Goal: Participate in discussion: Engage in conversation with other users on a specific topic

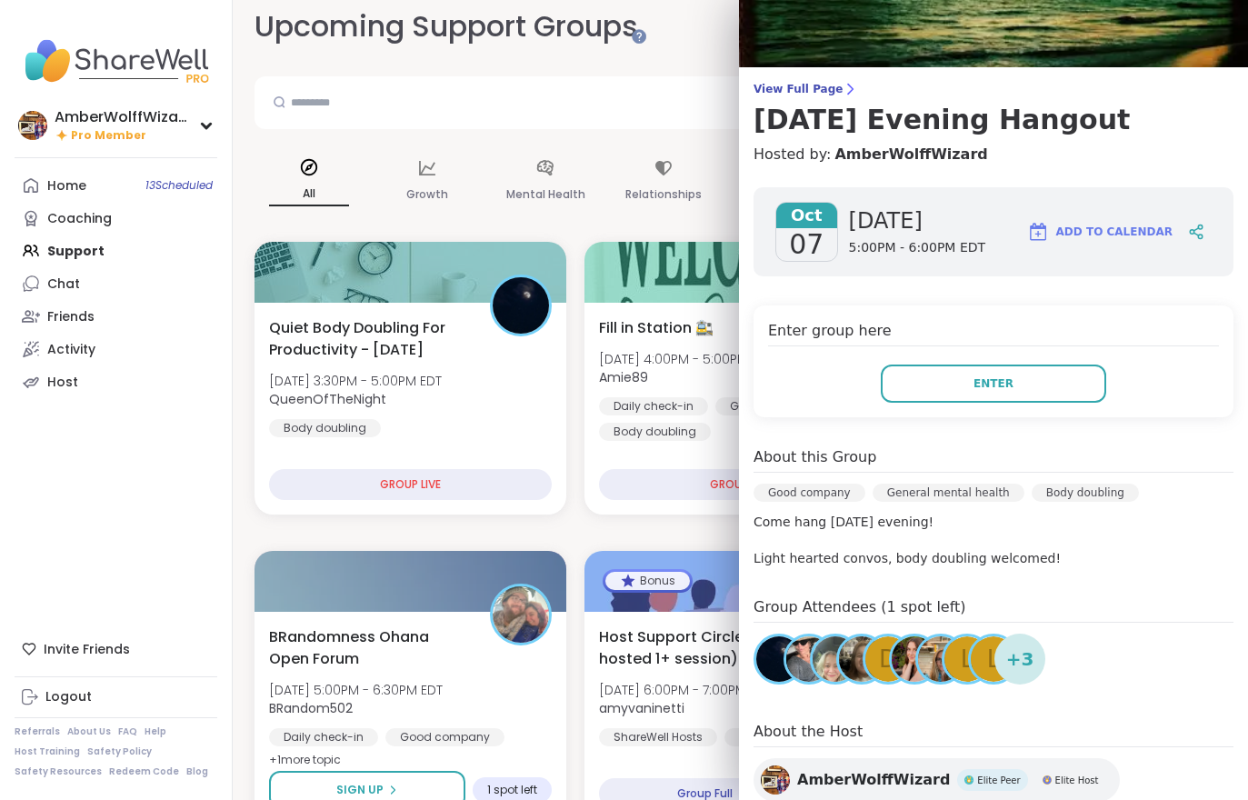
scroll to position [15, 0]
click at [777, 101] on link "View Full Page Tuesday Evening Hangout" at bounding box center [994, 109] width 480 height 55
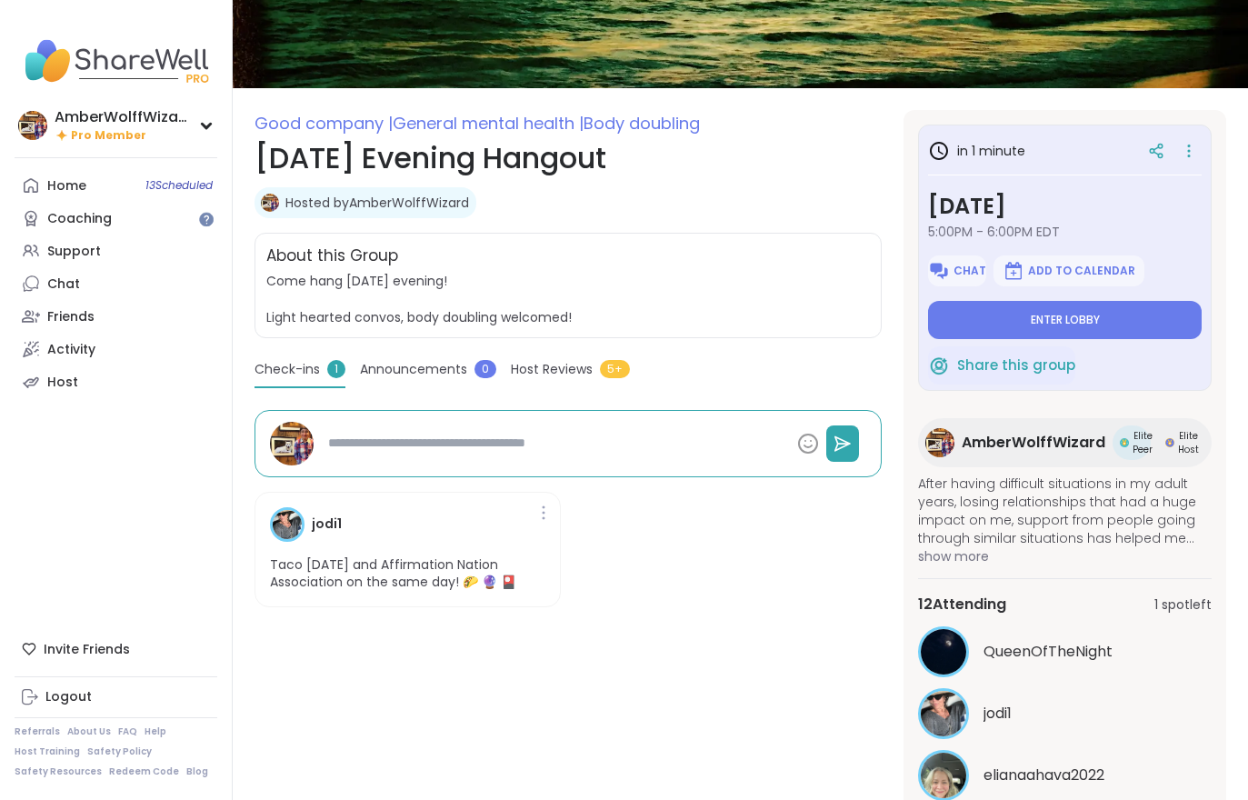
scroll to position [233, 0]
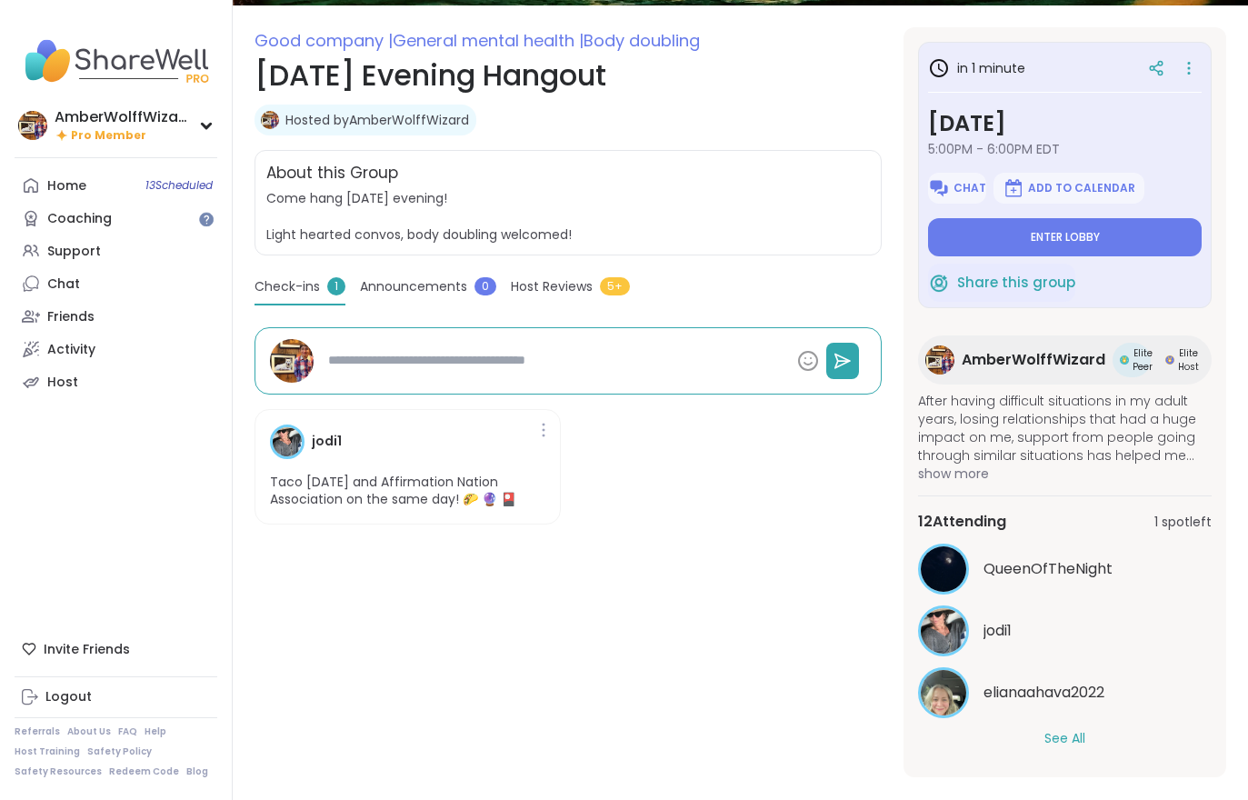
click at [1069, 745] on button "See All" at bounding box center [1064, 738] width 41 height 19
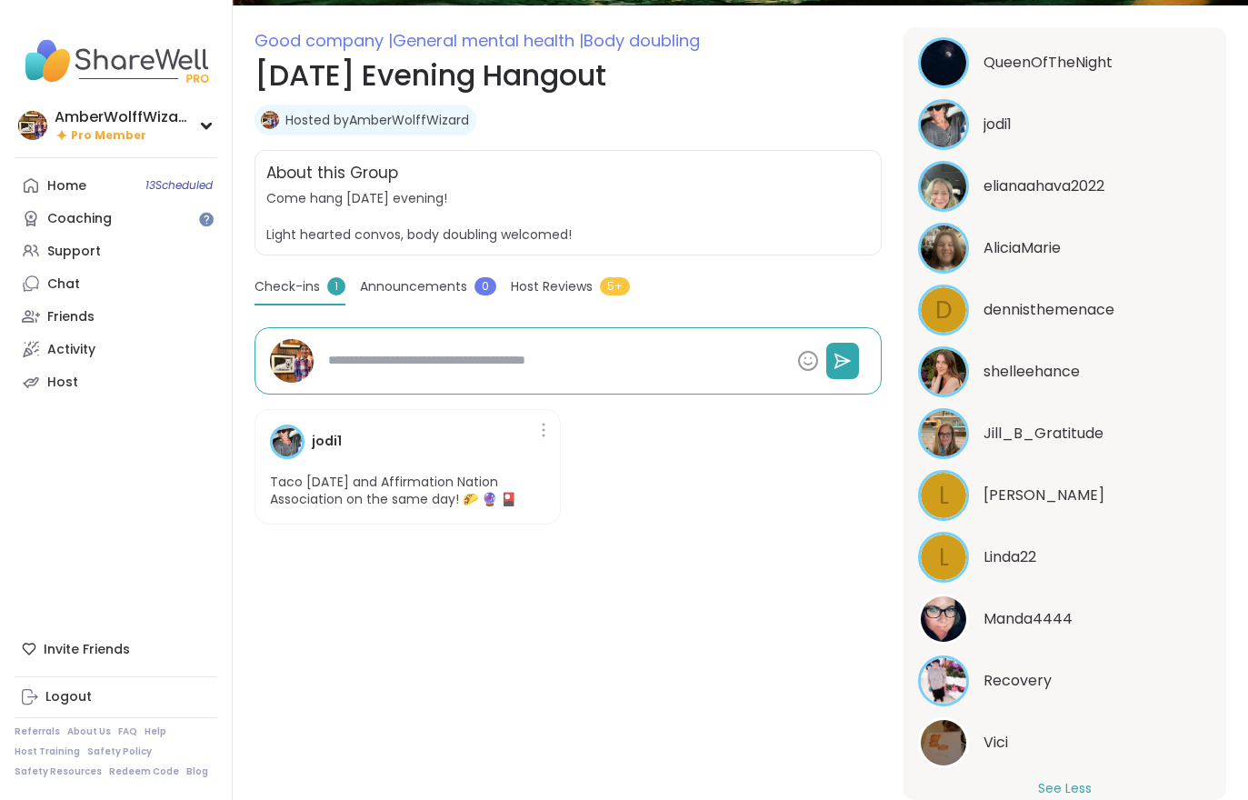
scroll to position [505, 0]
click at [1143, 583] on div "L Linda22" at bounding box center [1065, 558] width 294 height 51
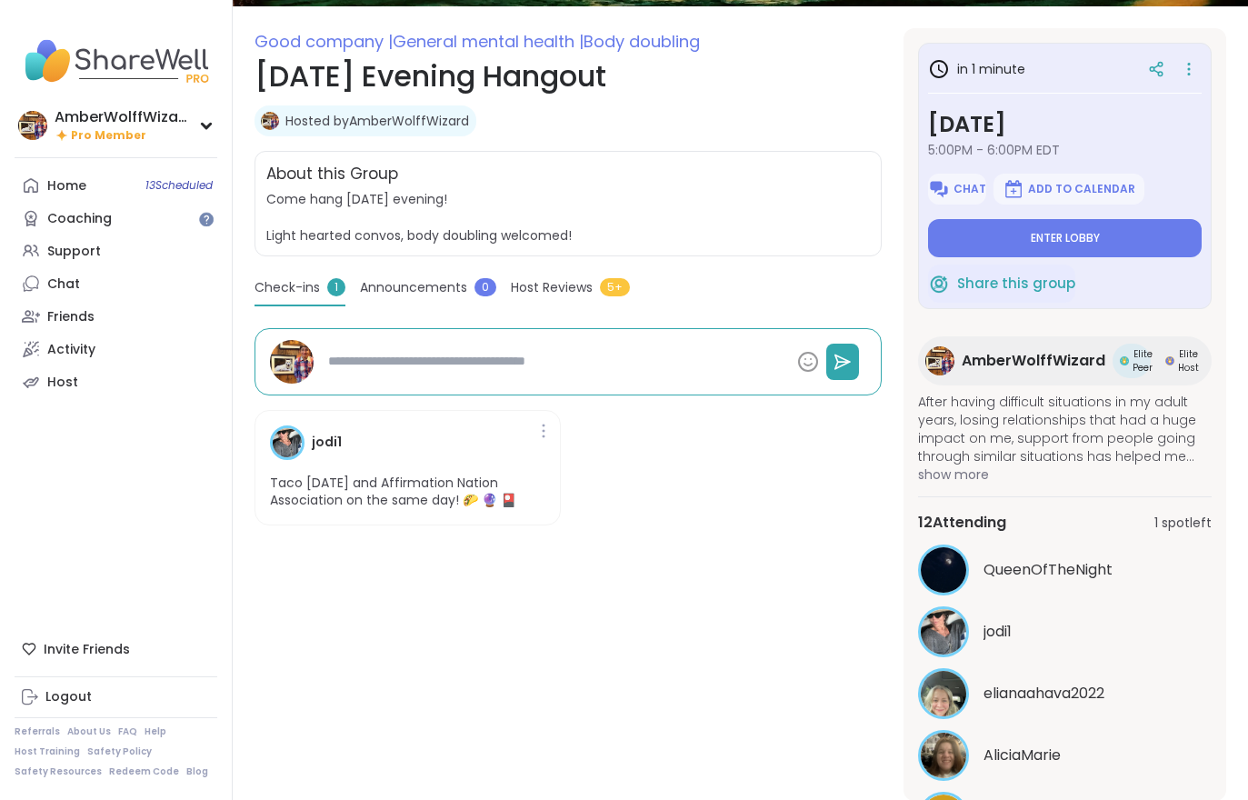
scroll to position [0, 0]
click at [1078, 246] on button "Enter lobby" at bounding box center [1065, 238] width 274 height 38
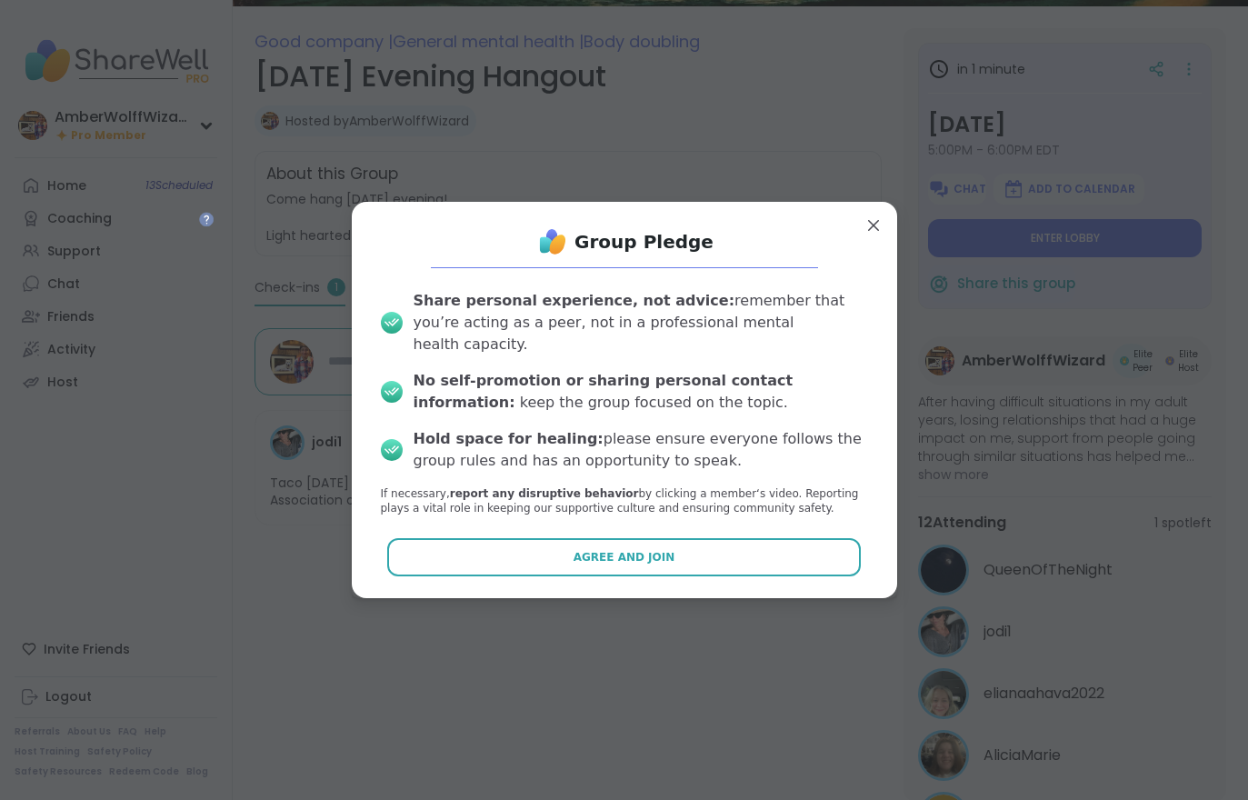
click at [630, 558] on button "Agree and Join" at bounding box center [624, 557] width 474 height 38
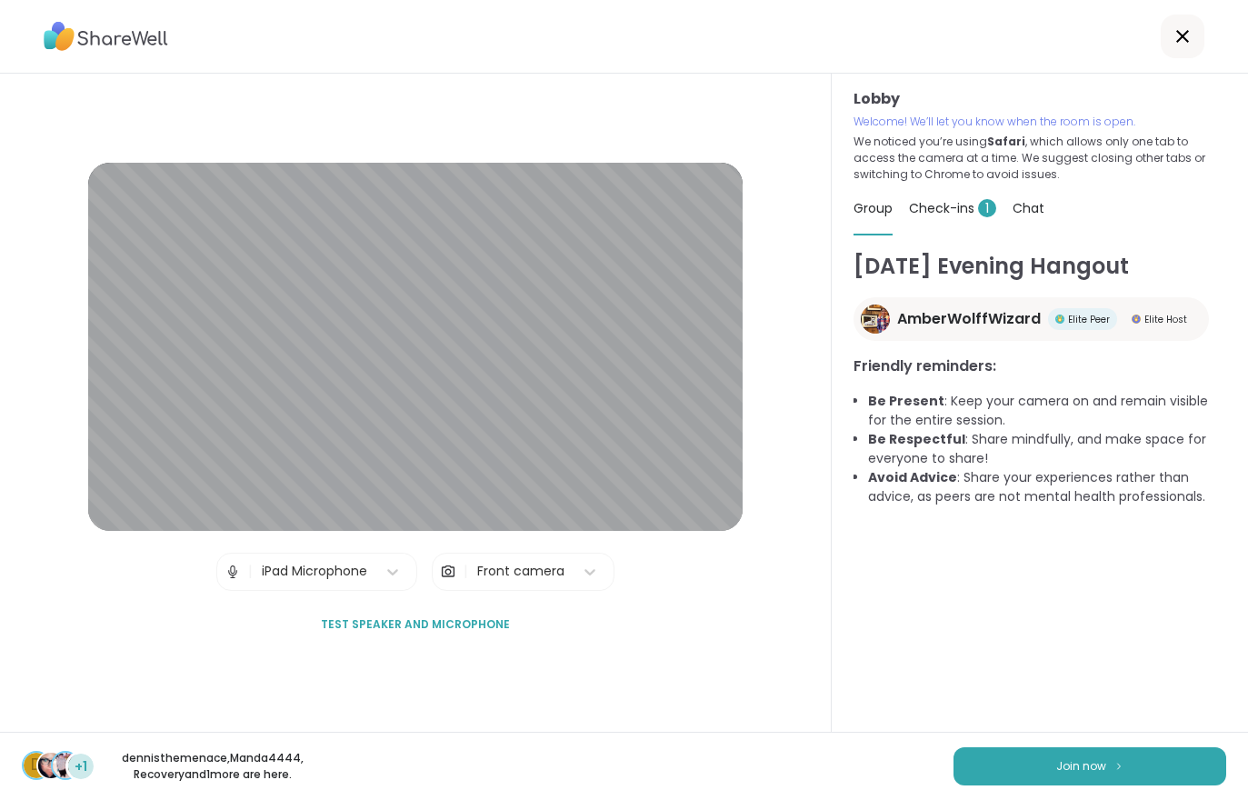
click at [954, 225] on div "Check-ins 1" at bounding box center [952, 208] width 87 height 51
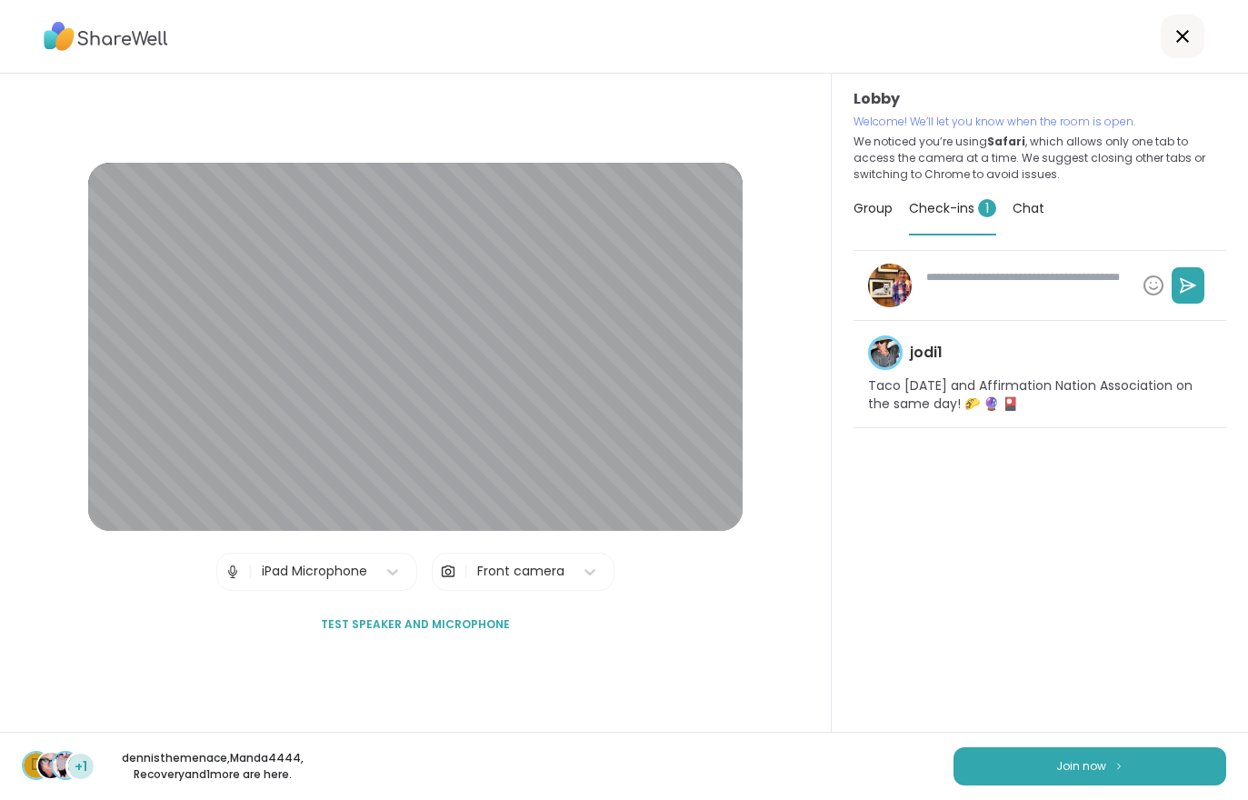
click at [1084, 771] on span "Join now" at bounding box center [1081, 766] width 50 height 16
type textarea "*"
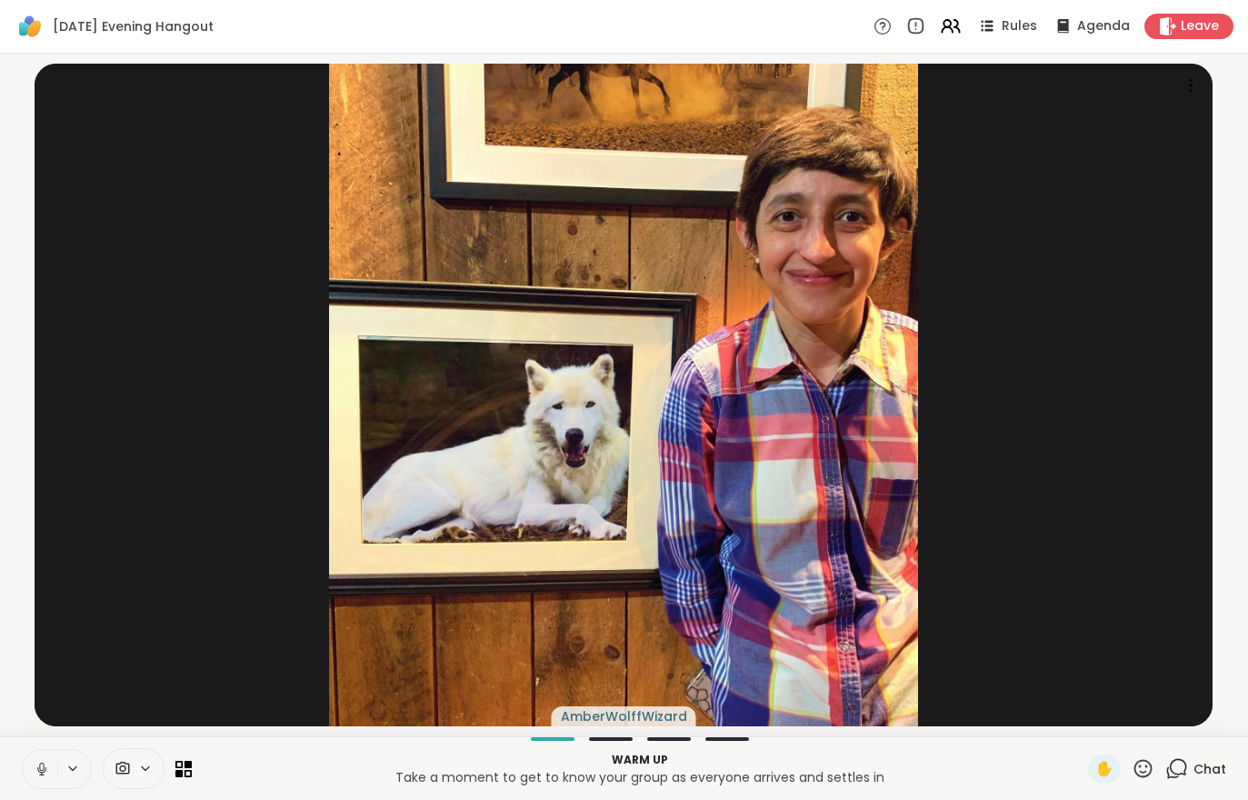
click at [1188, 39] on div "Leave" at bounding box center [1188, 26] width 89 height 25
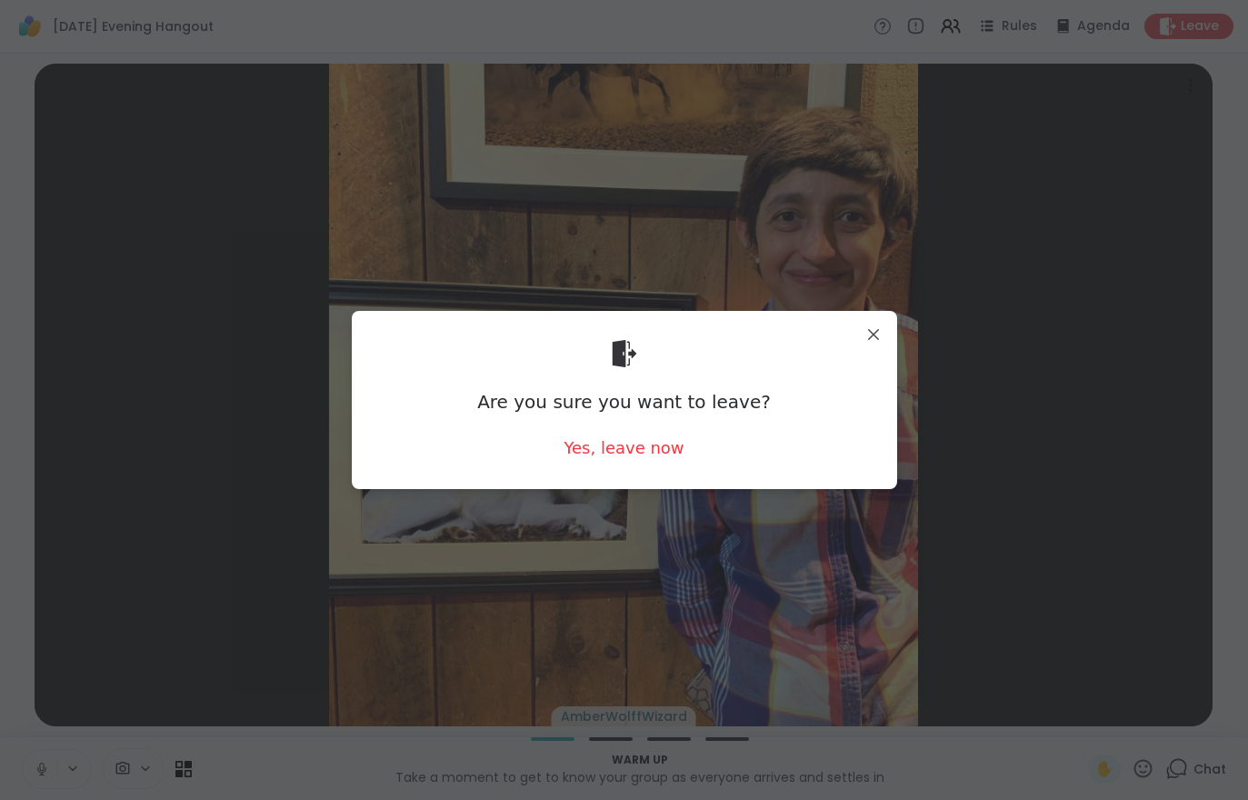
click at [659, 477] on div "Are you sure you want to leave? Yes, leave now" at bounding box center [624, 399] width 545 height 177
click at [636, 457] on div "Yes, leave now" at bounding box center [624, 447] width 120 height 23
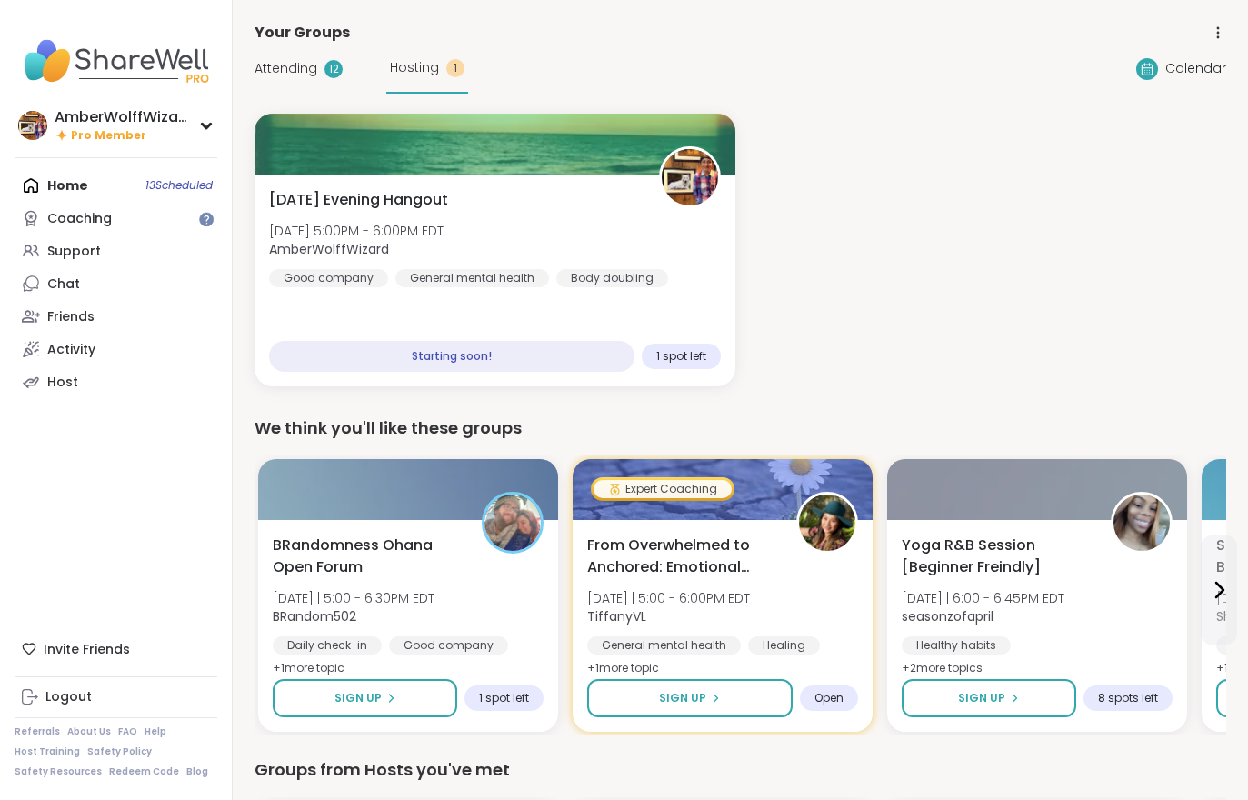
click at [444, 245] on span "AmberWolffWizard" at bounding box center [356, 249] width 175 height 18
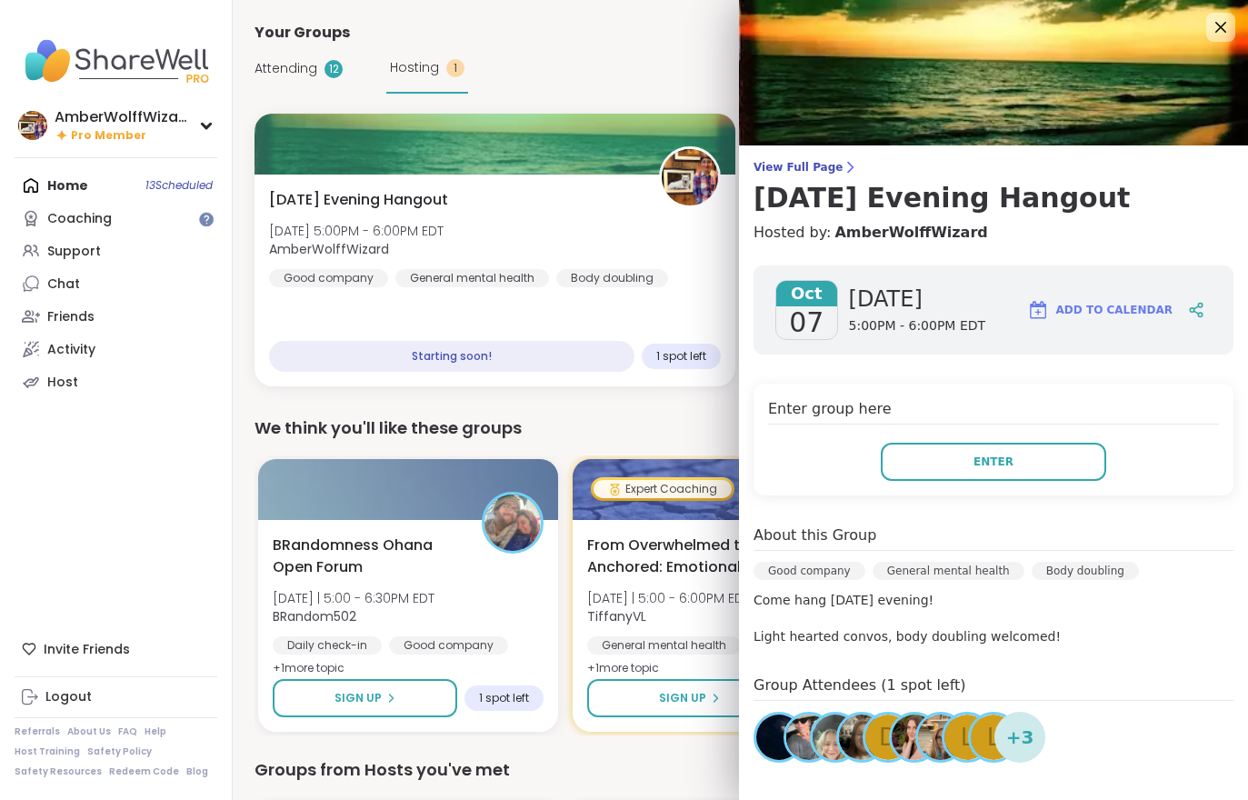
click at [1013, 458] on button "Enter" at bounding box center [993, 462] width 225 height 38
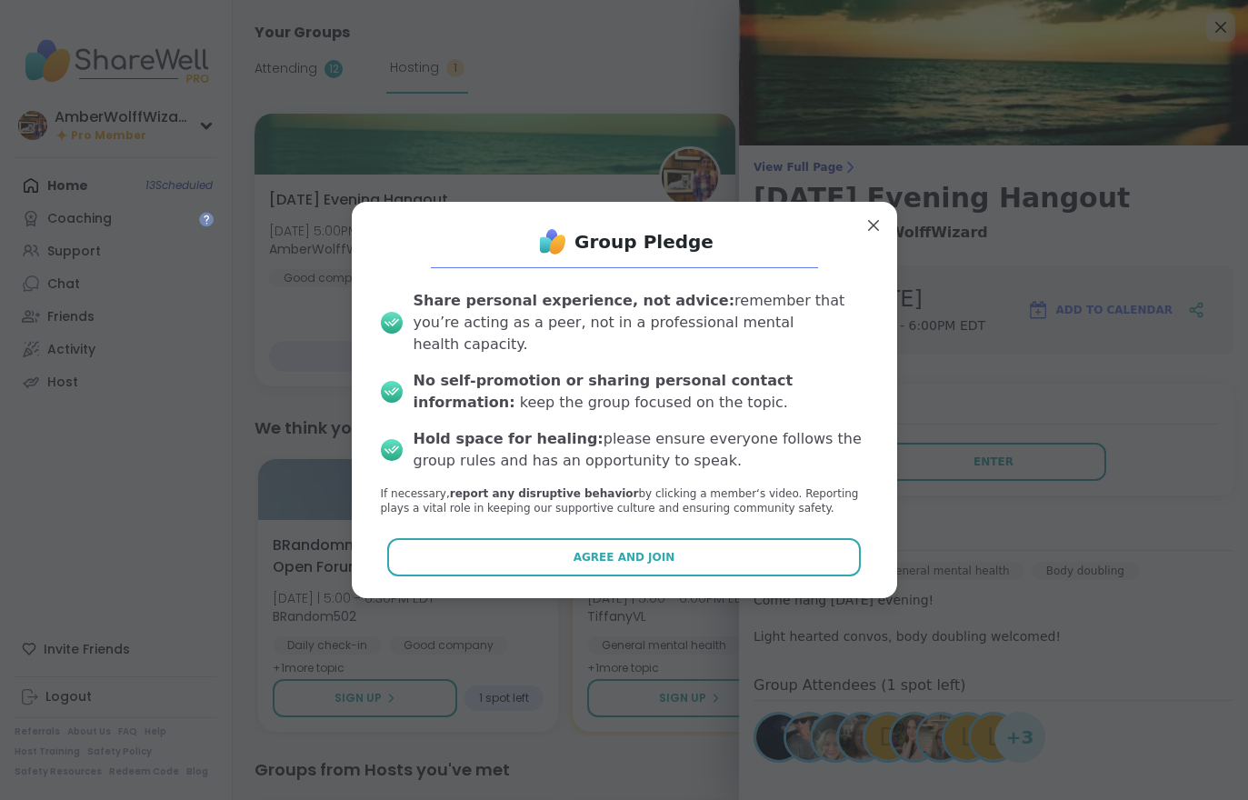
click at [754, 556] on button "Agree and Join" at bounding box center [624, 557] width 474 height 38
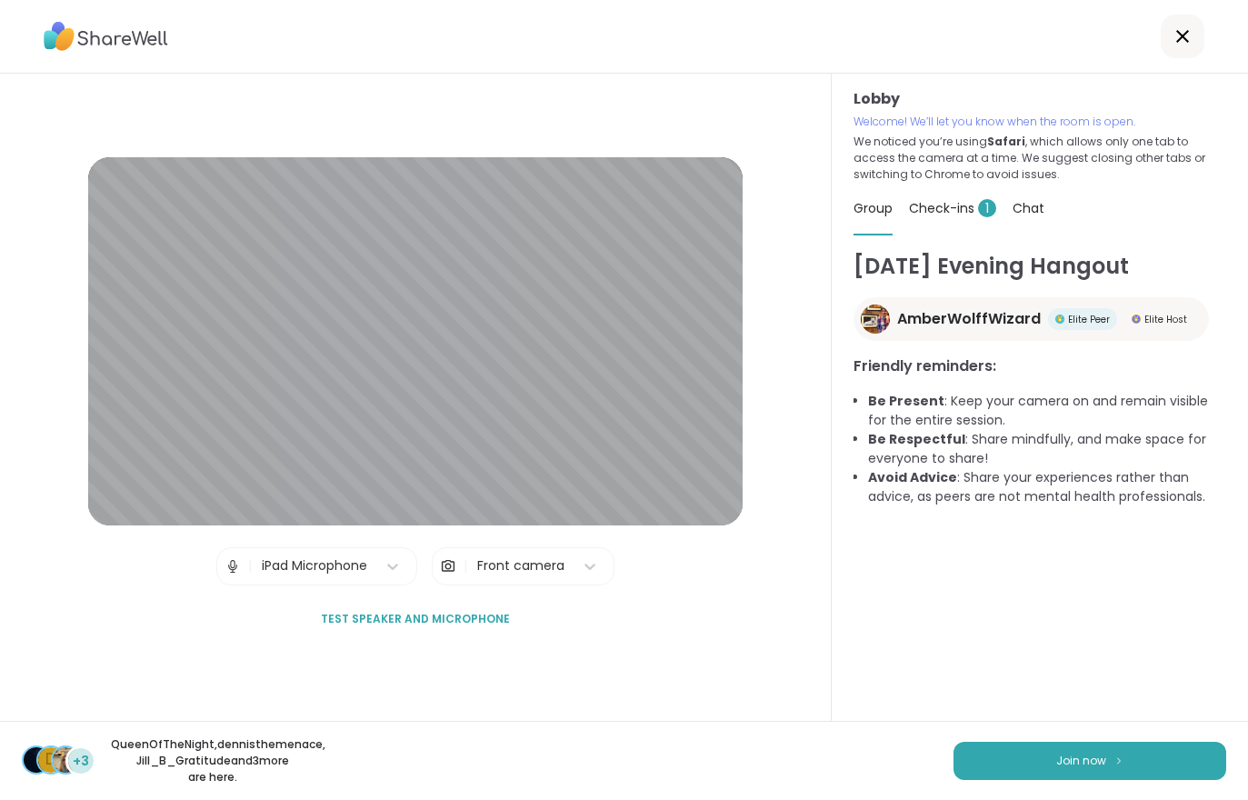
click at [1077, 768] on span "Join now" at bounding box center [1081, 761] width 50 height 16
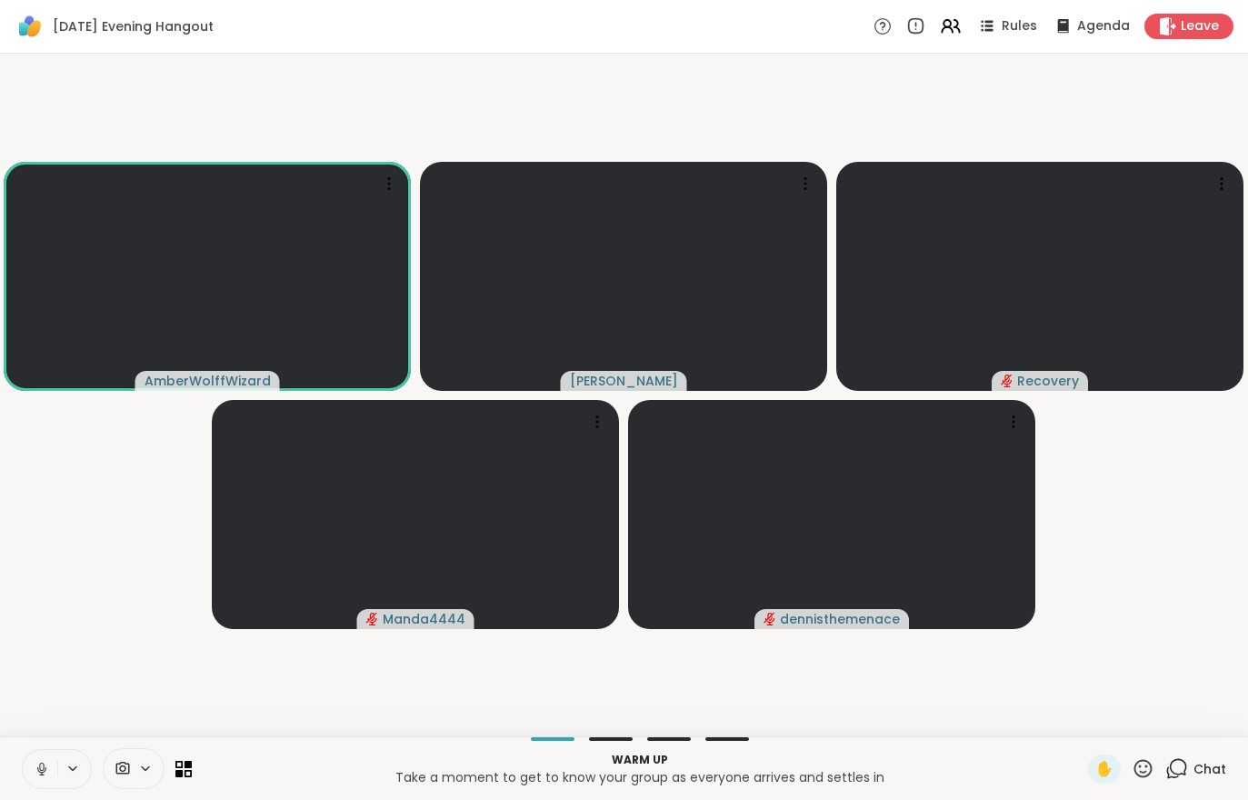
click at [1202, 783] on div "Chat" at bounding box center [1195, 768] width 61 height 29
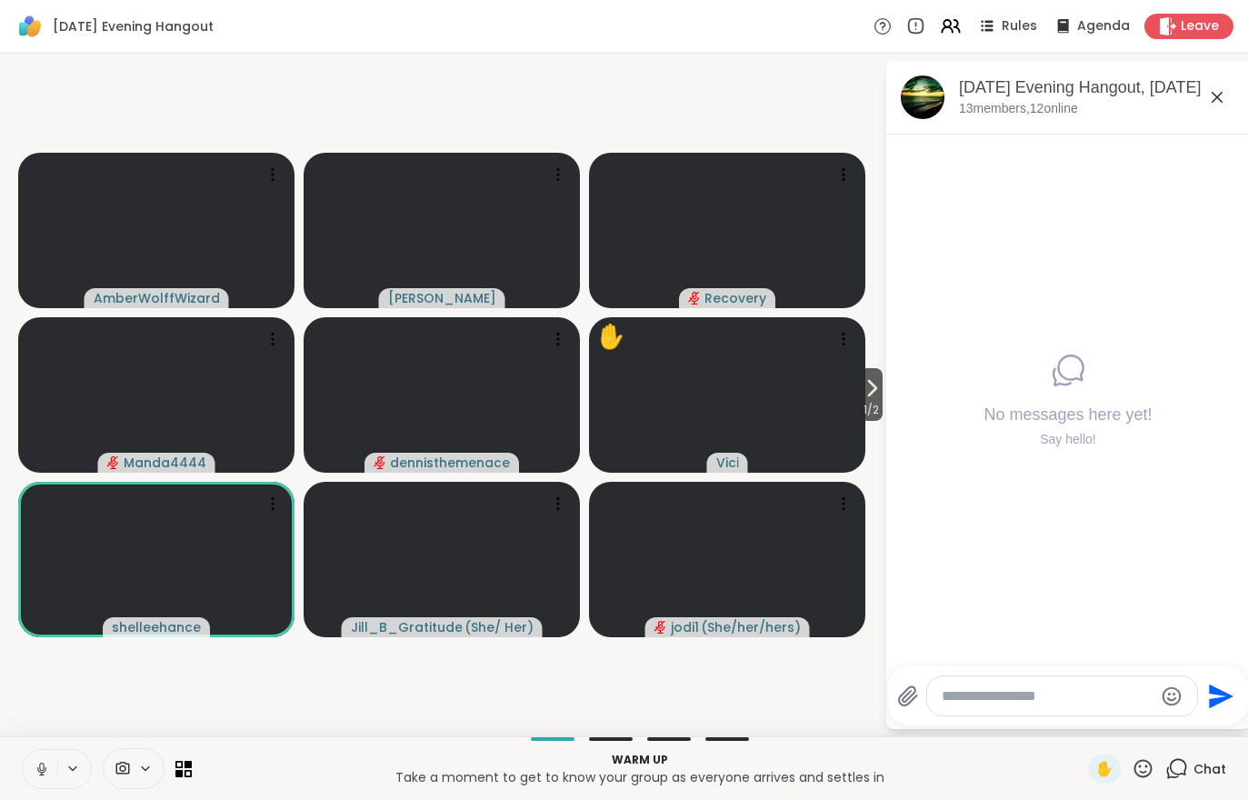
click at [882, 412] on span "1 / 2" at bounding box center [871, 410] width 23 height 22
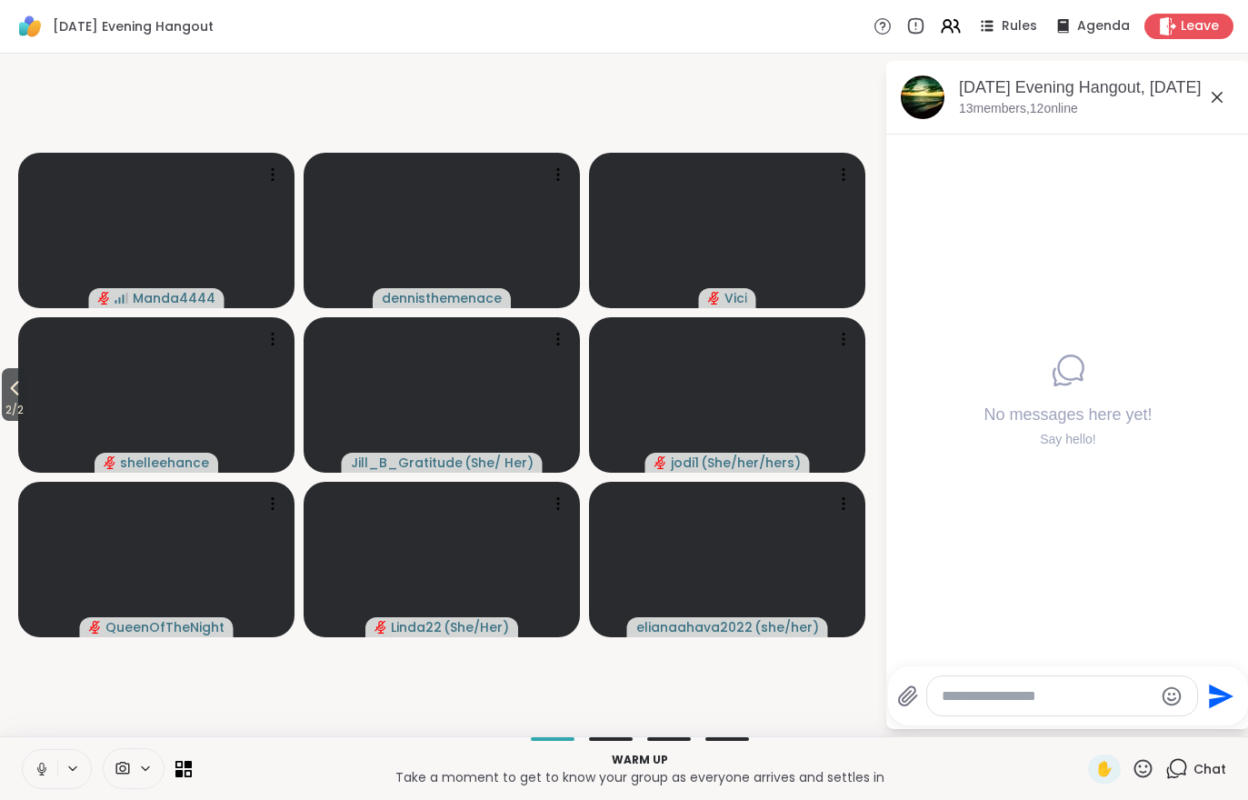
click at [11, 401] on span "2 / 2" at bounding box center [14, 410] width 25 height 22
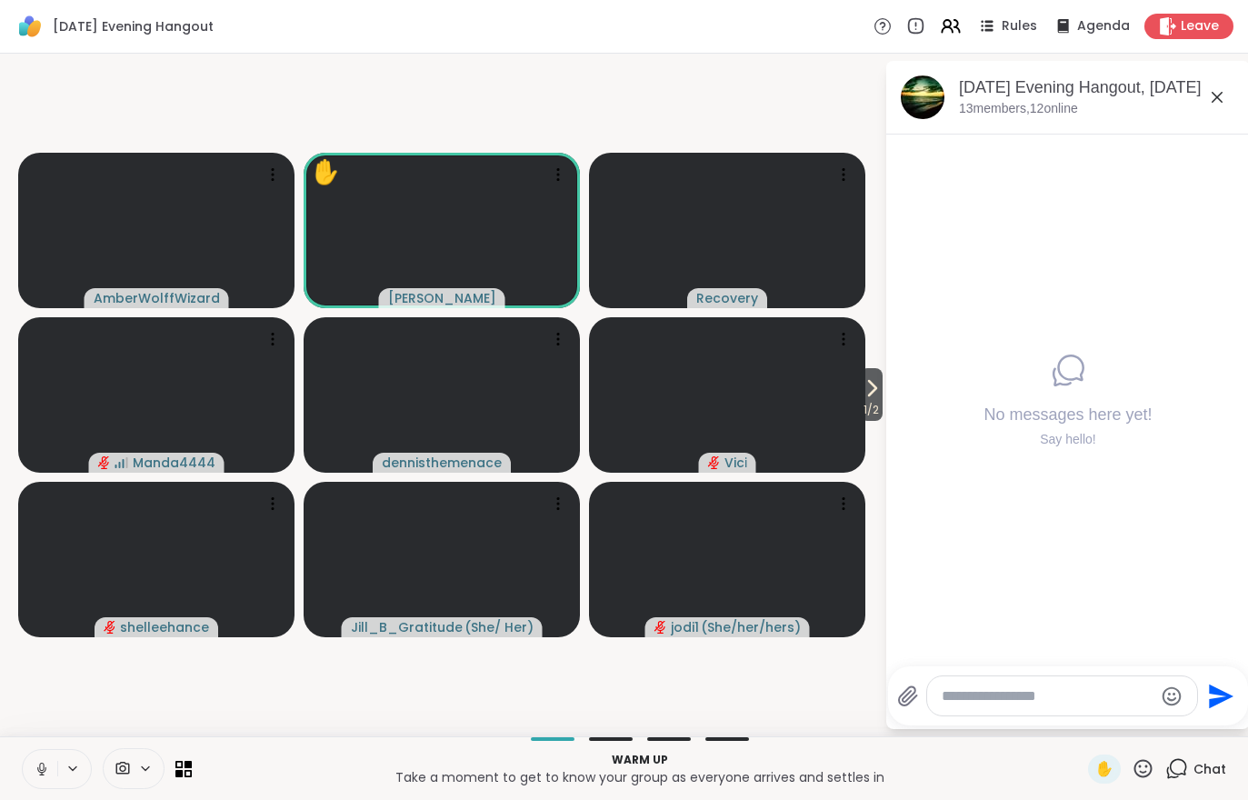
click at [945, 36] on icon at bounding box center [951, 26] width 22 height 22
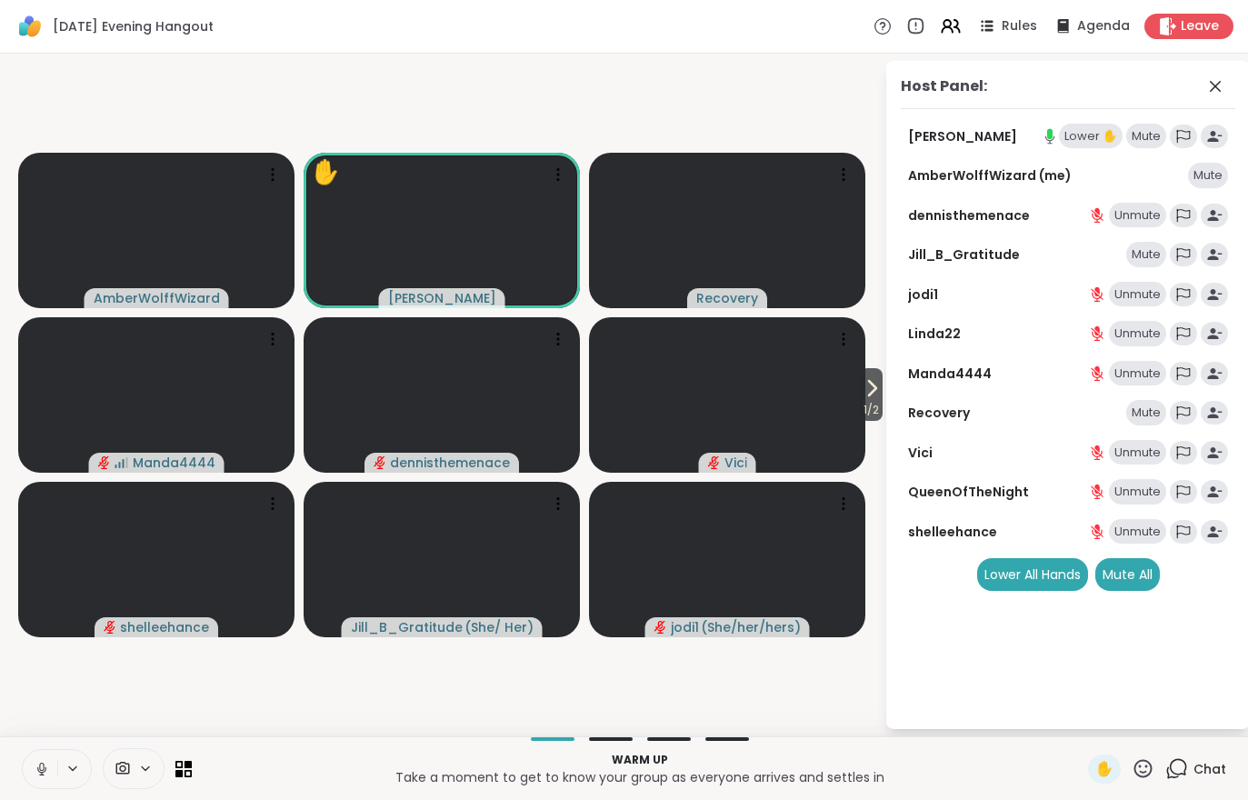
click at [1131, 570] on div "Mute All" at bounding box center [1127, 574] width 65 height 33
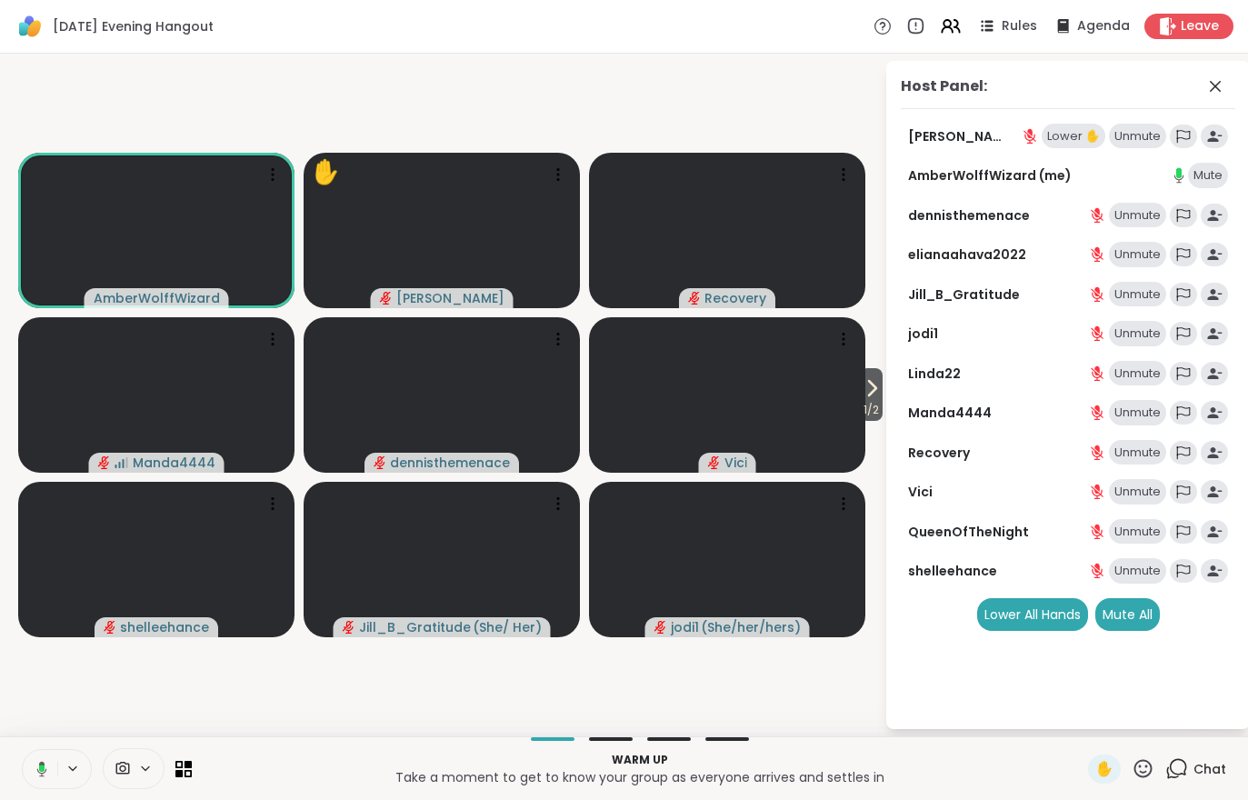
click at [1070, 131] on div "Lower ✋" at bounding box center [1074, 136] width 64 height 25
click at [873, 384] on icon at bounding box center [872, 388] width 22 height 22
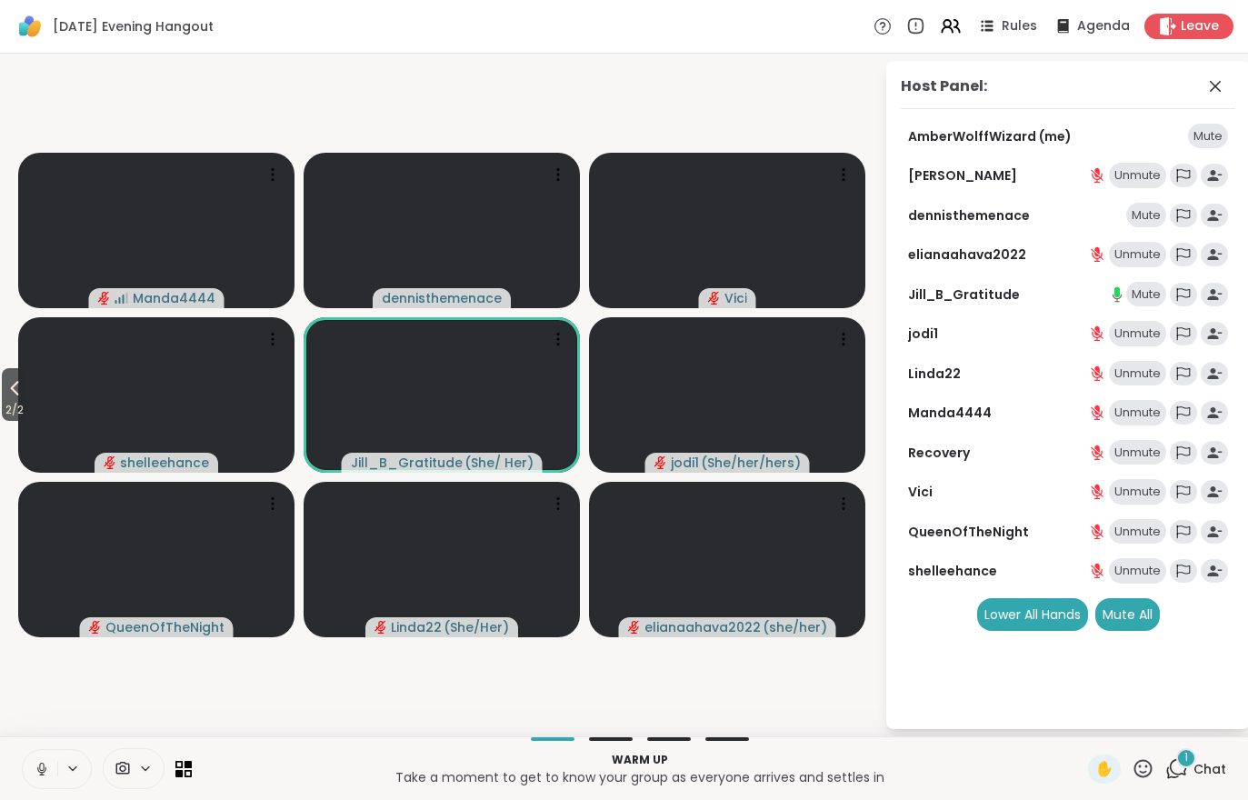
click at [1214, 746] on div "Warm up Take a moment to get to know your group as everyone arrives and settles…" at bounding box center [624, 768] width 1248 height 64
click at [1214, 745] on div "Warm up Take a moment to get to know your group as everyone arrives and settles…" at bounding box center [624, 768] width 1248 height 64
click at [1183, 793] on div "Warm up Take a moment to get to know your group as everyone arrives and settles…" at bounding box center [624, 768] width 1248 height 64
click at [1213, 776] on span "Chat" at bounding box center [1209, 769] width 33 height 18
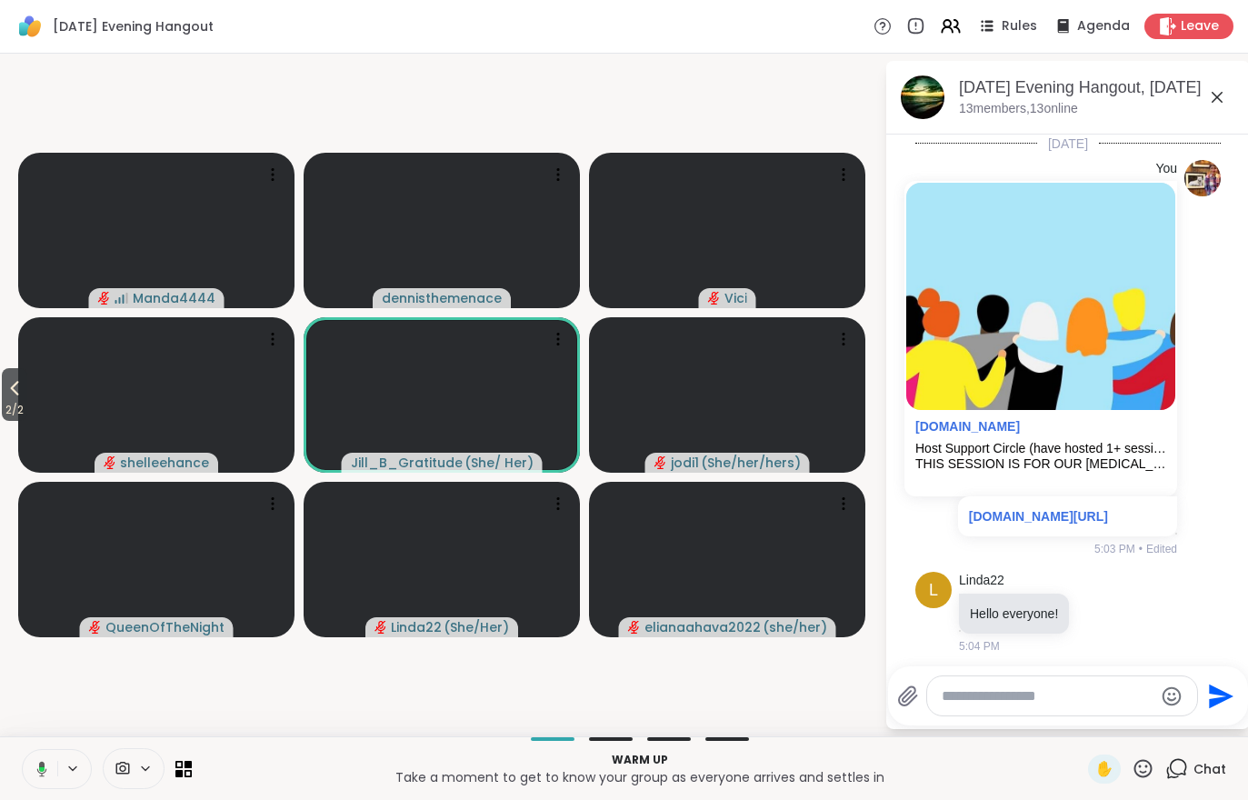
scroll to position [545, 0]
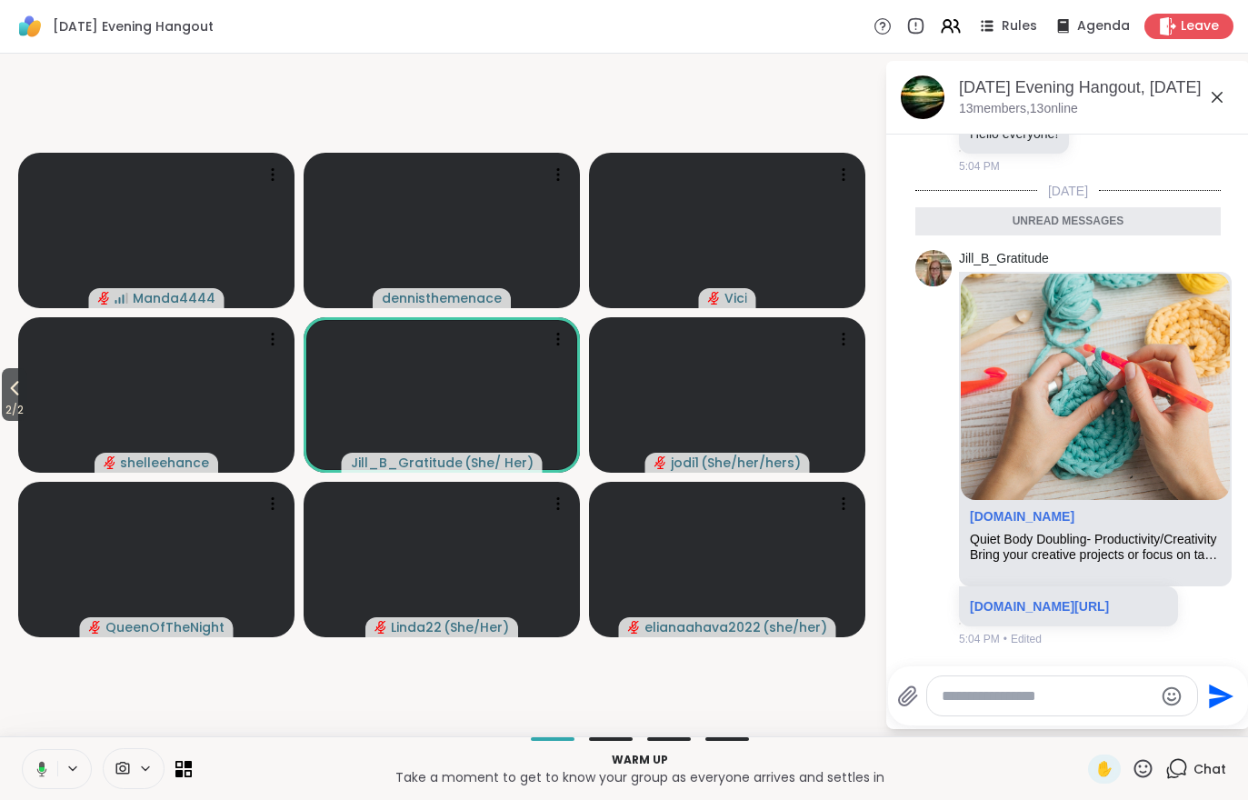
click at [1198, 770] on span "Chat" at bounding box center [1209, 769] width 33 height 18
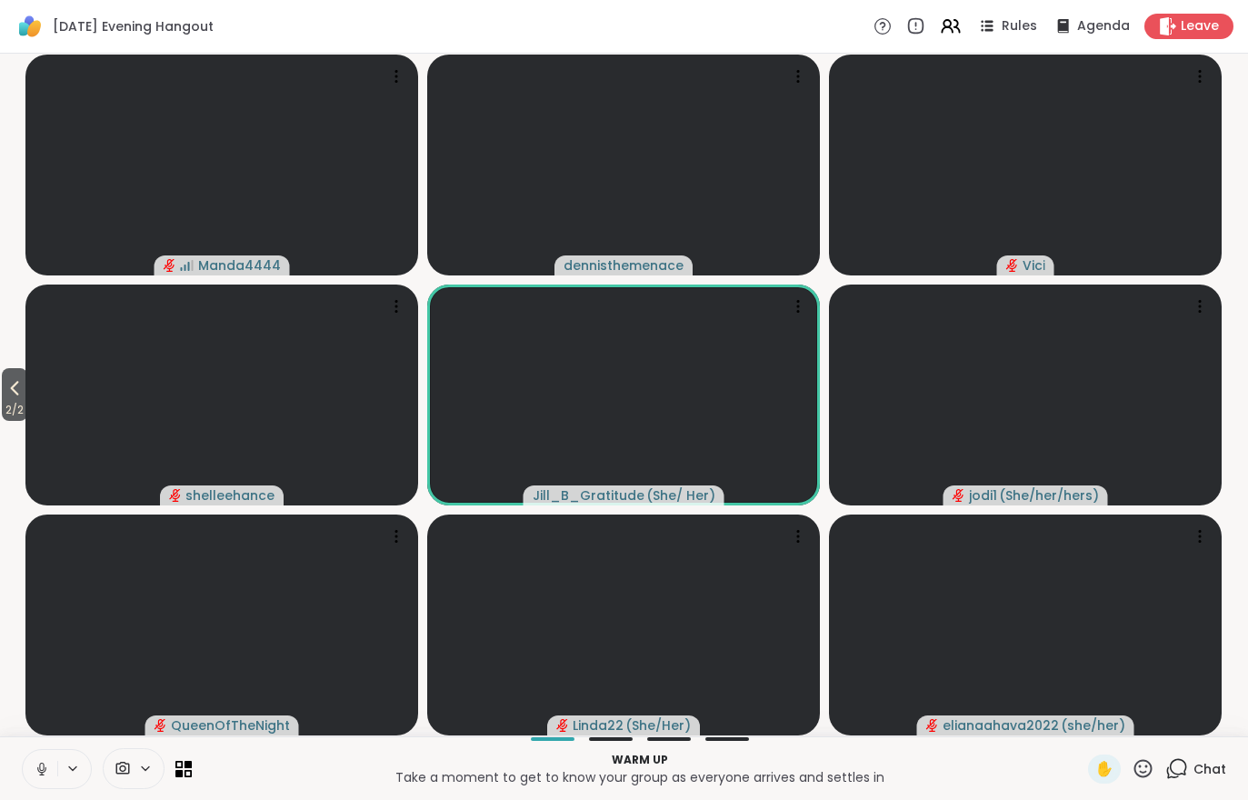
click at [1204, 783] on div "Chat" at bounding box center [1195, 768] width 61 height 29
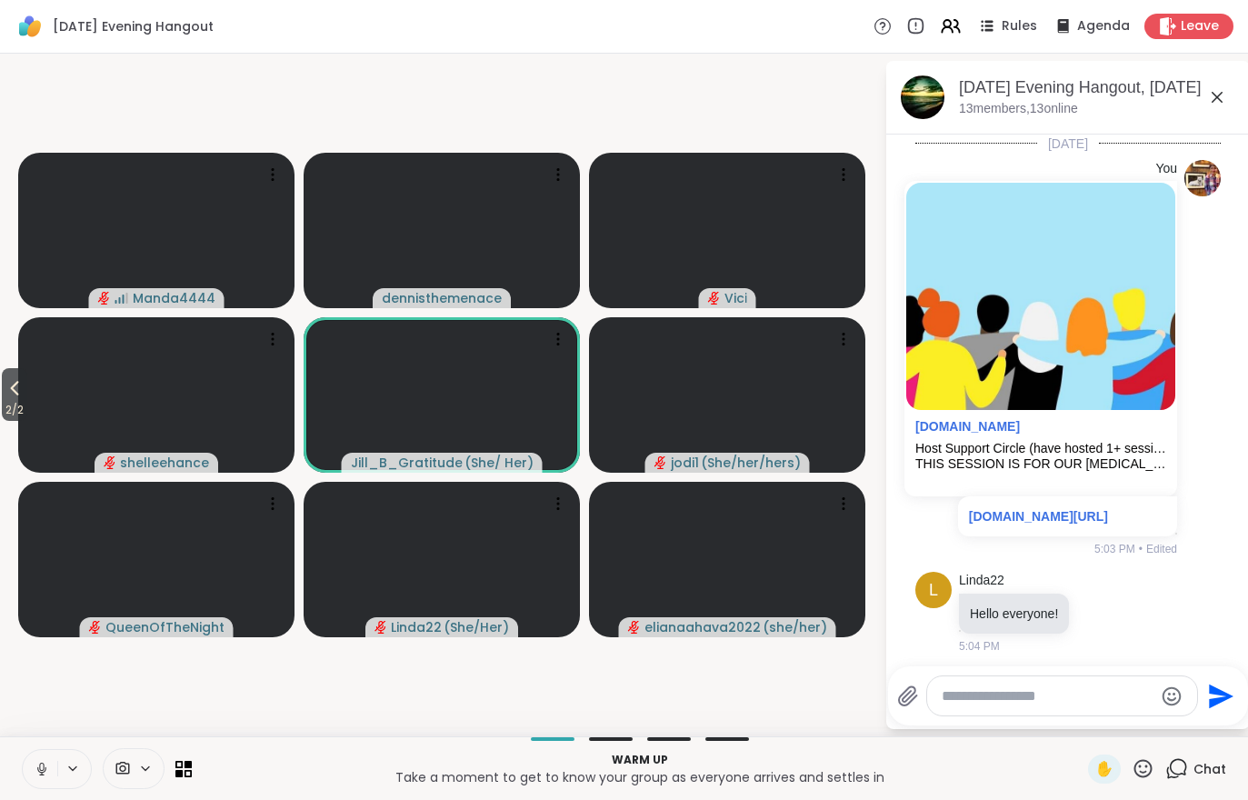
scroll to position [484, 0]
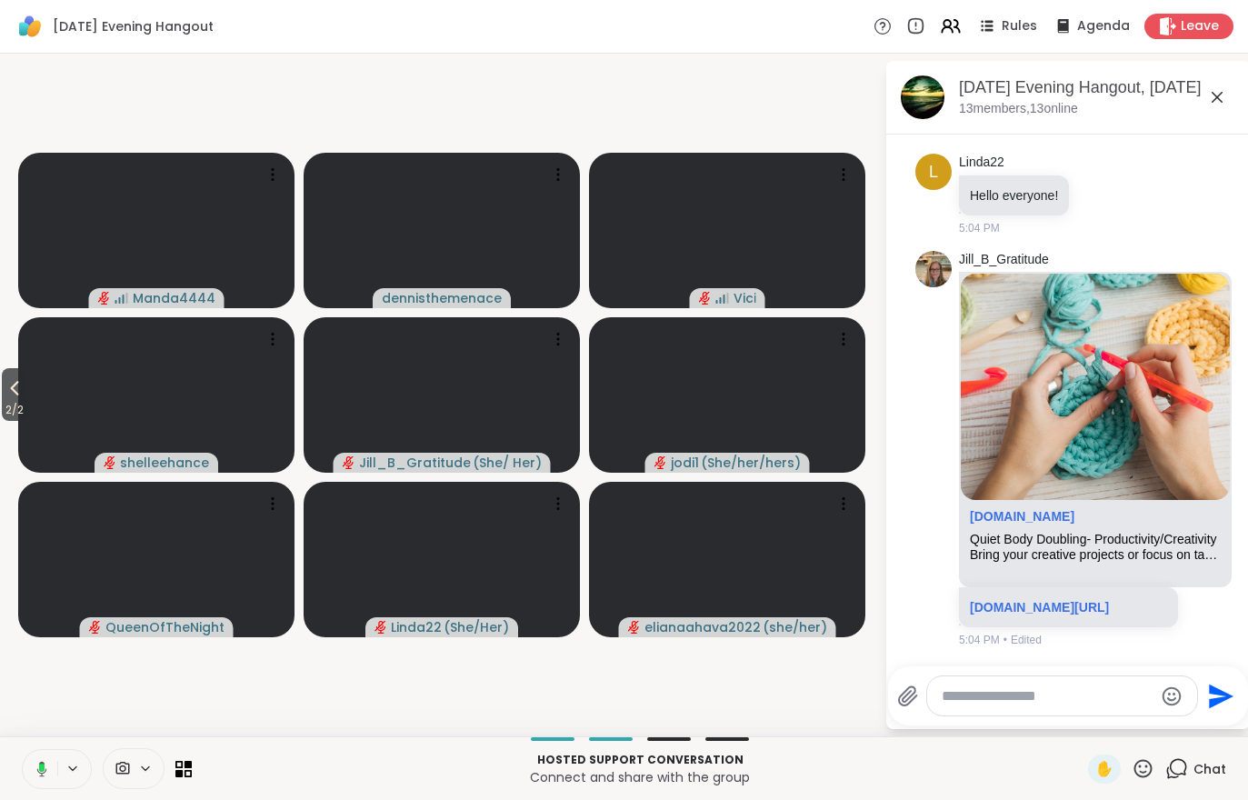
click at [952, 37] on icon at bounding box center [951, 26] width 22 height 22
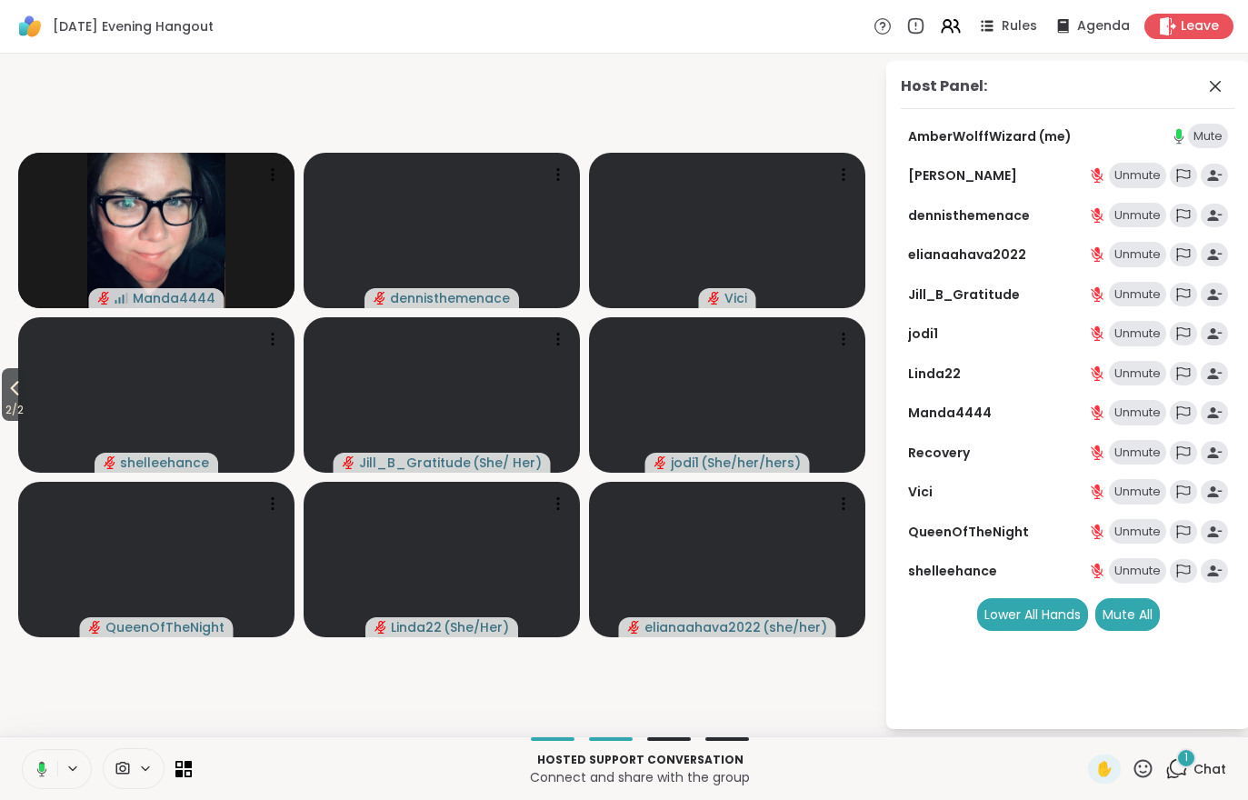
click at [1002, 33] on div "Rules" at bounding box center [1006, 26] width 61 height 22
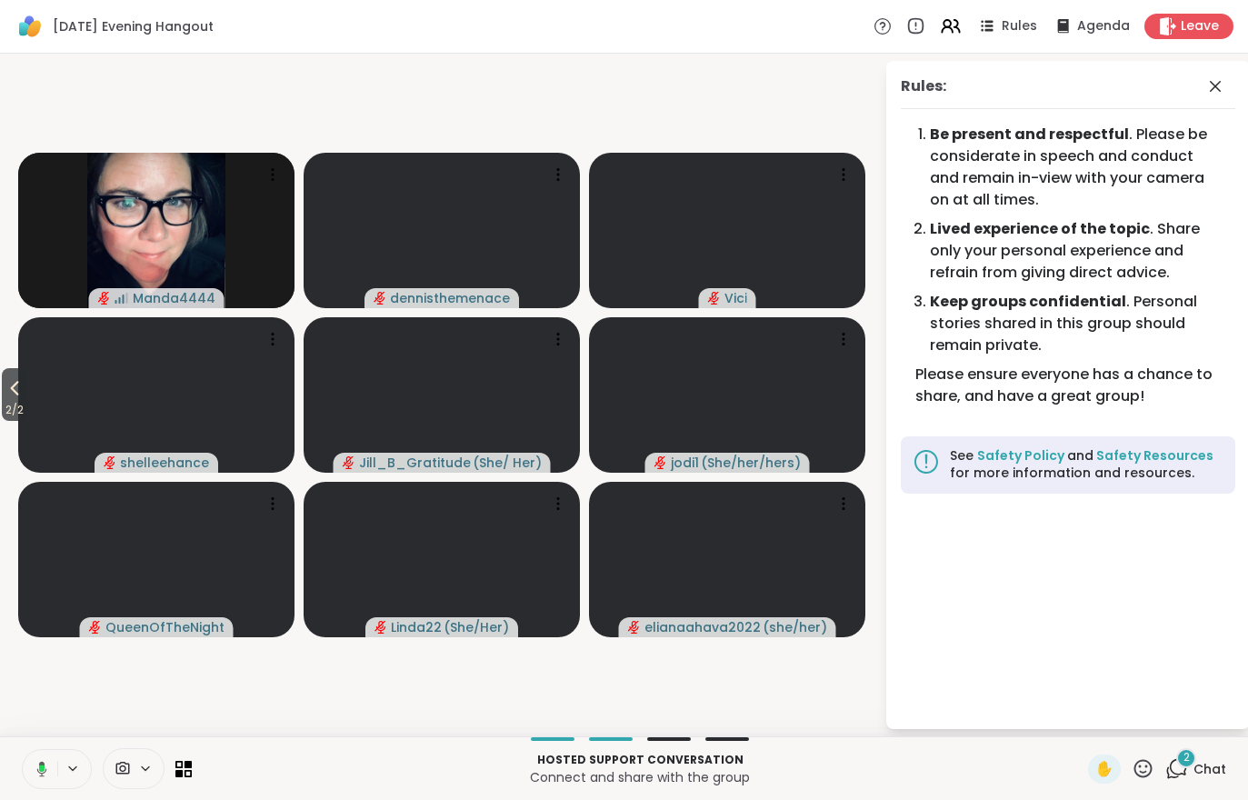
click at [1195, 774] on span "Chat" at bounding box center [1209, 769] width 33 height 18
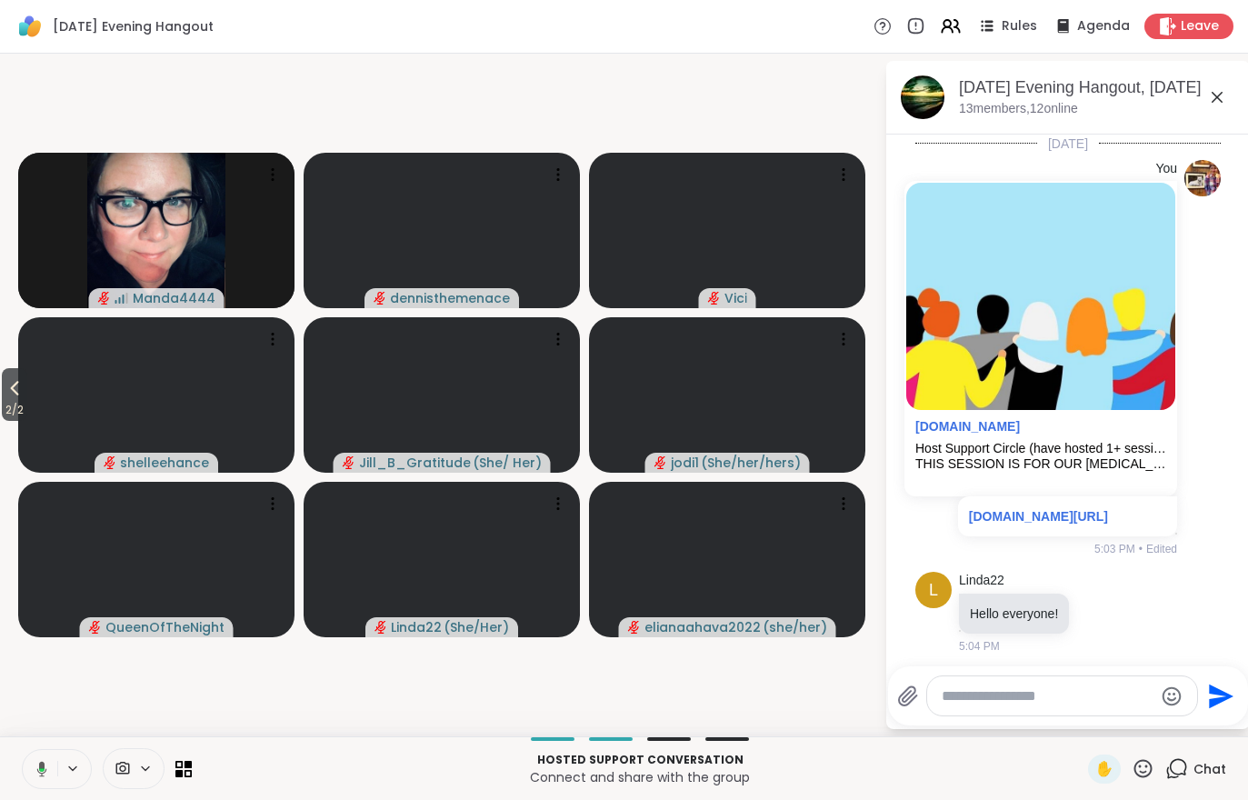
scroll to position [811, 0]
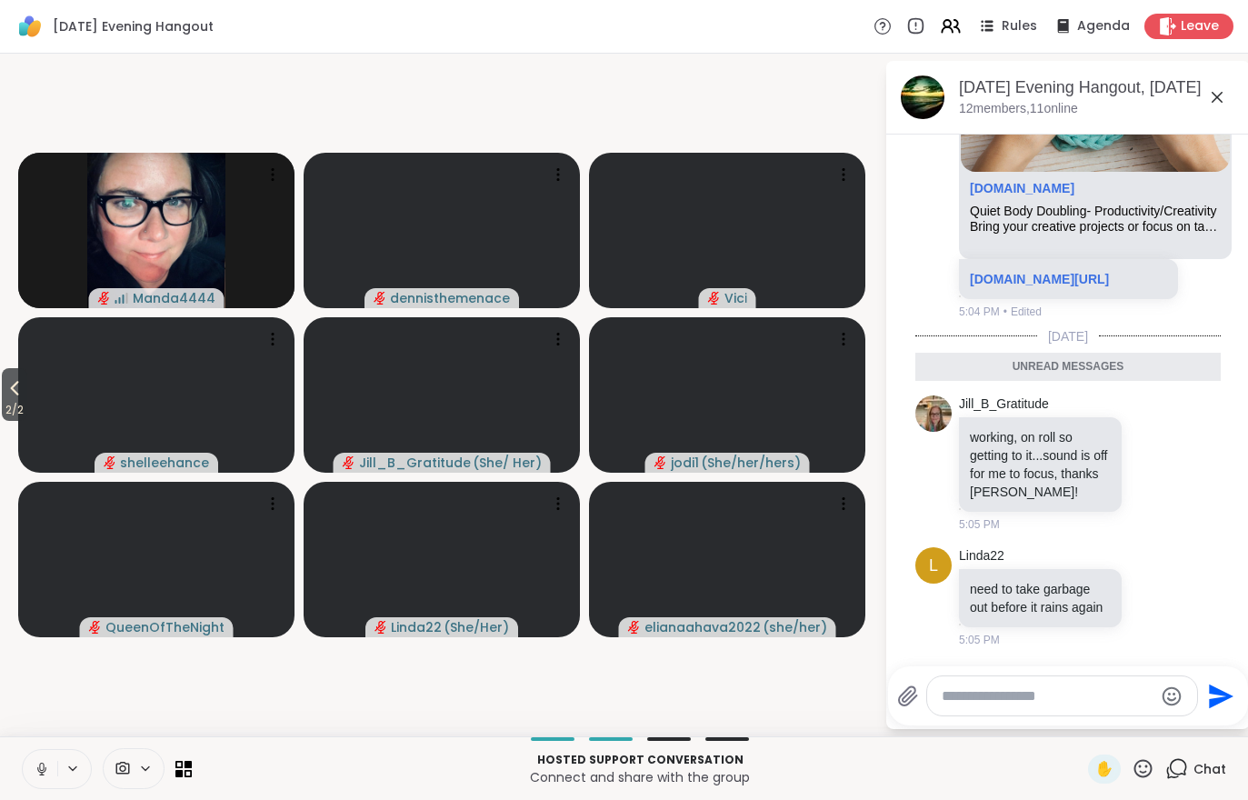
click at [14, 394] on icon at bounding box center [15, 388] width 22 height 22
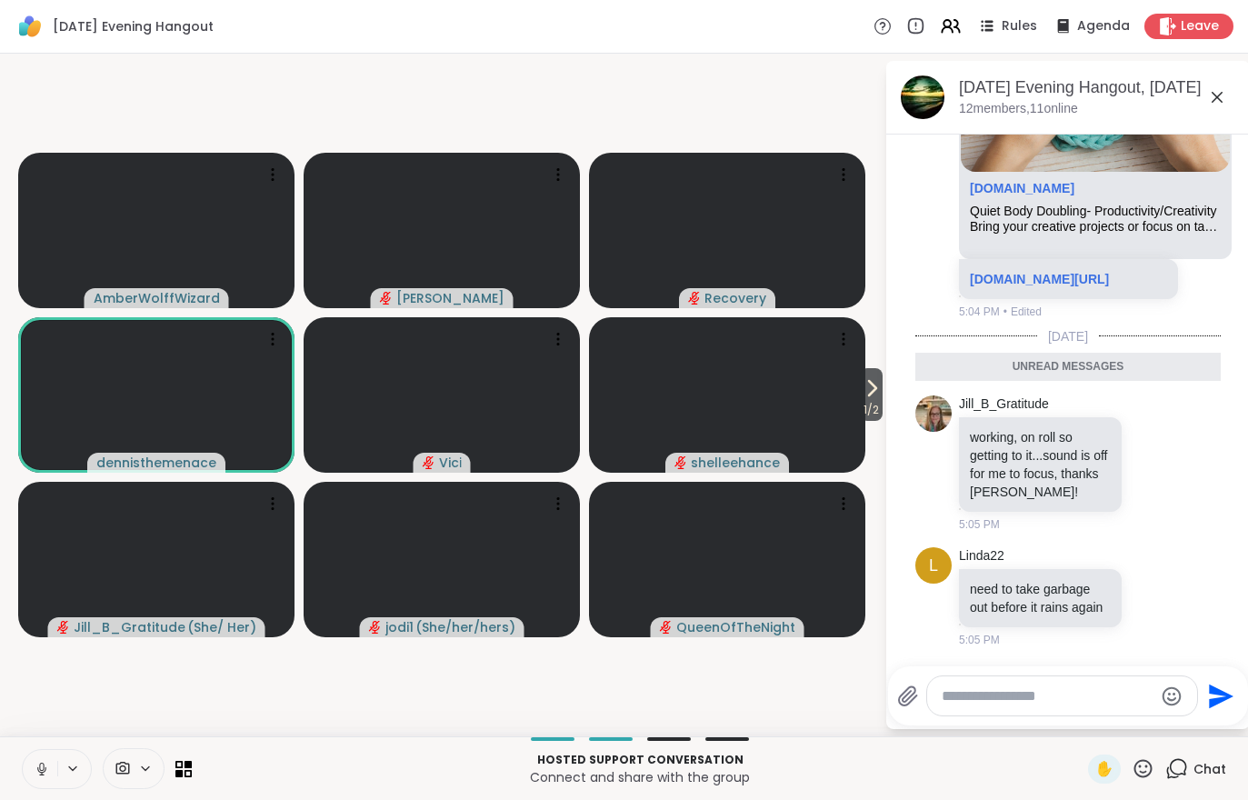
click at [876, 383] on icon at bounding box center [872, 388] width 22 height 22
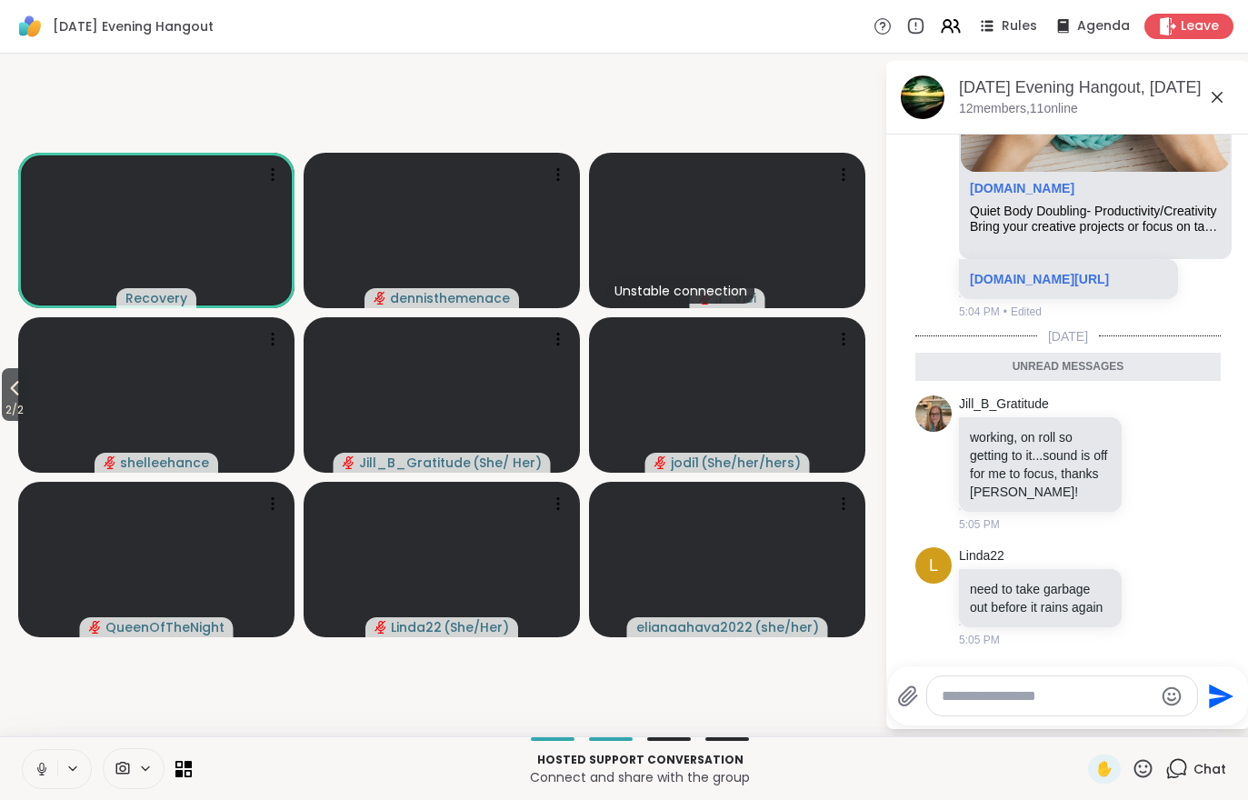
scroll to position [836, 0]
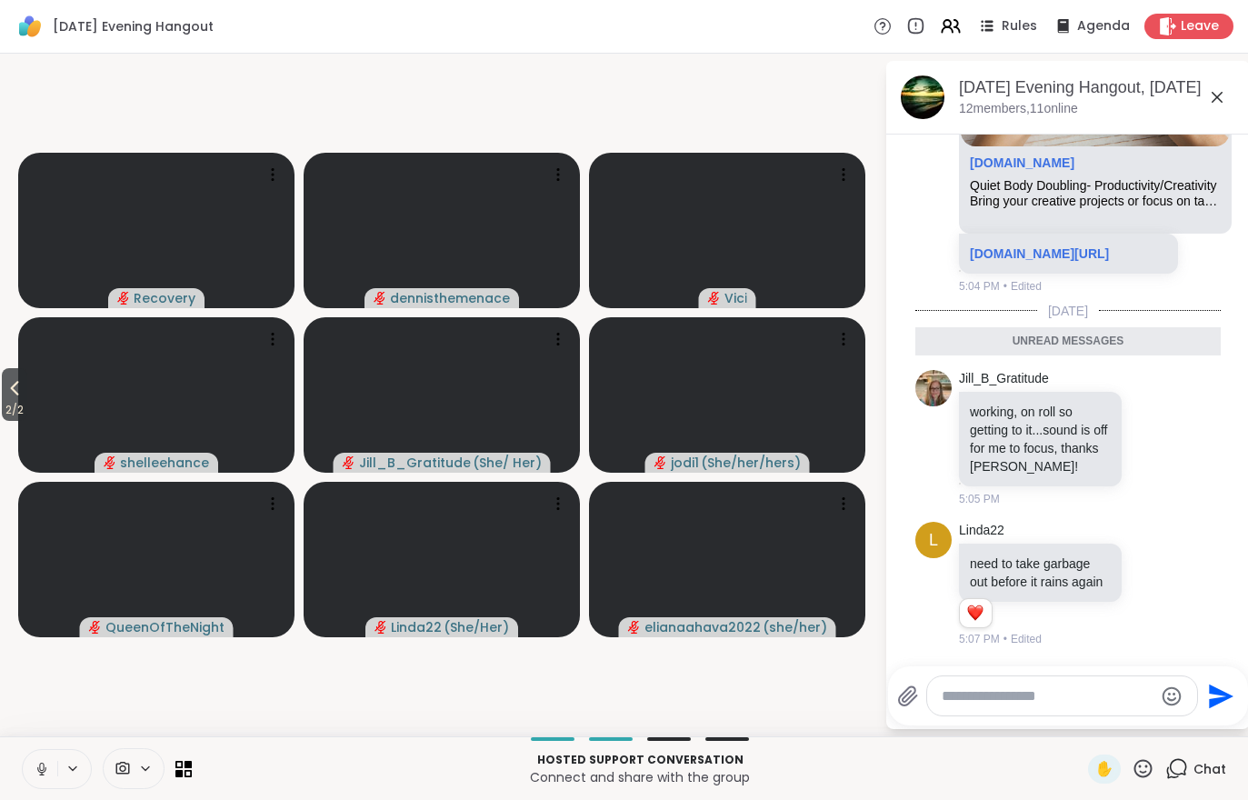
click at [40, 756] on button at bounding box center [40, 769] width 35 height 38
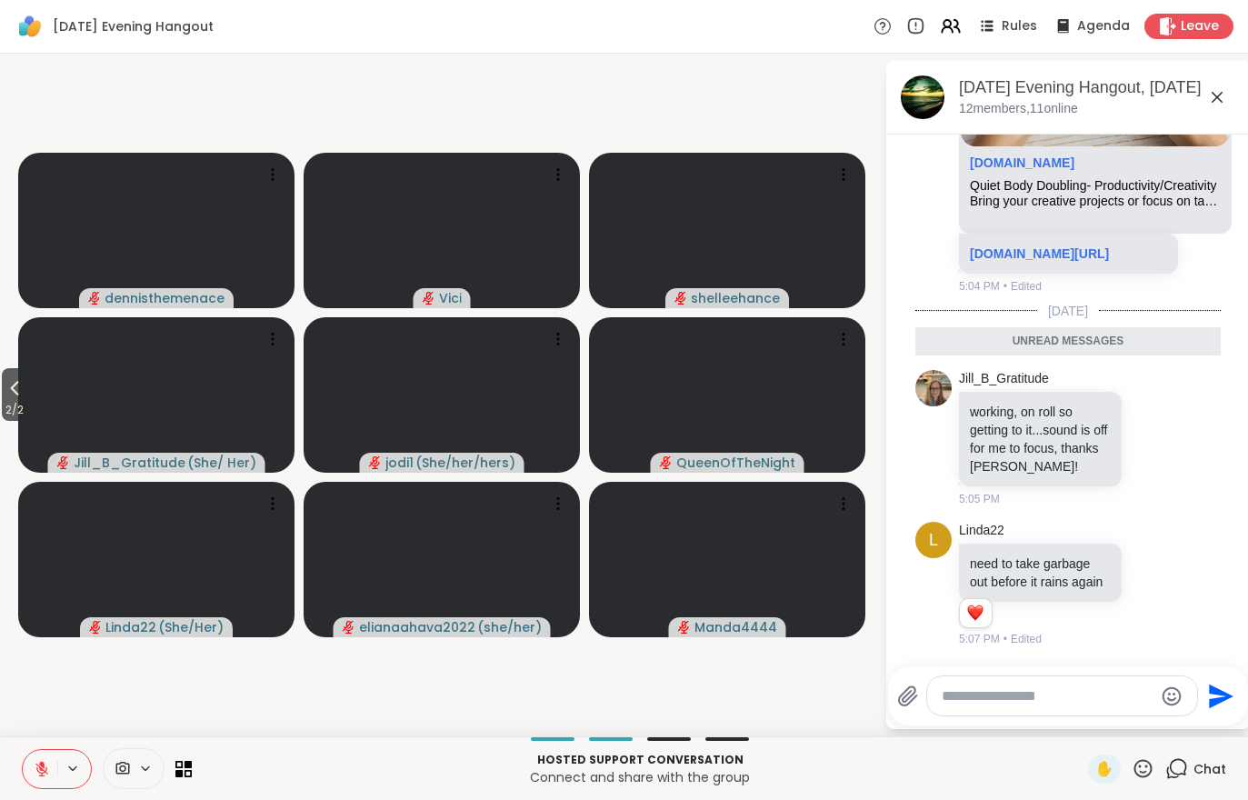
click at [0, 420] on div "2 / 2 dennisthemenace Vici shelleehance Jill_B_Gratitude ( She/ Her ) jodi1 ( S…" at bounding box center [624, 395] width 1248 height 683
click at [8, 377] on button "2 / 2" at bounding box center [14, 394] width 25 height 53
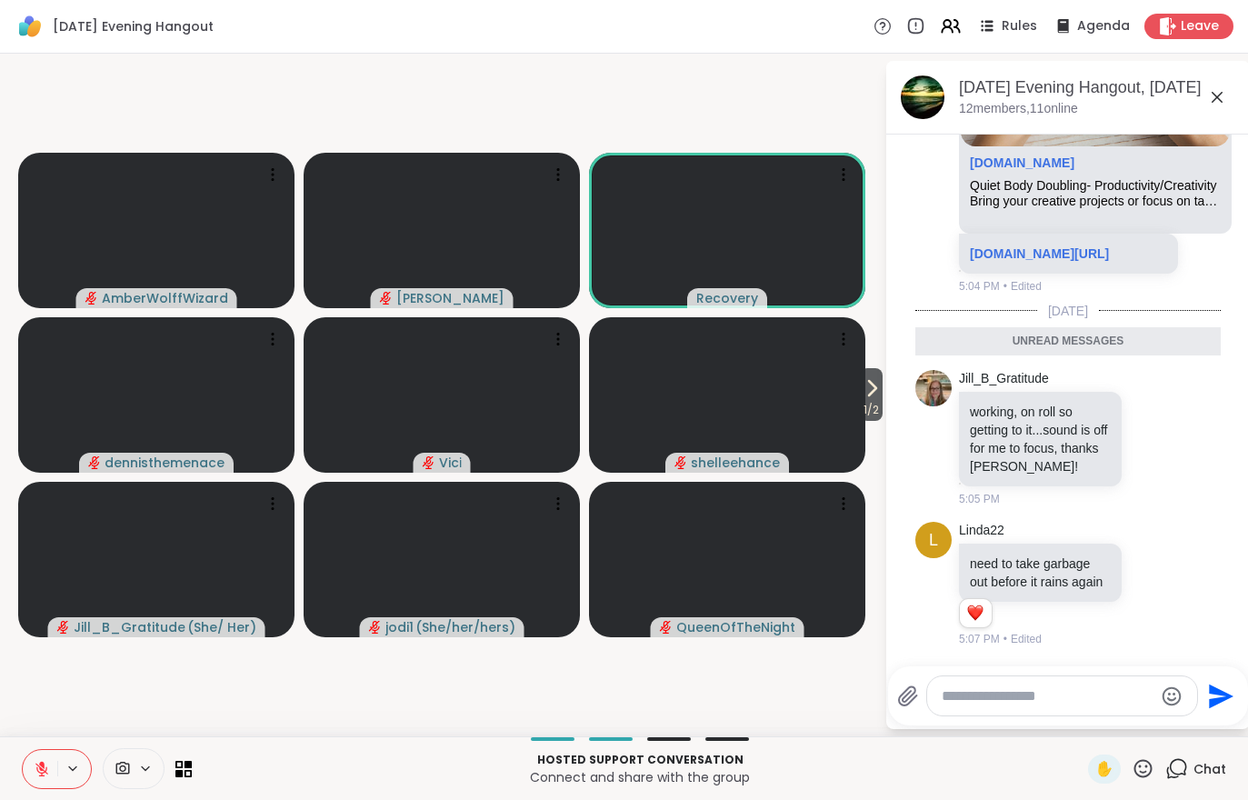
click at [43, 758] on button at bounding box center [40, 769] width 35 height 38
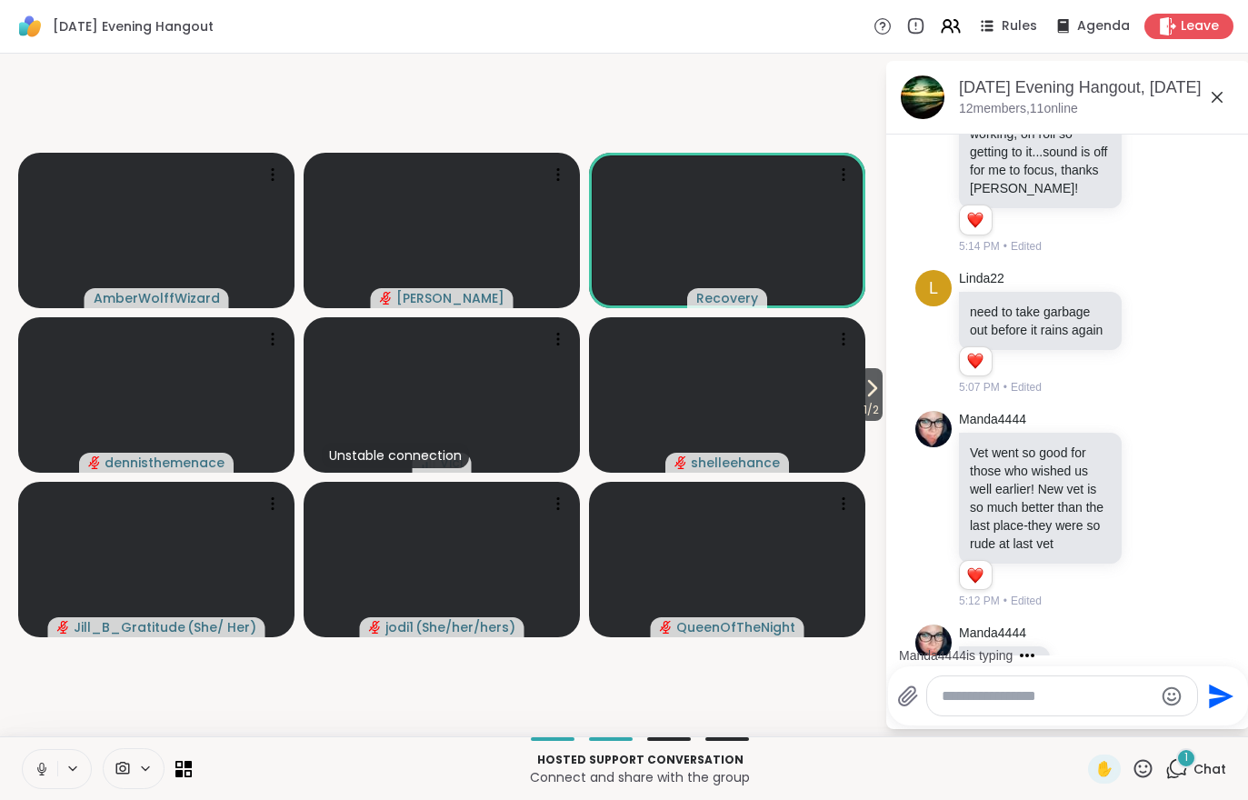
scroll to position [1128, 0]
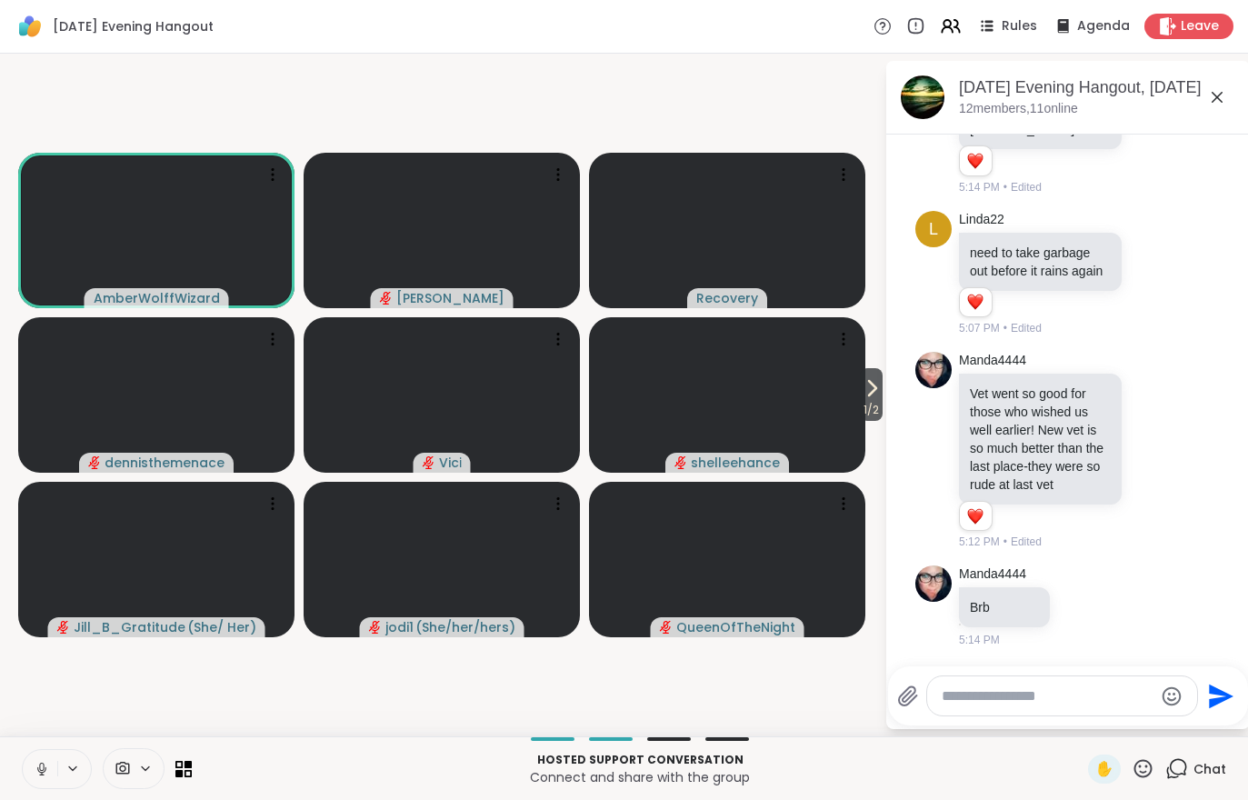
click at [875, 407] on span "1 / 2" at bounding box center [871, 410] width 23 height 22
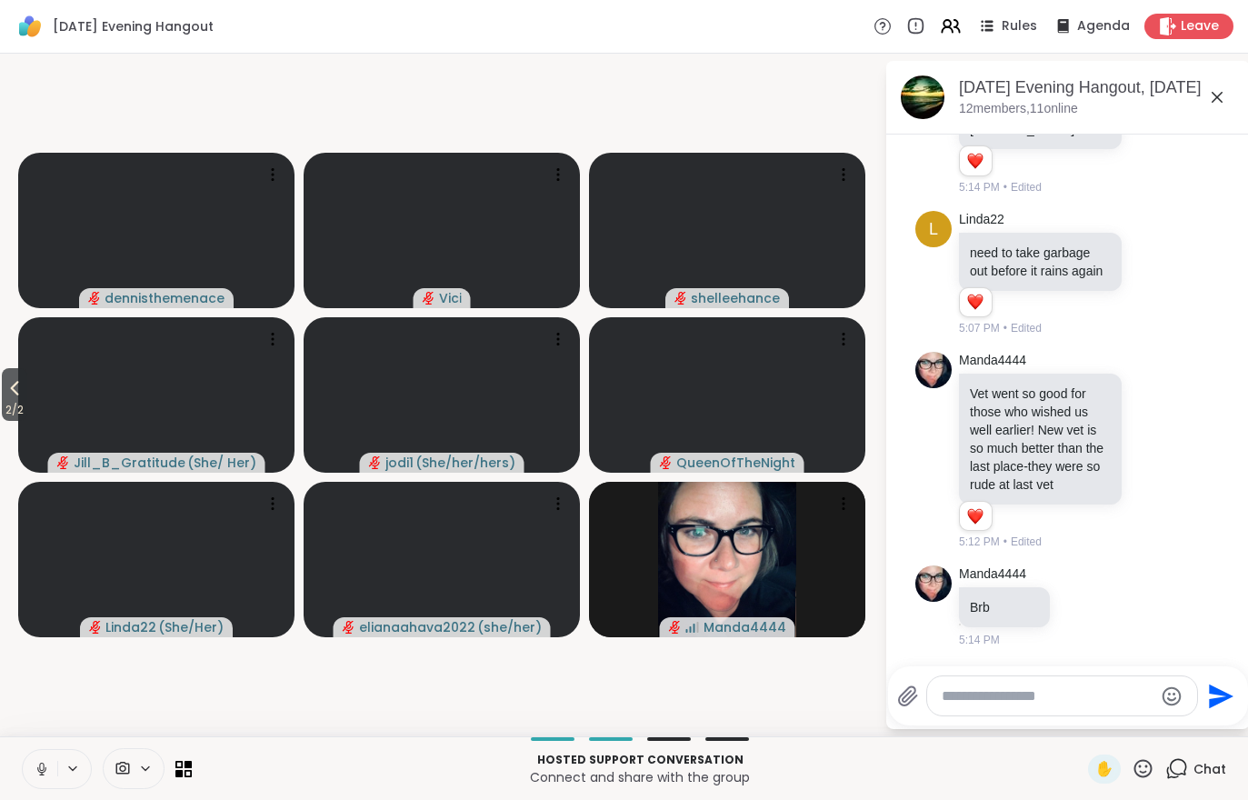
click at [6, 399] on icon at bounding box center [15, 388] width 22 height 22
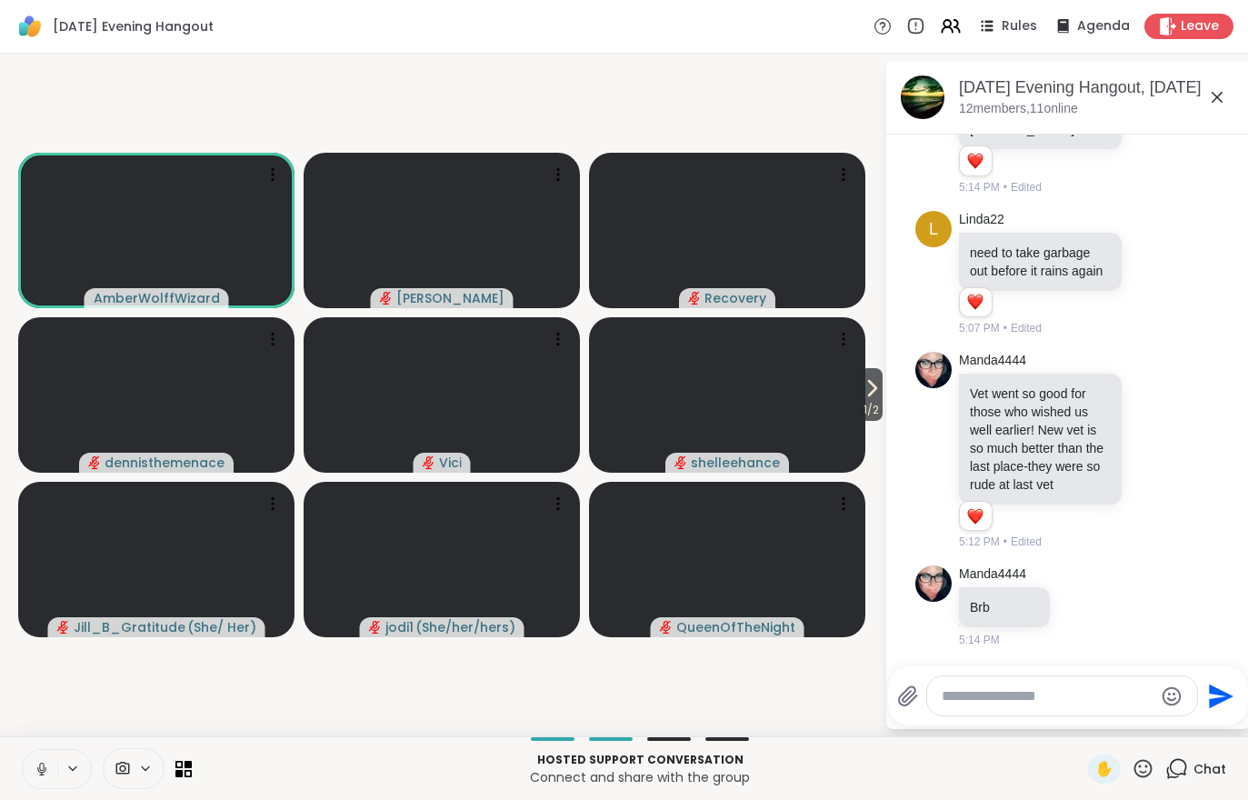
click at [125, 767] on icon at bounding box center [123, 768] width 14 height 13
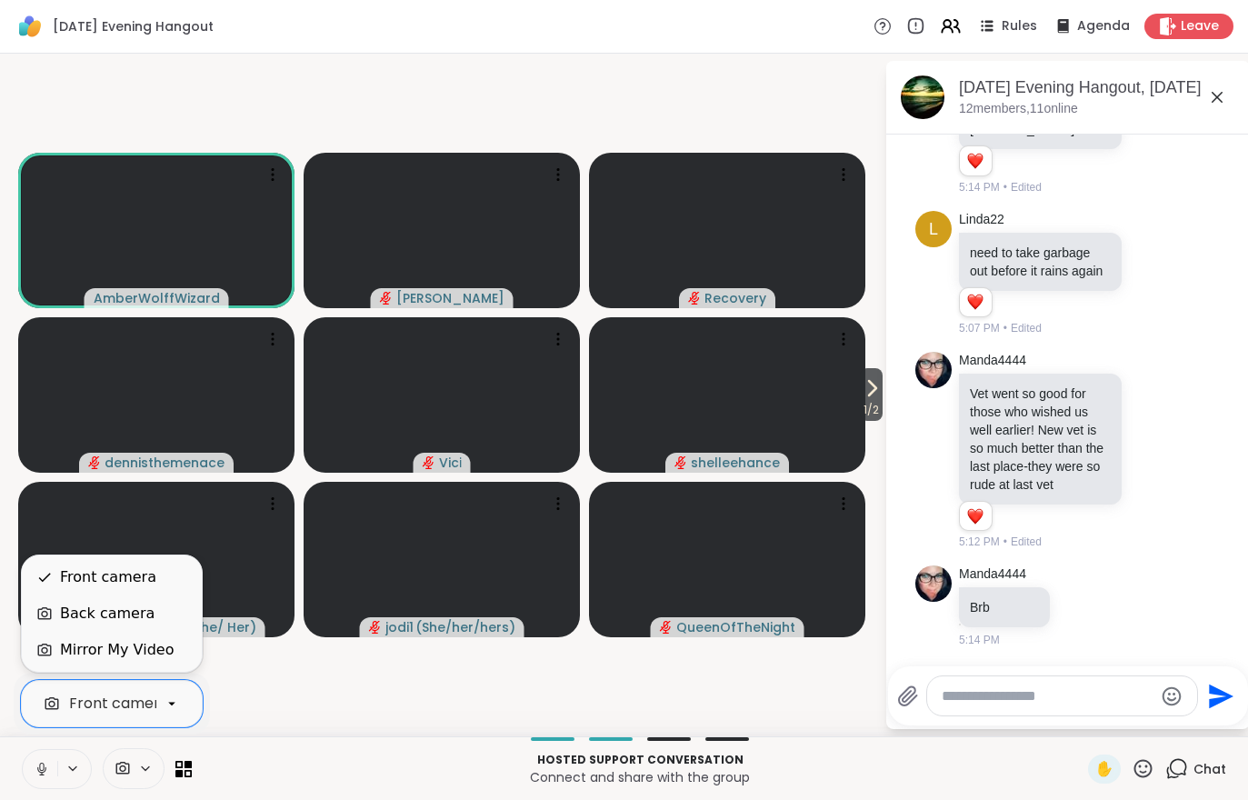
click at [117, 648] on div "Mirror My Video" at bounding box center [117, 650] width 114 height 22
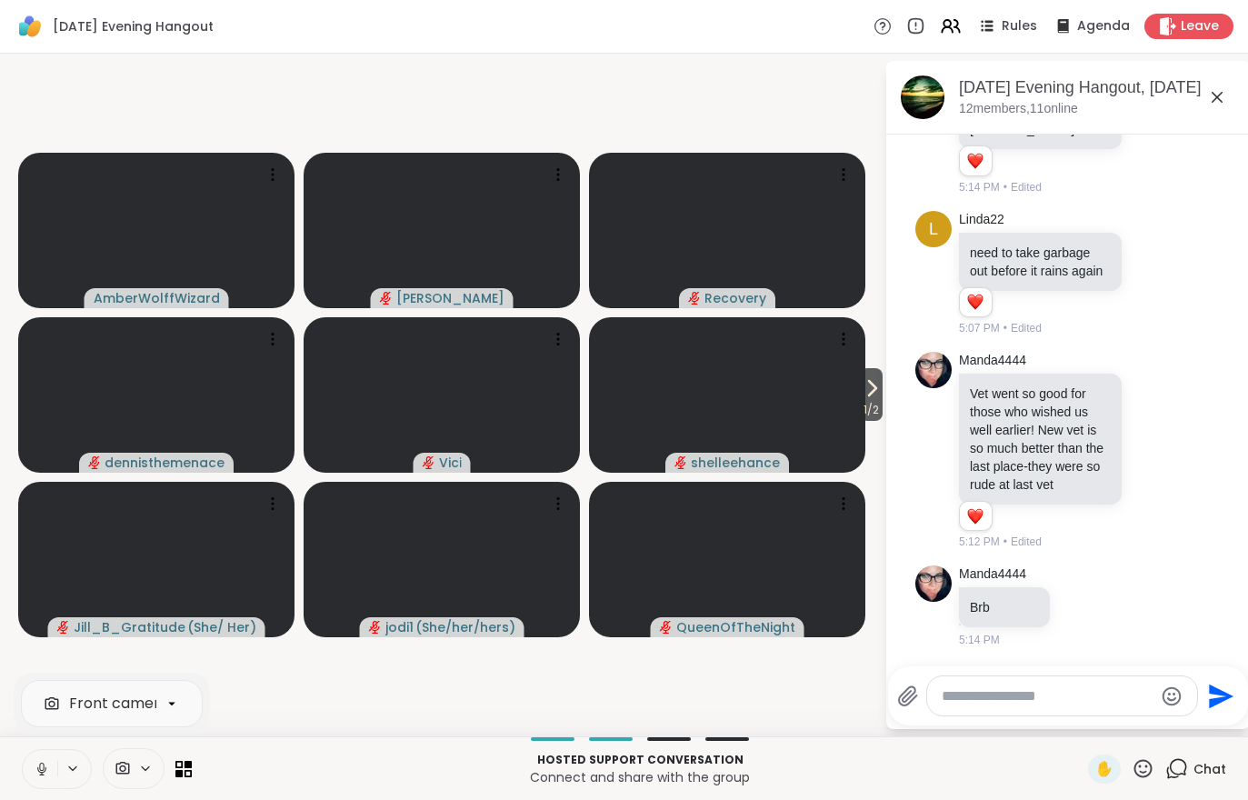
click at [871, 414] on span "1 / 2" at bounding box center [871, 410] width 23 height 22
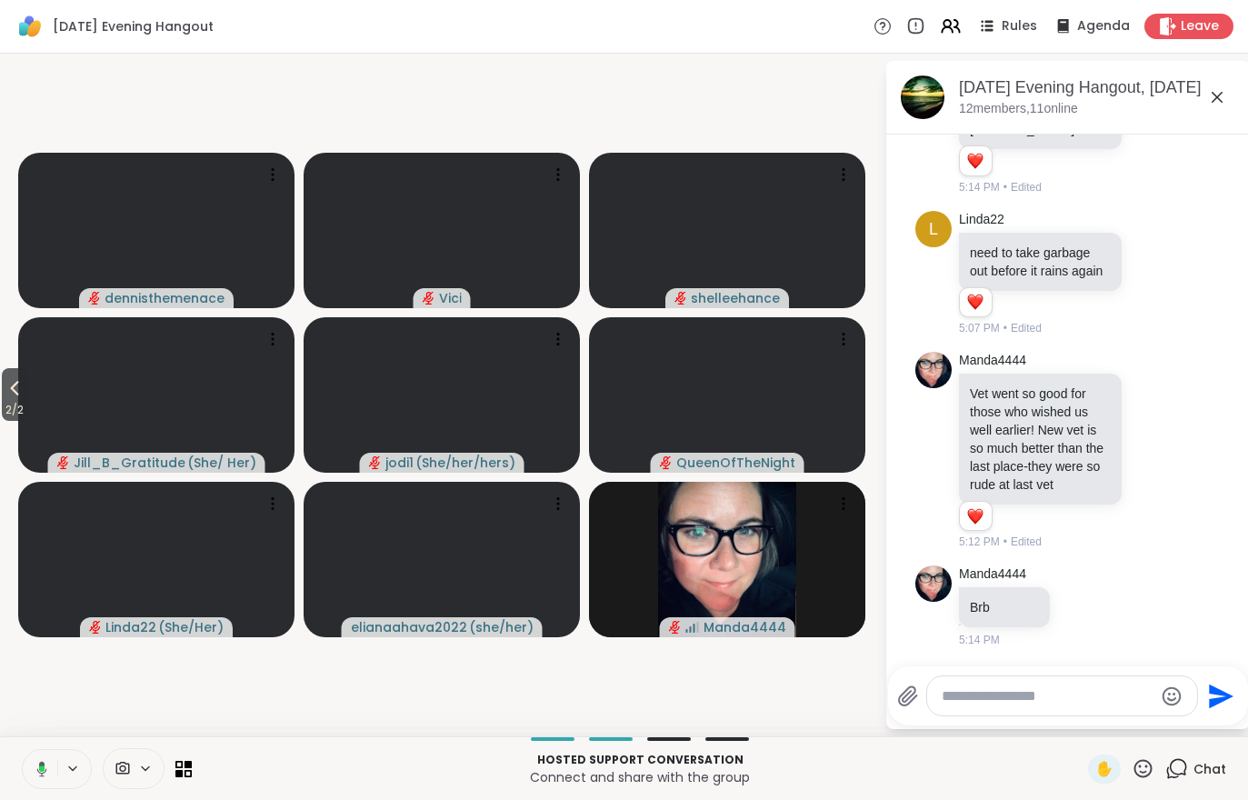
click at [3, 409] on span "2 / 2" at bounding box center [14, 410] width 25 height 22
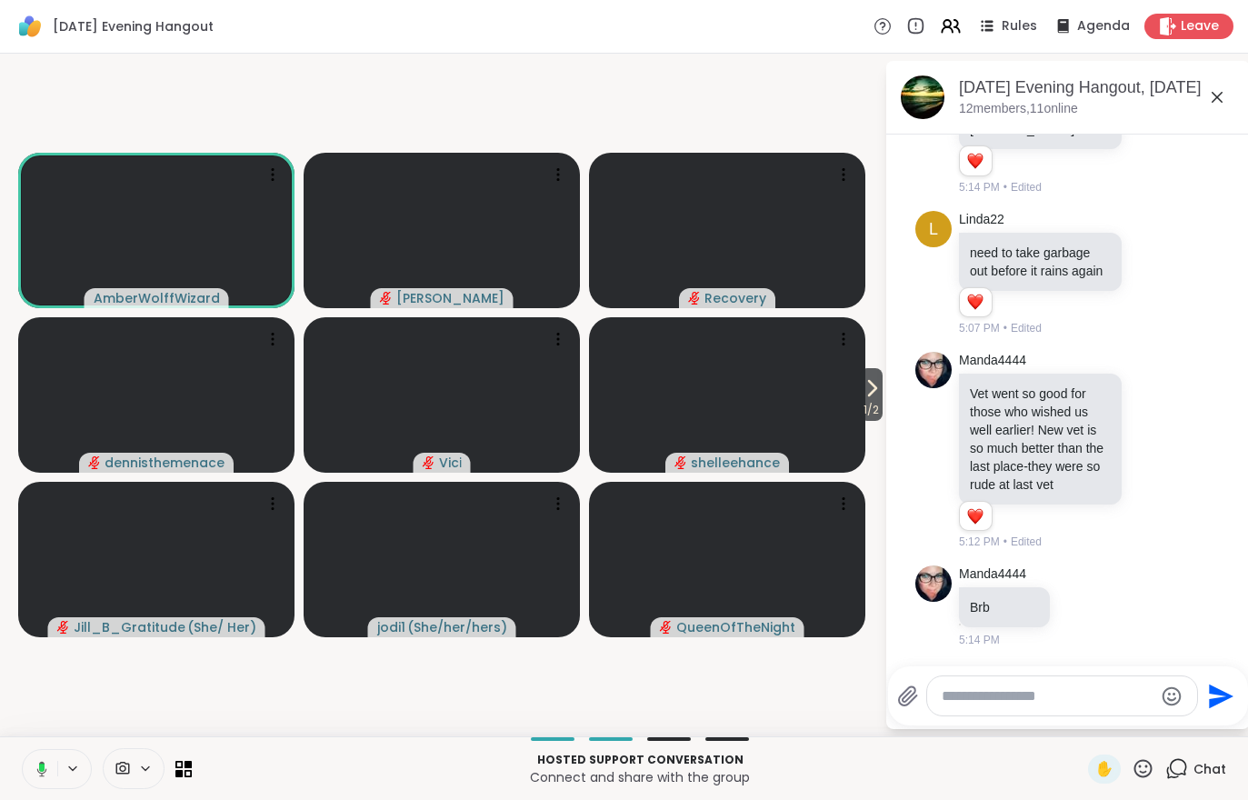
click at [195, 730] on div "1 / 2 AmberWolffWizard Lorena Recovery dennisthemenace Vici shelleehance Jill_B…" at bounding box center [624, 395] width 1248 height 683
click at [864, 425] on video at bounding box center [727, 394] width 276 height 155
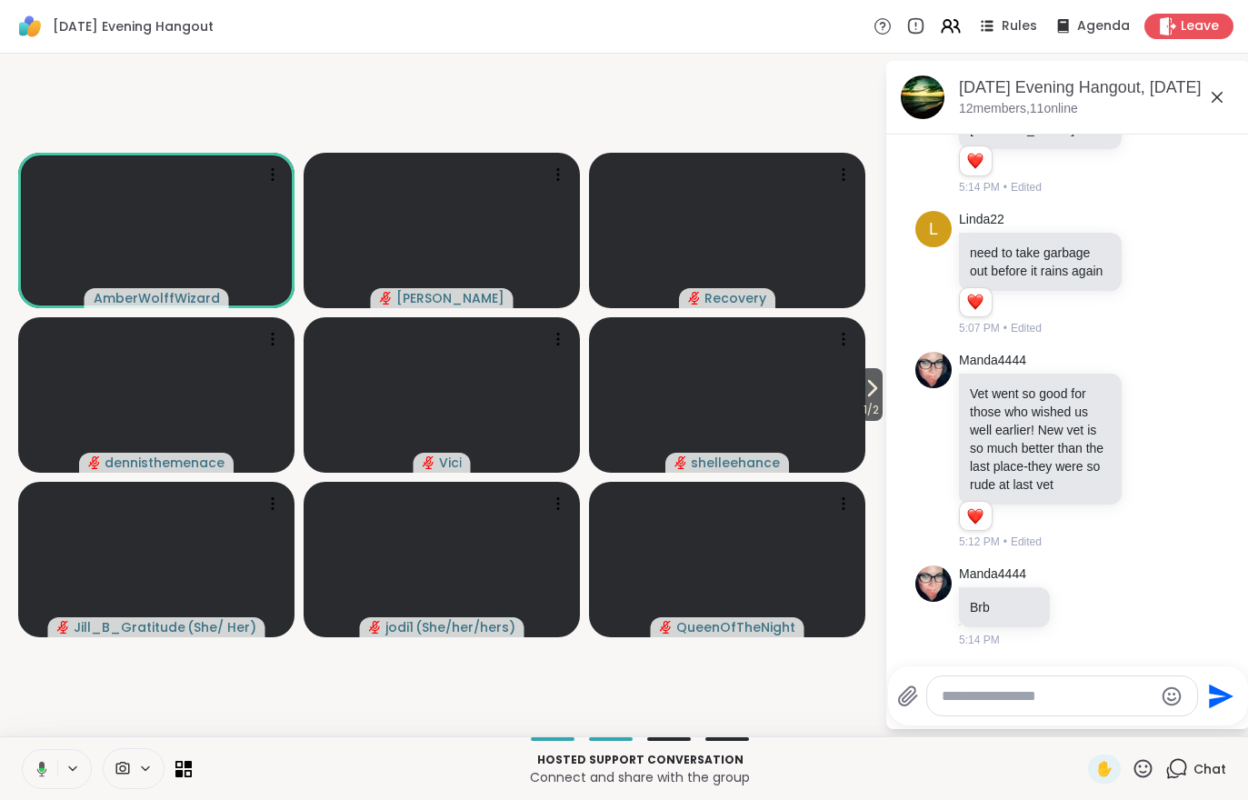
click at [876, 404] on span "1 / 2" at bounding box center [871, 410] width 23 height 22
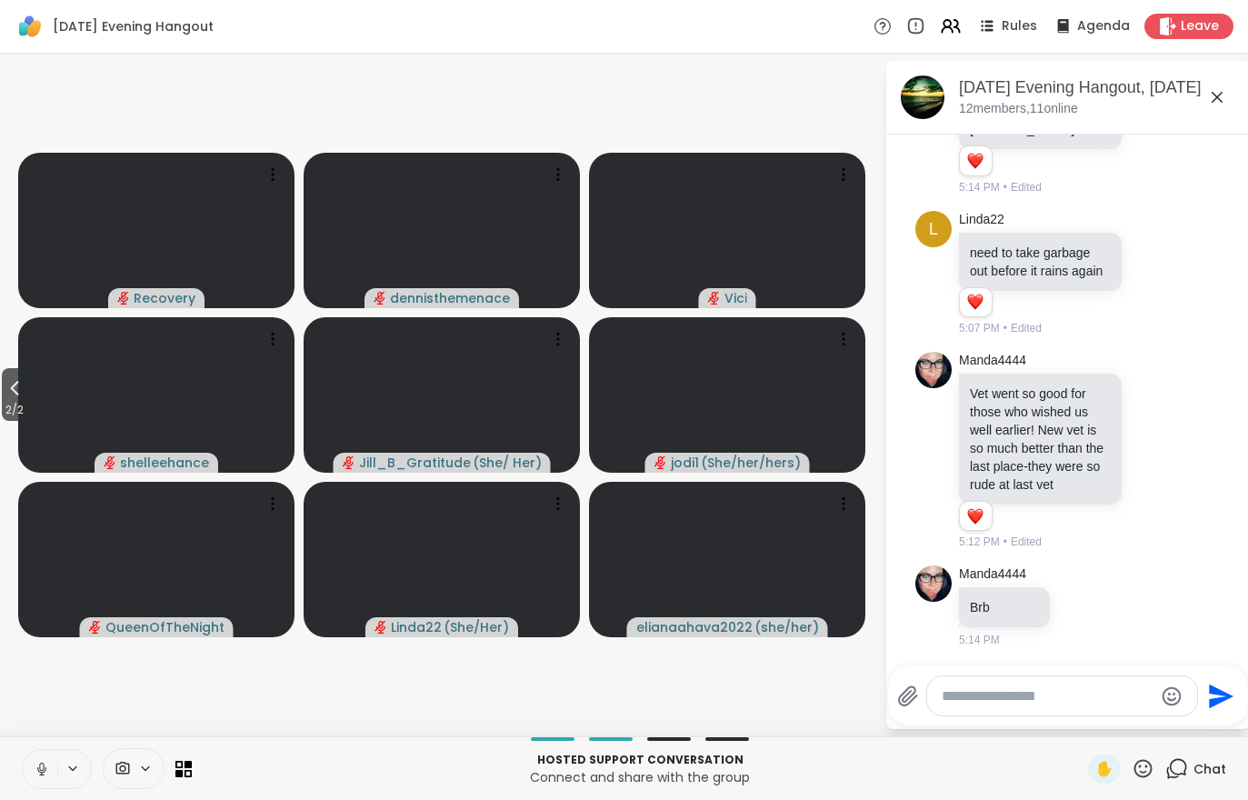
click at [9, 411] on span "2 / 2" at bounding box center [14, 410] width 25 height 22
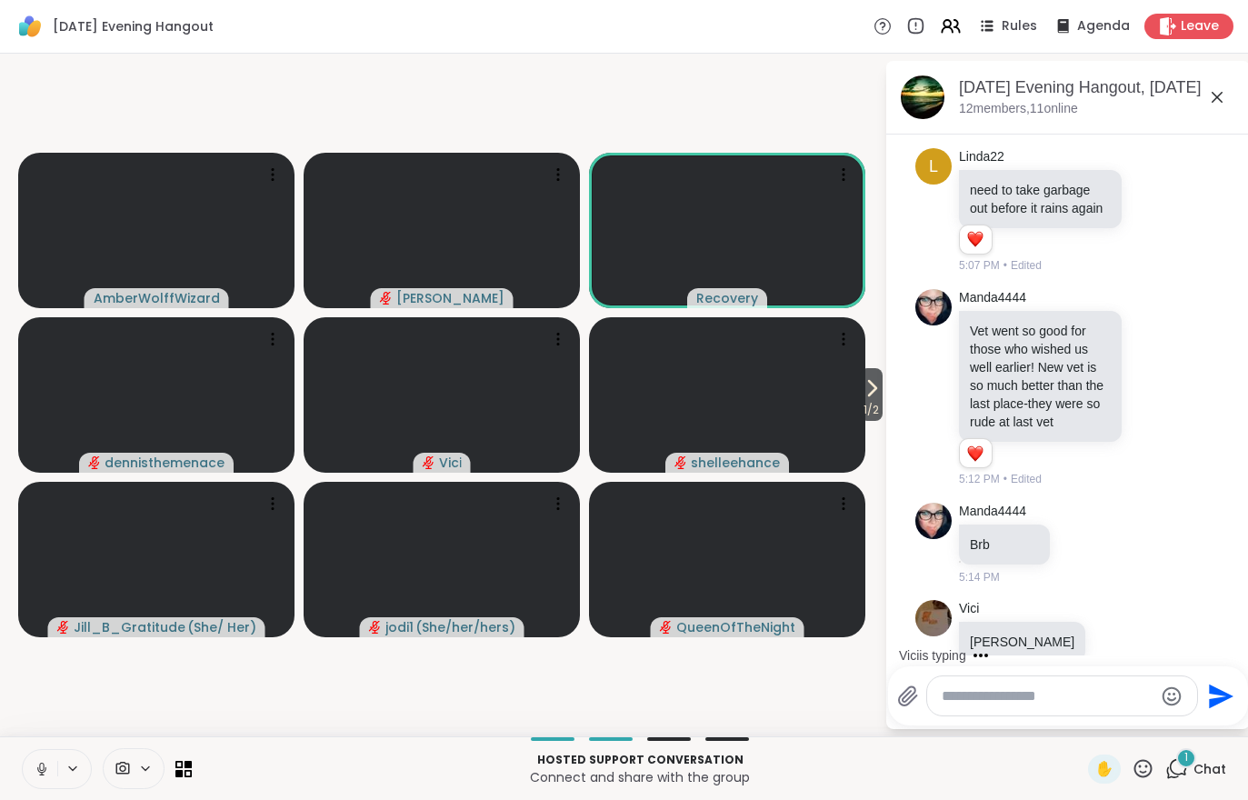
scroll to position [1224, 0]
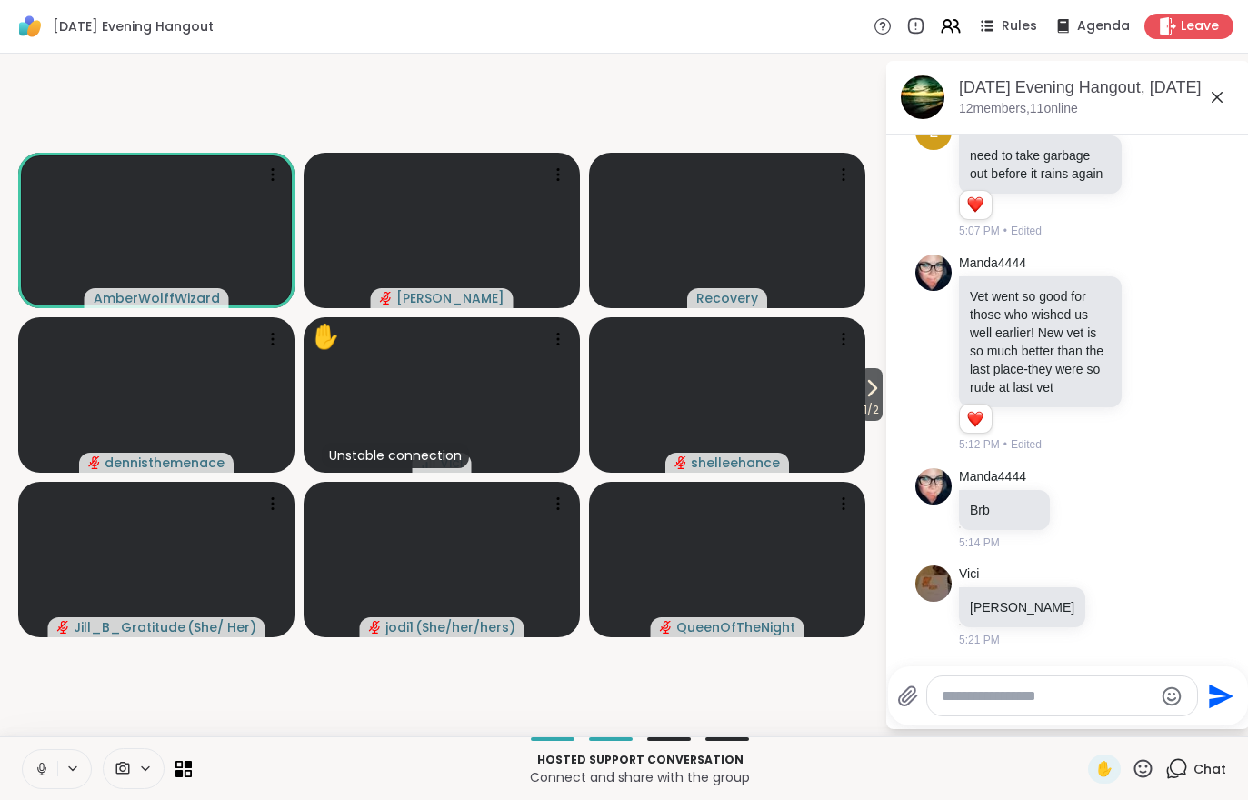
click at [25, 675] on video-player-container "1 / 2 AmberWolffWizard Lorena Recovery dennisthemenace ✋ Unstable connection Vi…" at bounding box center [442, 395] width 863 height 668
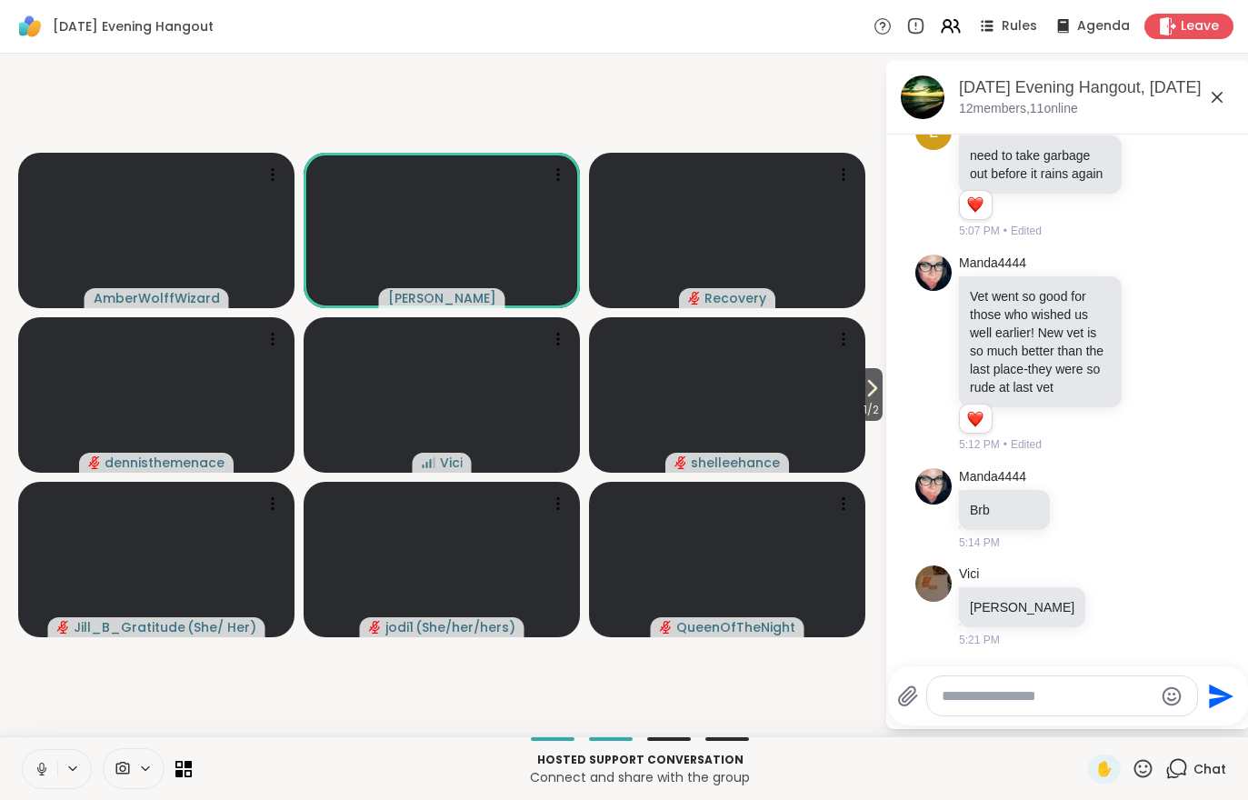
click at [140, 619] on span "Jill_B_Gratitude" at bounding box center [130, 627] width 112 height 18
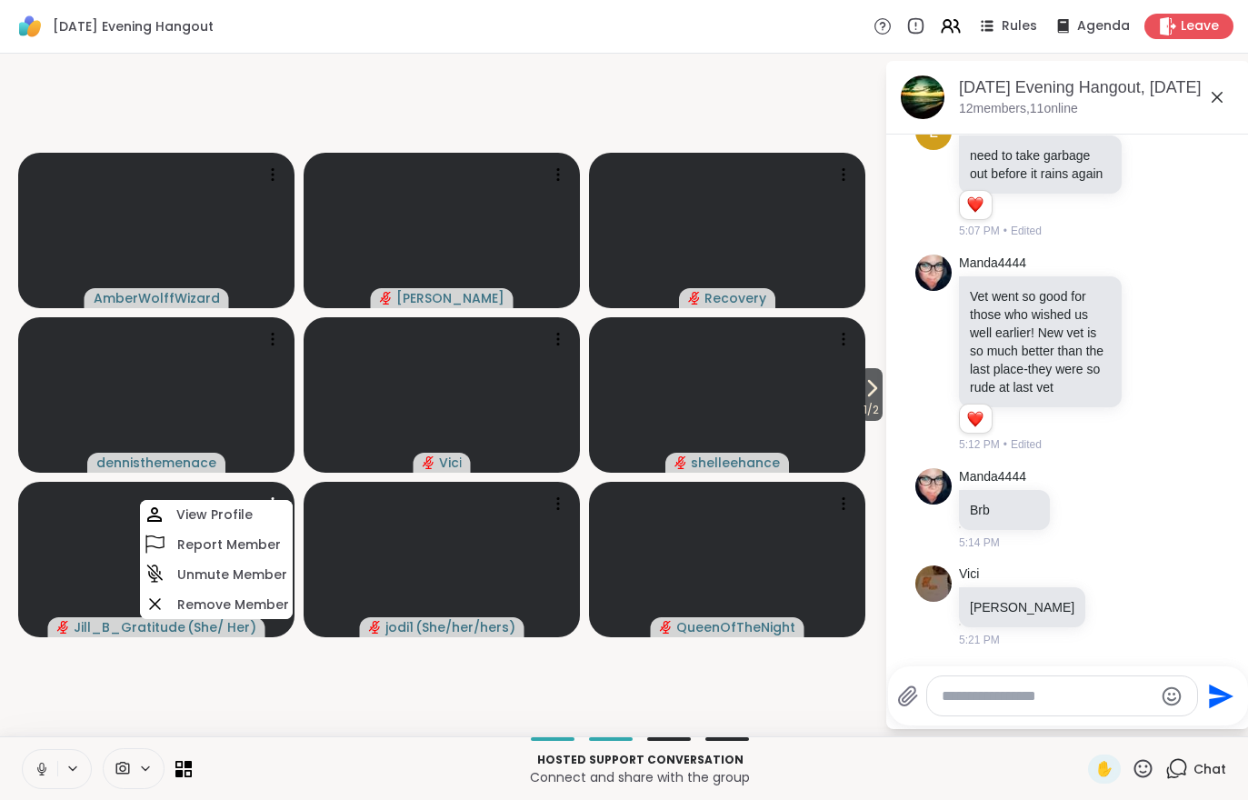
click at [851, 426] on video at bounding box center [727, 394] width 276 height 155
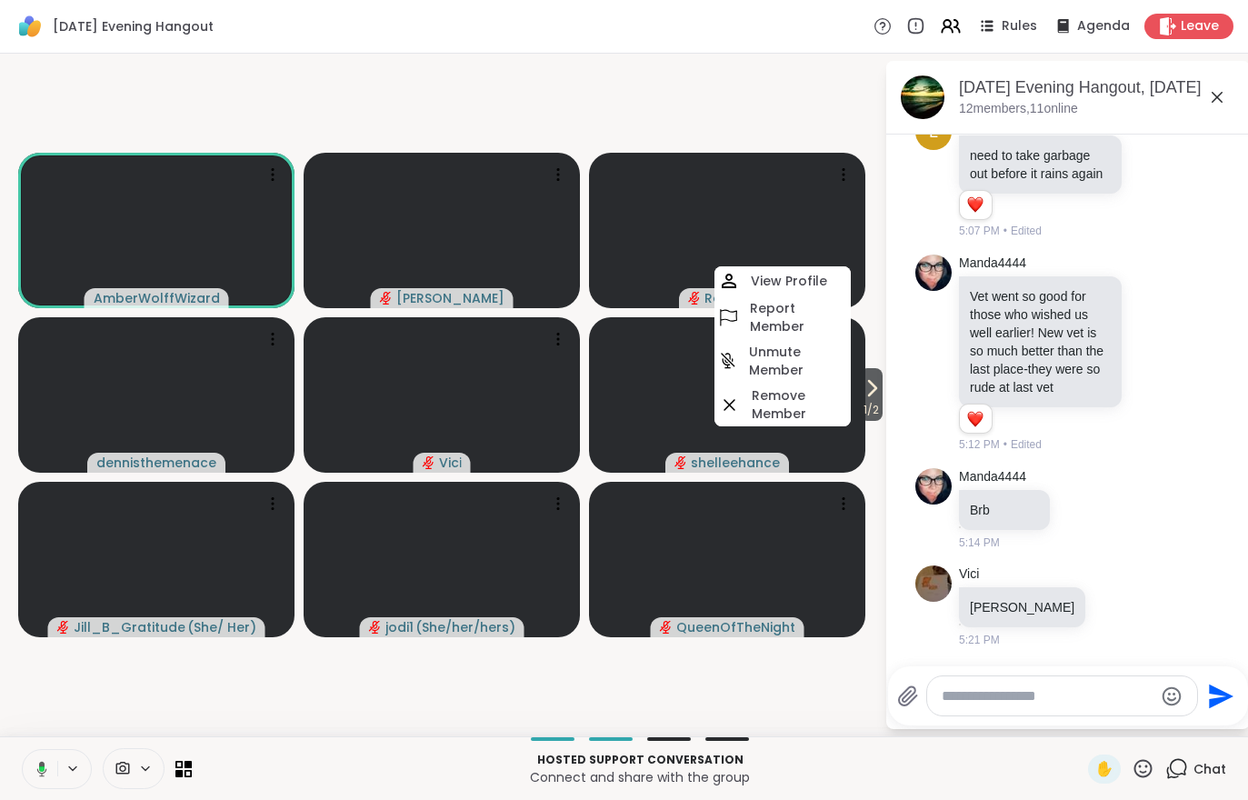
click at [798, 734] on div "1 / 2 AmberWolffWizard Lorena Recovery dennisthemenace Vici shelleehance View P…" at bounding box center [624, 395] width 1248 height 683
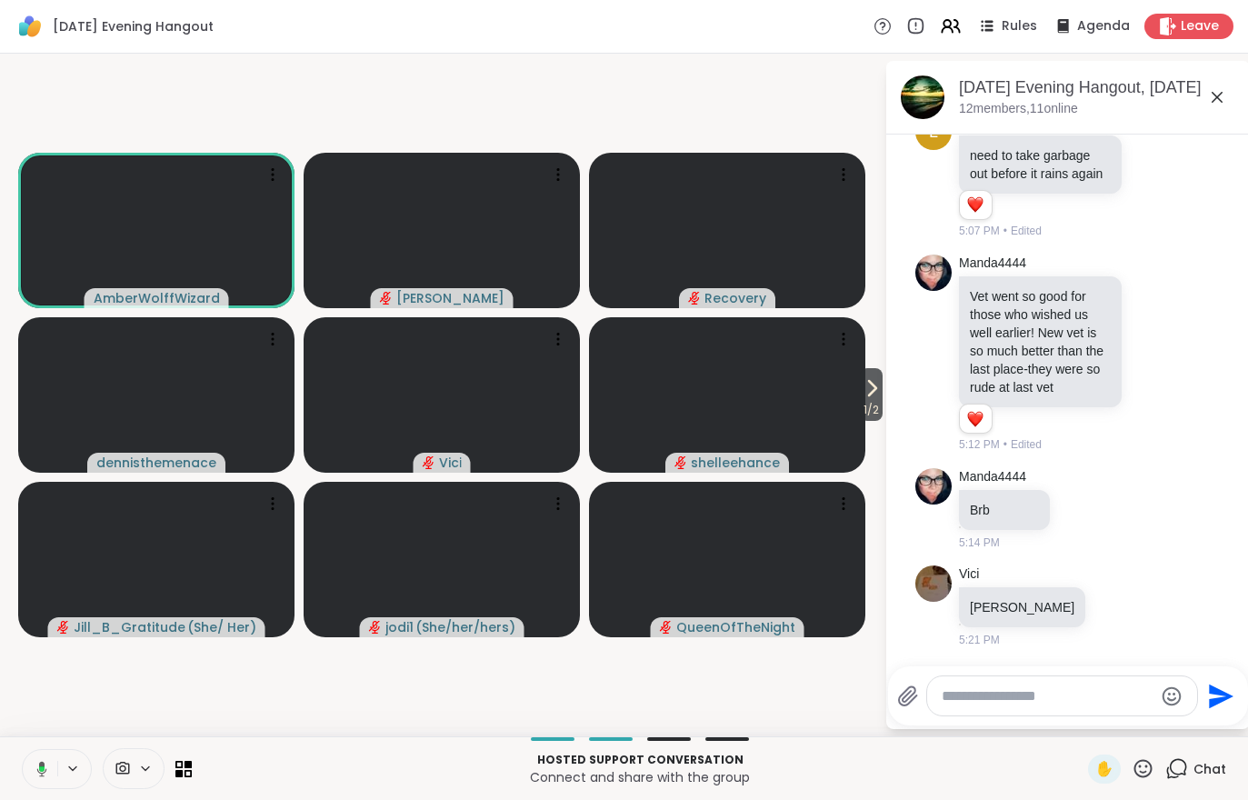
click at [860, 410] on span "1 / 2" at bounding box center [871, 410] width 23 height 22
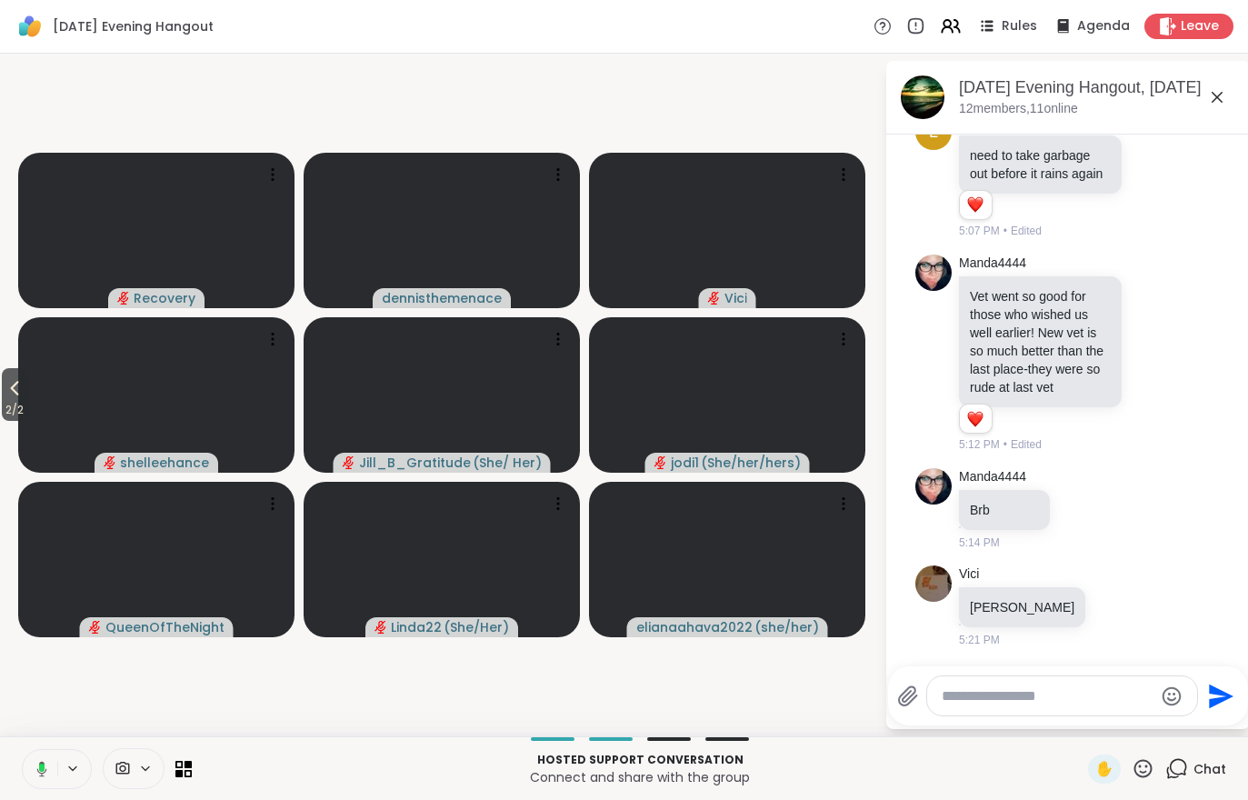
click at [4, 394] on button "2 / 2" at bounding box center [14, 394] width 25 height 53
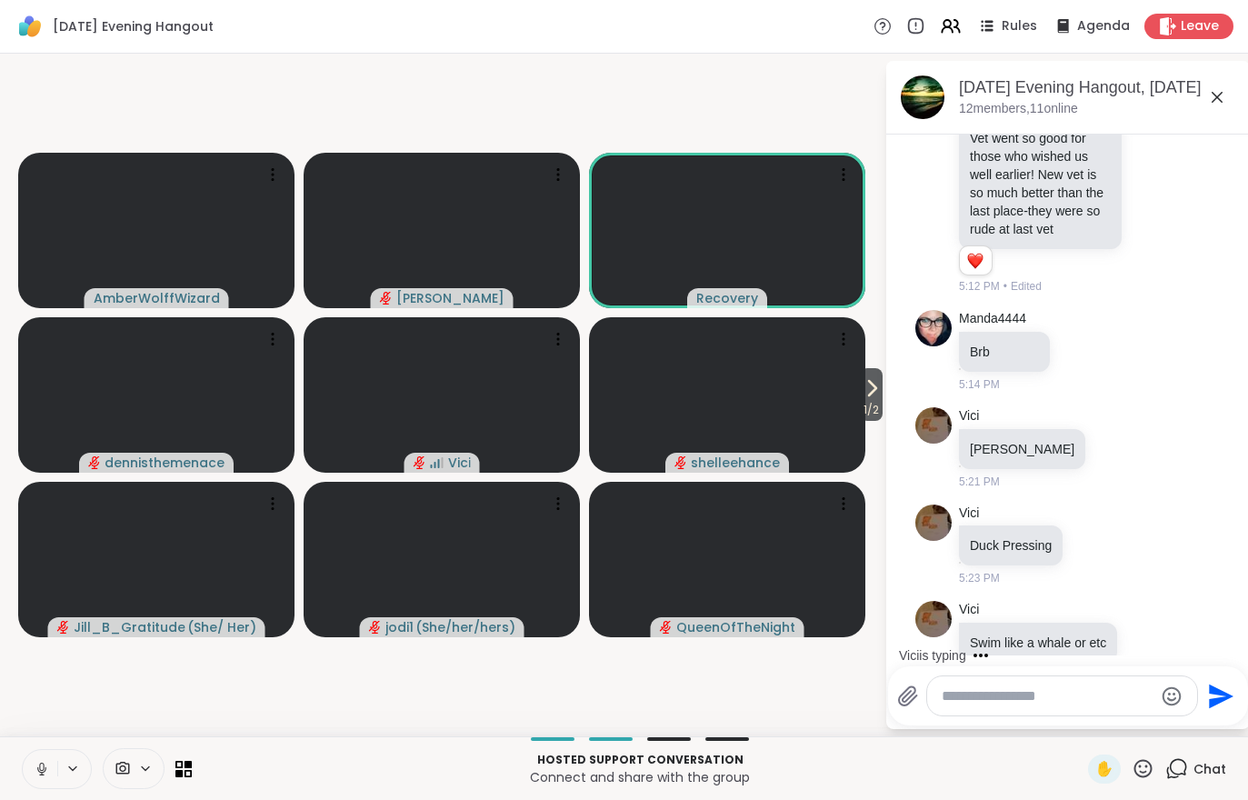
scroll to position [1417, 0]
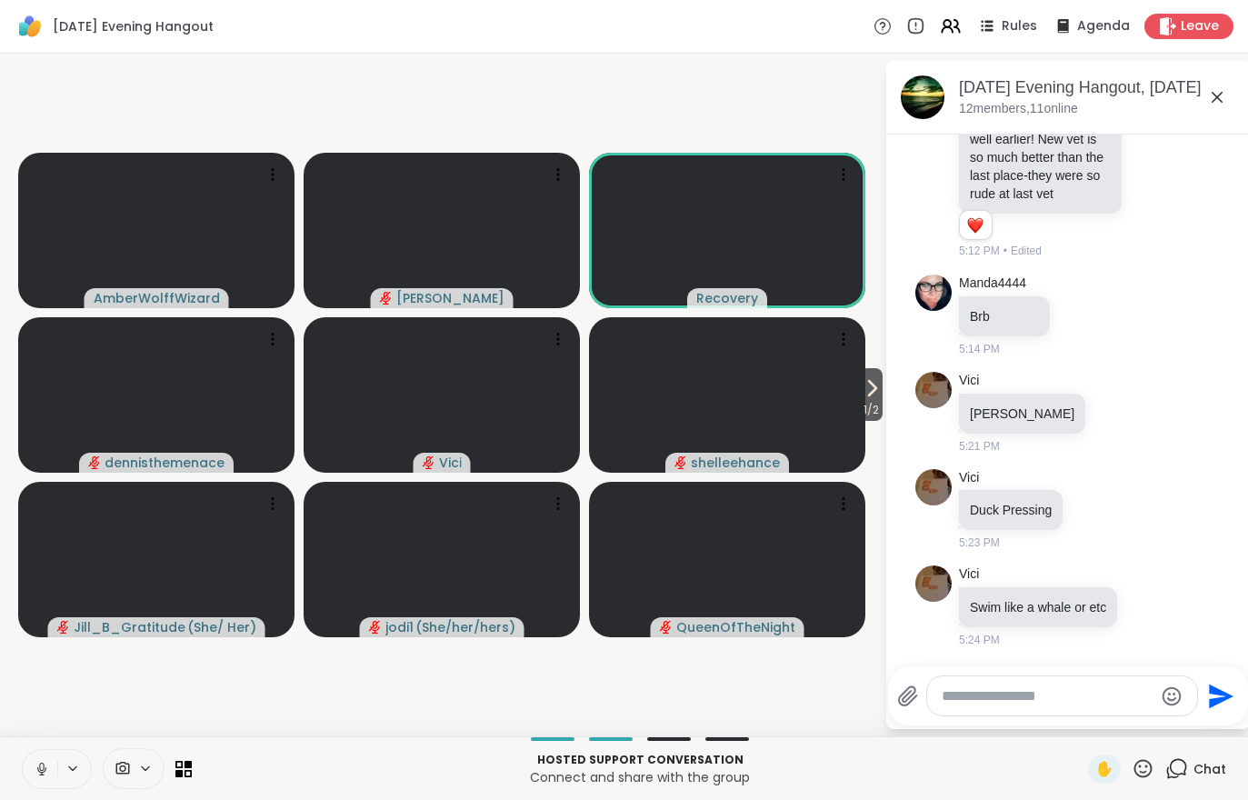
click at [192, 771] on icon at bounding box center [188, 772] width 7 height 7
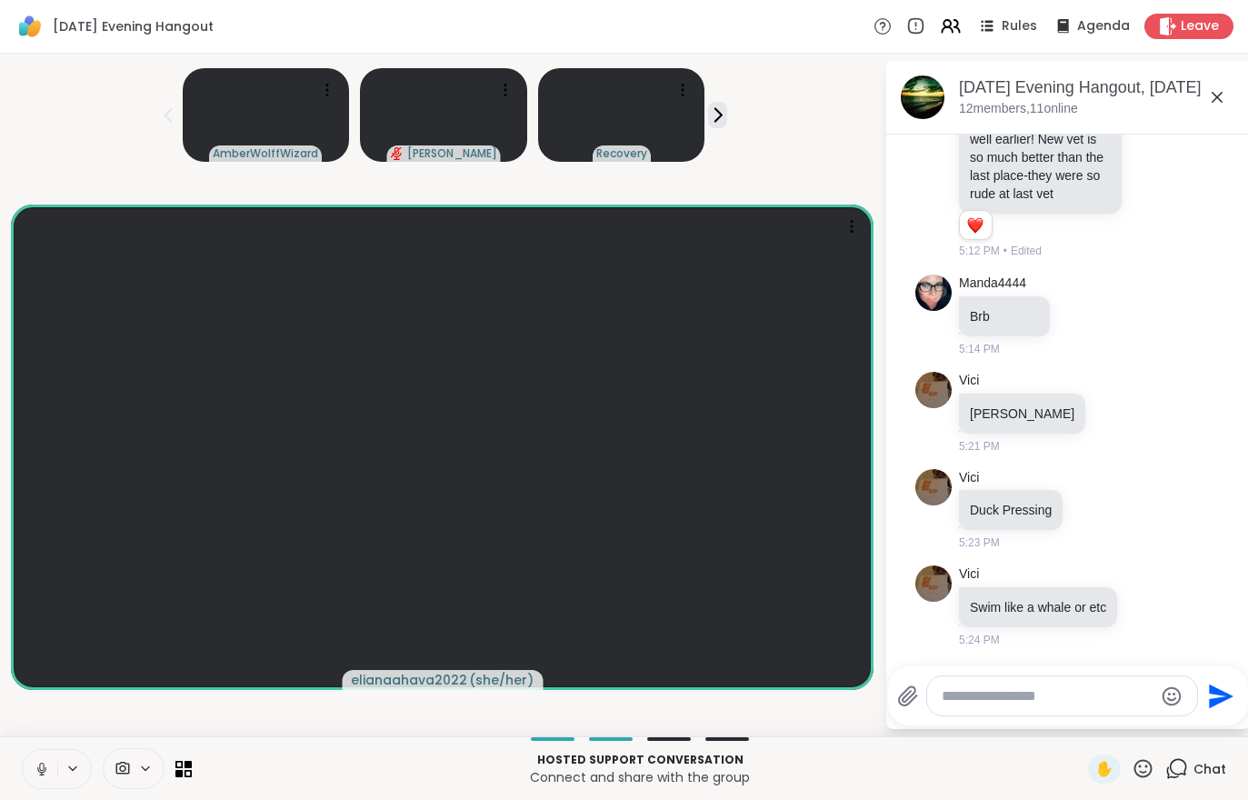
click at [190, 762] on icon at bounding box center [188, 764] width 7 height 7
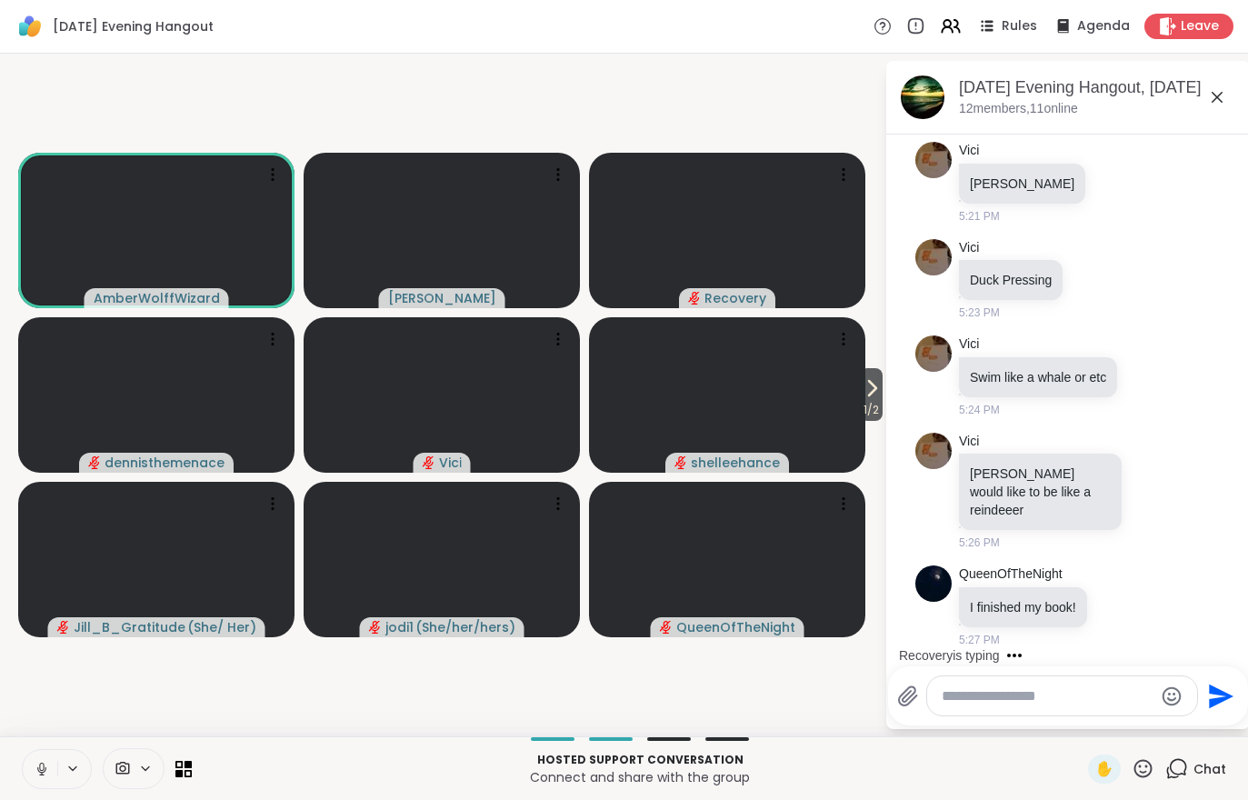
scroll to position [1724, 0]
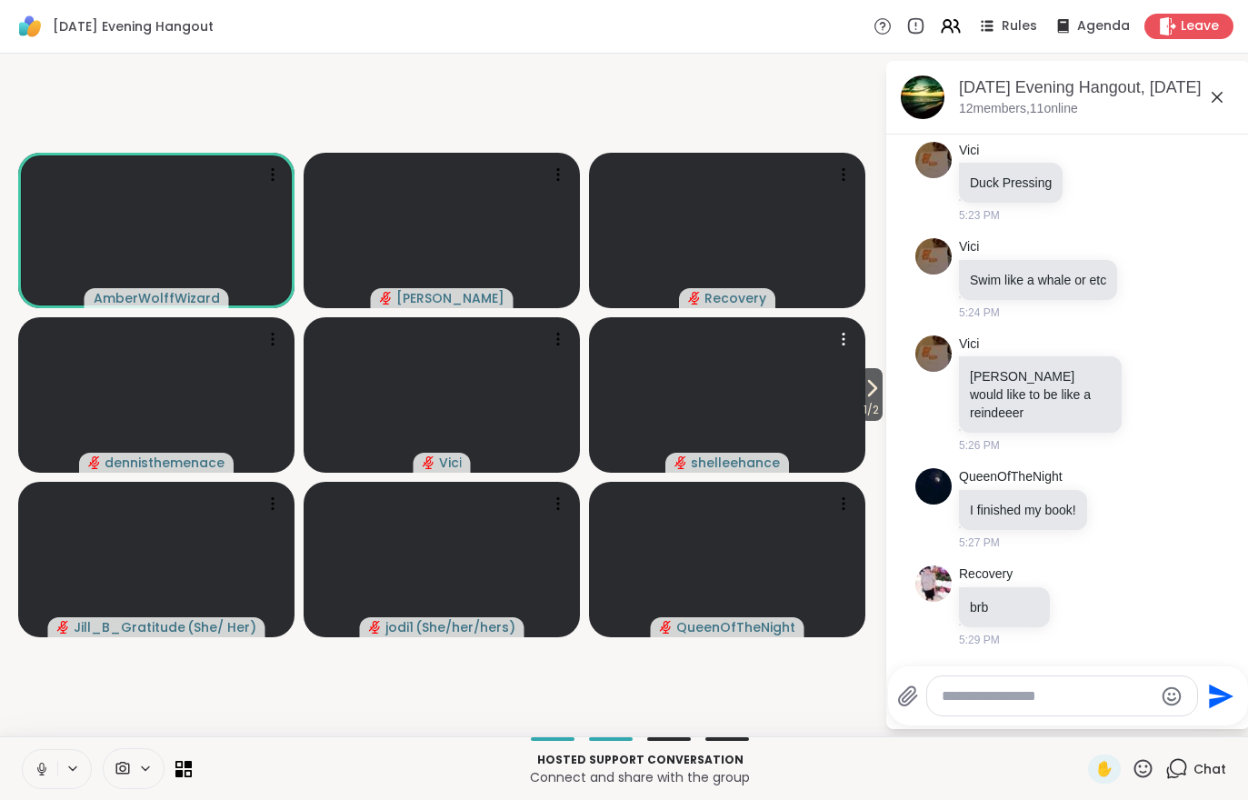
click at [844, 423] on video at bounding box center [727, 394] width 276 height 155
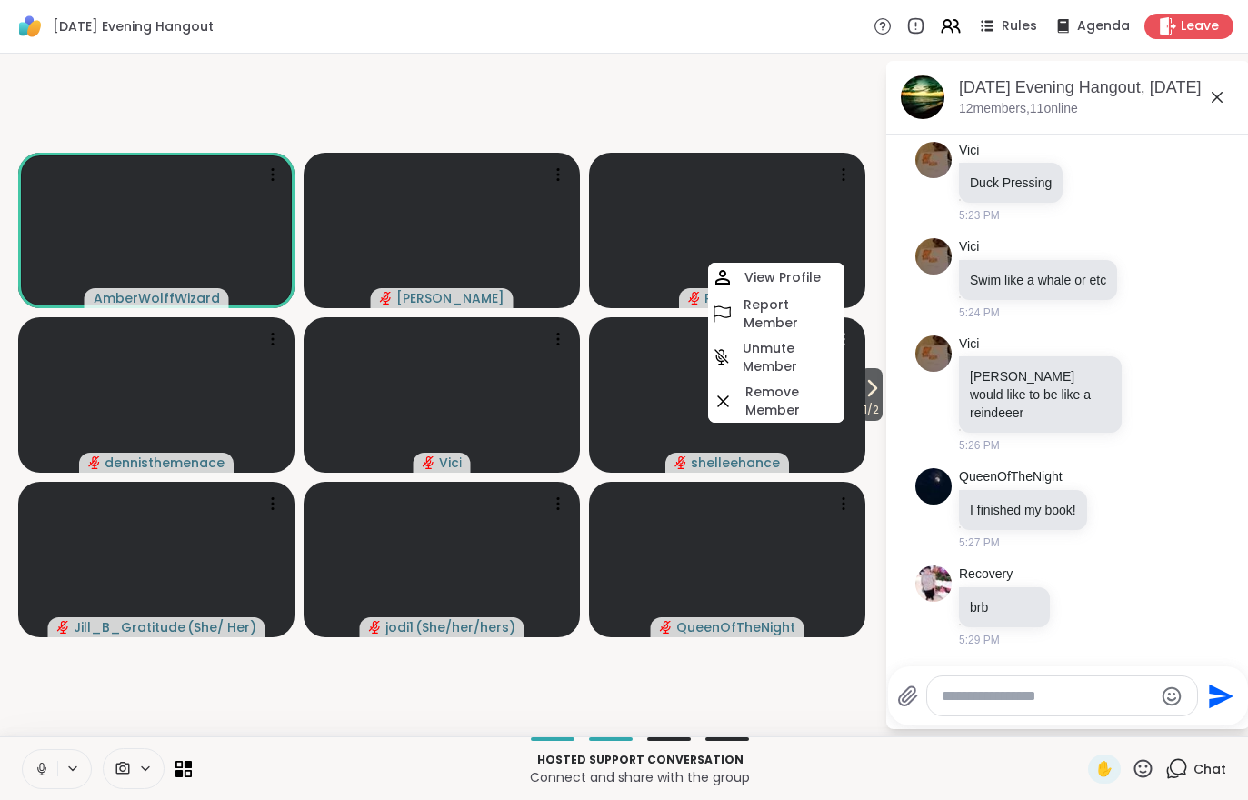
click at [774, 720] on video-player-container "1 / 2 AmberWolffWizard Lorena Recovery dennisthemenace Vici shelleehance View P…" at bounding box center [442, 395] width 863 height 668
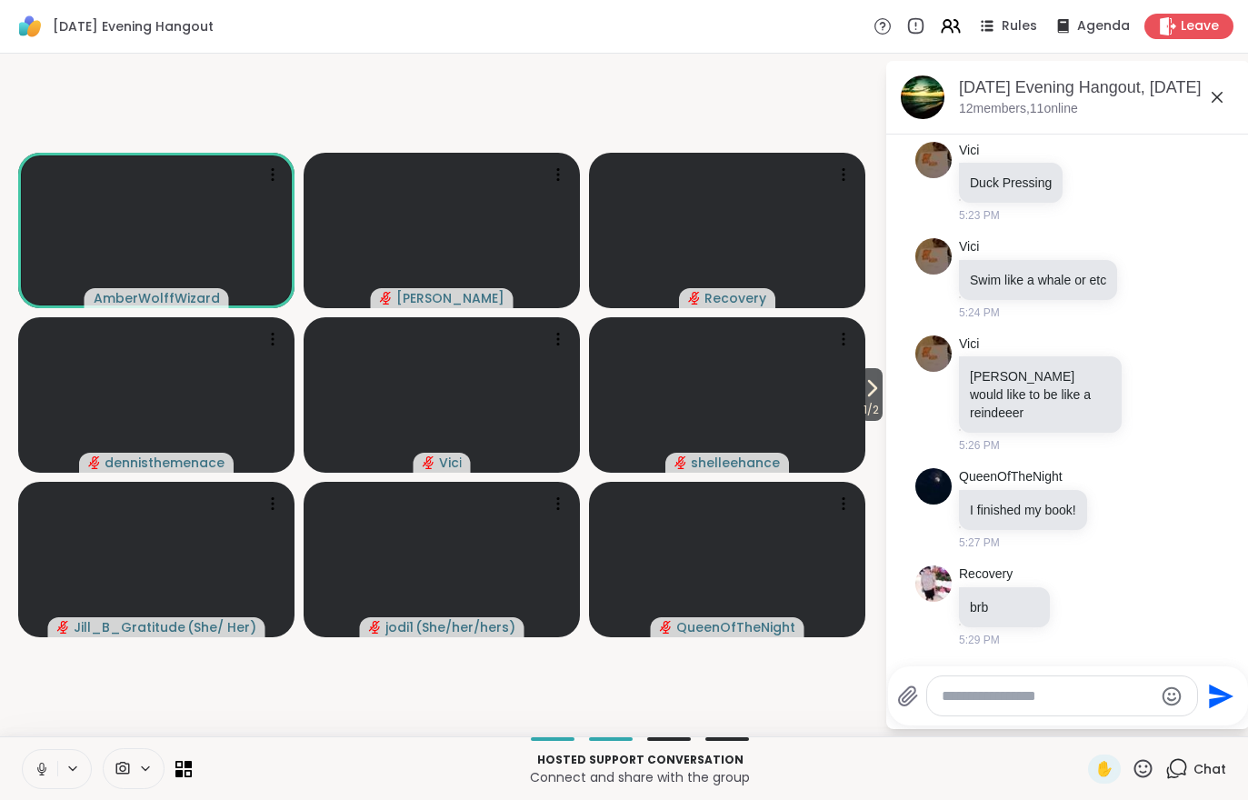
click at [873, 416] on span "1 / 2" at bounding box center [871, 410] width 23 height 22
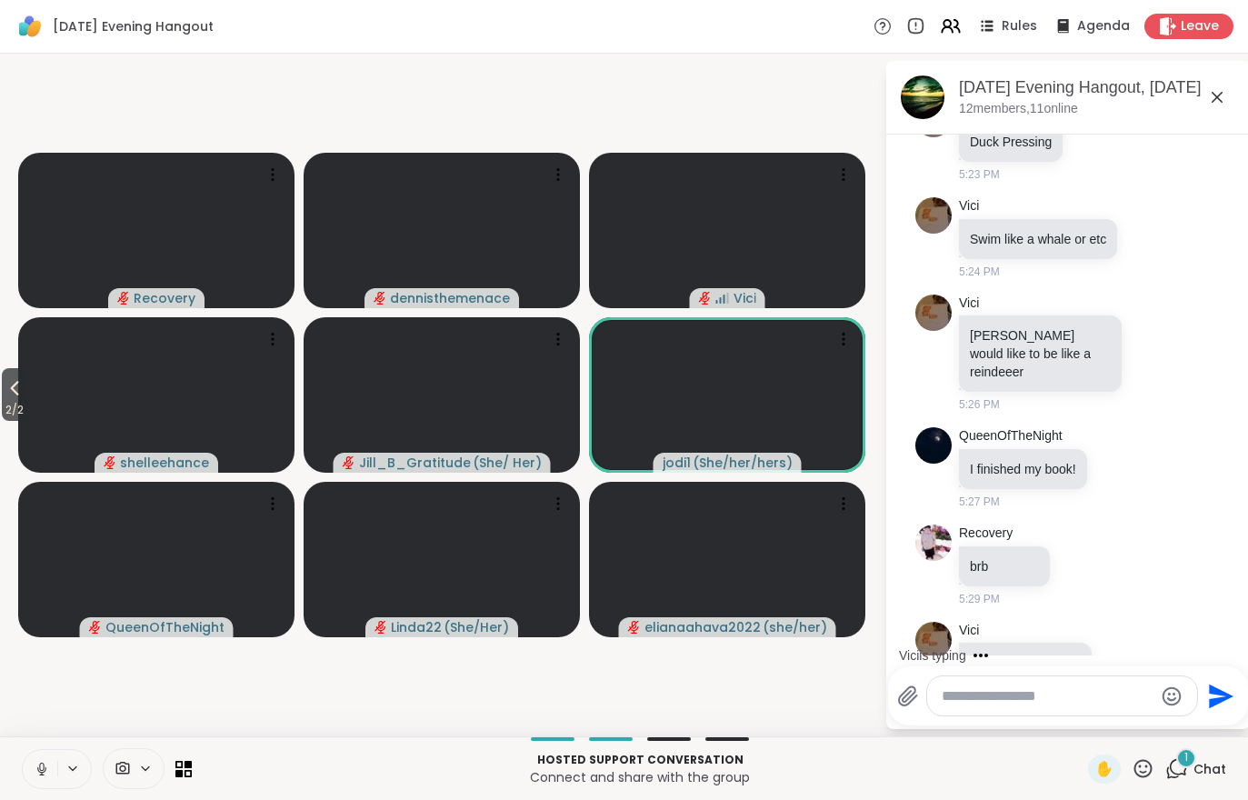
scroll to position [1821, 0]
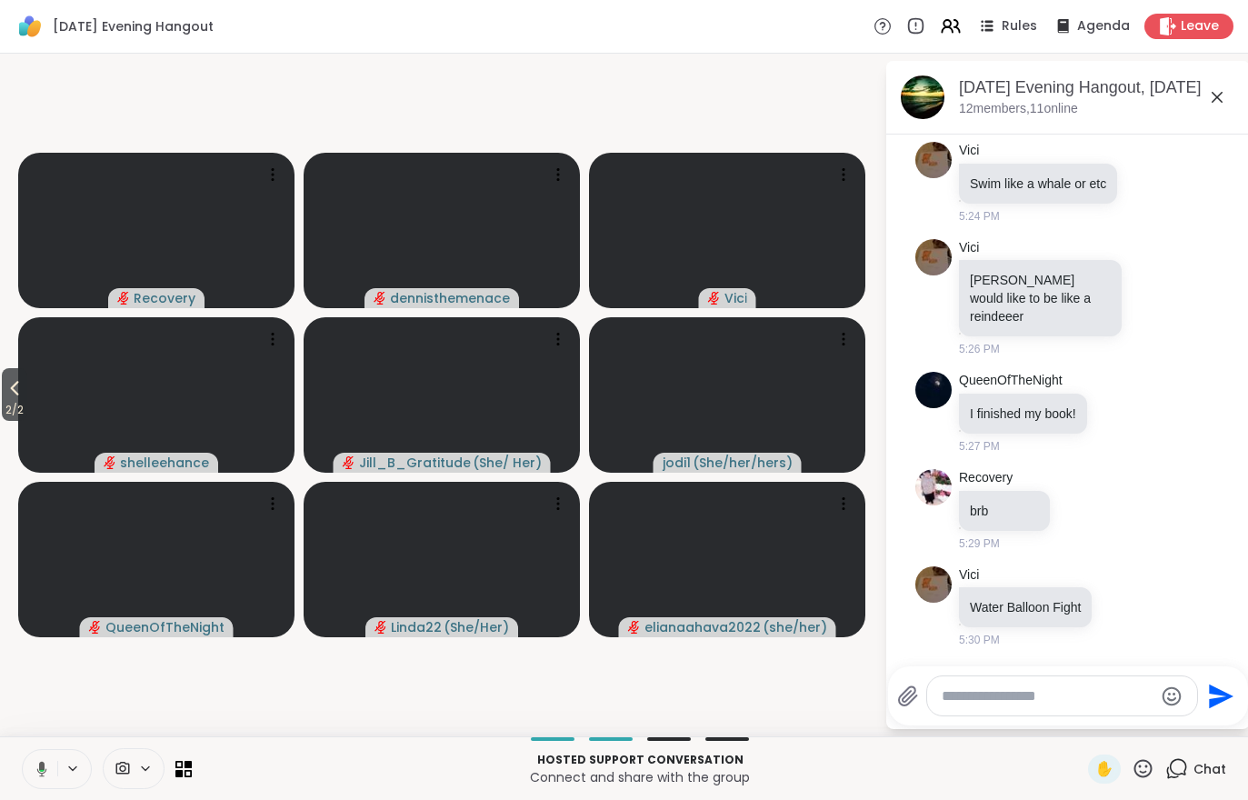
click at [18, 404] on span "2 / 2" at bounding box center [14, 410] width 25 height 22
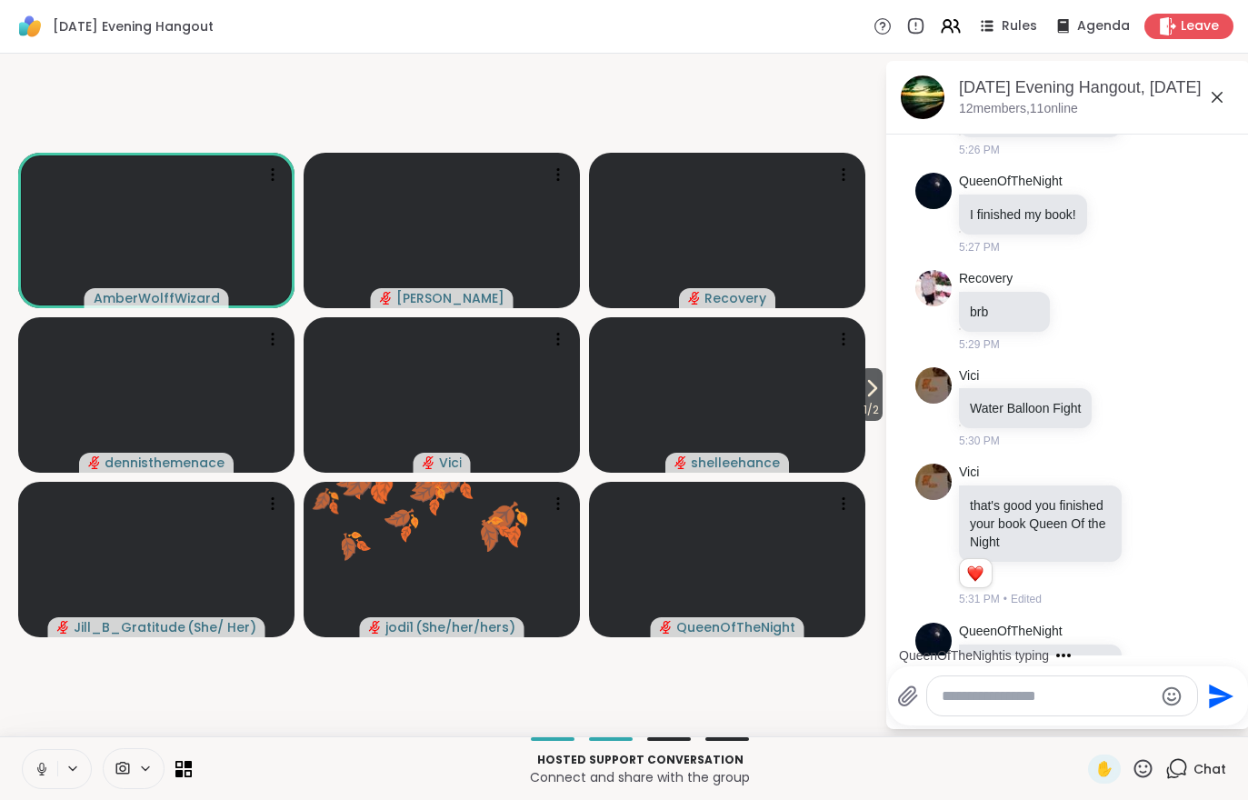
scroll to position [2093, 0]
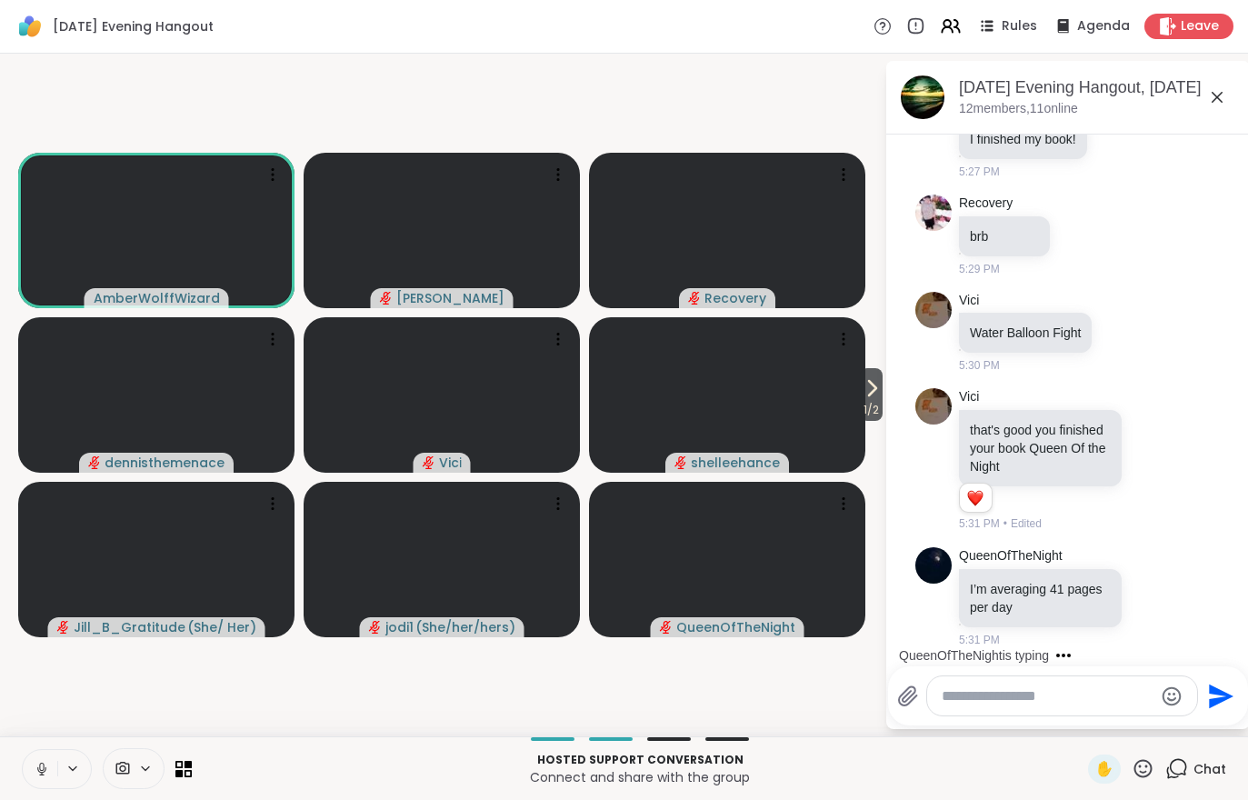
click at [872, 419] on span "1 / 2" at bounding box center [871, 410] width 23 height 22
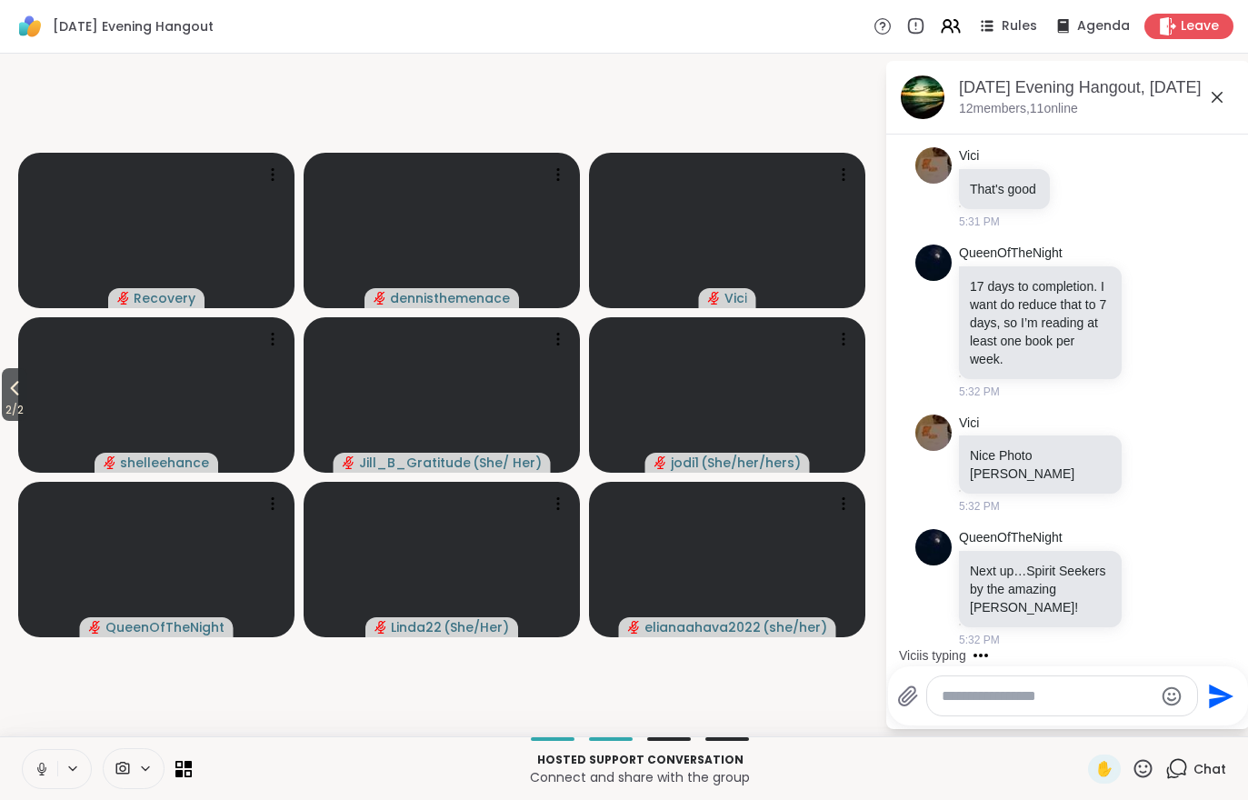
scroll to position [3054, 0]
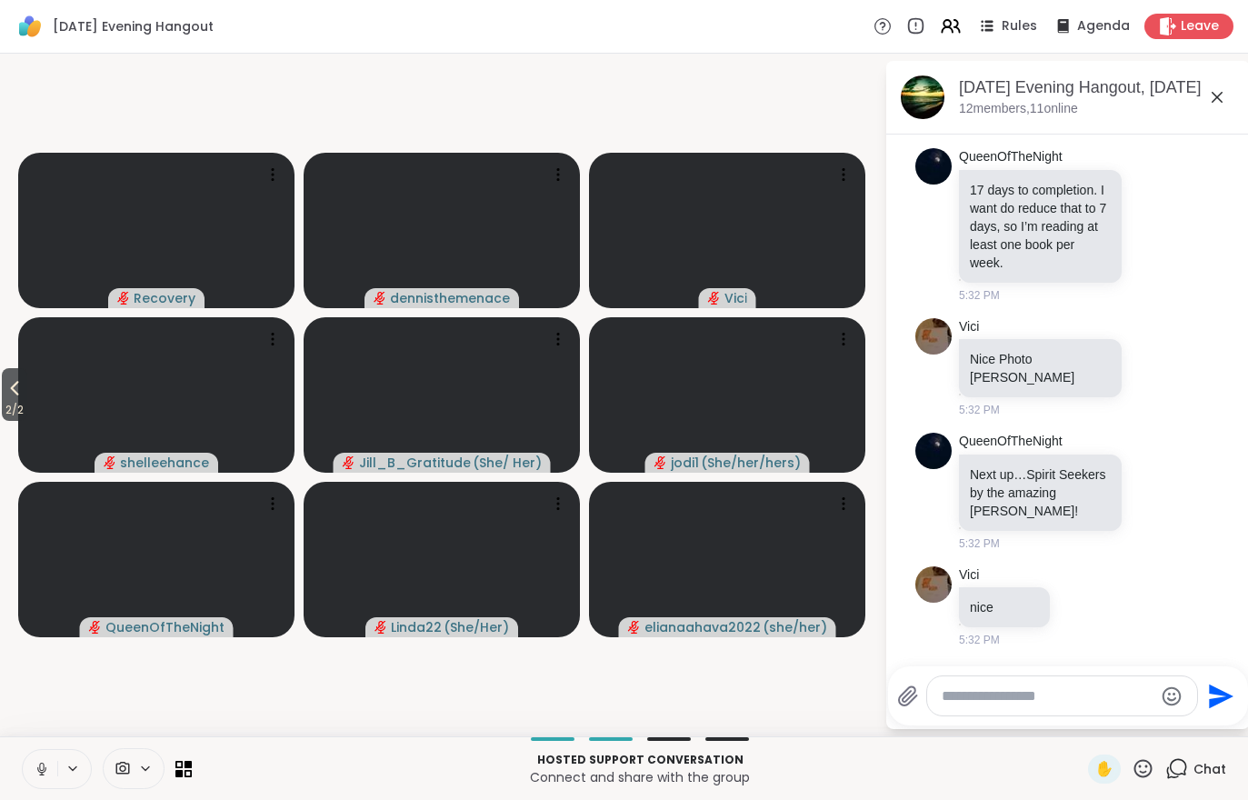
click at [2, 390] on button "2 / 2" at bounding box center [14, 394] width 25 height 53
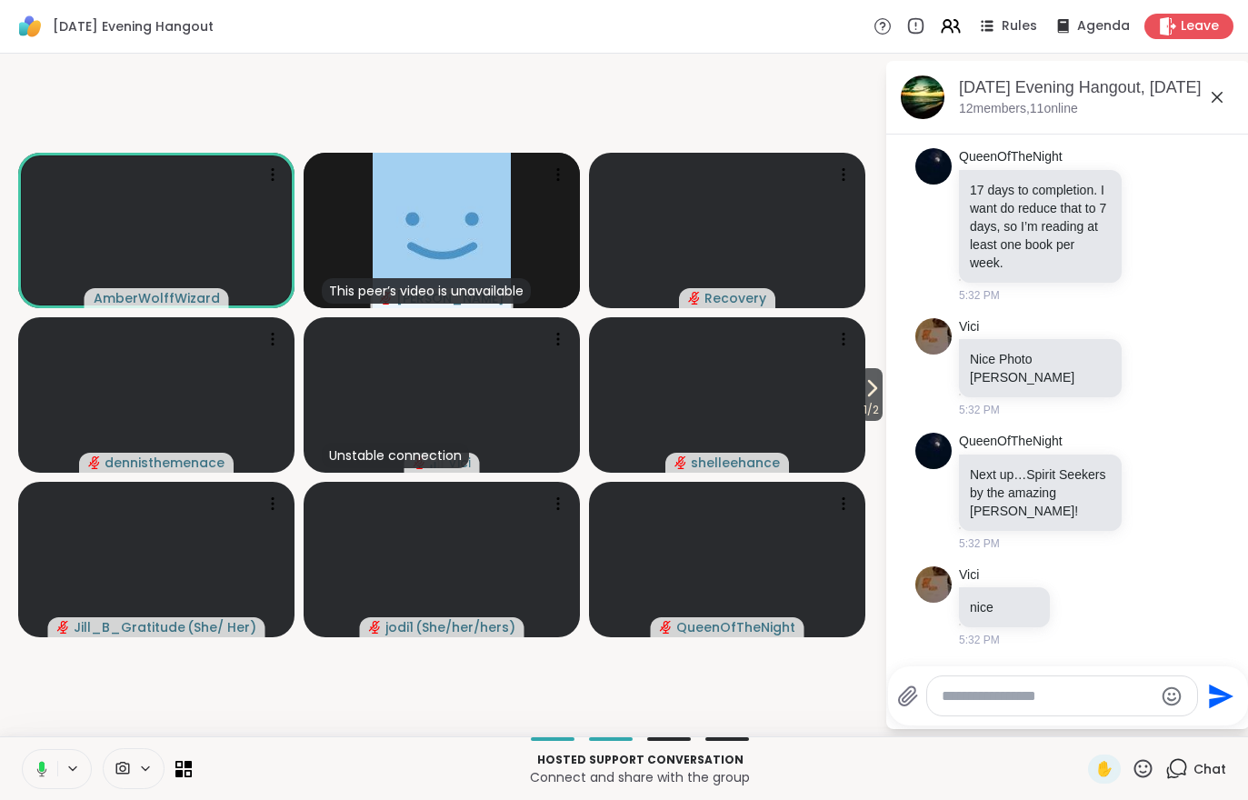
click at [879, 402] on span "1 / 2" at bounding box center [871, 410] width 23 height 22
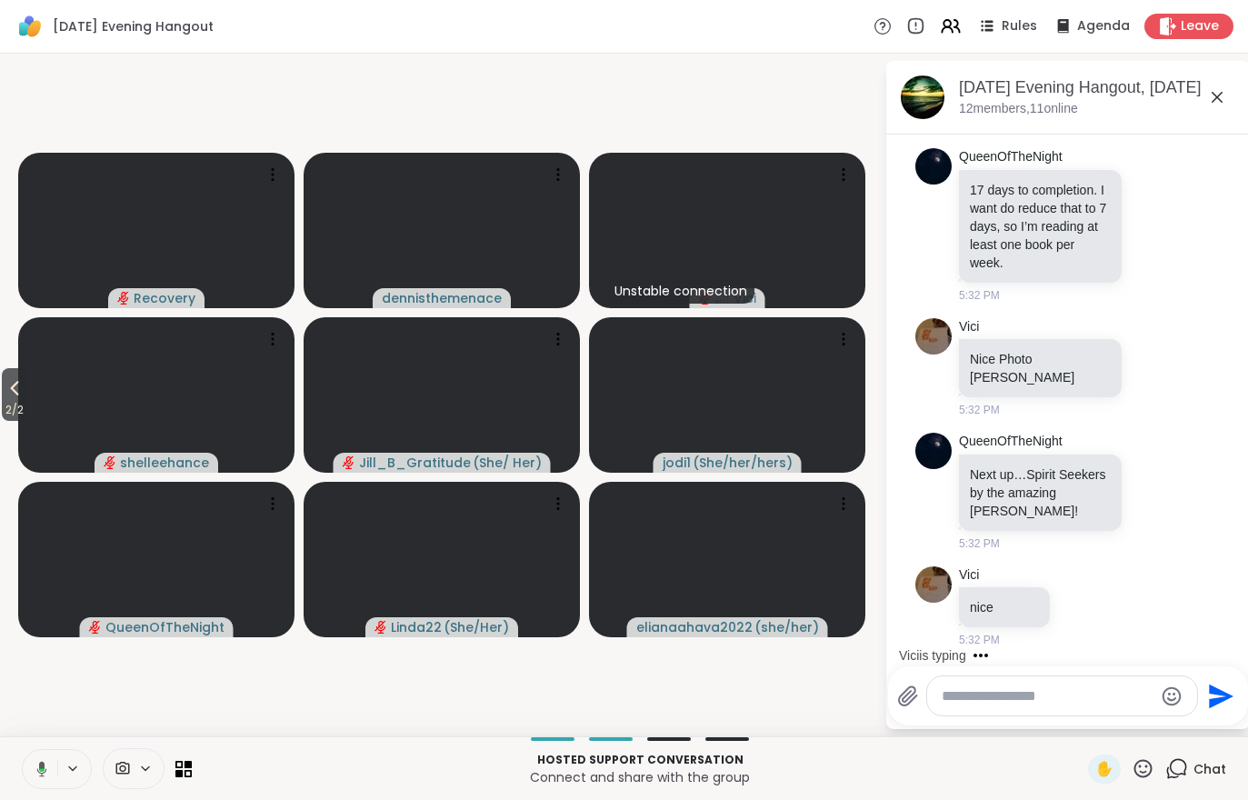
scroll to position [3151, 0]
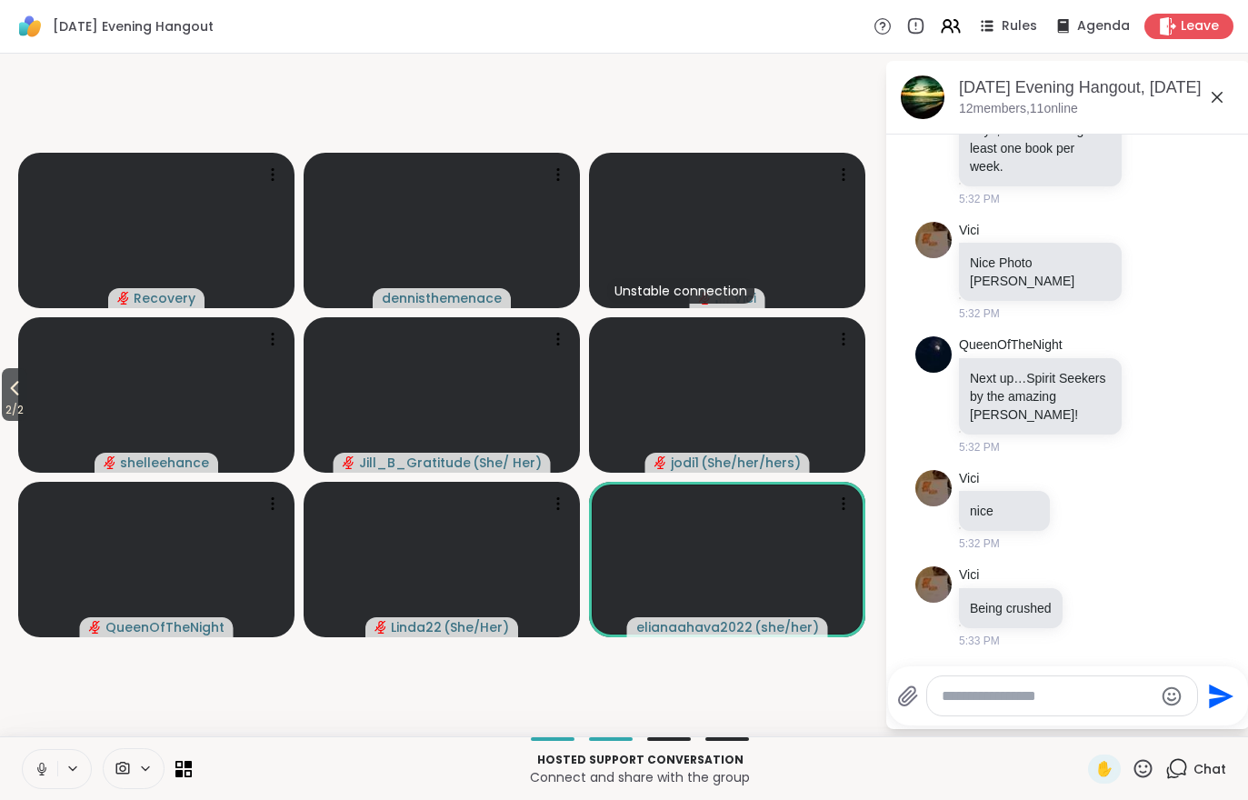
click at [3, 401] on span "2 / 2" at bounding box center [14, 410] width 25 height 22
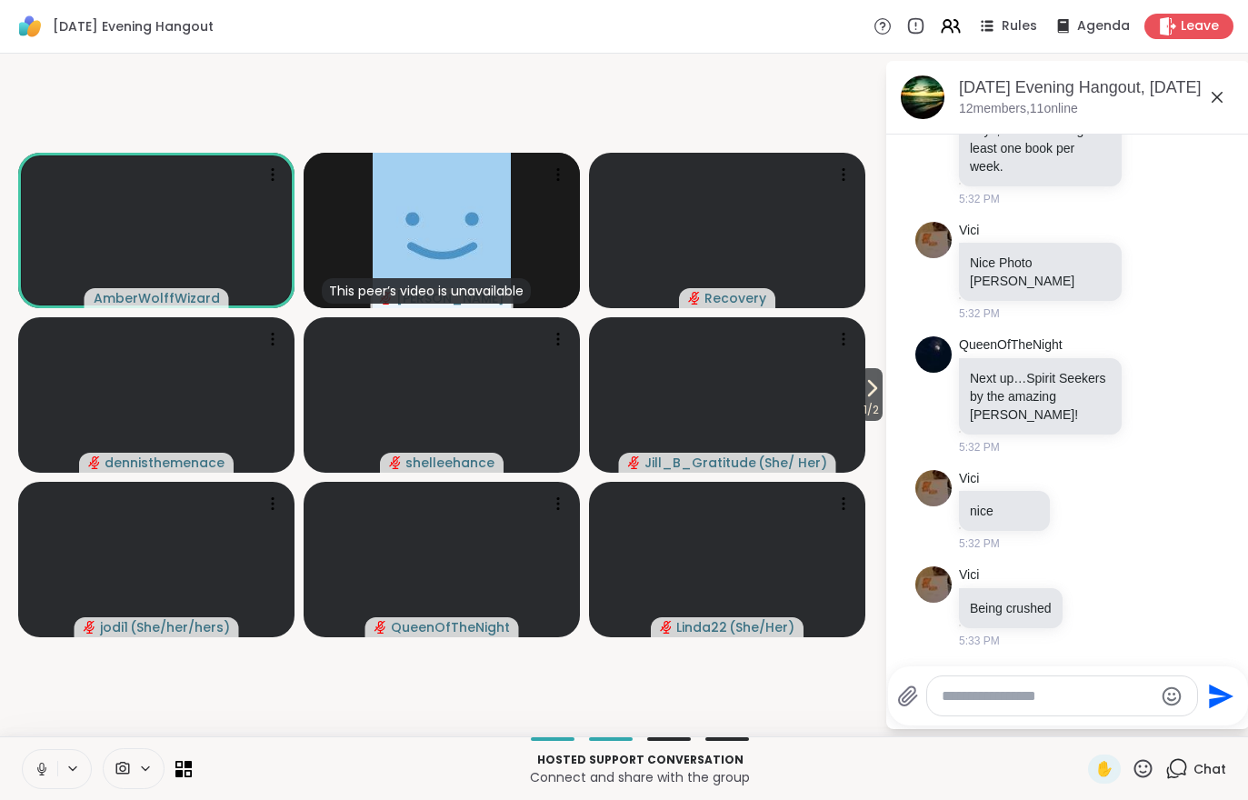
click at [869, 400] on span "1 / 2" at bounding box center [871, 410] width 23 height 22
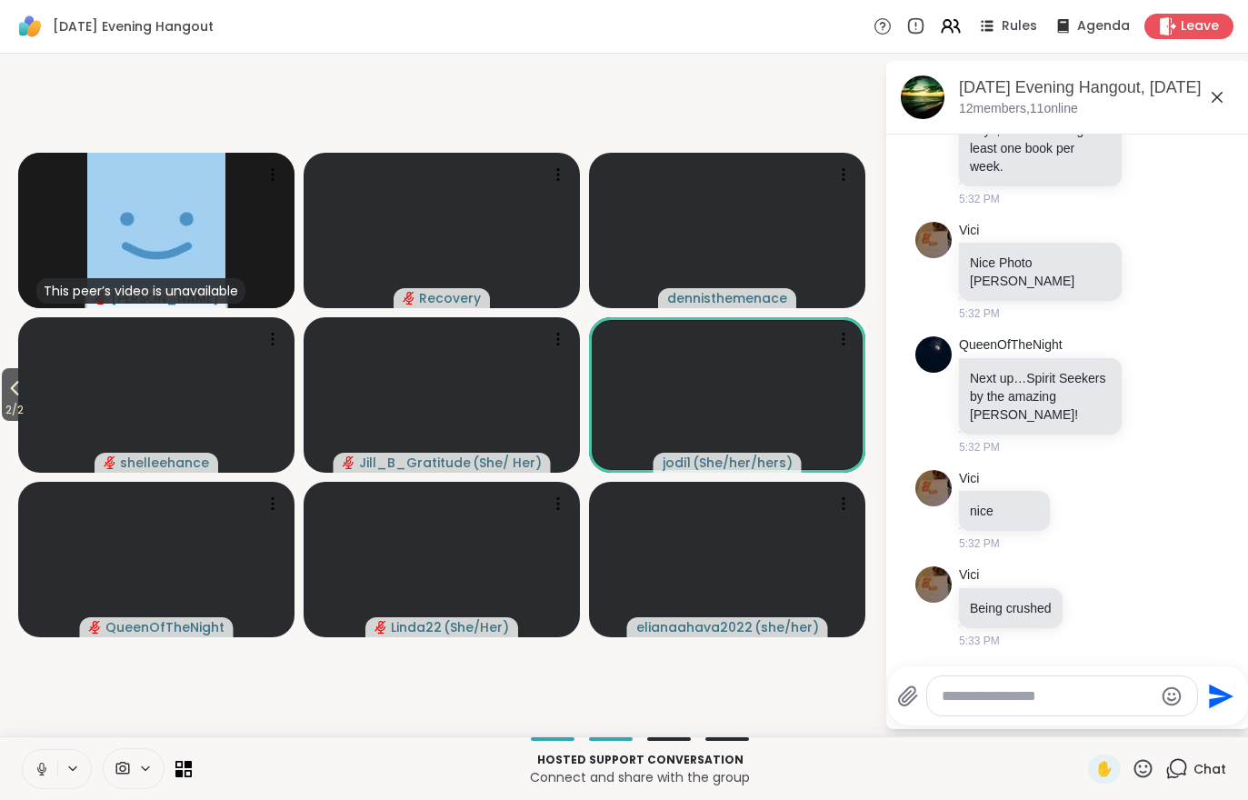
click at [22, 394] on icon at bounding box center [15, 388] width 22 height 22
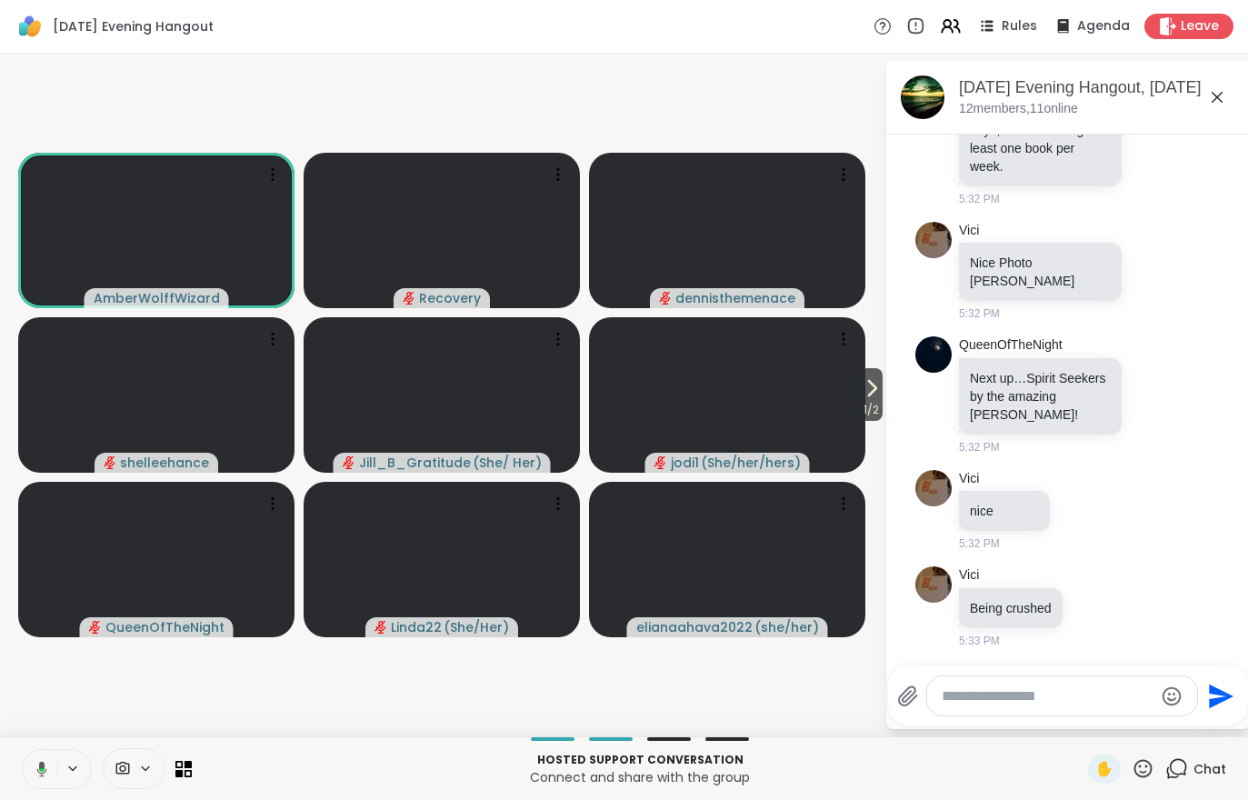
click at [871, 400] on span "1 / 2" at bounding box center [871, 410] width 23 height 22
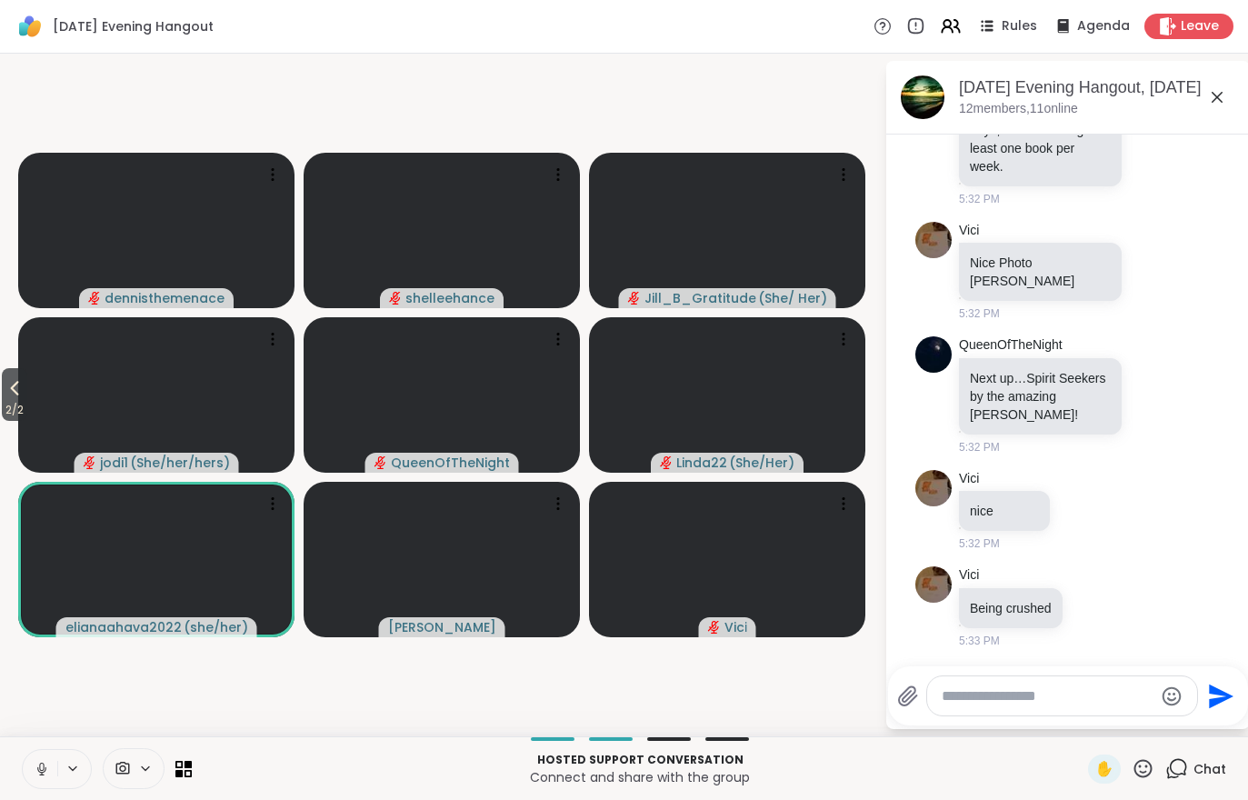
click at [25, 397] on icon at bounding box center [15, 388] width 22 height 22
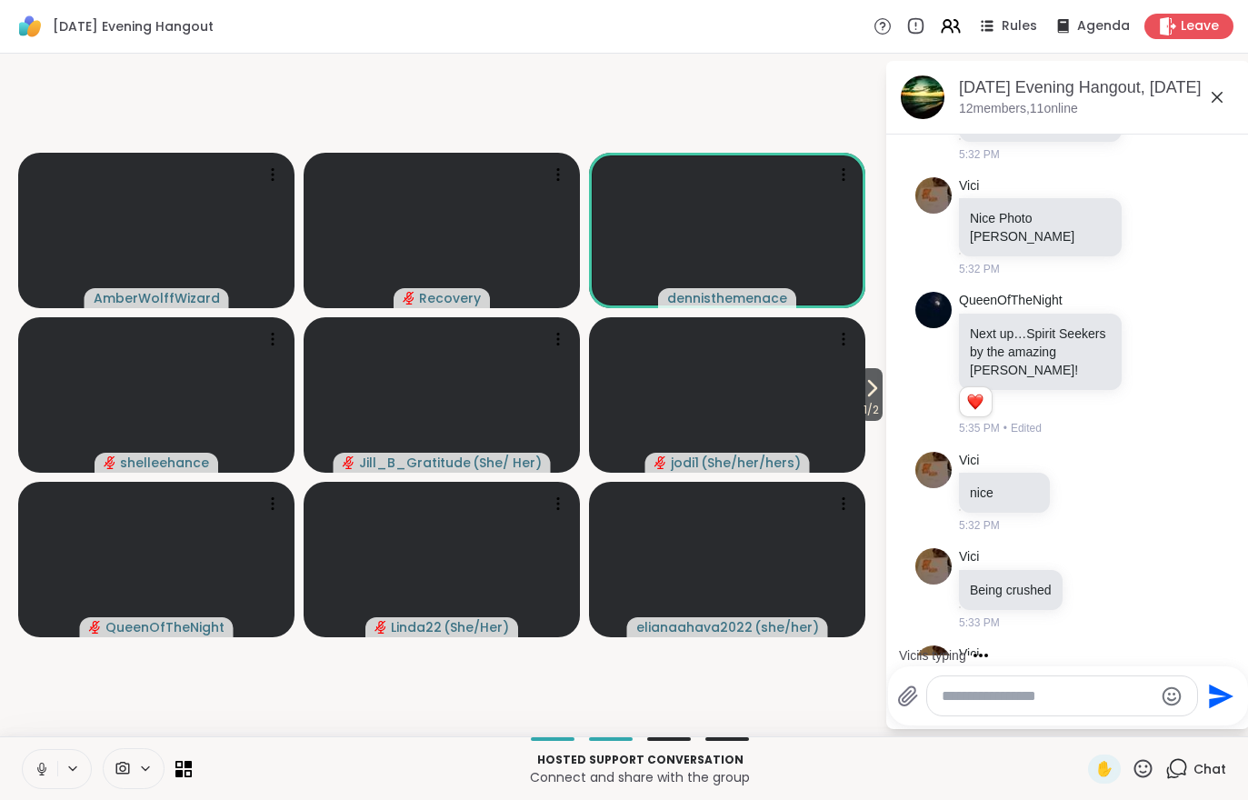
scroll to position [3420, 0]
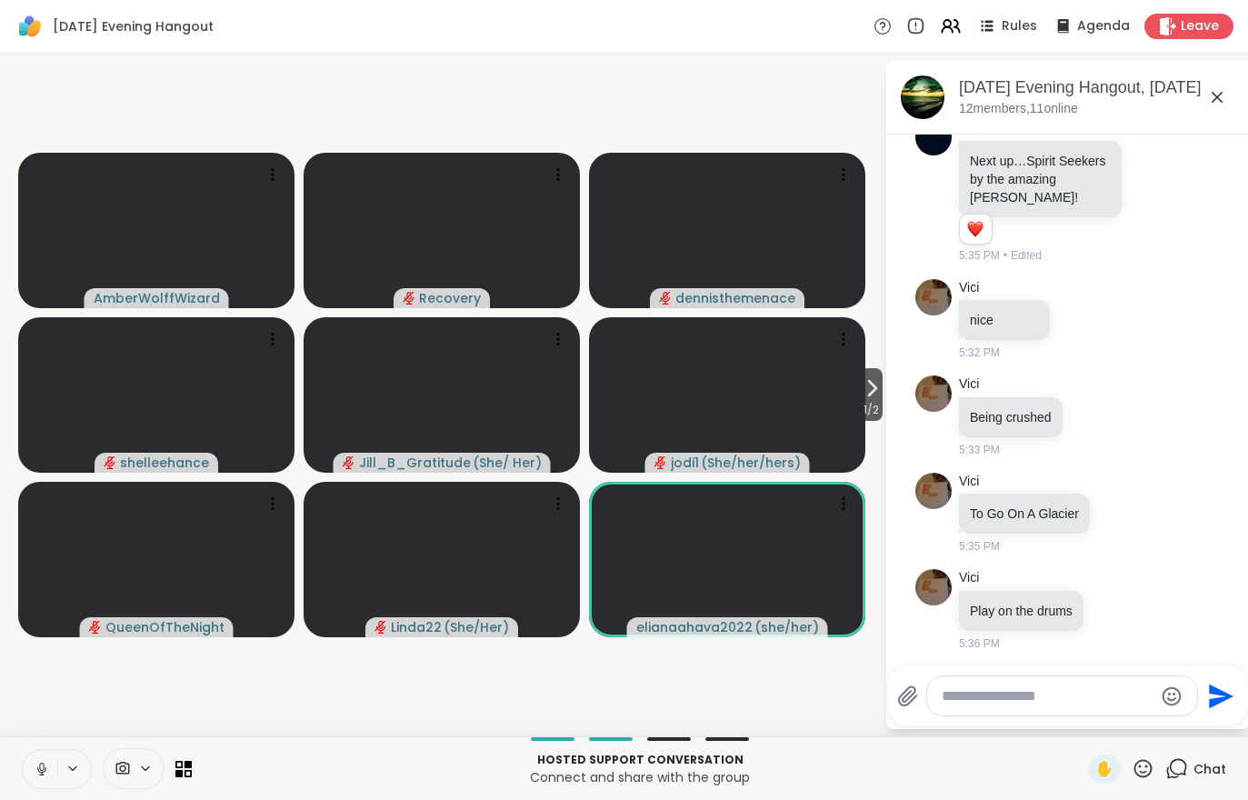
click at [880, 383] on icon at bounding box center [872, 388] width 22 height 22
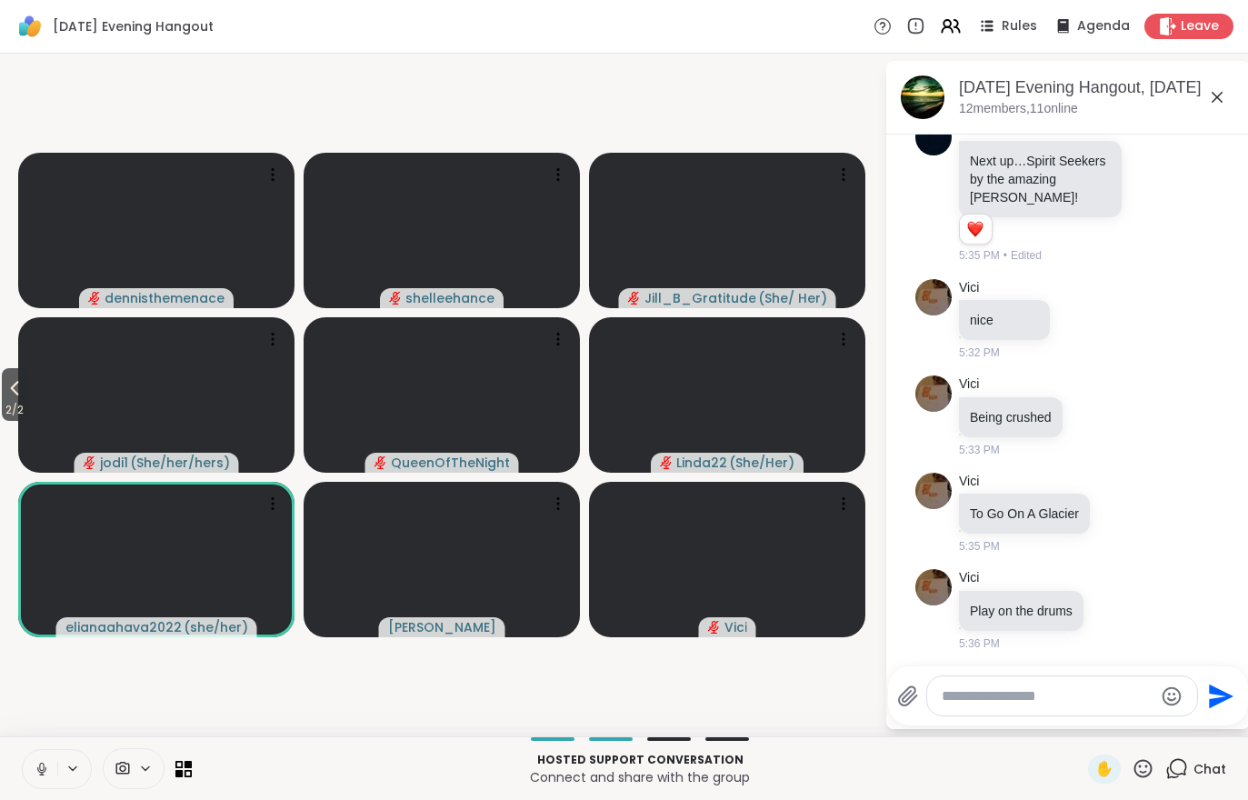
click at [18, 389] on icon at bounding box center [15, 388] width 22 height 22
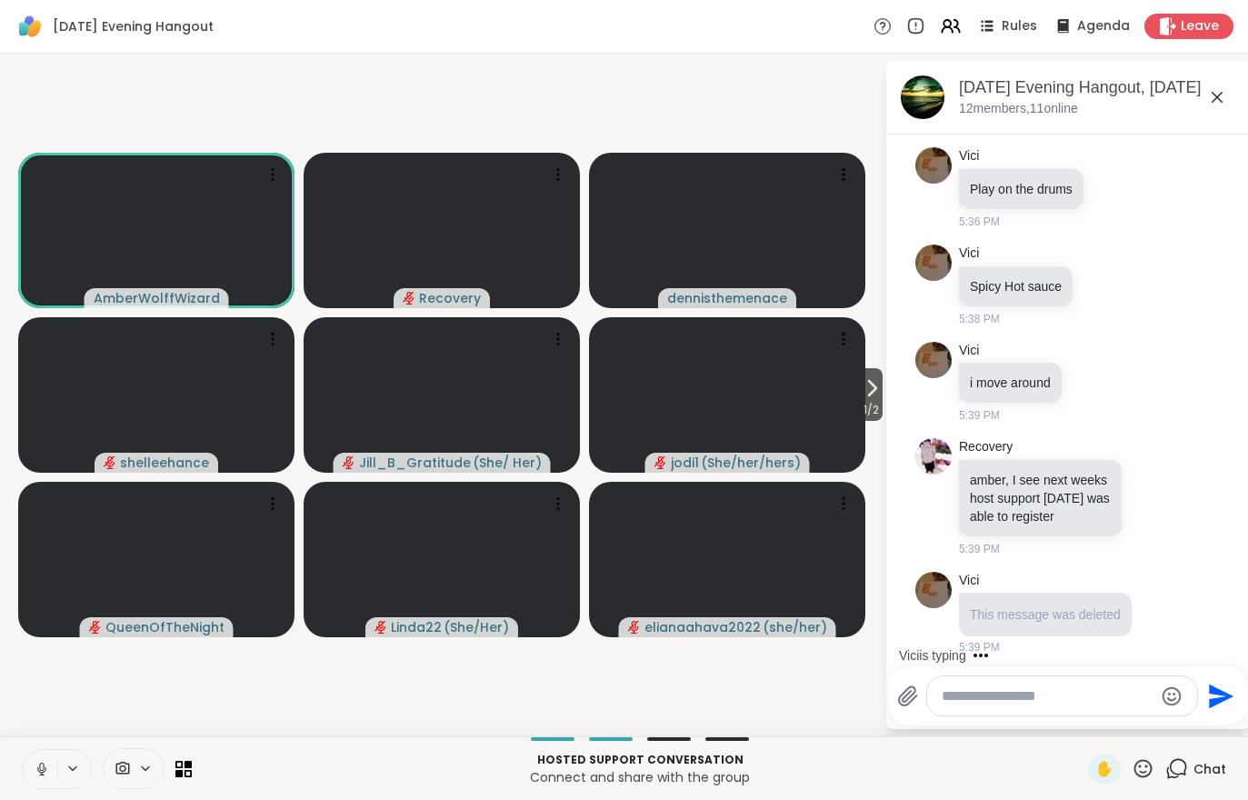
scroll to position [3940, 0]
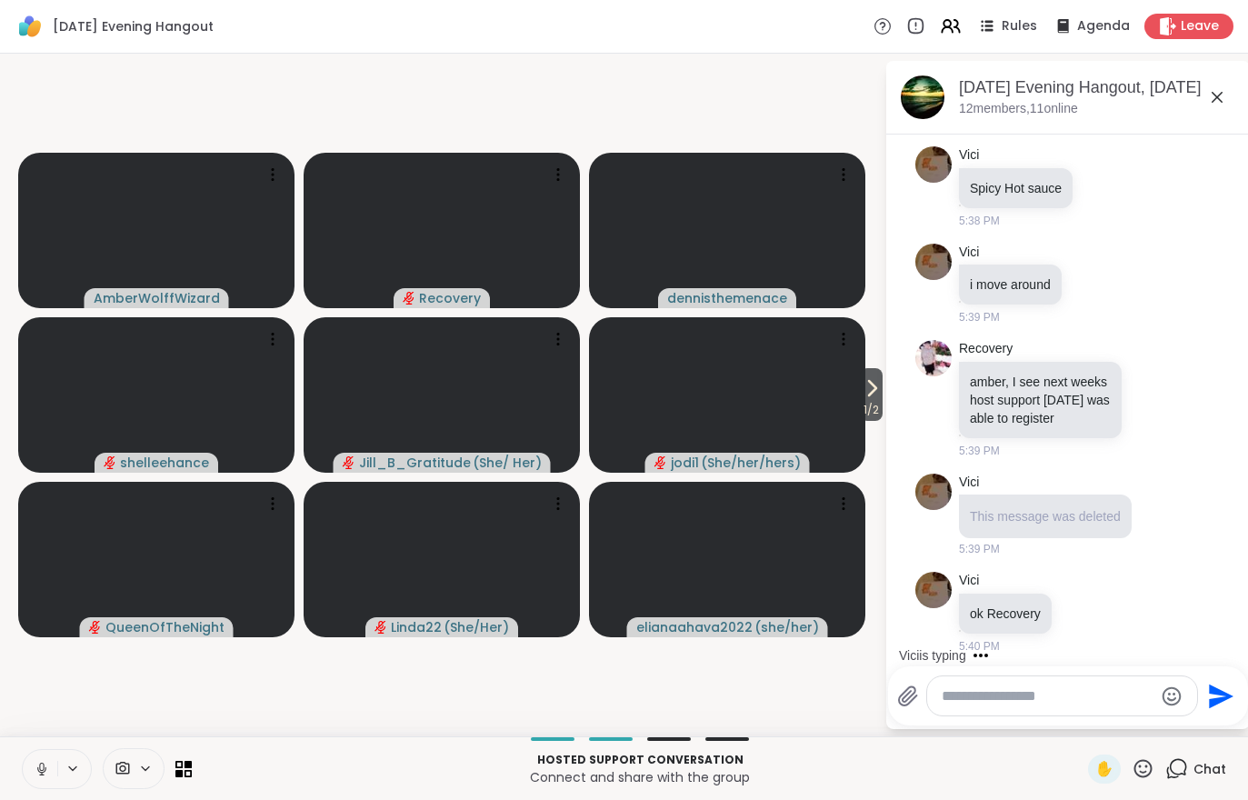
click at [962, 26] on icon at bounding box center [951, 26] width 22 height 22
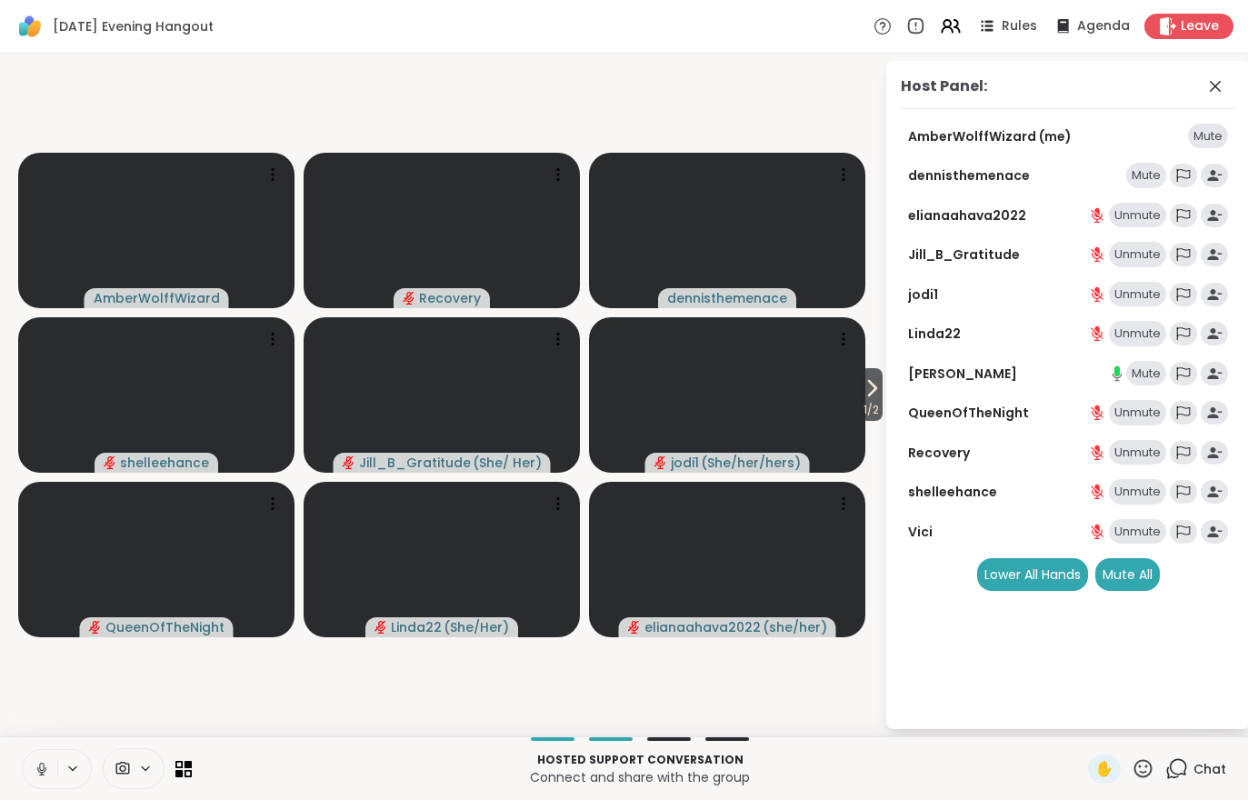
click at [1134, 566] on div "Mute All" at bounding box center [1127, 574] width 65 height 33
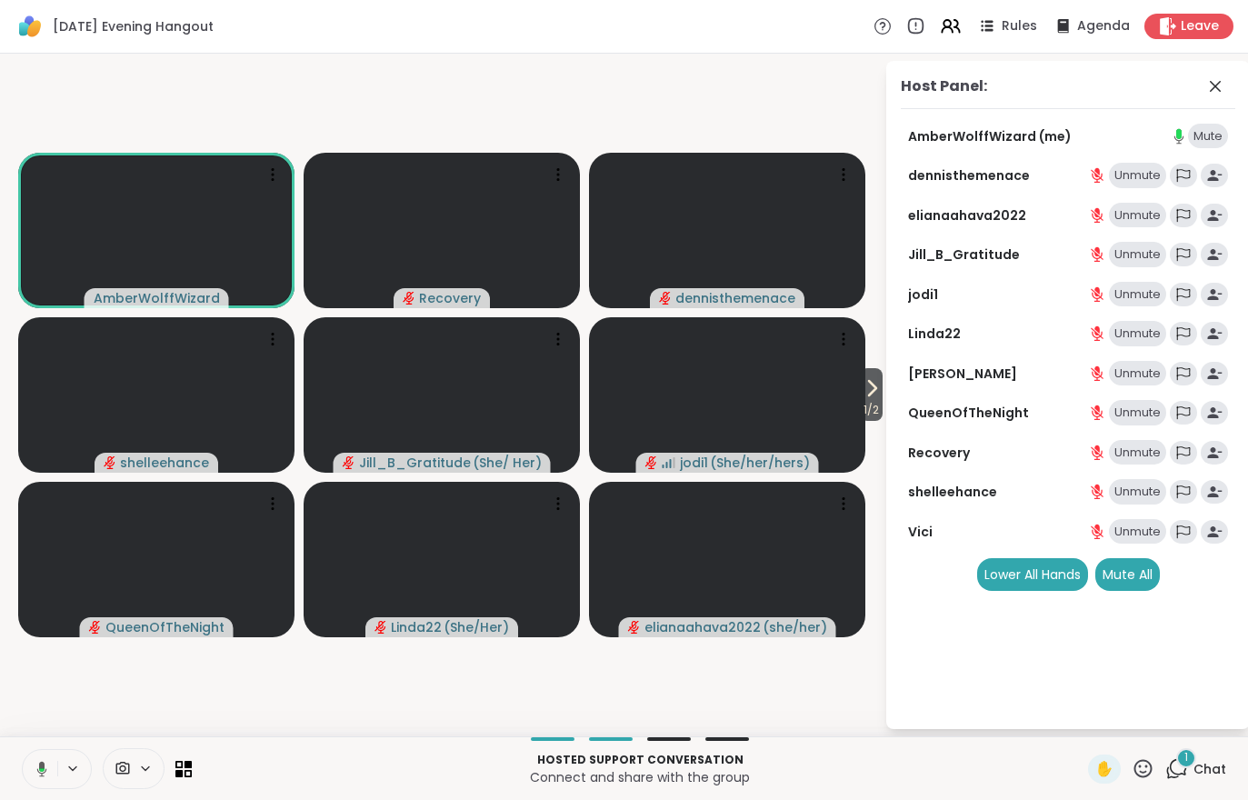
click at [1220, 768] on span "Chat" at bounding box center [1209, 769] width 33 height 18
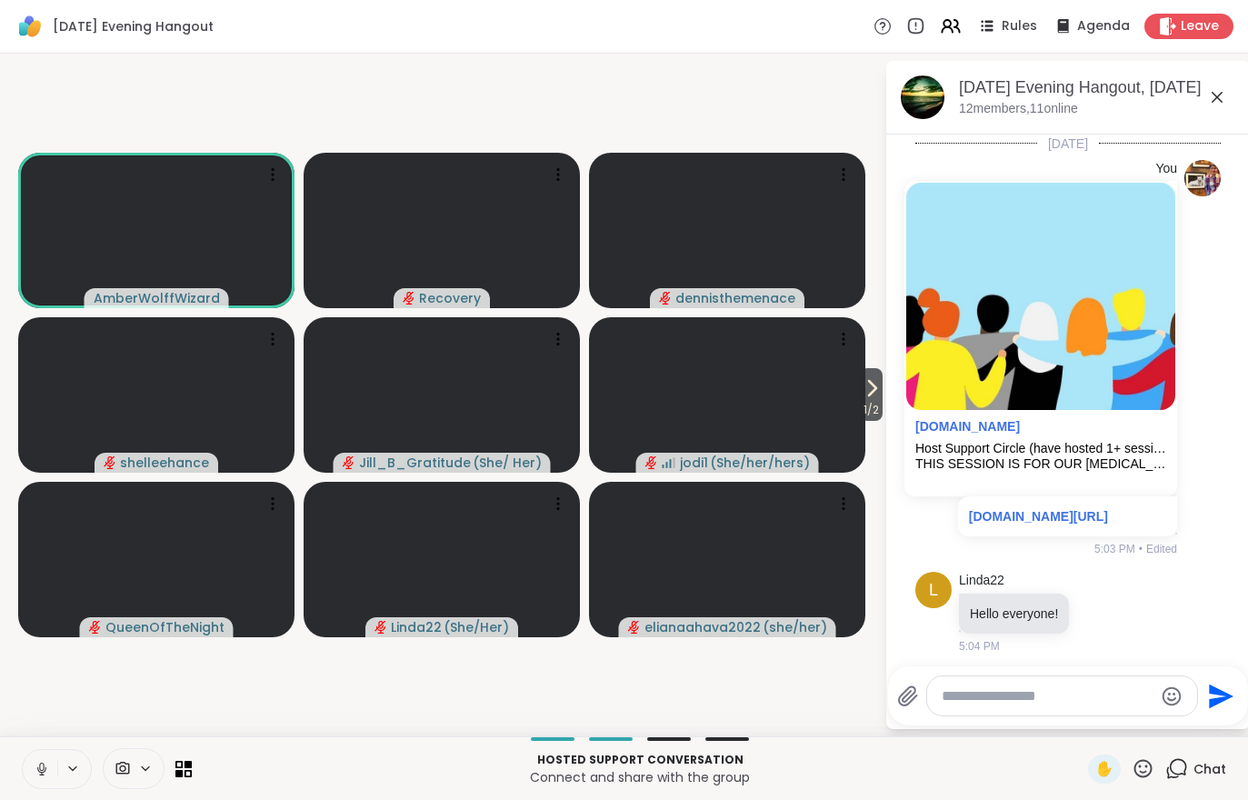
scroll to position [4079, 0]
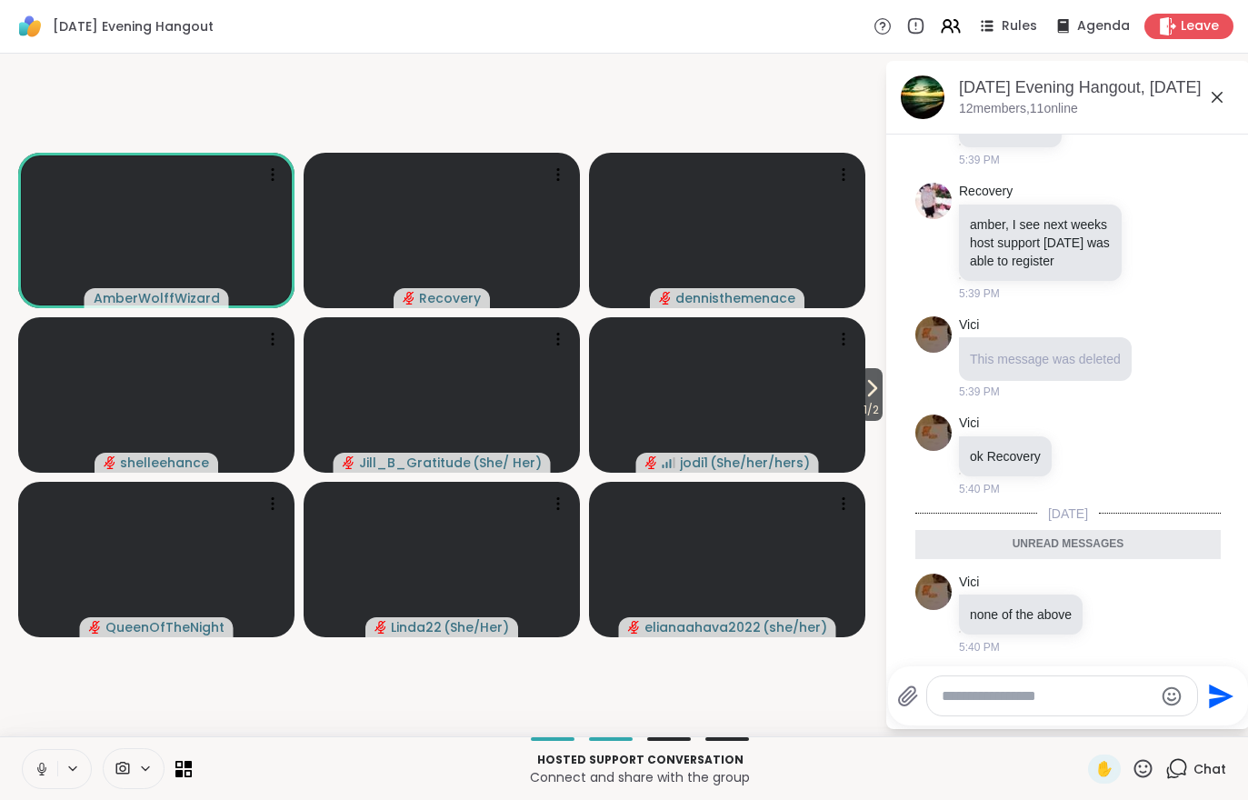
click at [1214, 775] on span "Chat" at bounding box center [1209, 769] width 33 height 18
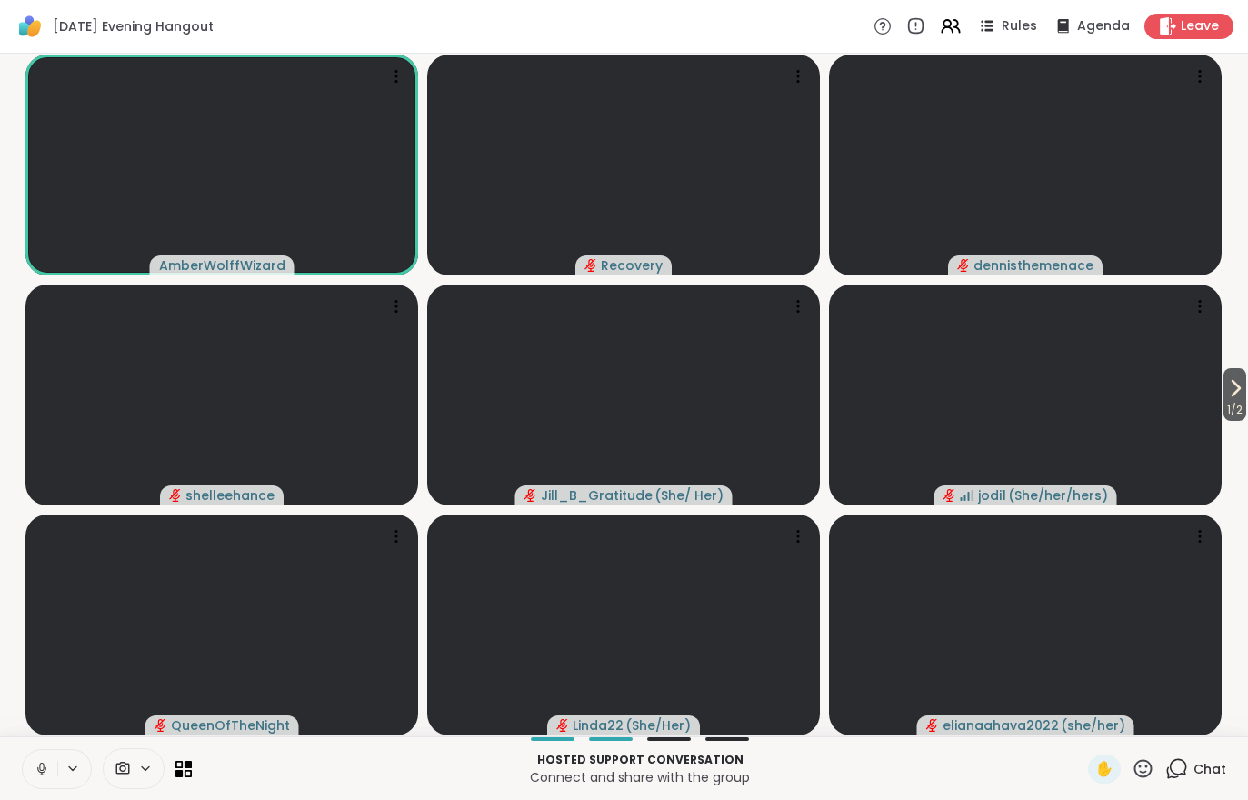
click at [1236, 769] on div "Hosted support conversation Connect and share with the group ✋ Chat" at bounding box center [624, 768] width 1248 height 64
click at [1211, 775] on span "Chat" at bounding box center [1209, 769] width 33 height 18
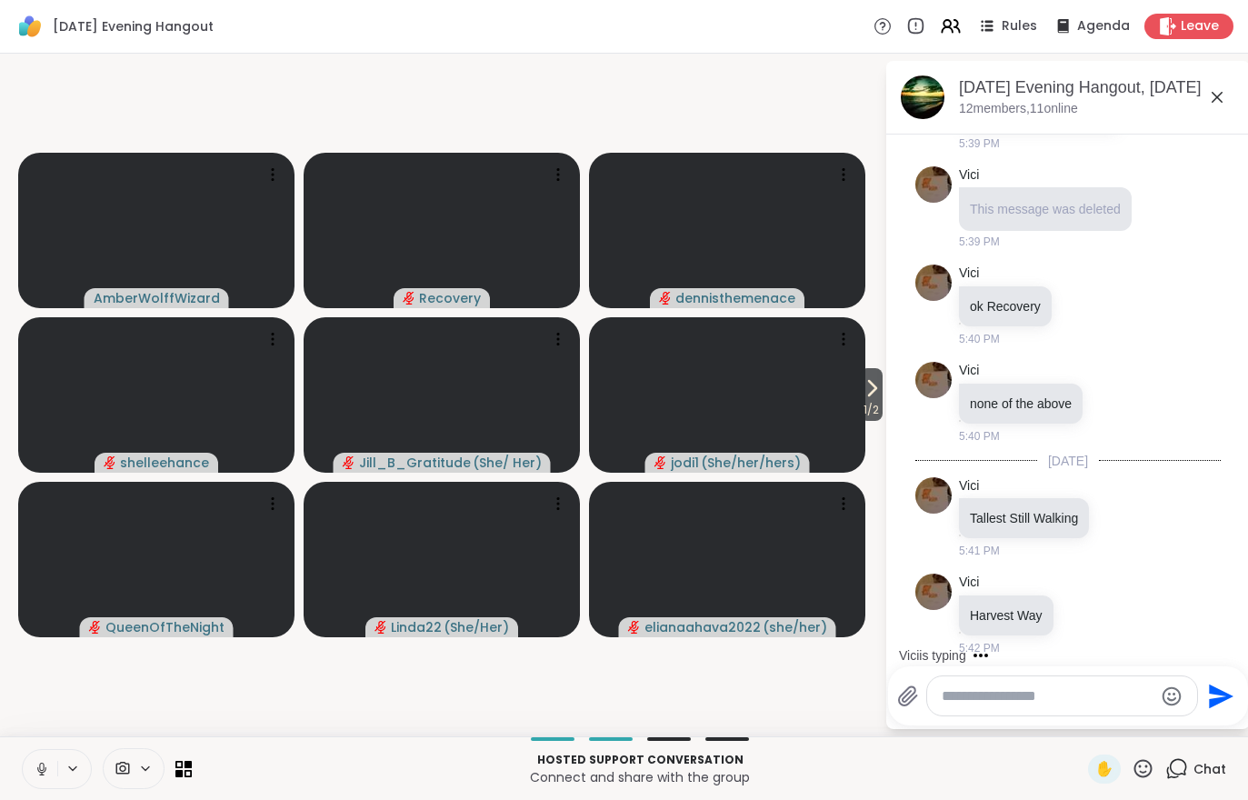
scroll to position [4325, 0]
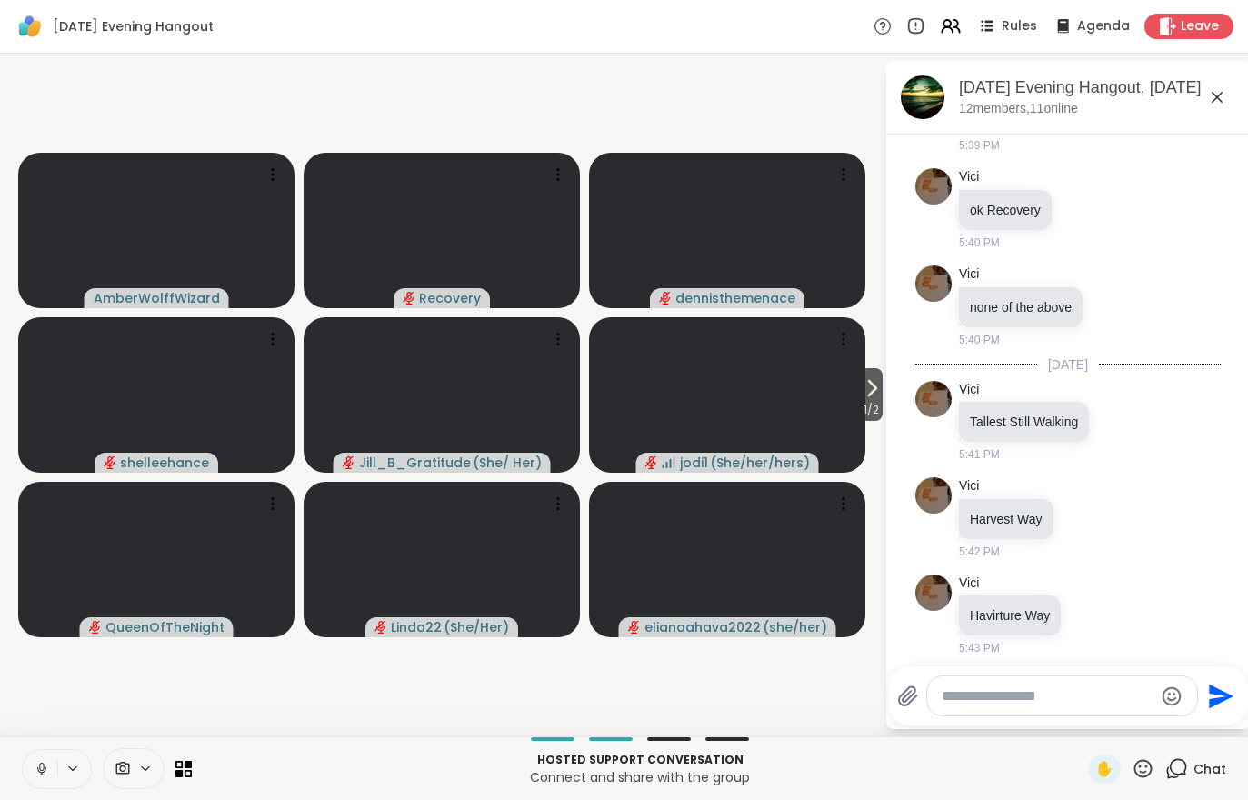
click at [40, 695] on video-player-container "1 / 2 AmberWolffWizard Recovery dennisthemenace shelleehance Jill_B_Gratitude (…" at bounding box center [442, 395] width 863 height 668
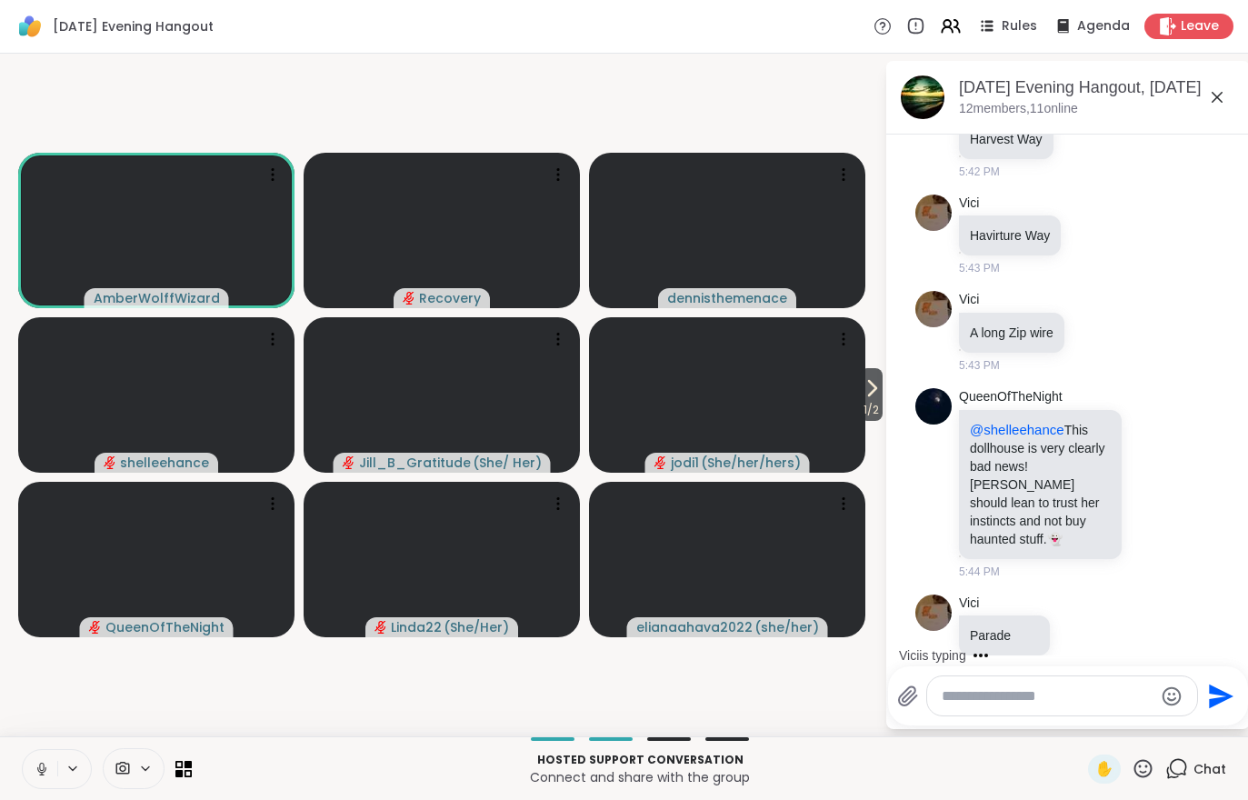
scroll to position [4801, 0]
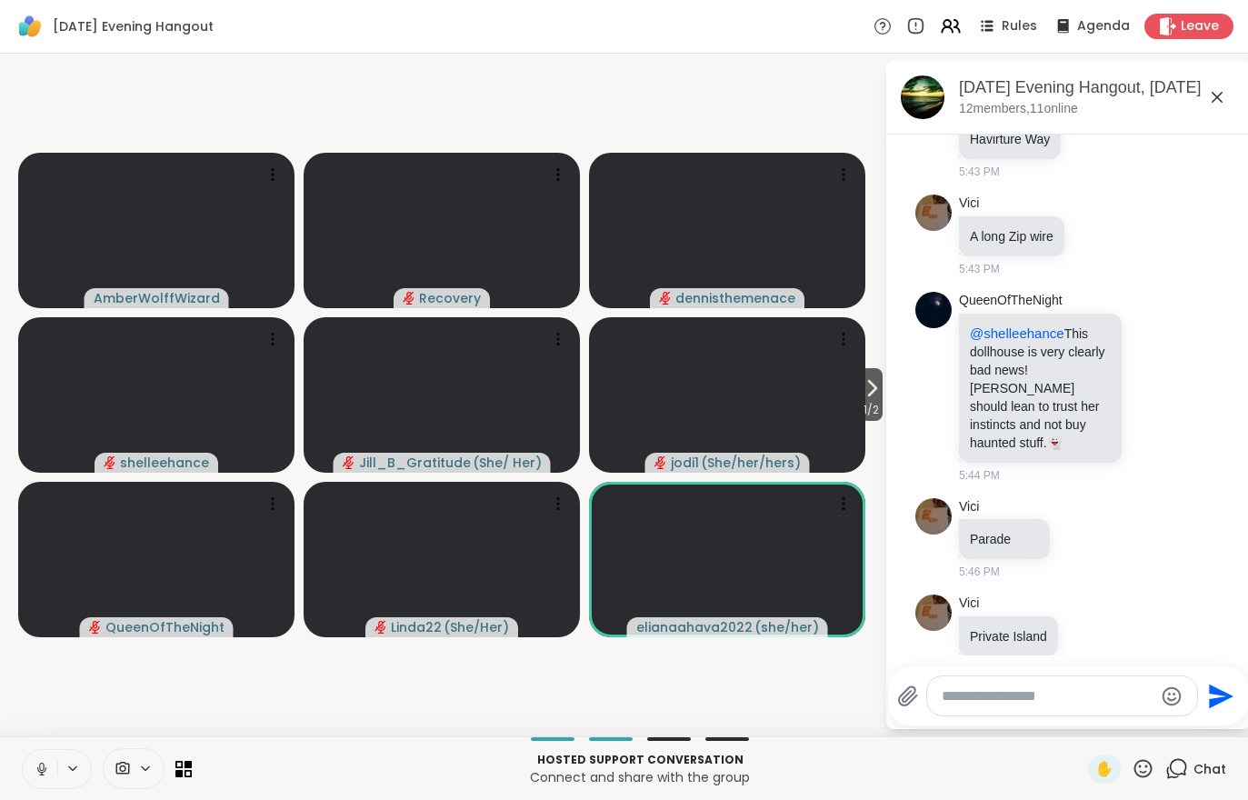
click at [108, 702] on video-player-container "1 / 2 AmberWolffWizard Recovery dennisthemenace shelleehance Jill_B_Gratitude (…" at bounding box center [442, 395] width 863 height 668
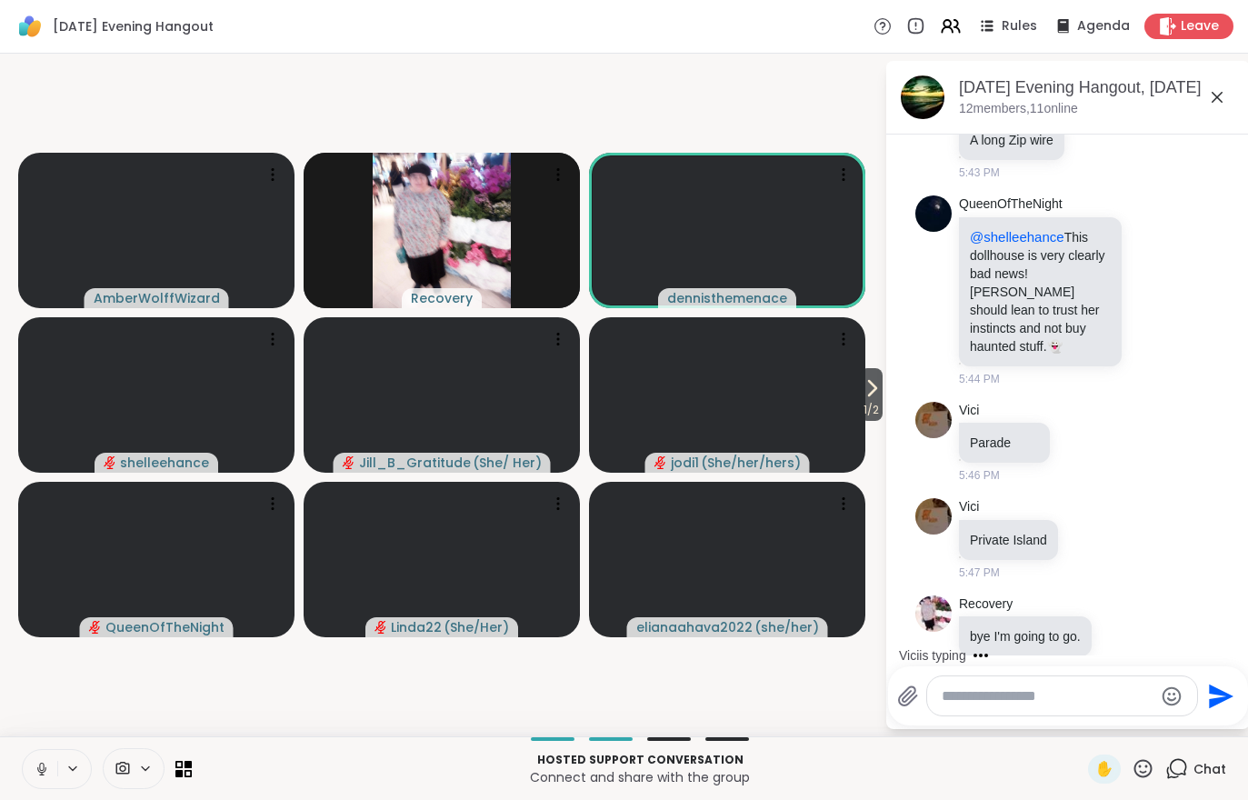
scroll to position [4994, 0]
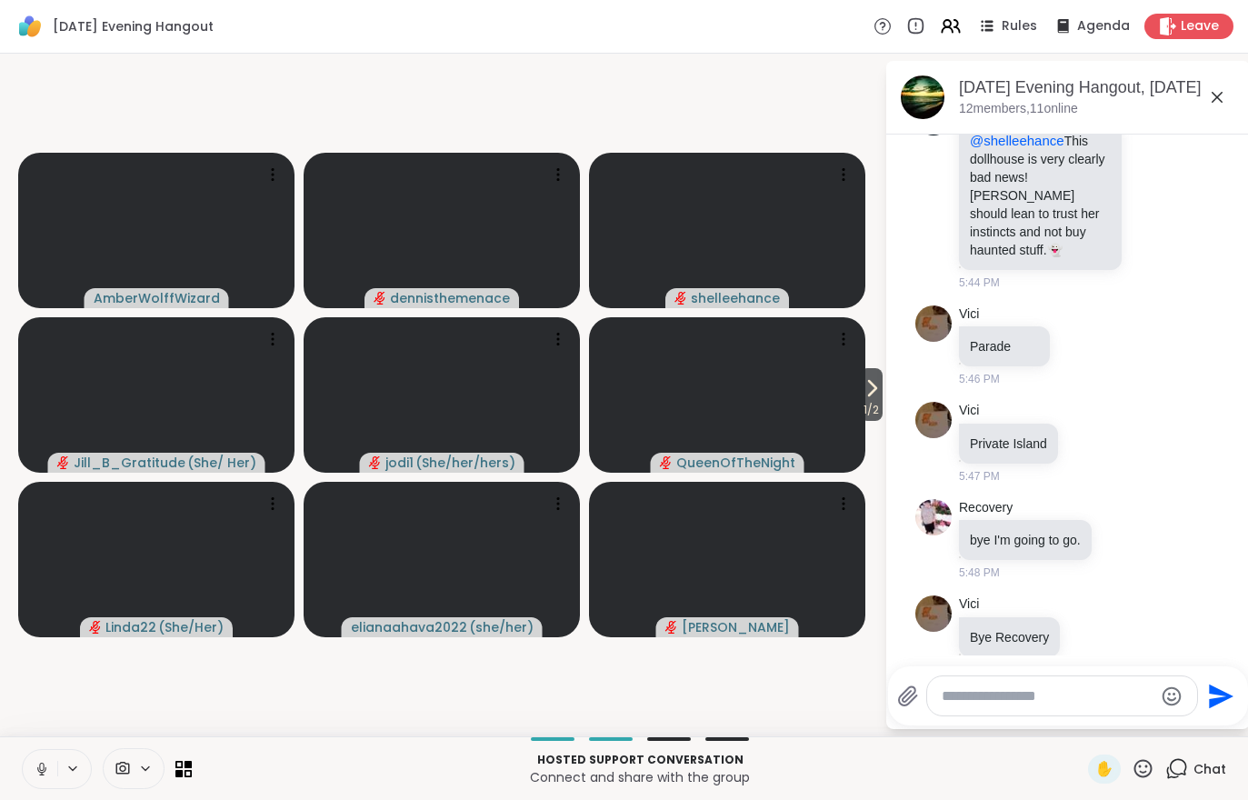
click at [875, 398] on icon at bounding box center [872, 388] width 22 height 22
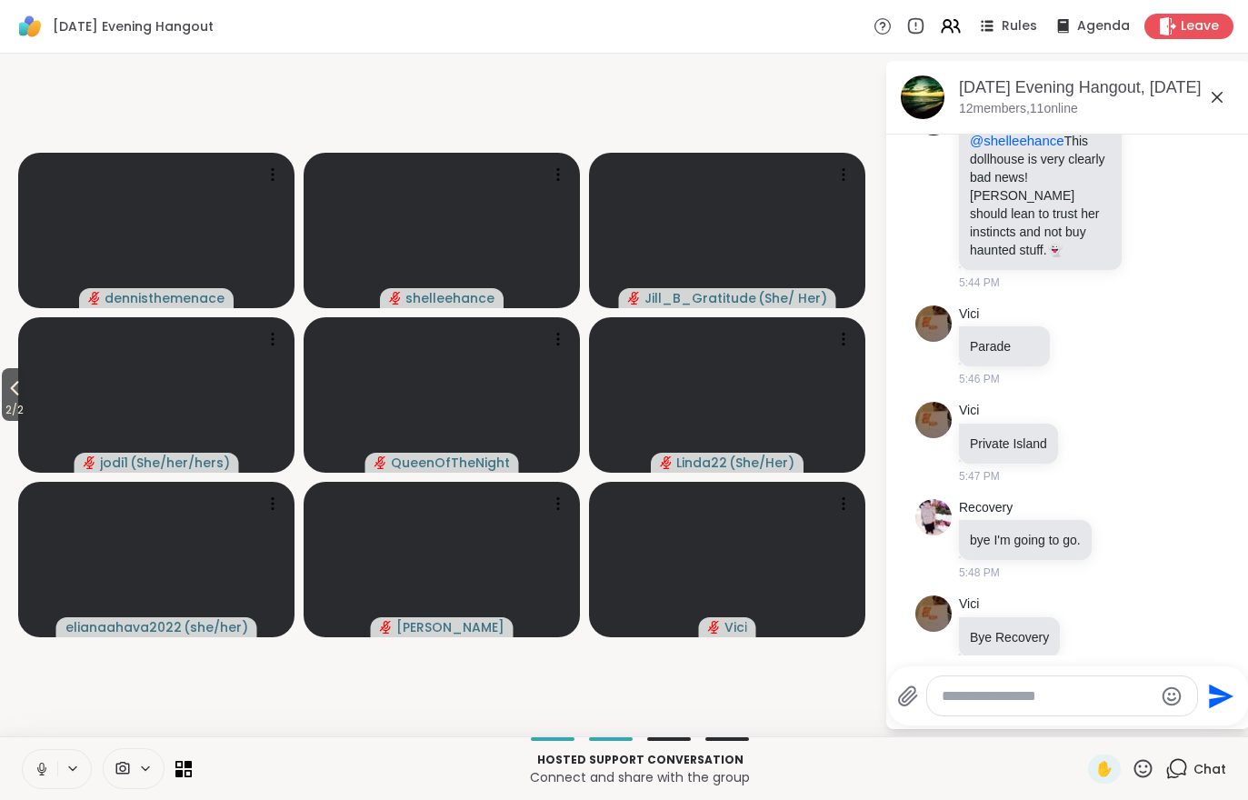
click at [3, 419] on span "2 / 2" at bounding box center [14, 410] width 25 height 22
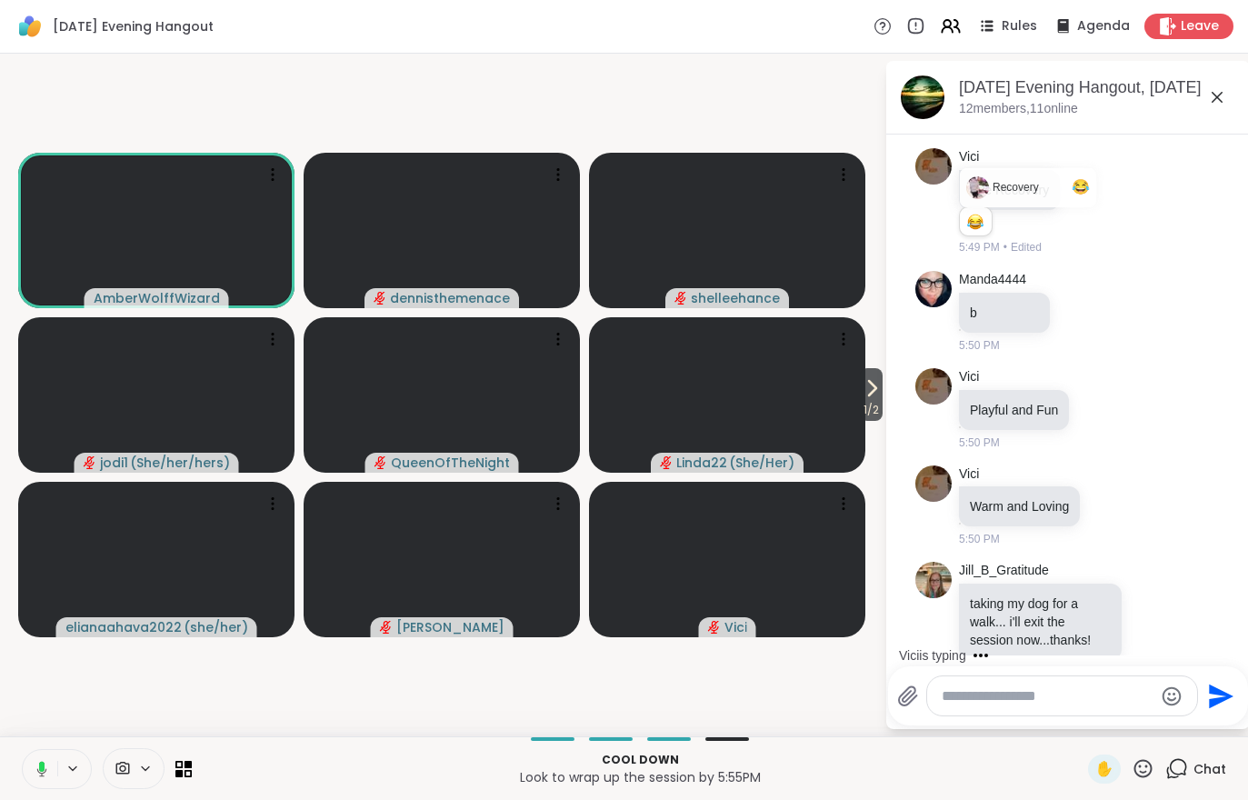
scroll to position [5537, 0]
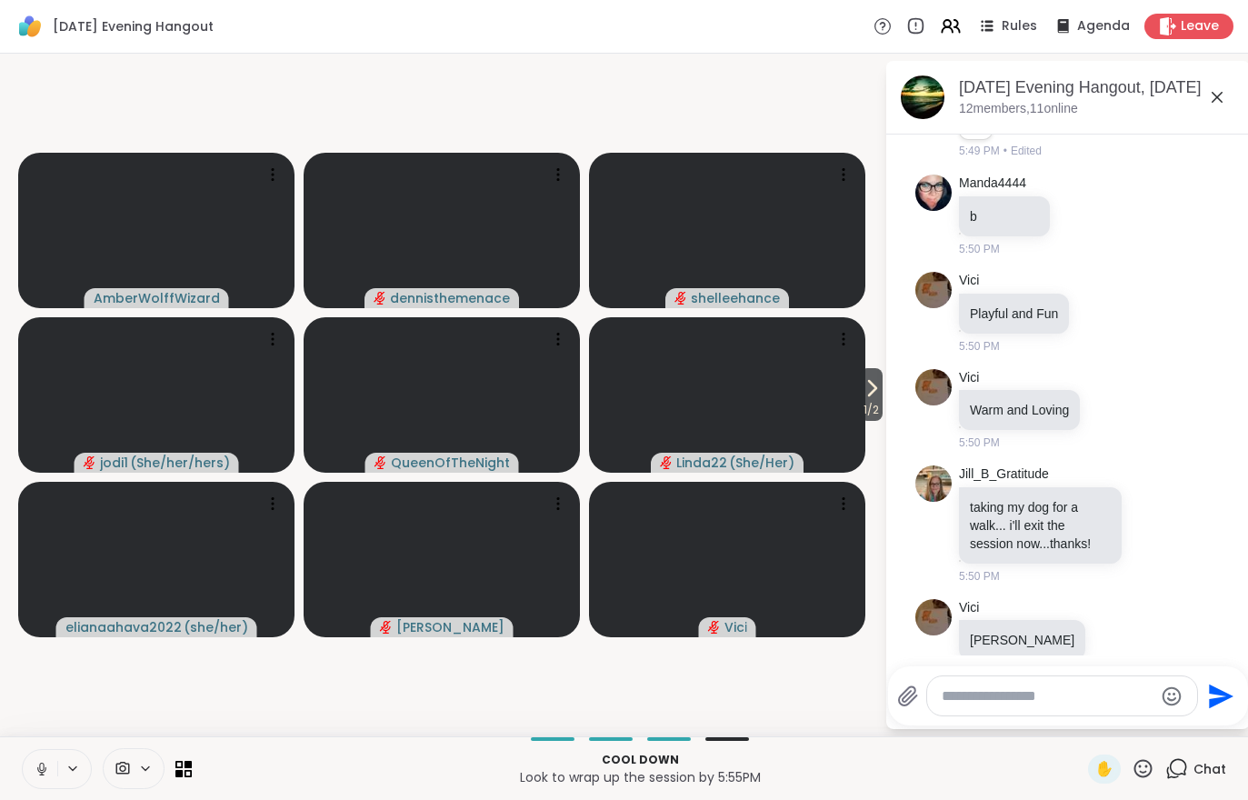
click at [863, 408] on span "1 / 2" at bounding box center [871, 410] width 23 height 22
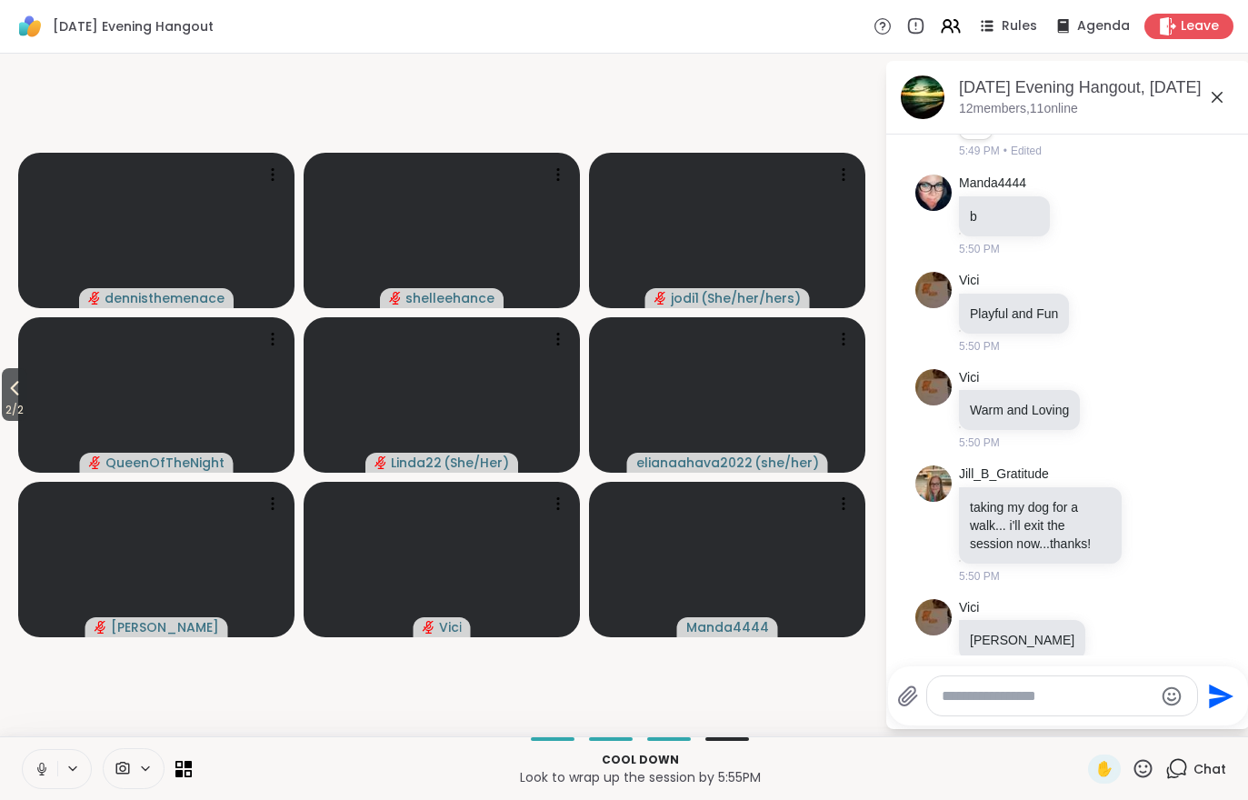
click at [12, 403] on span "2 / 2" at bounding box center [14, 410] width 25 height 22
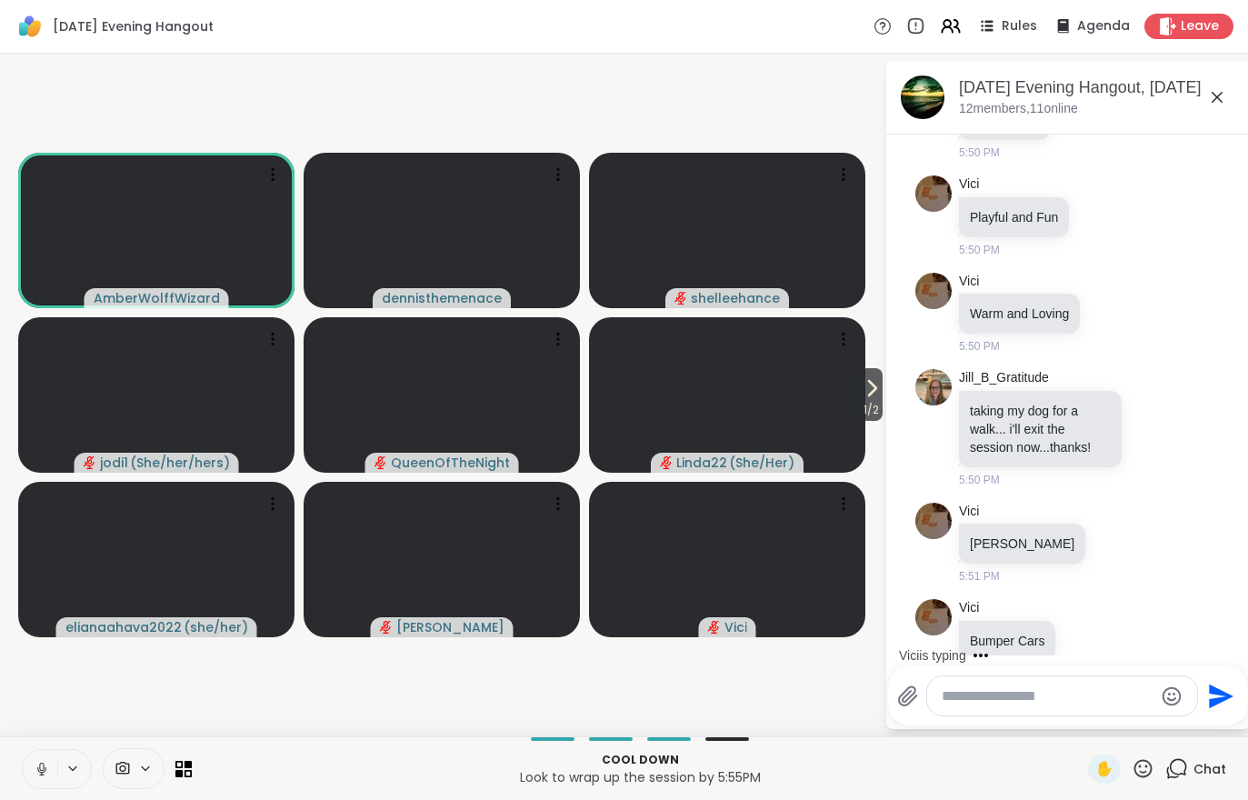
scroll to position [5748, 0]
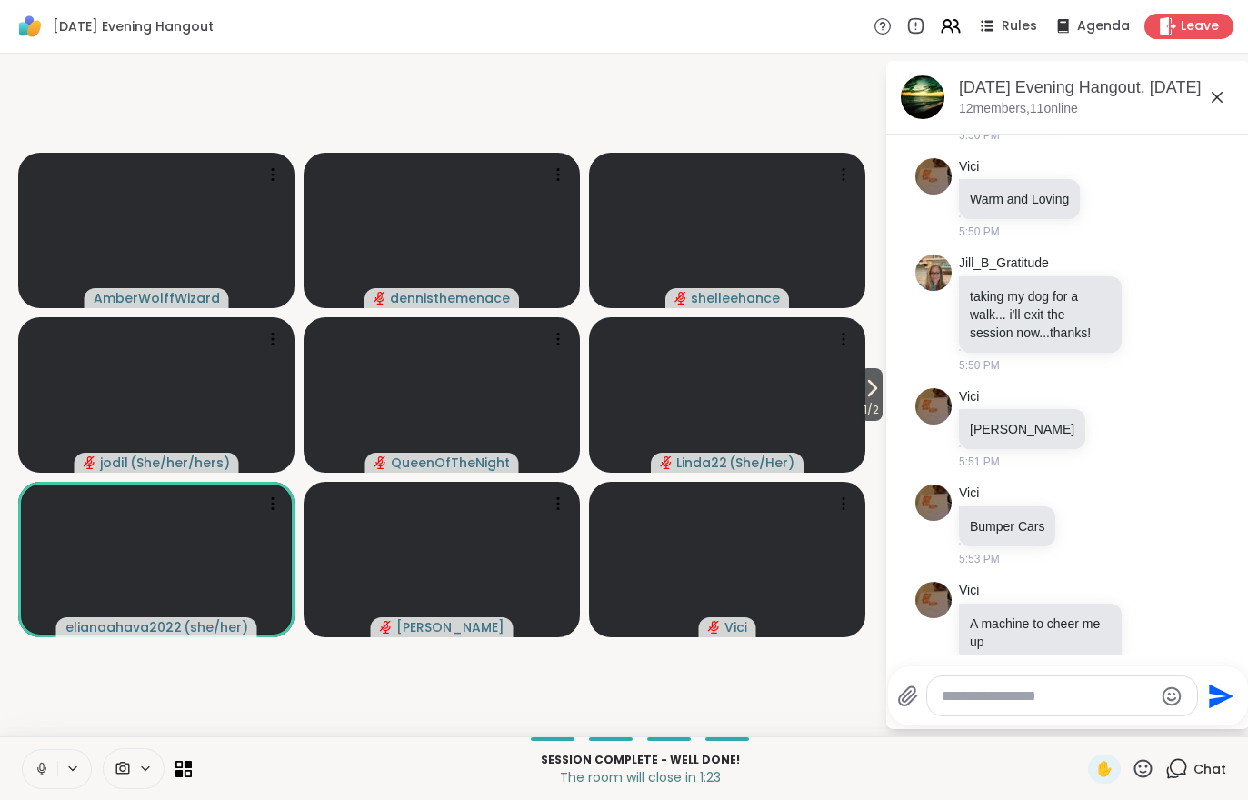
click at [1189, 19] on span "Leave" at bounding box center [1200, 26] width 38 height 18
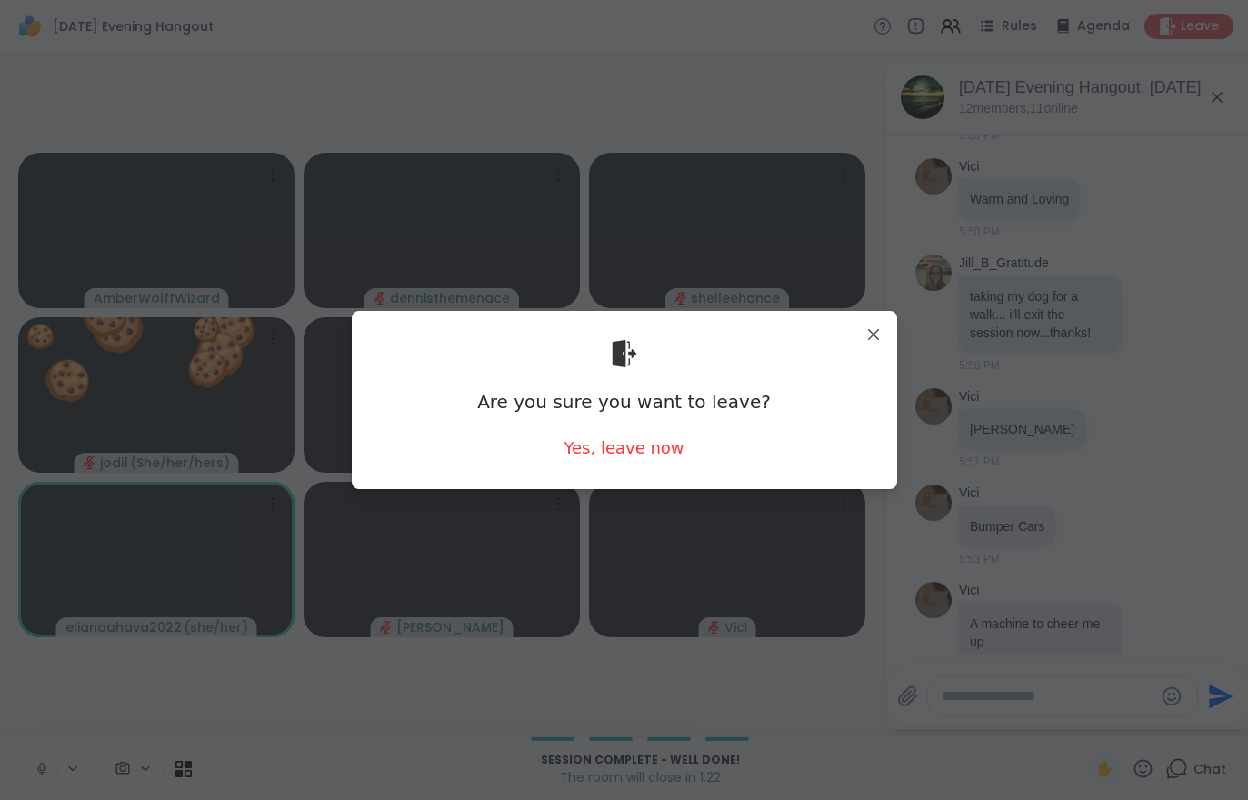
click at [626, 457] on div "Yes, leave now" at bounding box center [624, 447] width 120 height 23
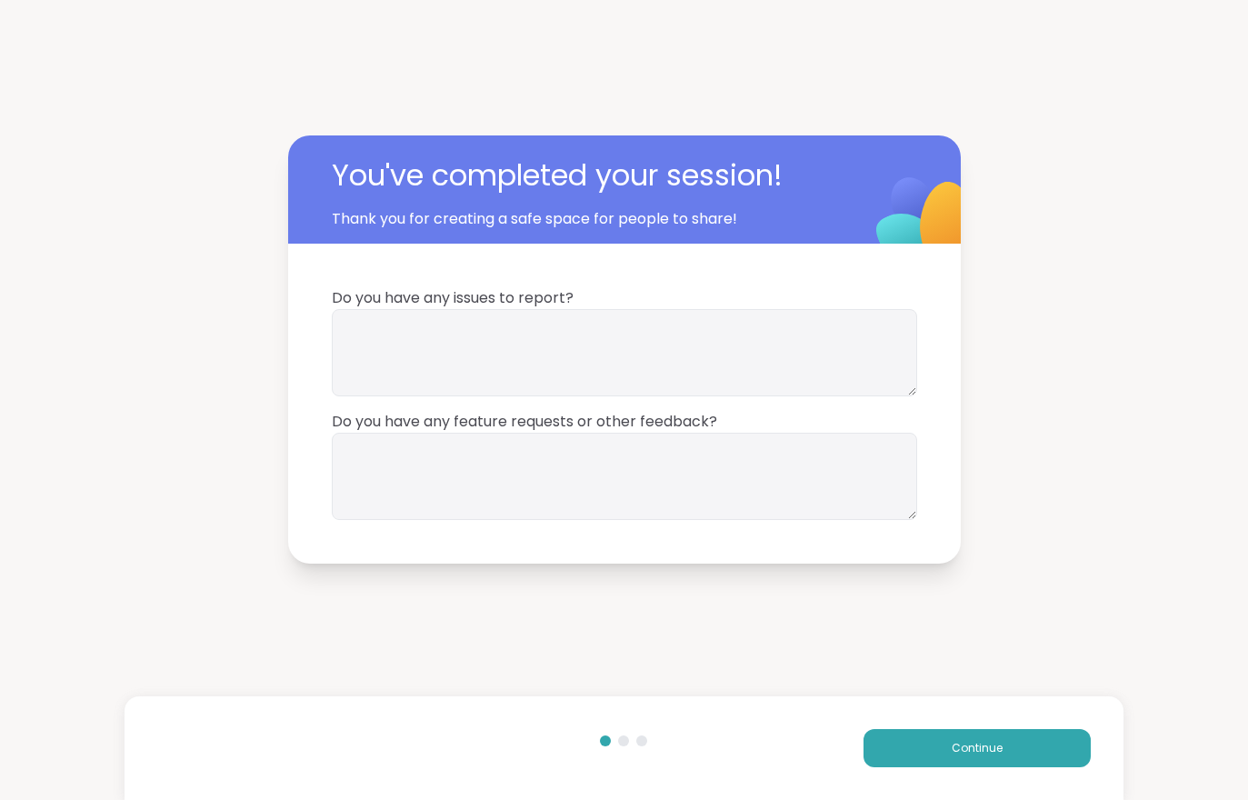
click at [981, 731] on button "Continue" at bounding box center [977, 748] width 227 height 38
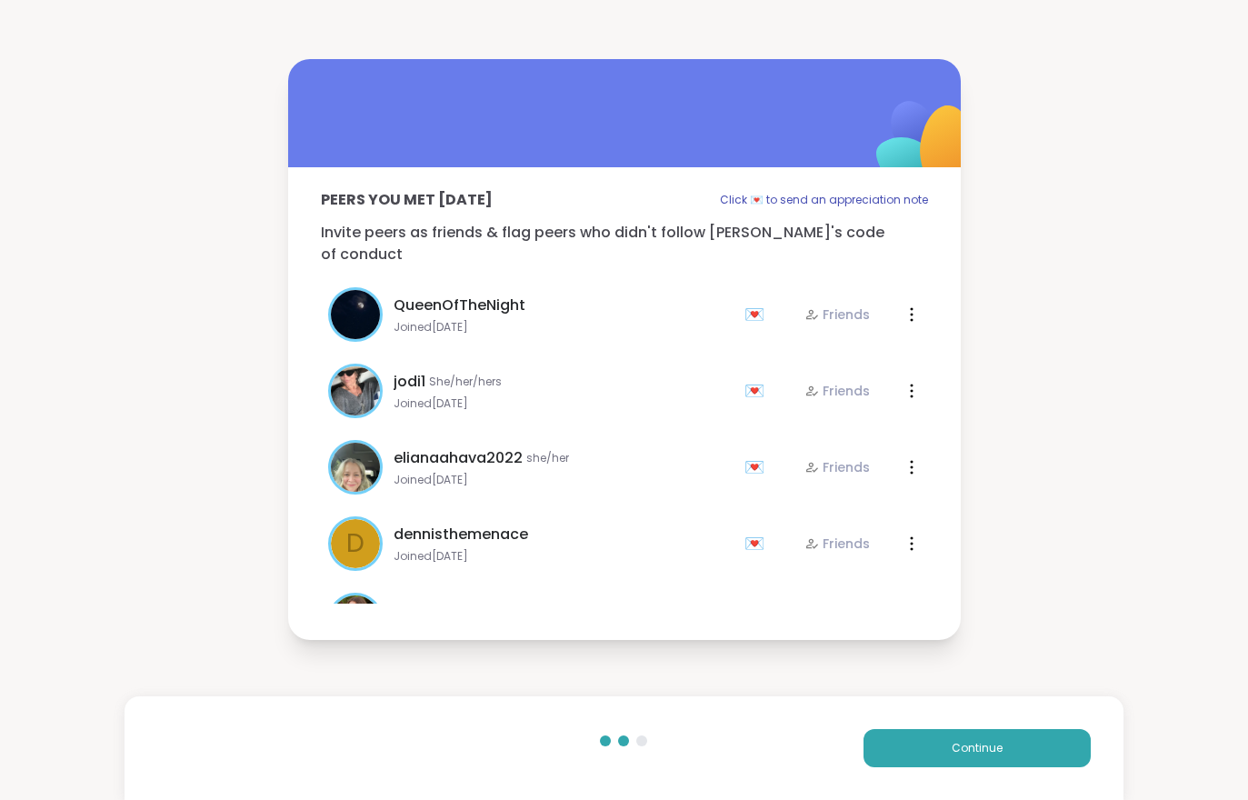
click at [978, 727] on div "Continue" at bounding box center [624, 748] width 998 height 104
click at [992, 750] on span "Continue" at bounding box center [977, 748] width 51 height 16
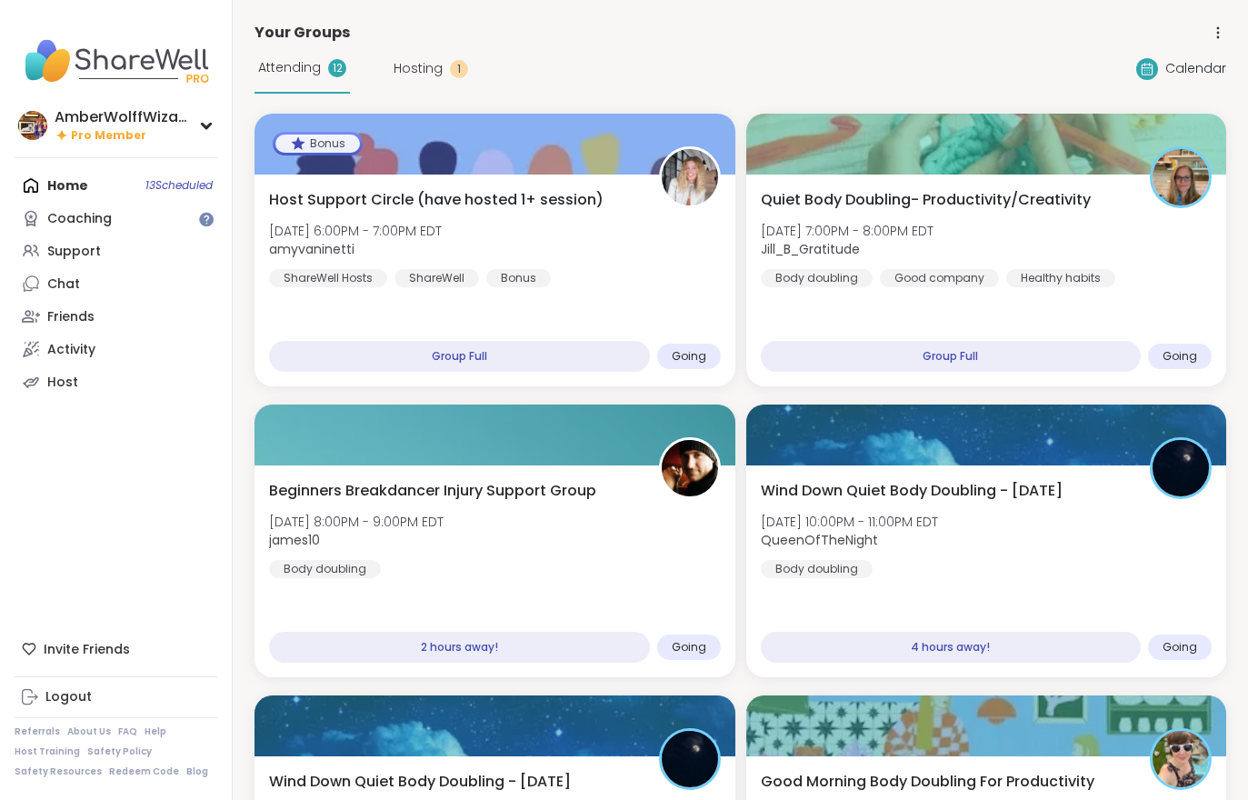
click at [549, 287] on div "Host Support Circle (have hosted 1+ session) [DATE] 6:00PM - 7:00PM EDT amyvani…" at bounding box center [495, 238] width 452 height 98
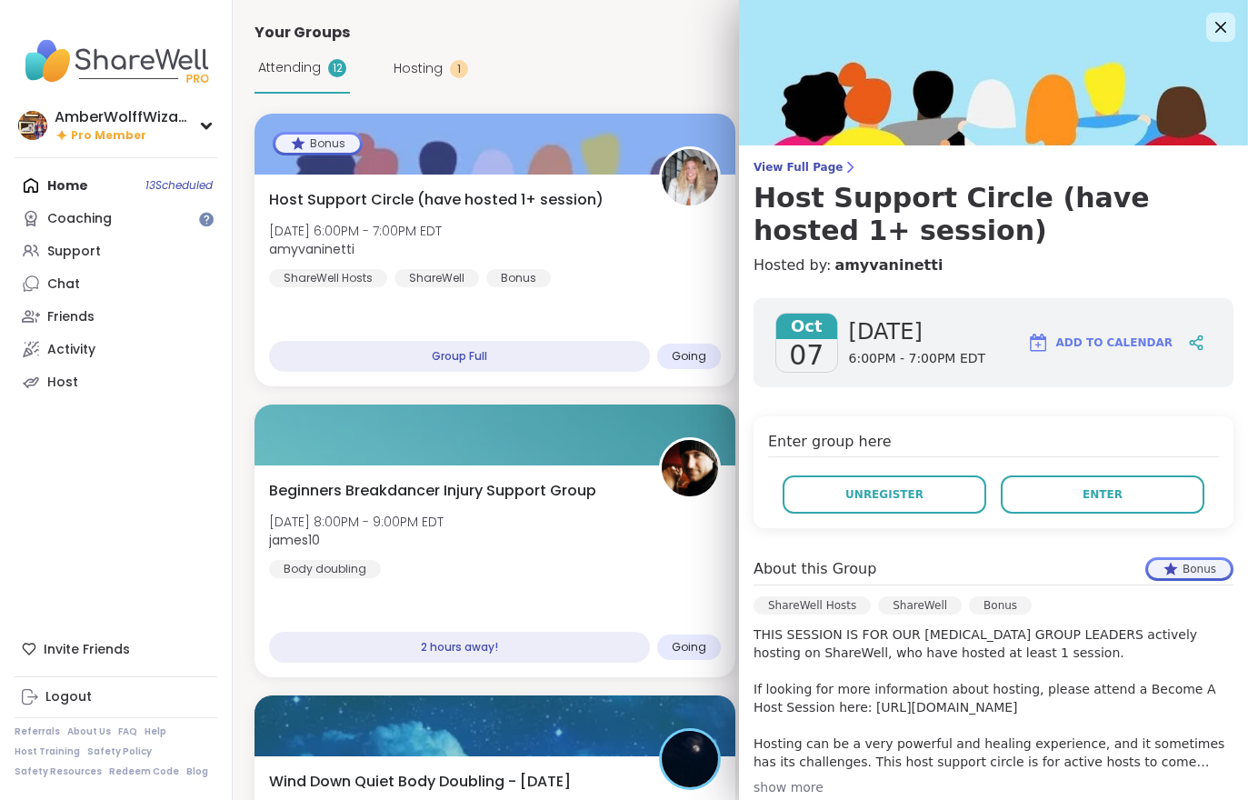
click at [1084, 503] on button "Enter" at bounding box center [1103, 494] width 204 height 38
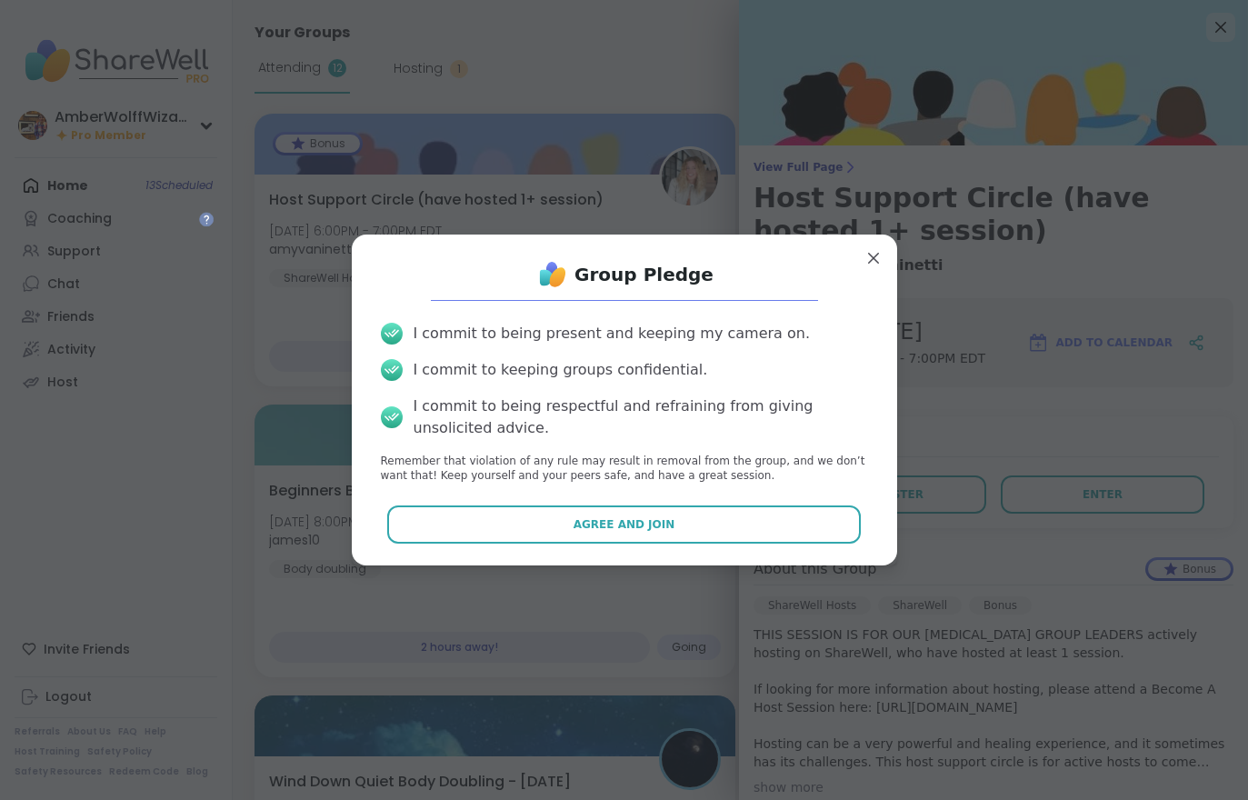
click at [802, 553] on div "Group Pledge I commit to being present and keeping my camera on. I commit to ke…" at bounding box center [624, 400] width 545 height 331
click at [784, 541] on button "Agree and Join" at bounding box center [624, 524] width 474 height 38
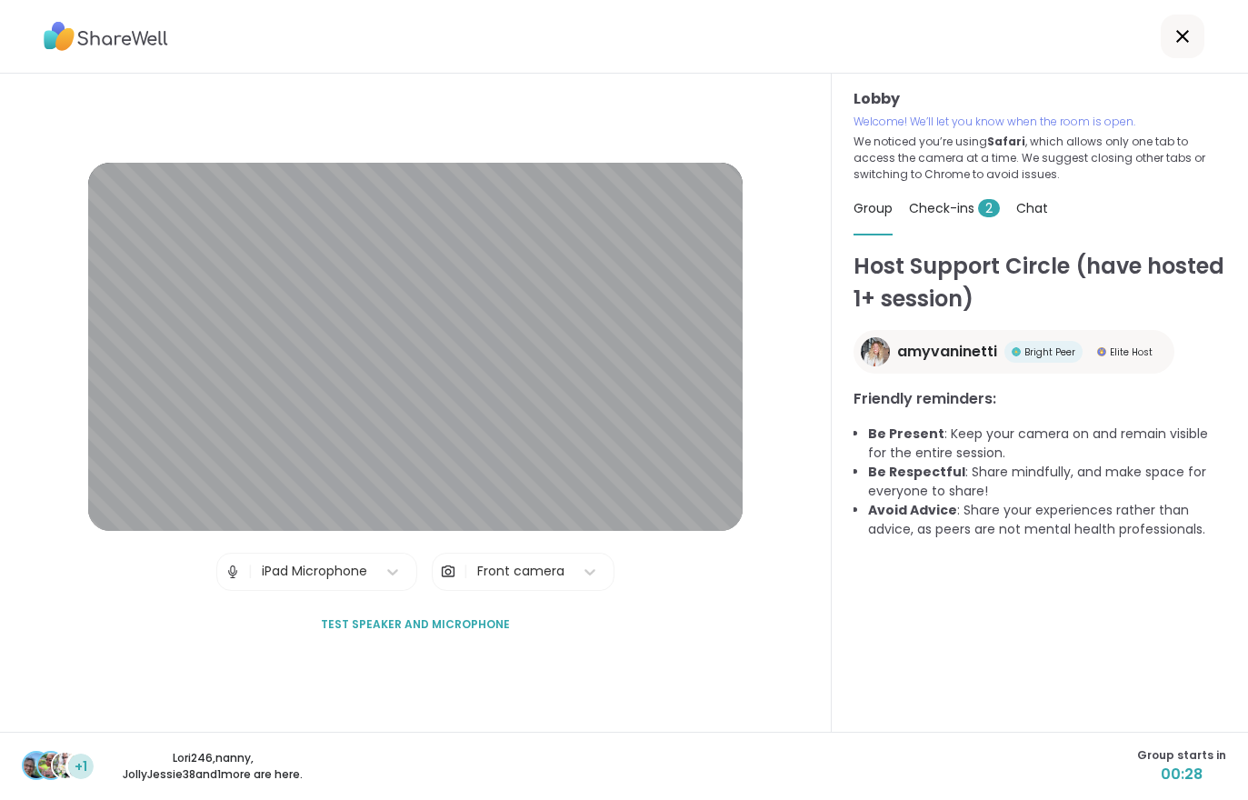
click at [948, 226] on div "Check-ins 2" at bounding box center [954, 208] width 91 height 51
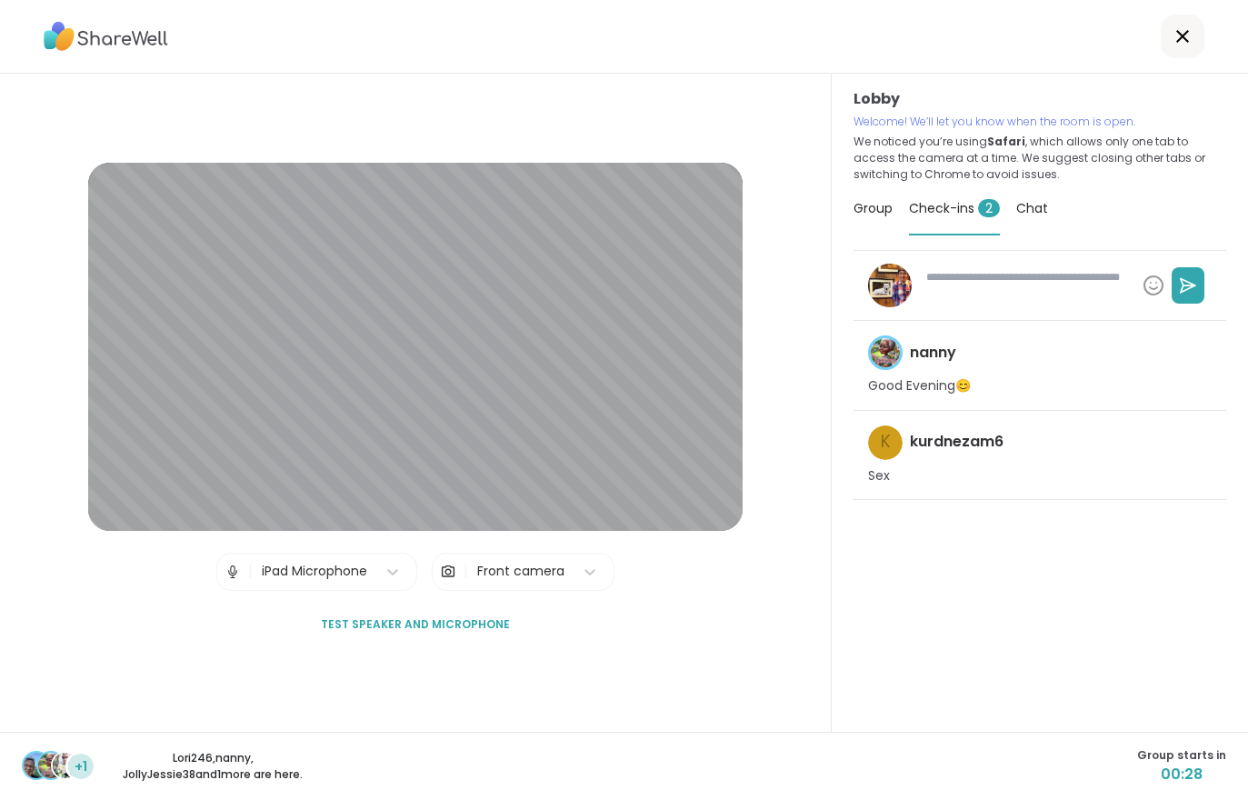
type textarea "*"
click at [874, 203] on span "Group" at bounding box center [873, 208] width 39 height 18
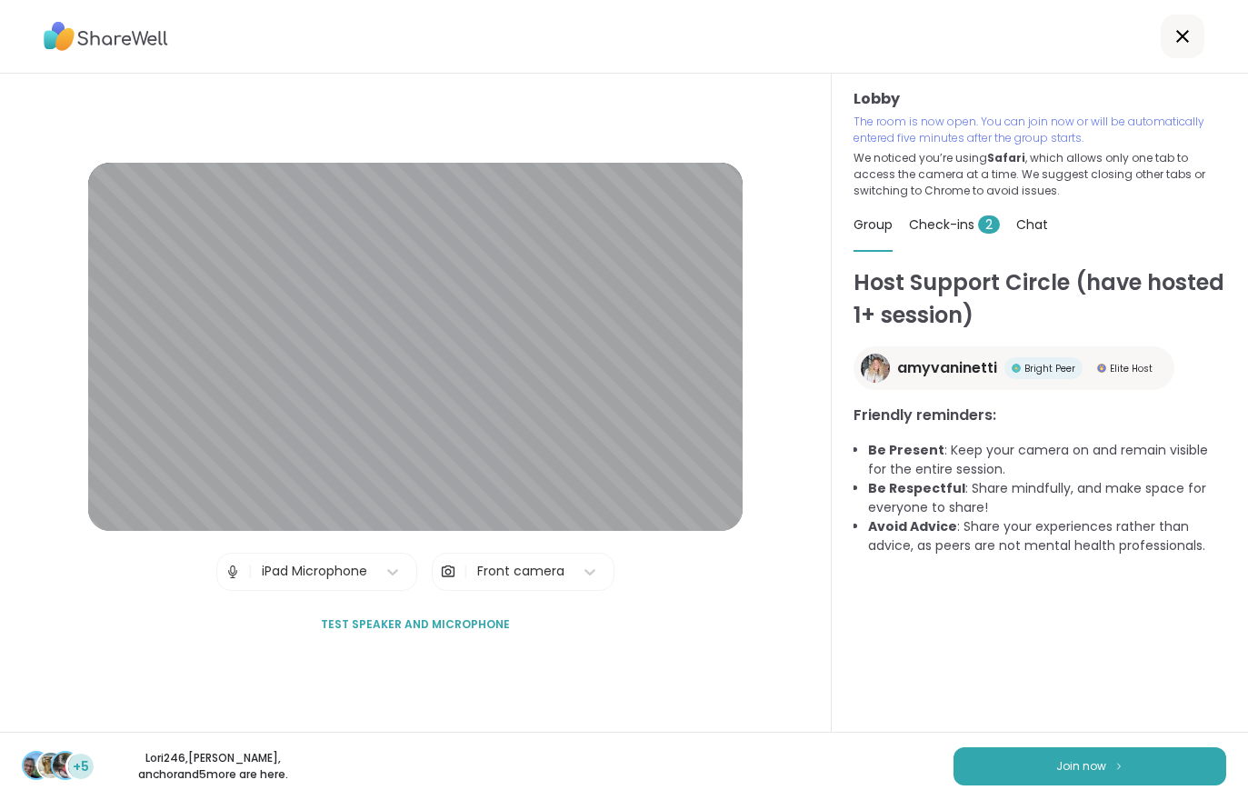
click at [1091, 780] on button "Join now" at bounding box center [1090, 766] width 273 height 38
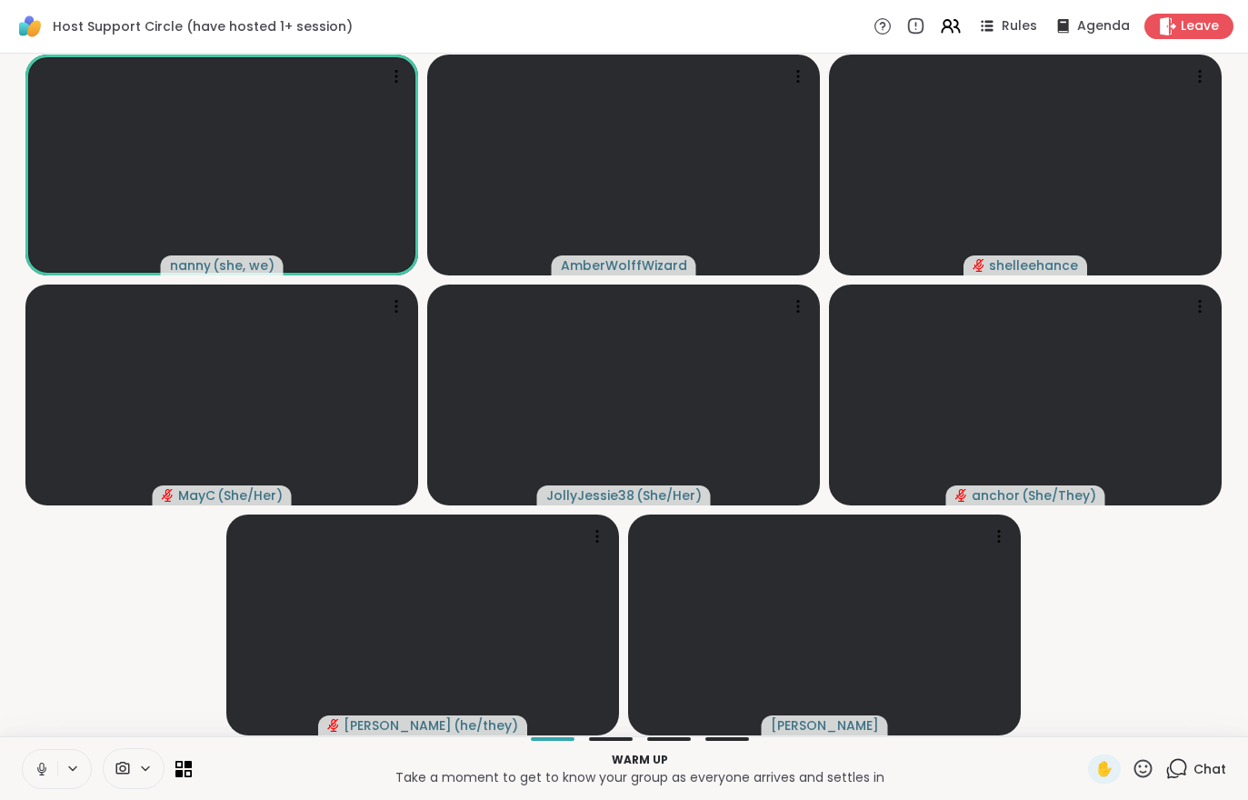
click at [49, 758] on button at bounding box center [40, 769] width 35 height 38
click at [1218, 781] on div "1 Chat" at bounding box center [1195, 768] width 61 height 29
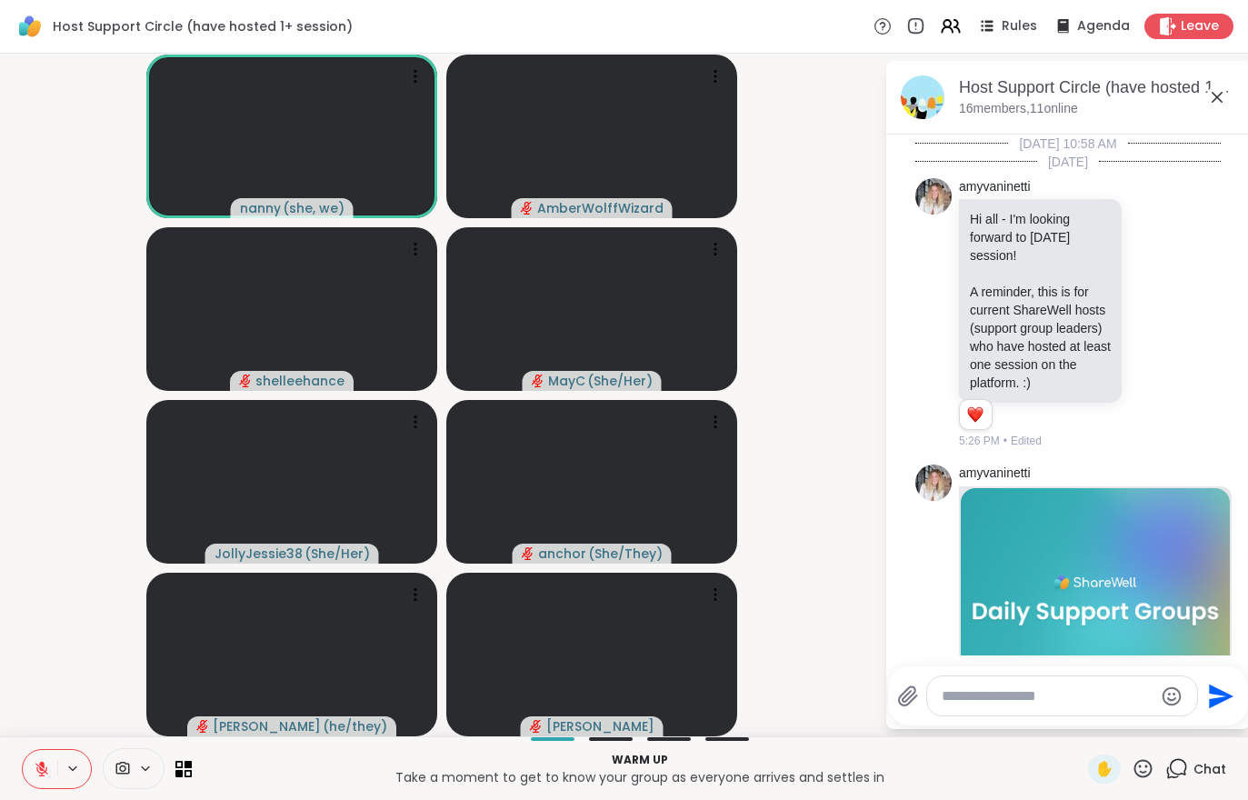
scroll to position [664, 0]
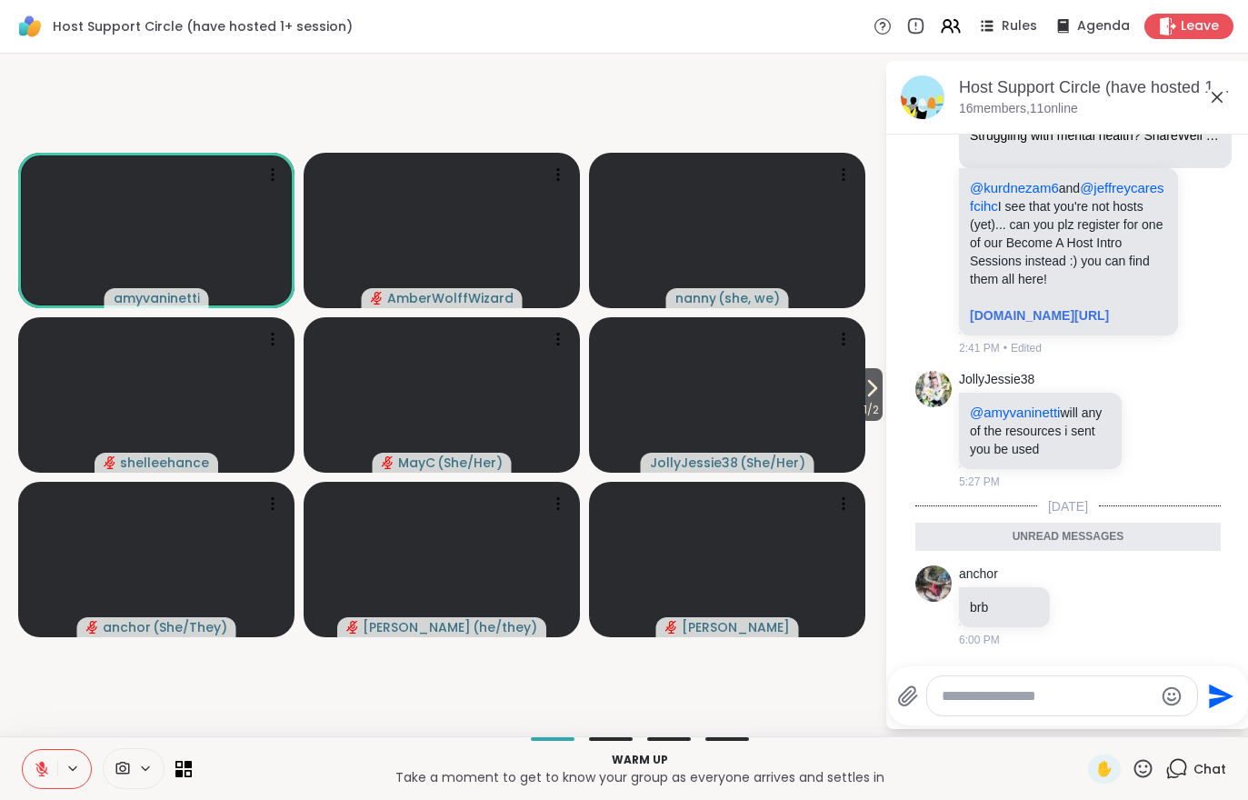
click at [29, 764] on button at bounding box center [40, 769] width 35 height 38
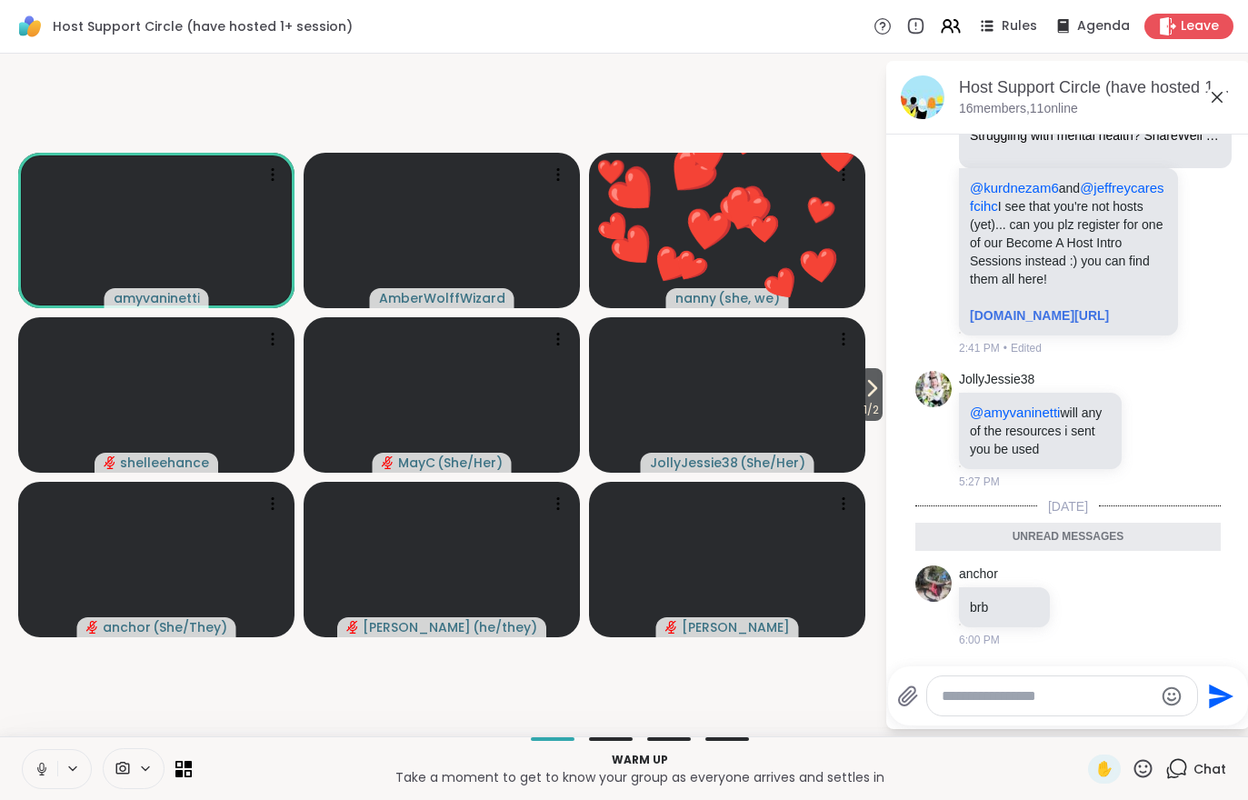
click at [865, 402] on span "1 / 2" at bounding box center [871, 410] width 23 height 22
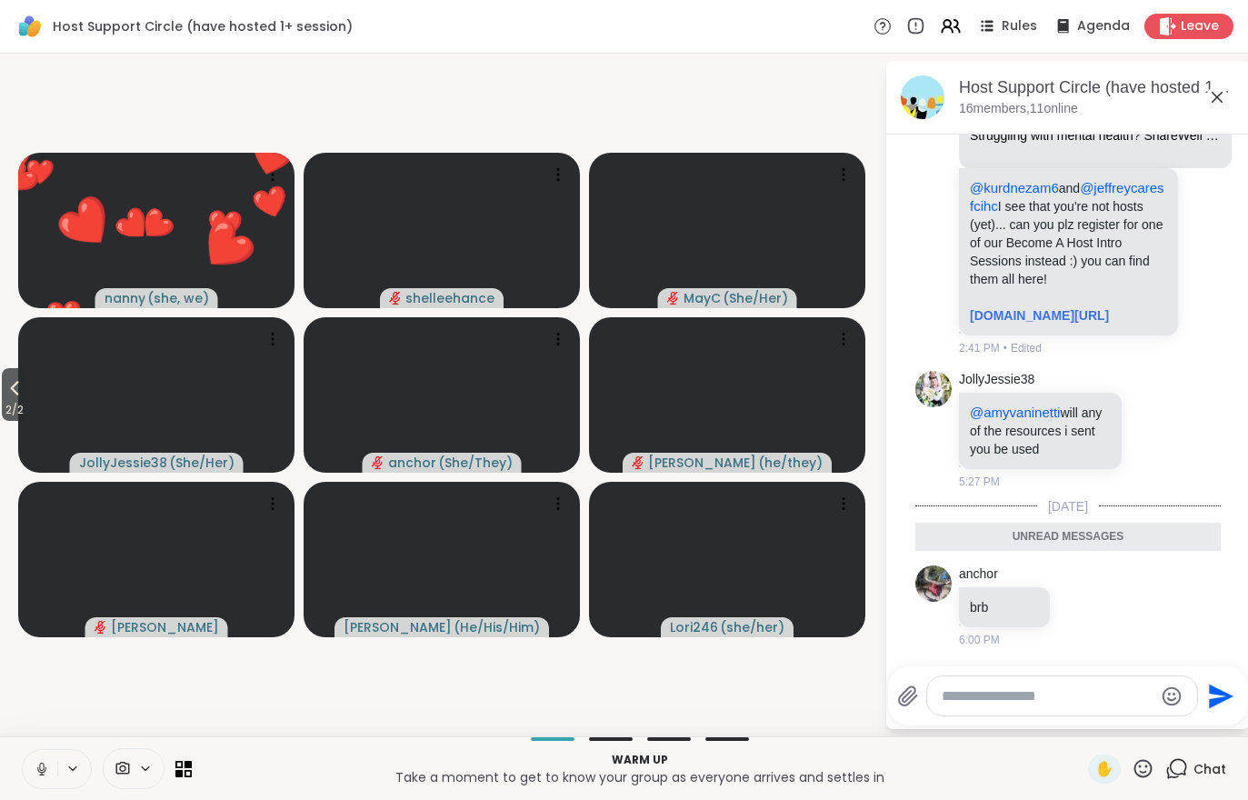
click at [7, 415] on span "2 / 2" at bounding box center [14, 410] width 25 height 22
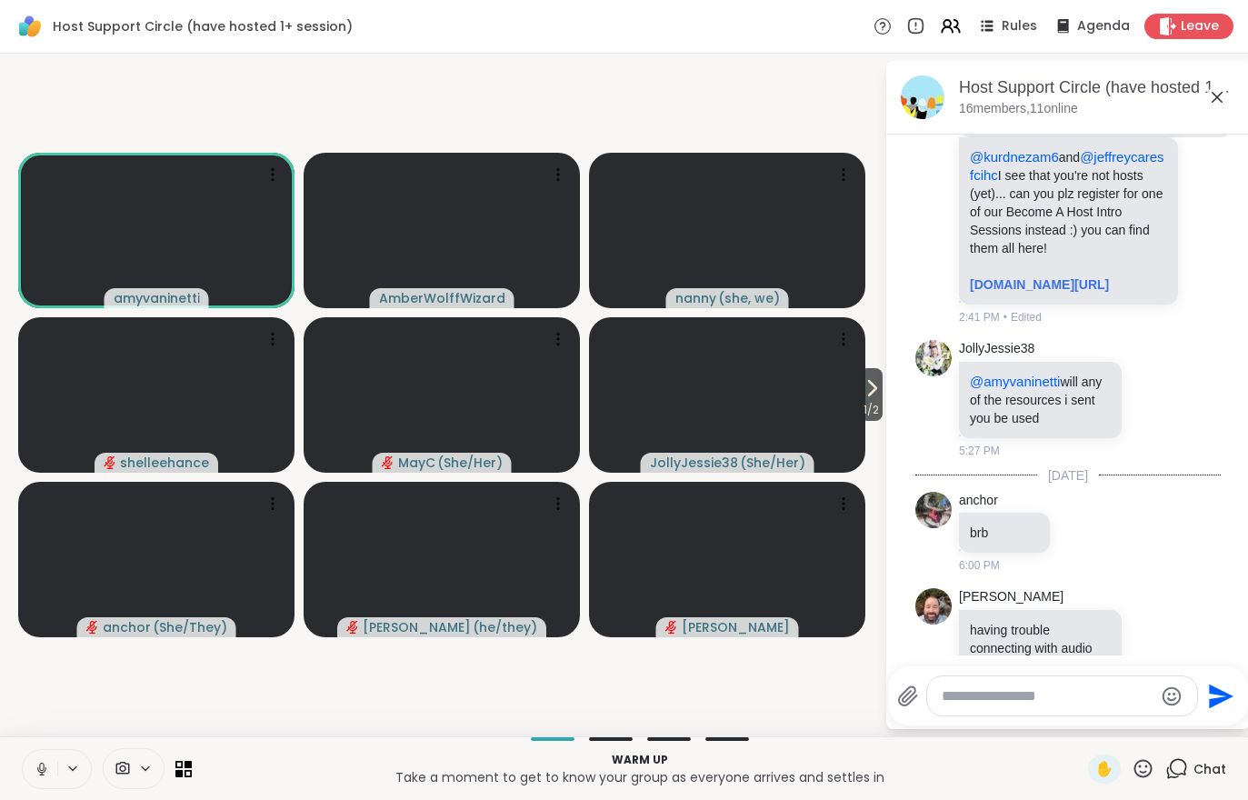
scroll to position [754, 0]
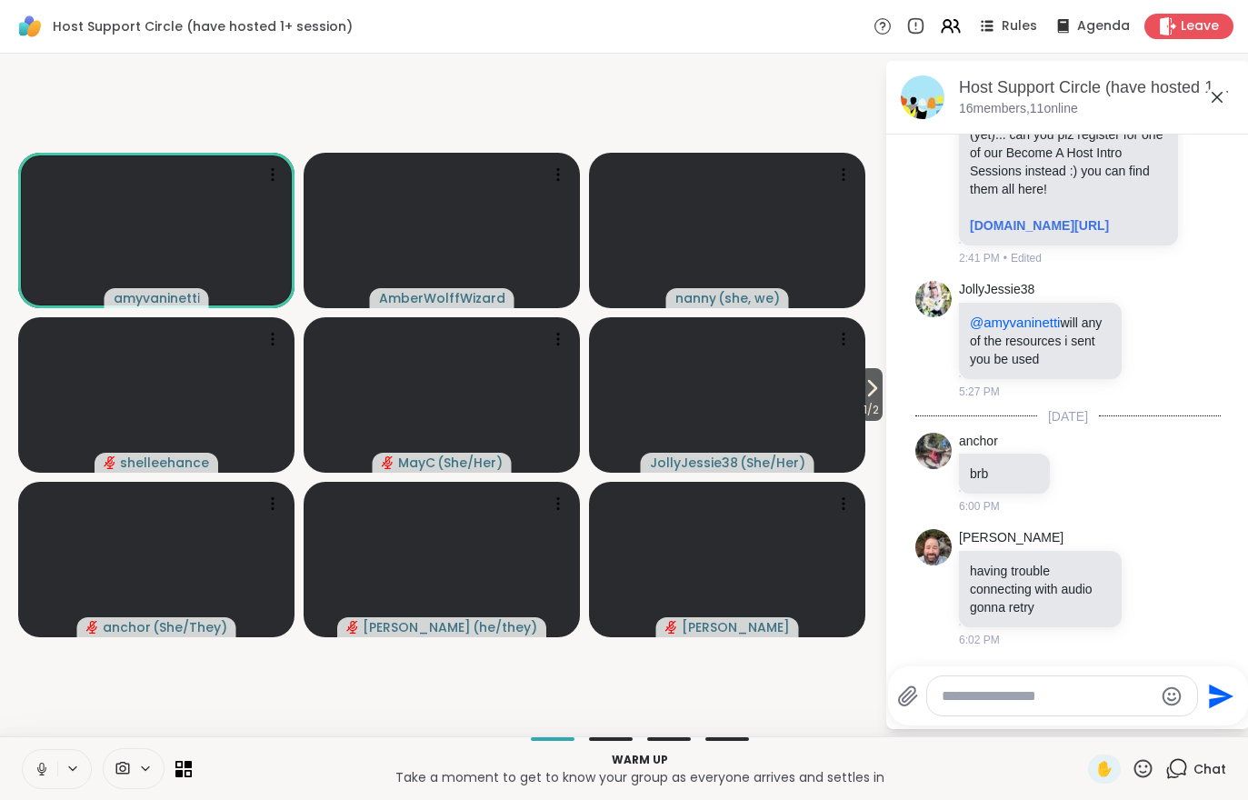
click at [874, 397] on icon at bounding box center [872, 388] width 22 height 22
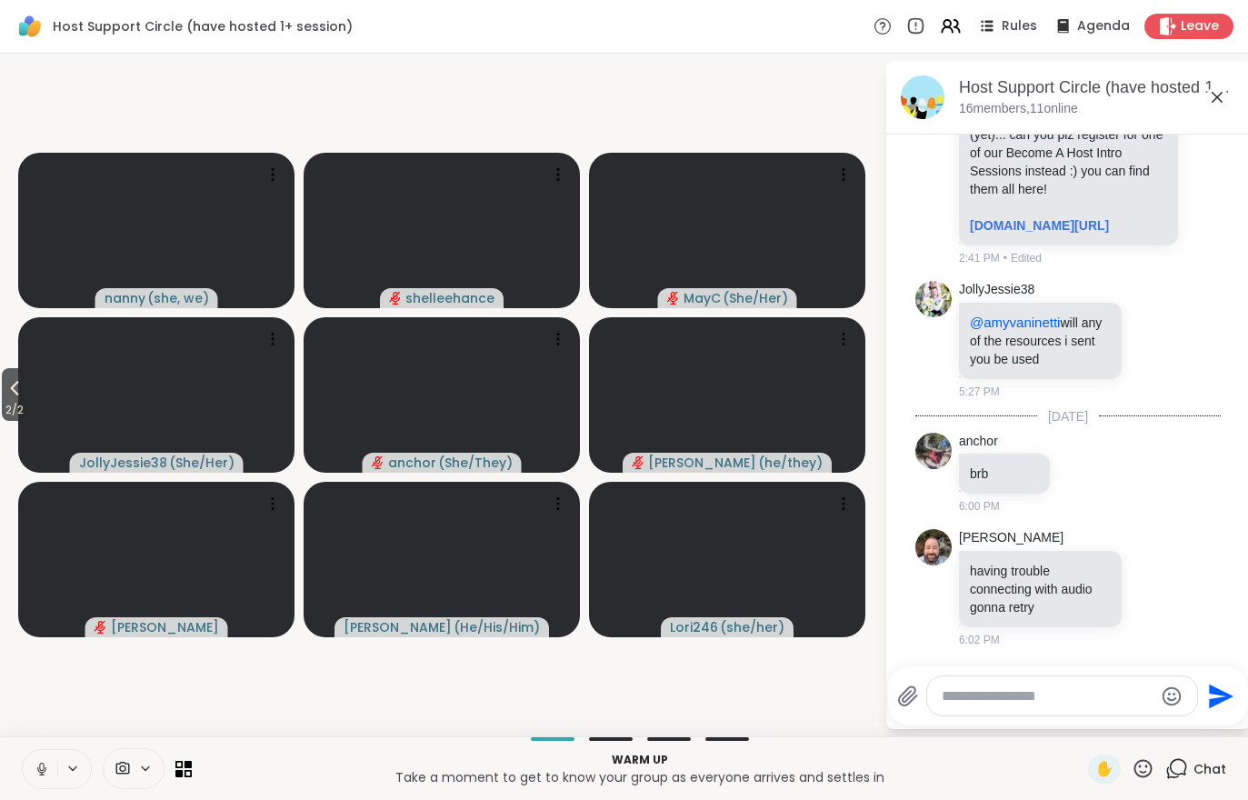
click at [42, 766] on icon at bounding box center [42, 769] width 16 height 16
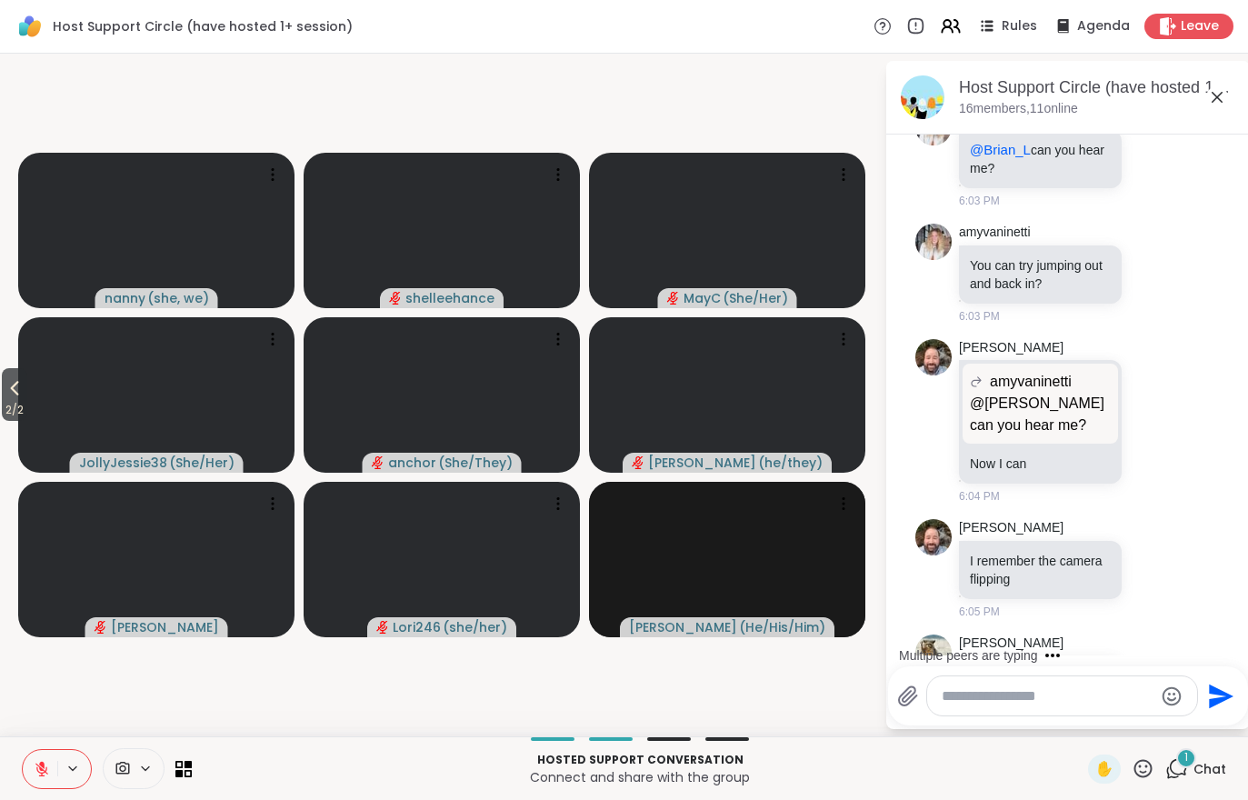
scroll to position [1553, 0]
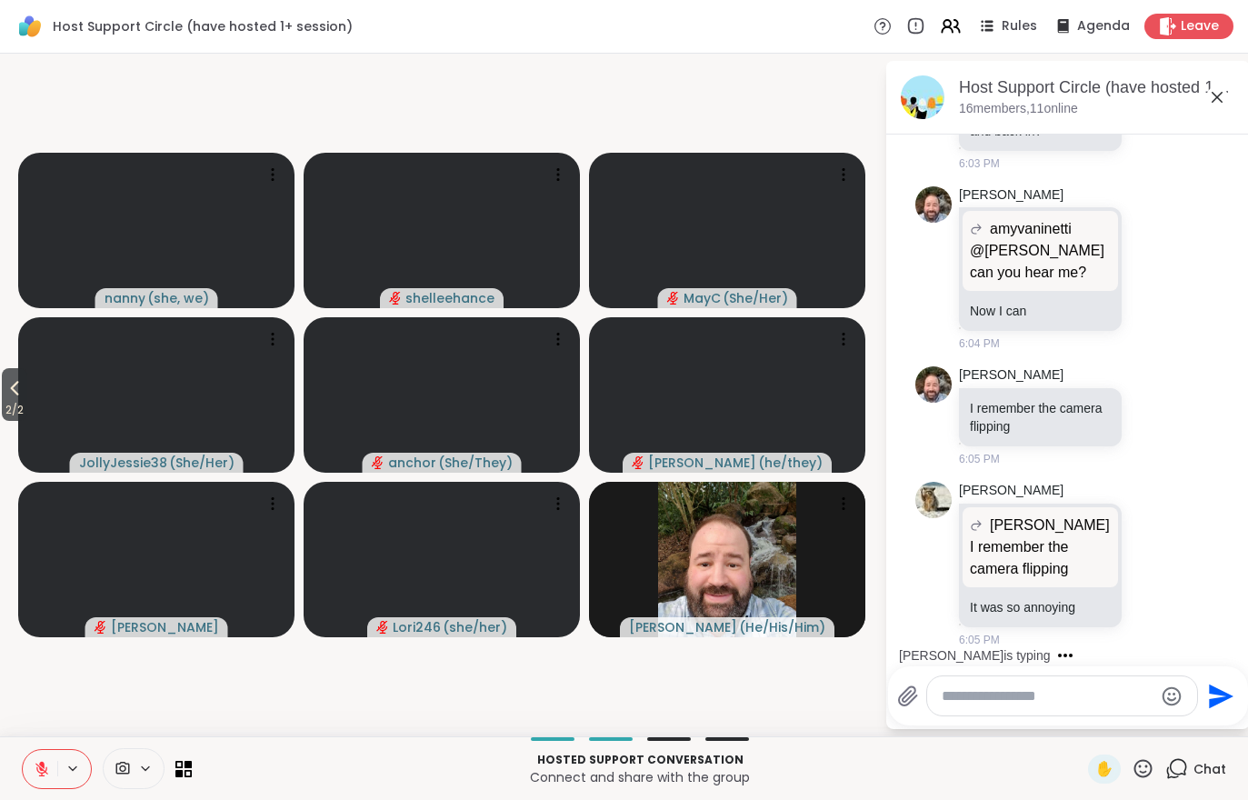
click at [2, 398] on button "2 / 2" at bounding box center [14, 394] width 25 height 53
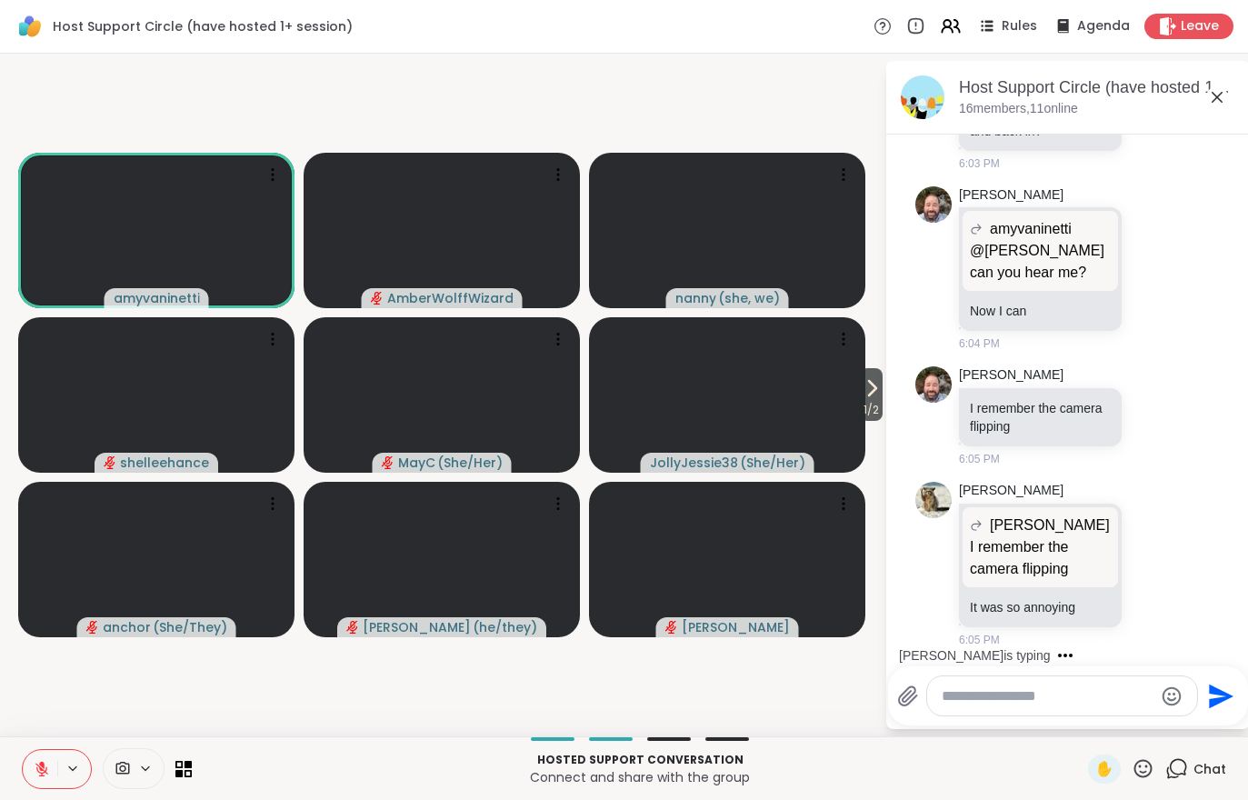
click at [35, 770] on icon at bounding box center [42, 769] width 16 height 16
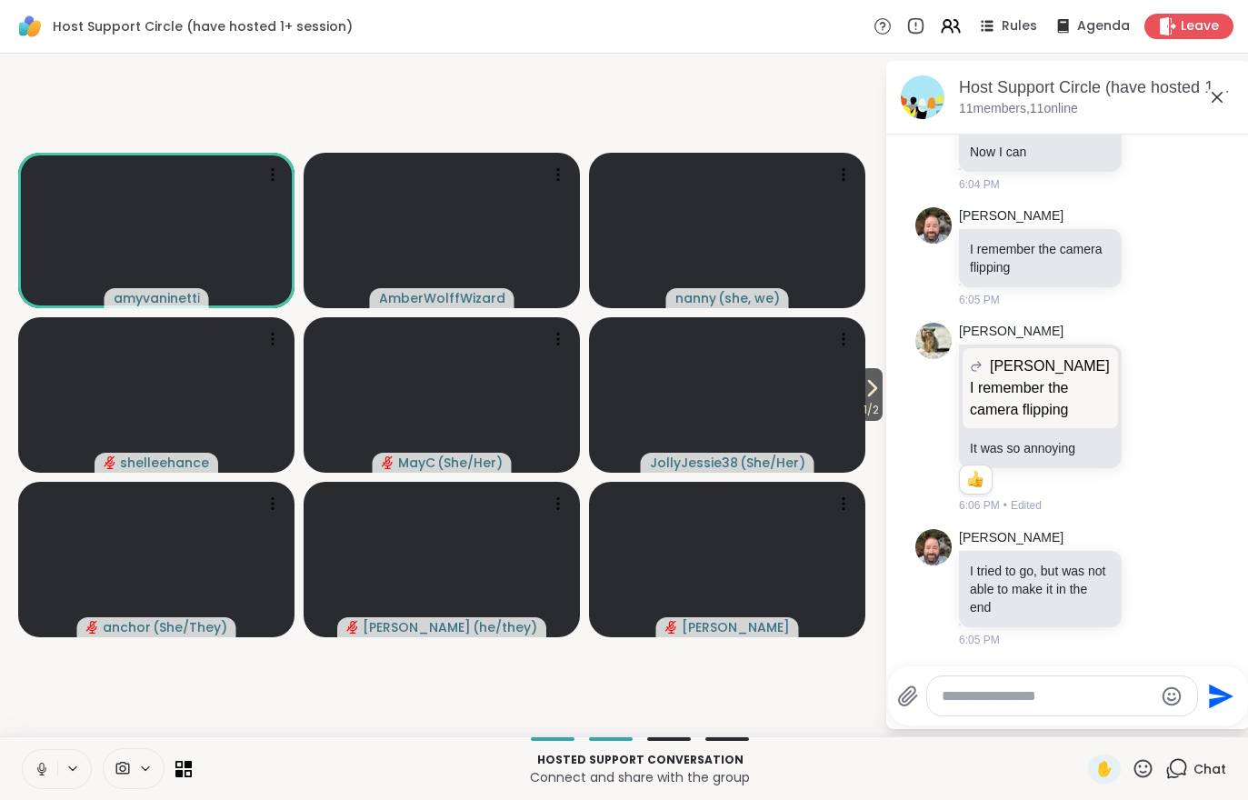
click at [33, 772] on button at bounding box center [40, 769] width 35 height 38
click at [863, 396] on icon at bounding box center [872, 388] width 22 height 22
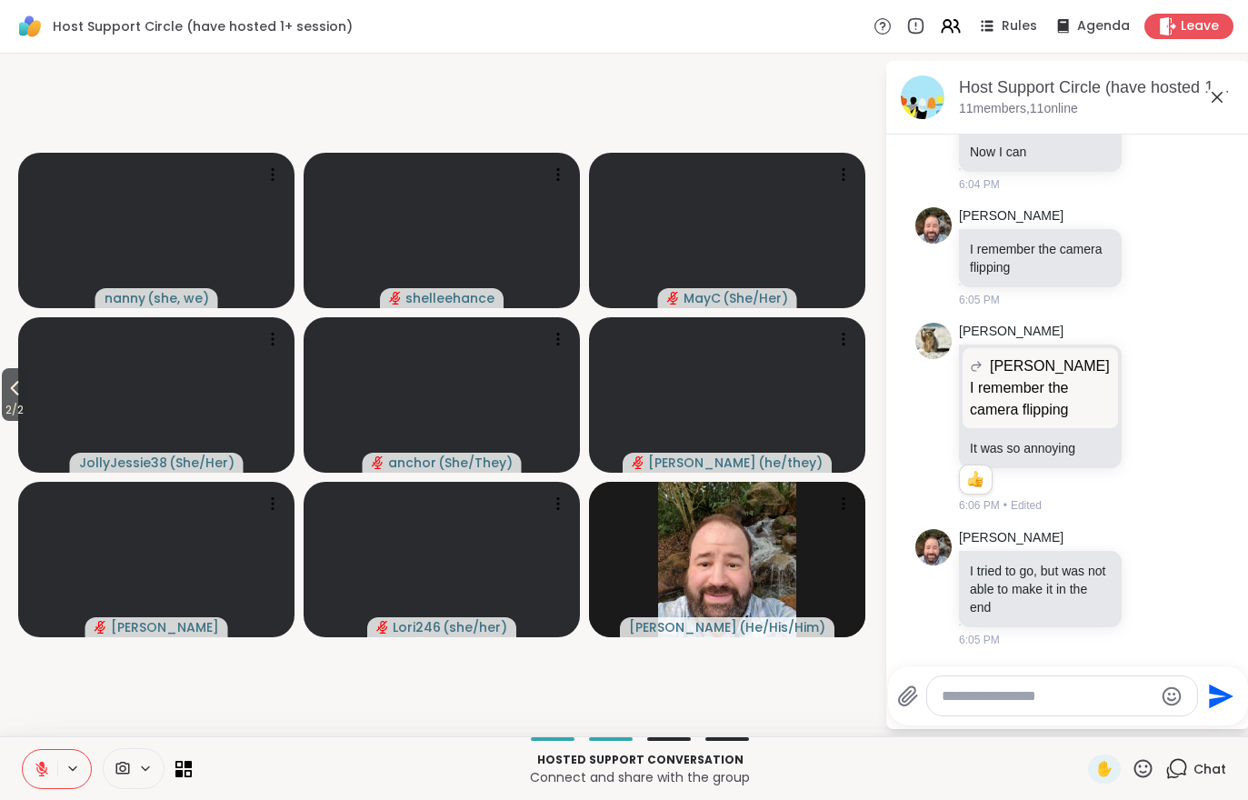
click at [27, 394] on button "2 / 2" at bounding box center [14, 394] width 25 height 53
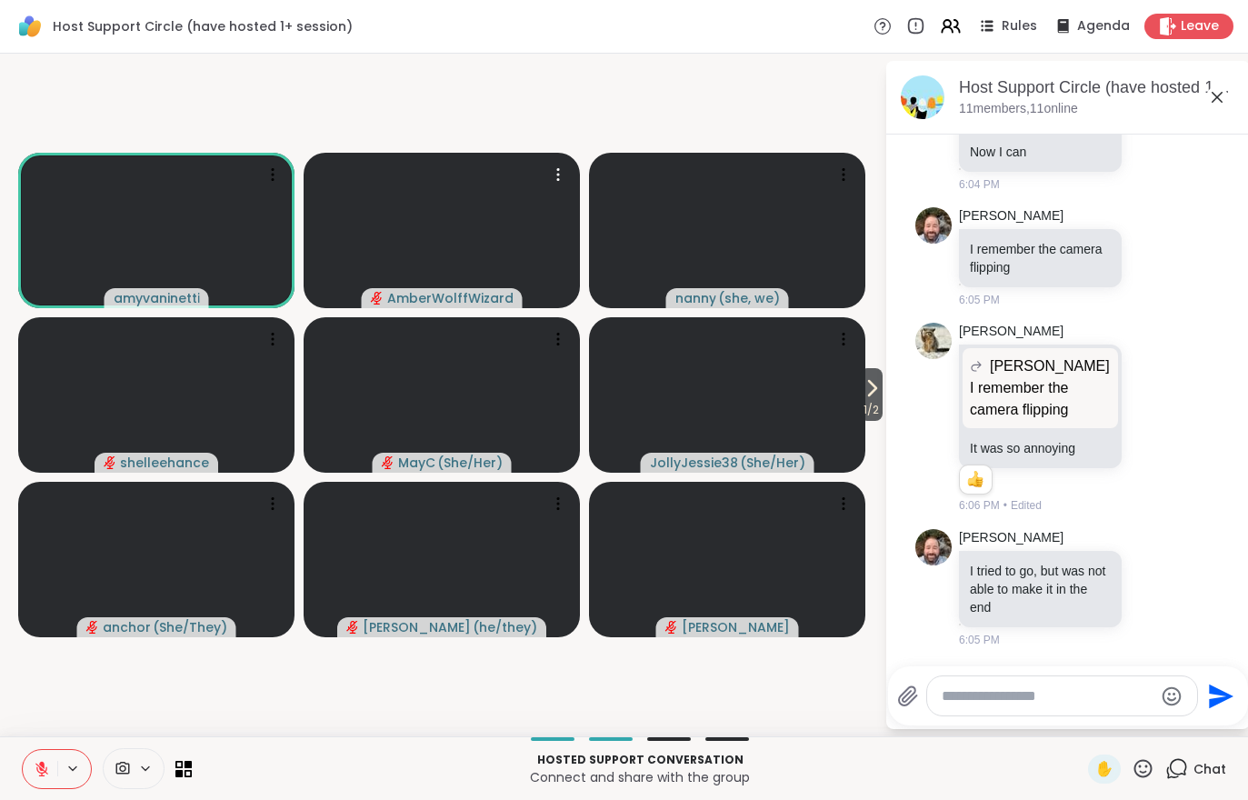
click at [521, 222] on video at bounding box center [442, 230] width 276 height 155
click at [464, 217] on h4 "View Profile" at bounding box center [459, 222] width 76 height 18
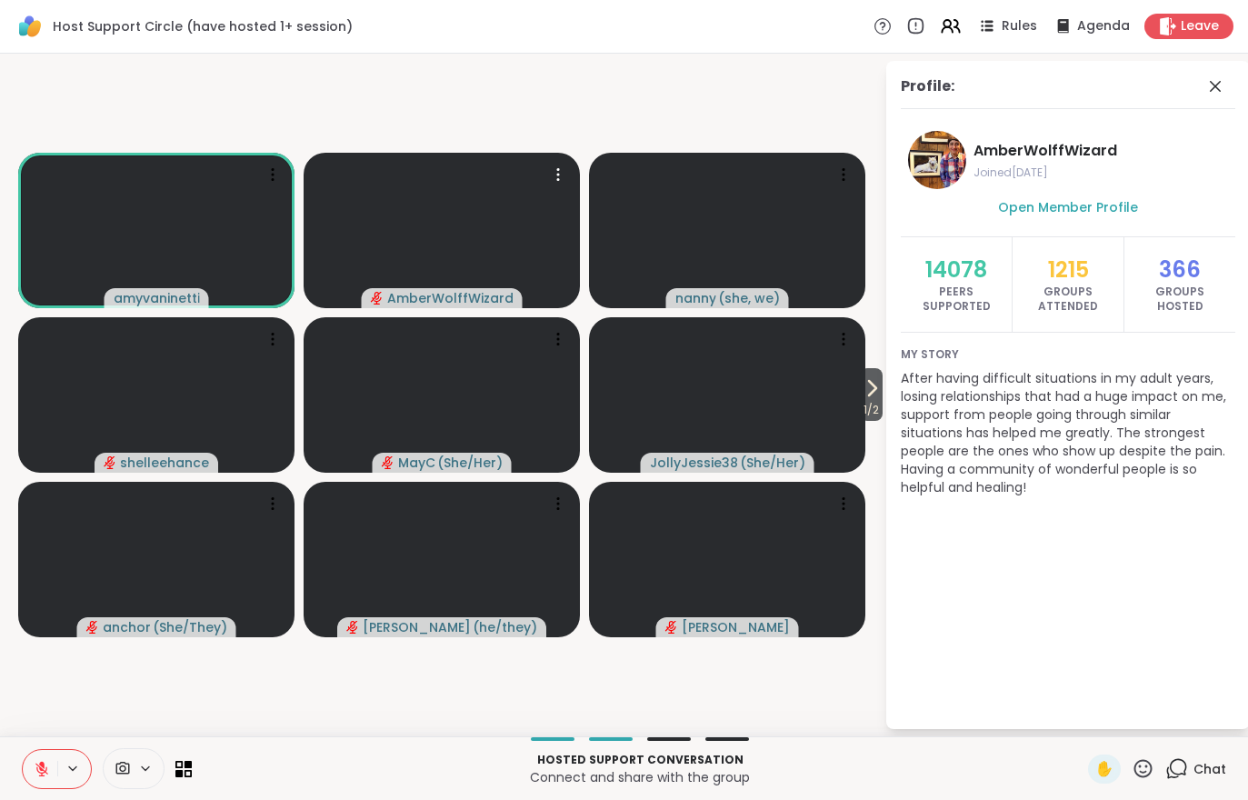
click at [32, 770] on button at bounding box center [40, 769] width 35 height 38
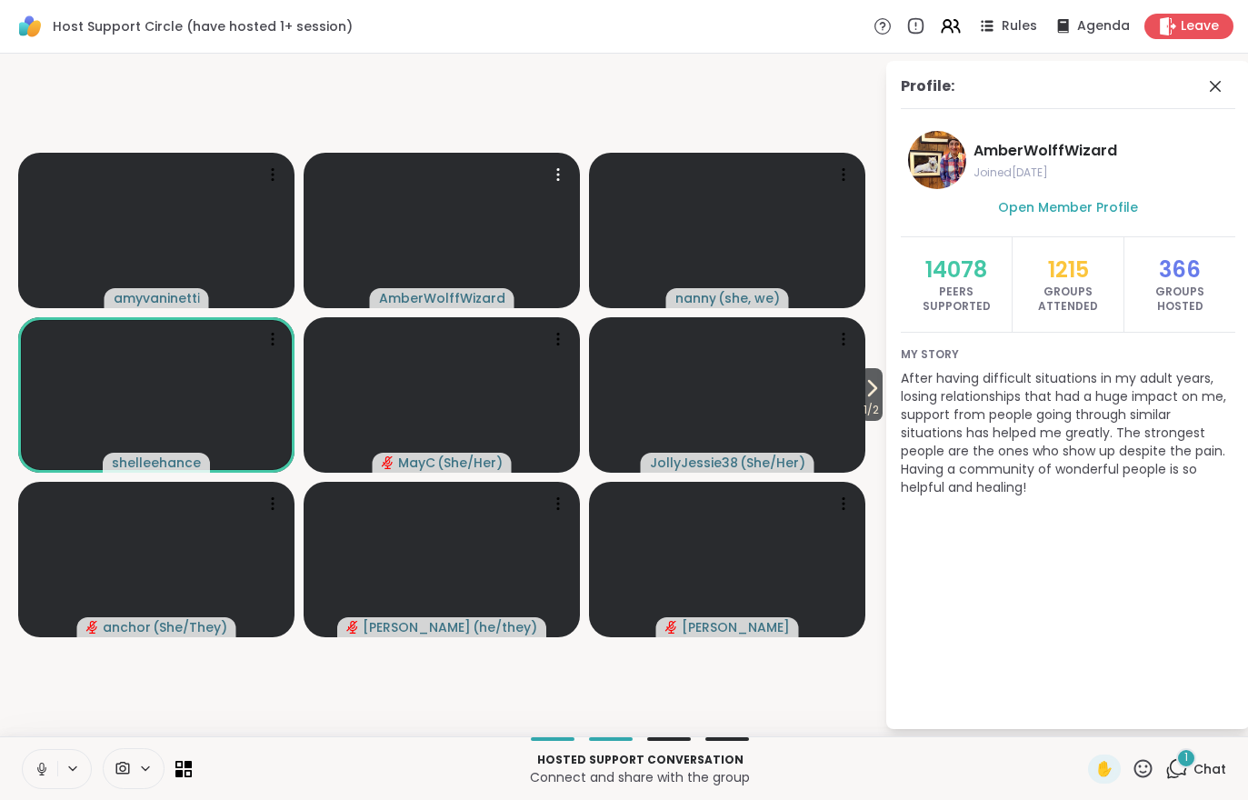
click at [1187, 779] on icon at bounding box center [1176, 768] width 23 height 23
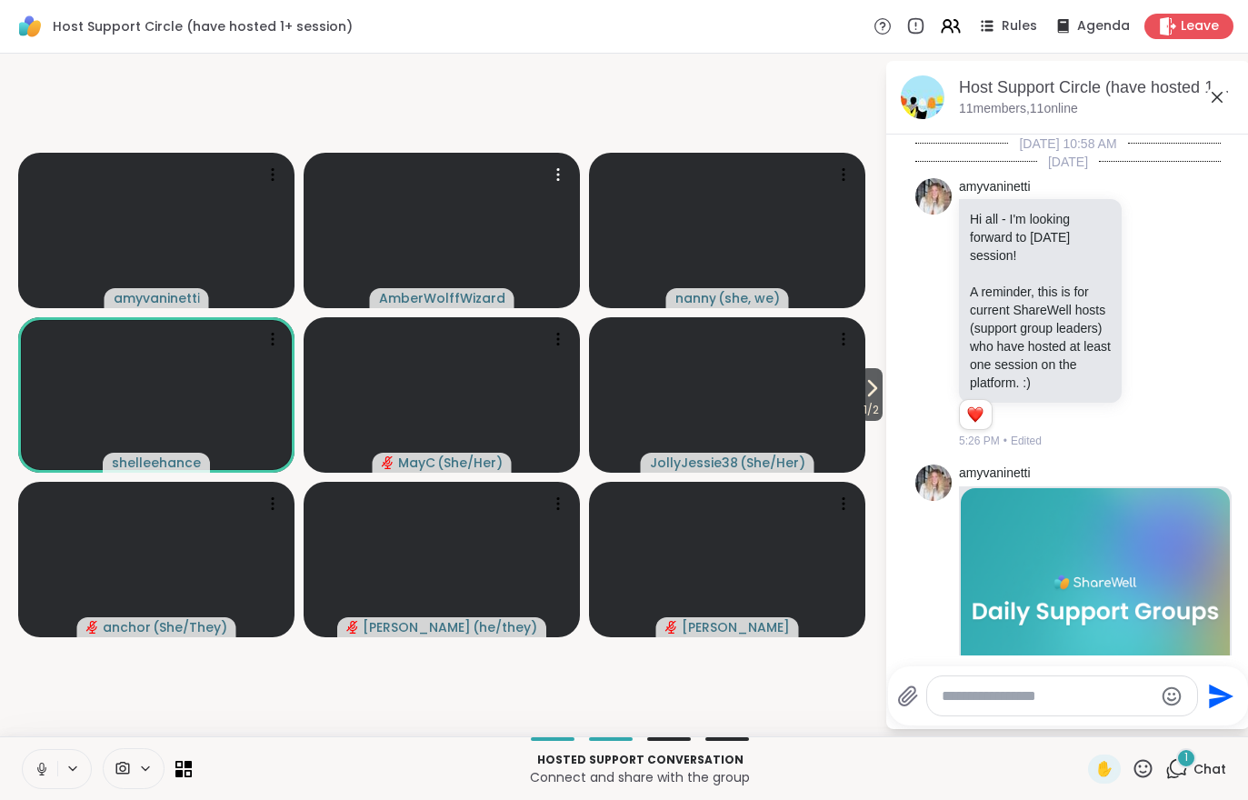
scroll to position [1942, 0]
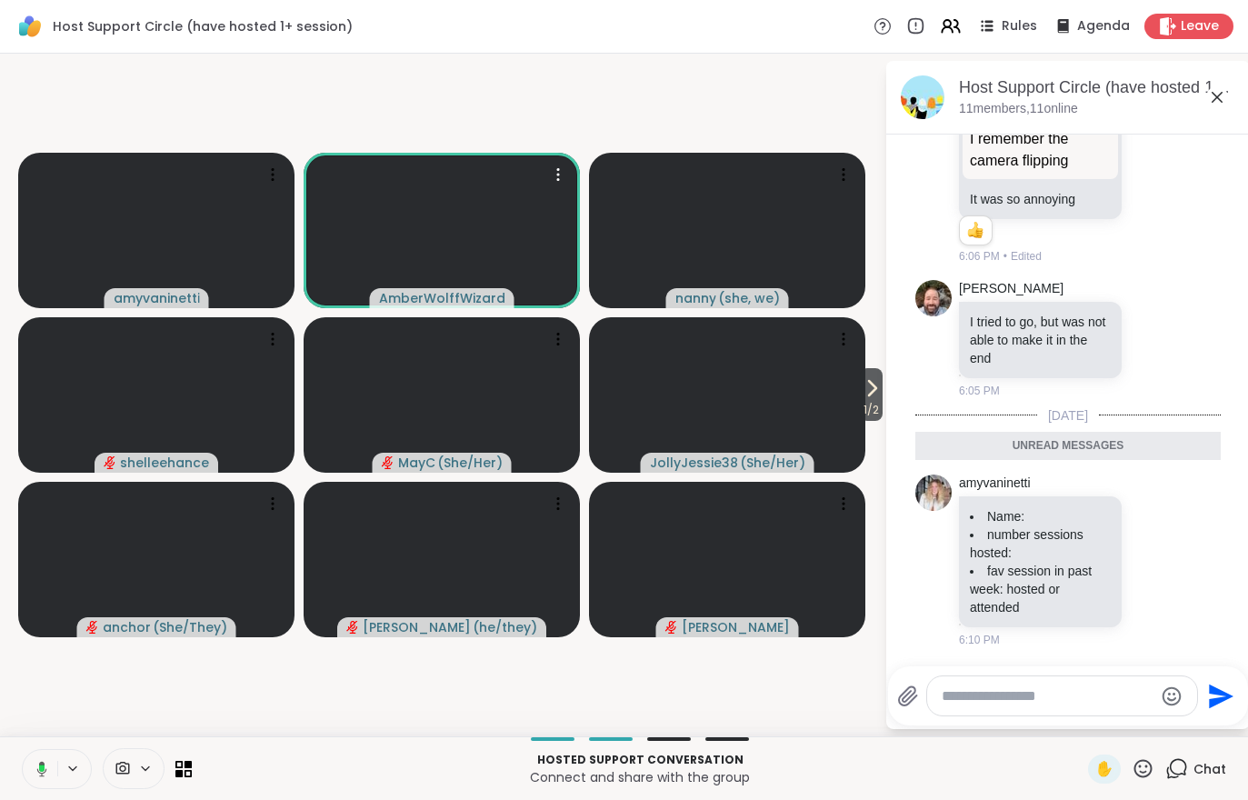
click at [37, 770] on icon at bounding box center [42, 768] width 10 height 15
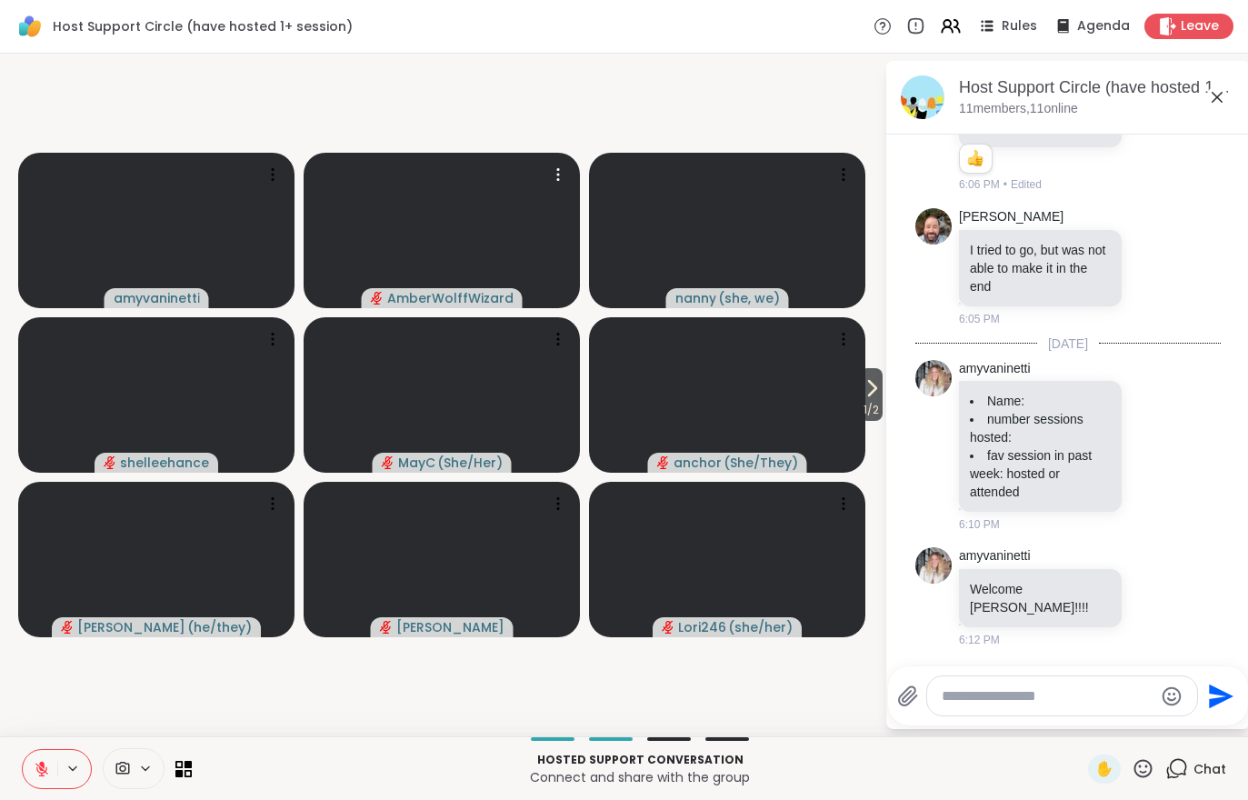
scroll to position [2110, 0]
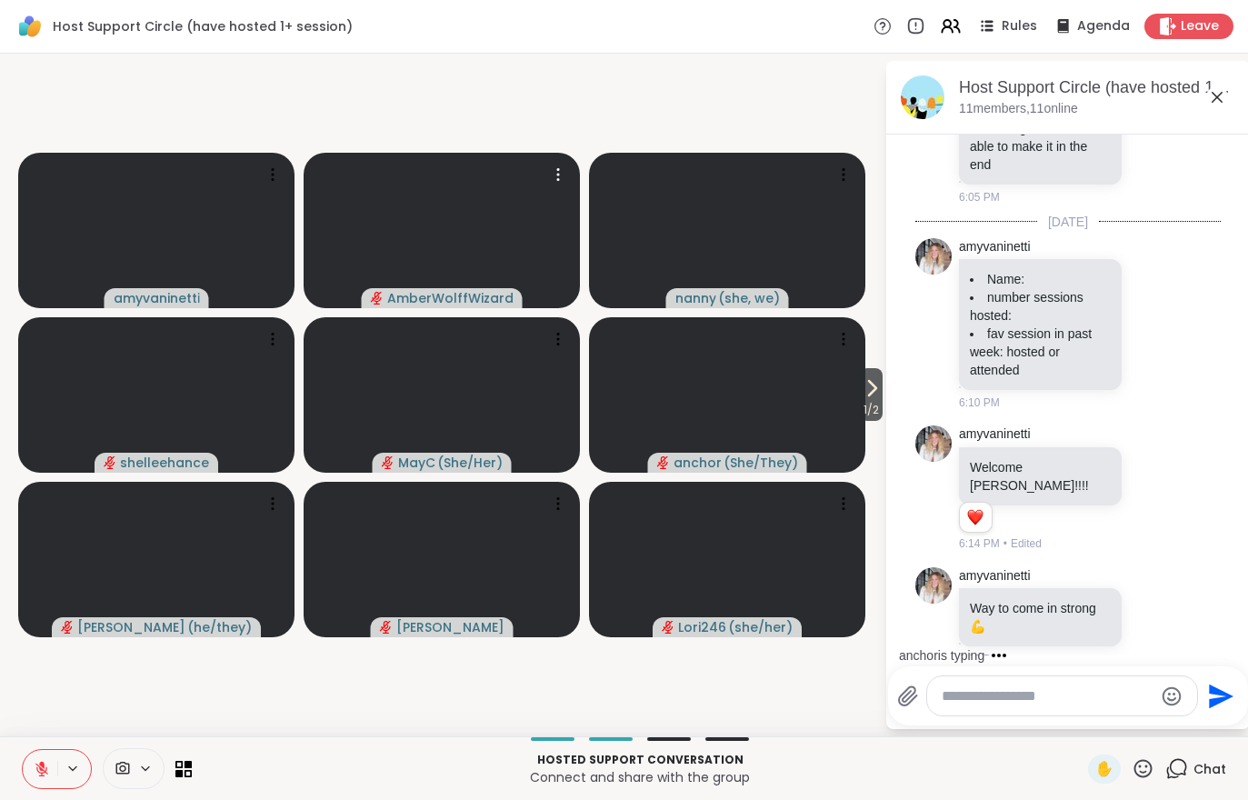
click at [871, 411] on span "1 / 2" at bounding box center [871, 410] width 23 height 22
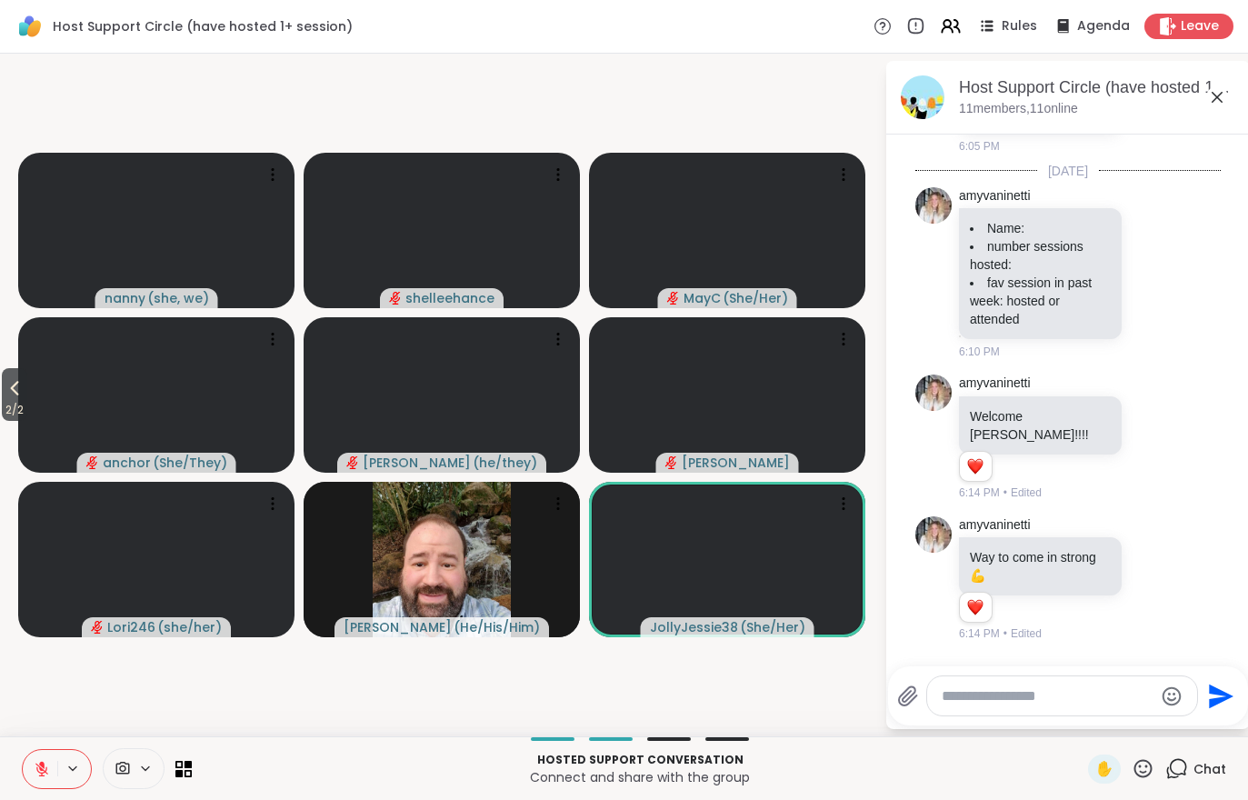
scroll to position [2341, 0]
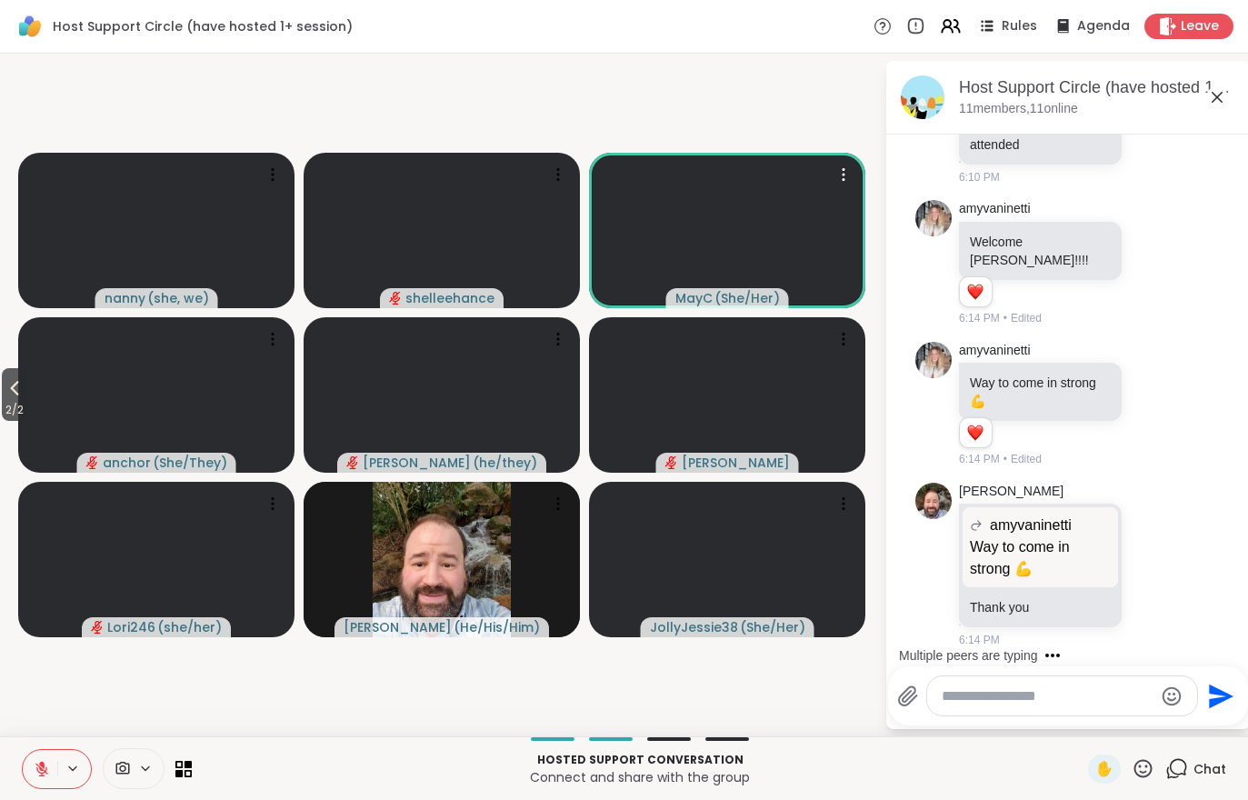
click at [802, 248] on video at bounding box center [727, 230] width 276 height 155
click at [736, 192] on h4 "View Profile" at bounding box center [740, 190] width 76 height 18
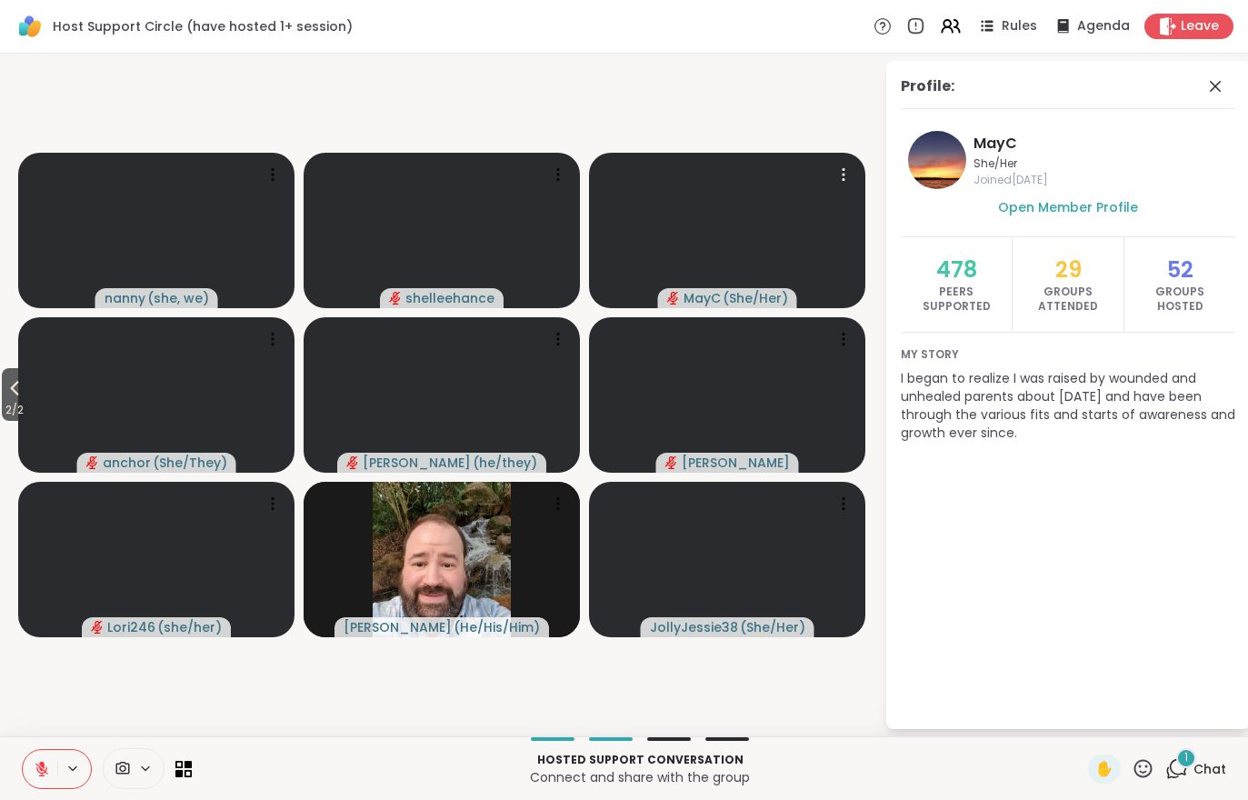
click at [1206, 770] on span "Chat" at bounding box center [1209, 769] width 33 height 18
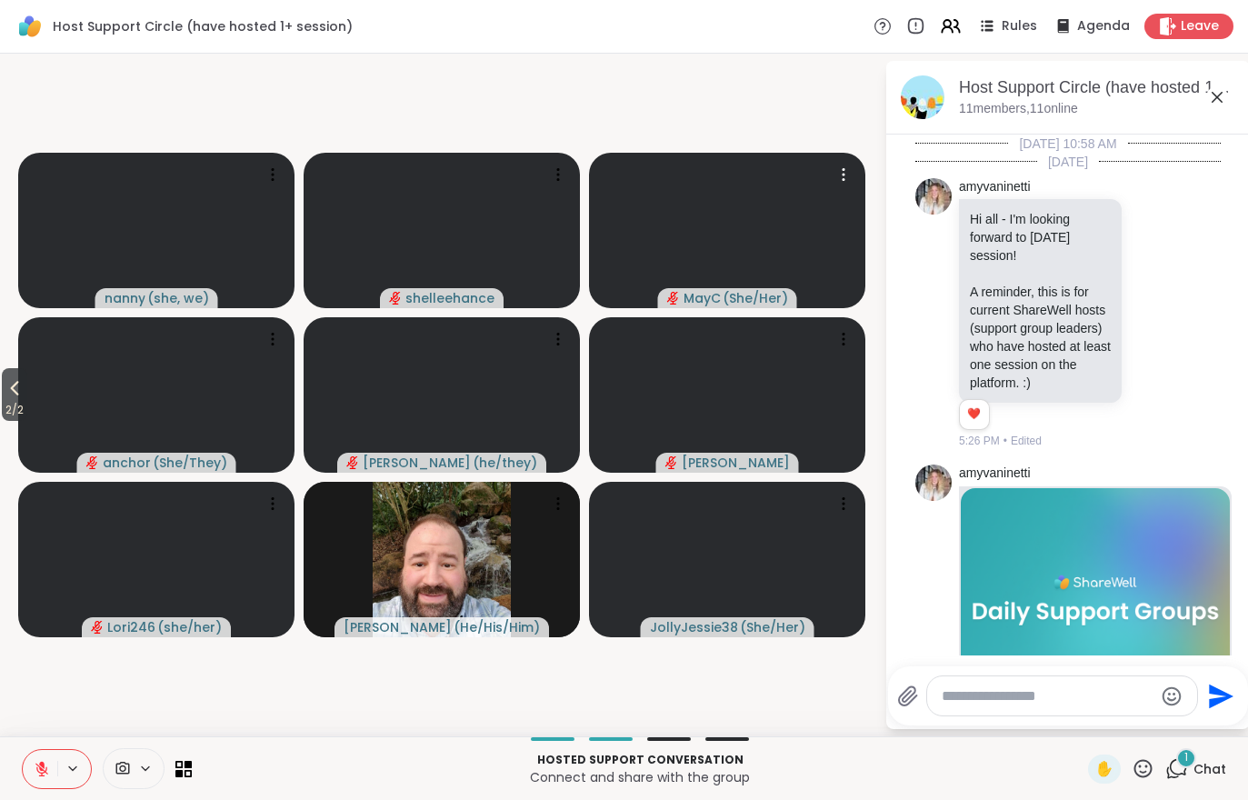
scroll to position [2516, 0]
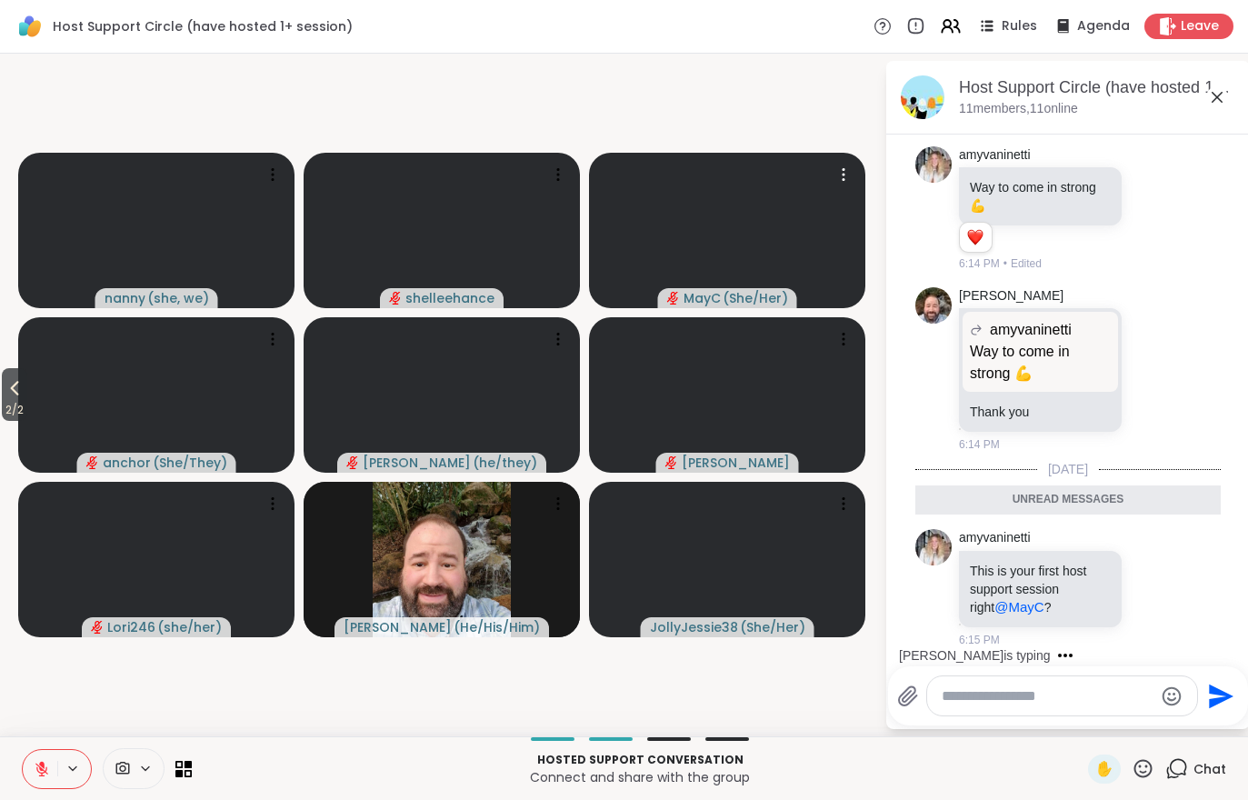
click at [15, 388] on icon at bounding box center [15, 389] width 8 height 15
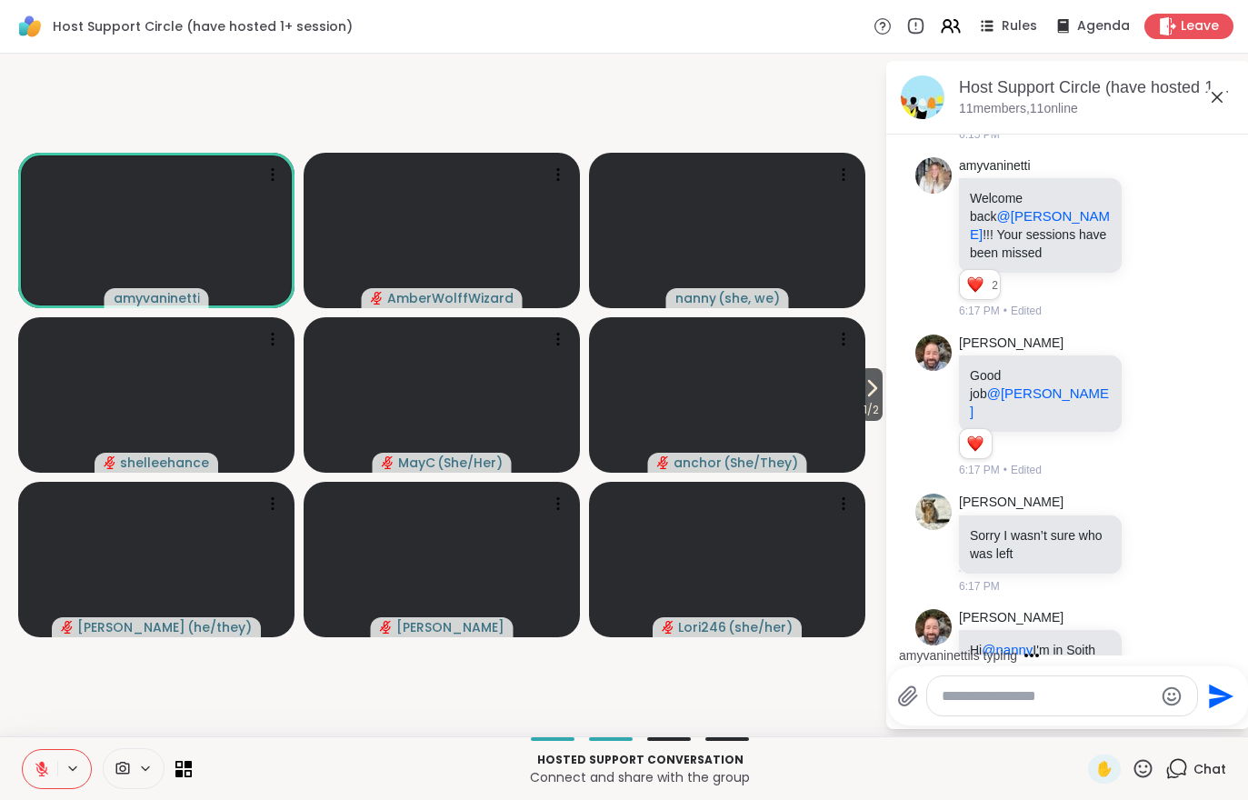
scroll to position [3357, 0]
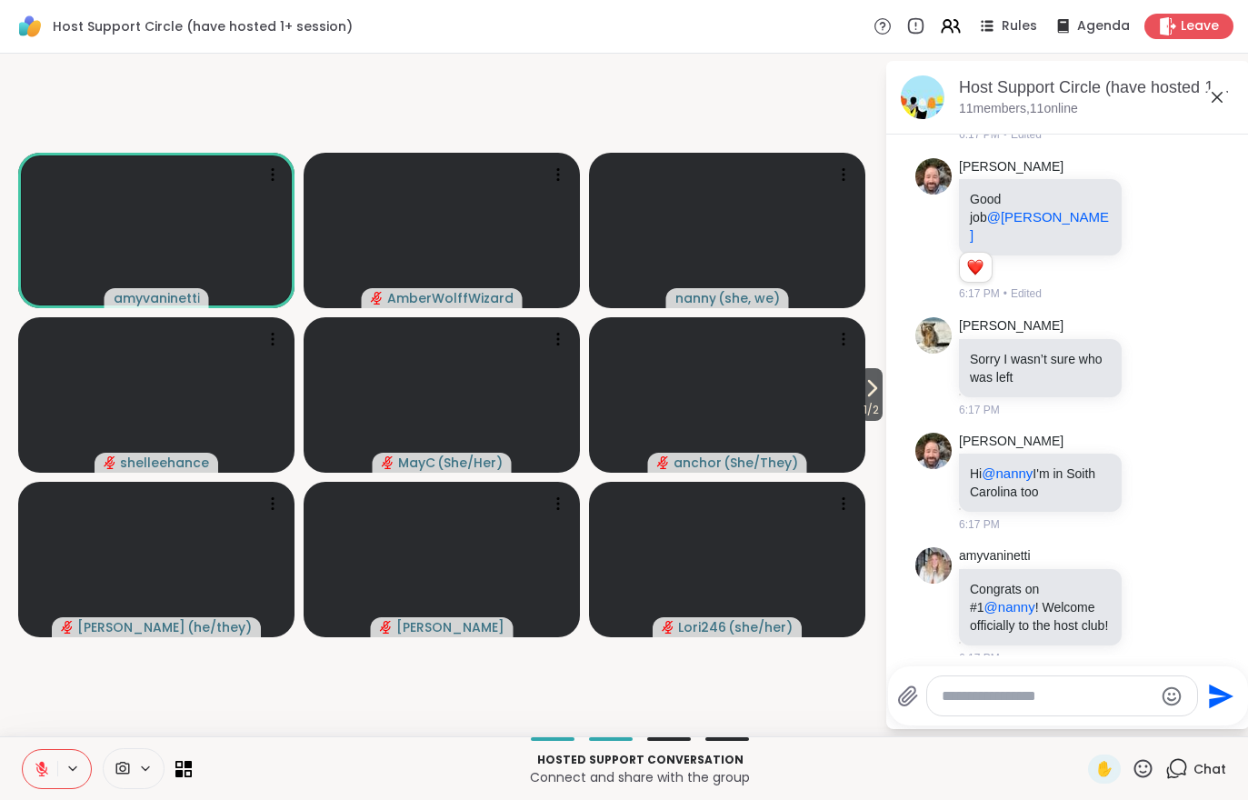
click at [1147, 763] on icon at bounding box center [1143, 768] width 23 height 23
click at [1124, 717] on span "🎉" at bounding box center [1130, 721] width 18 height 22
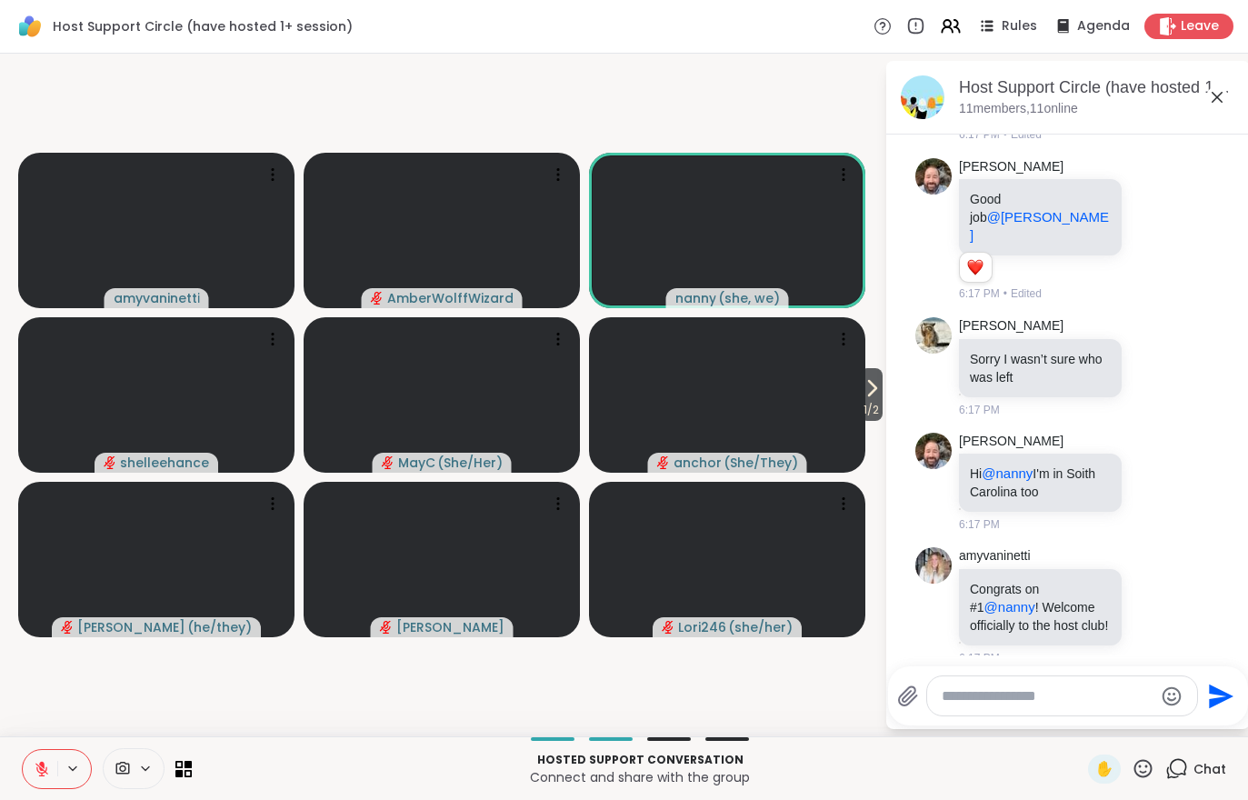
click at [1143, 771] on icon at bounding box center [1143, 768] width 23 height 23
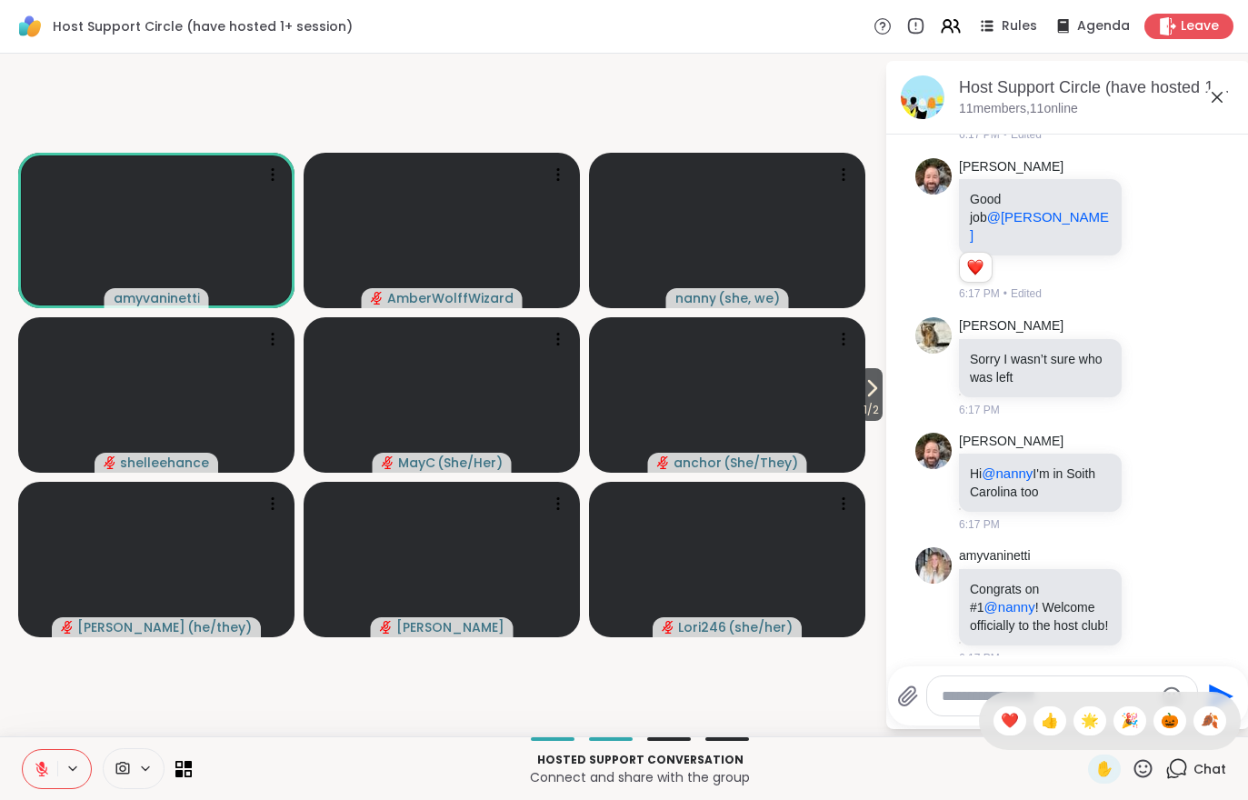
click at [1004, 723] on span "❤️" at bounding box center [1010, 721] width 18 height 22
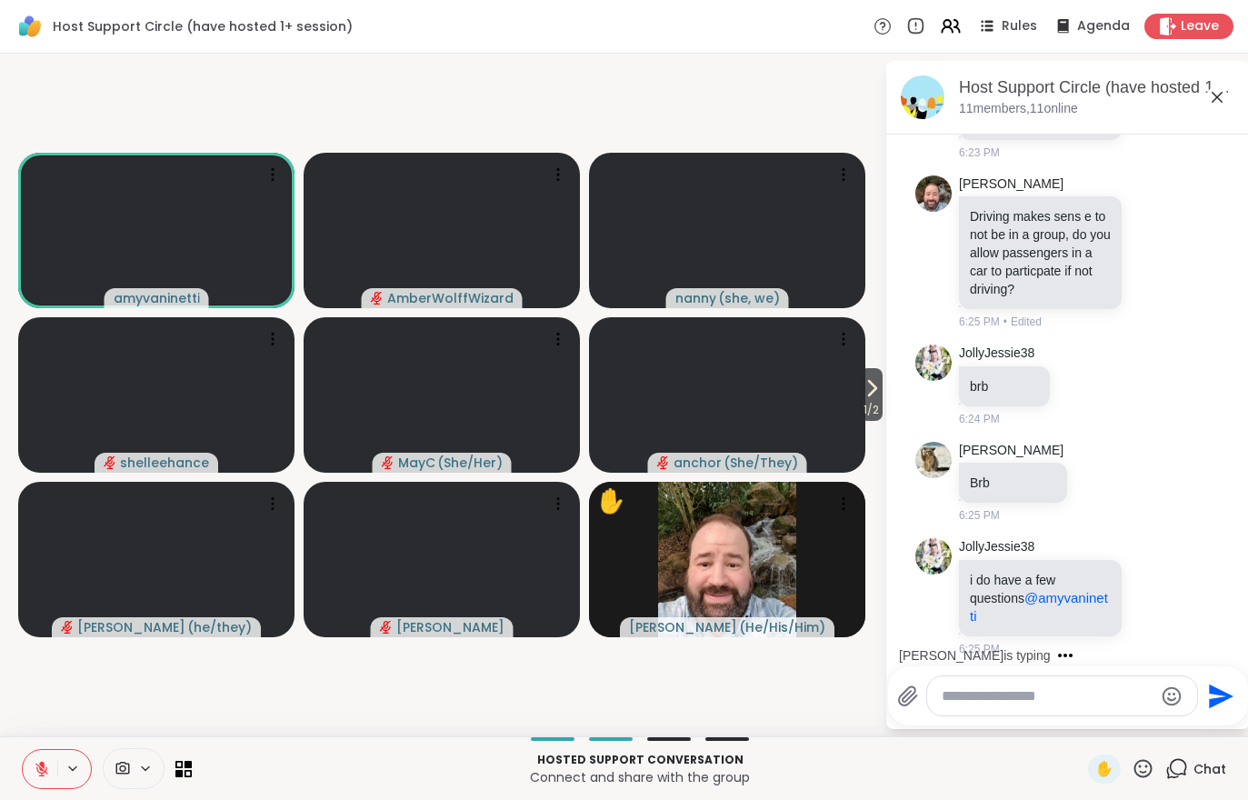
scroll to position [5453, 0]
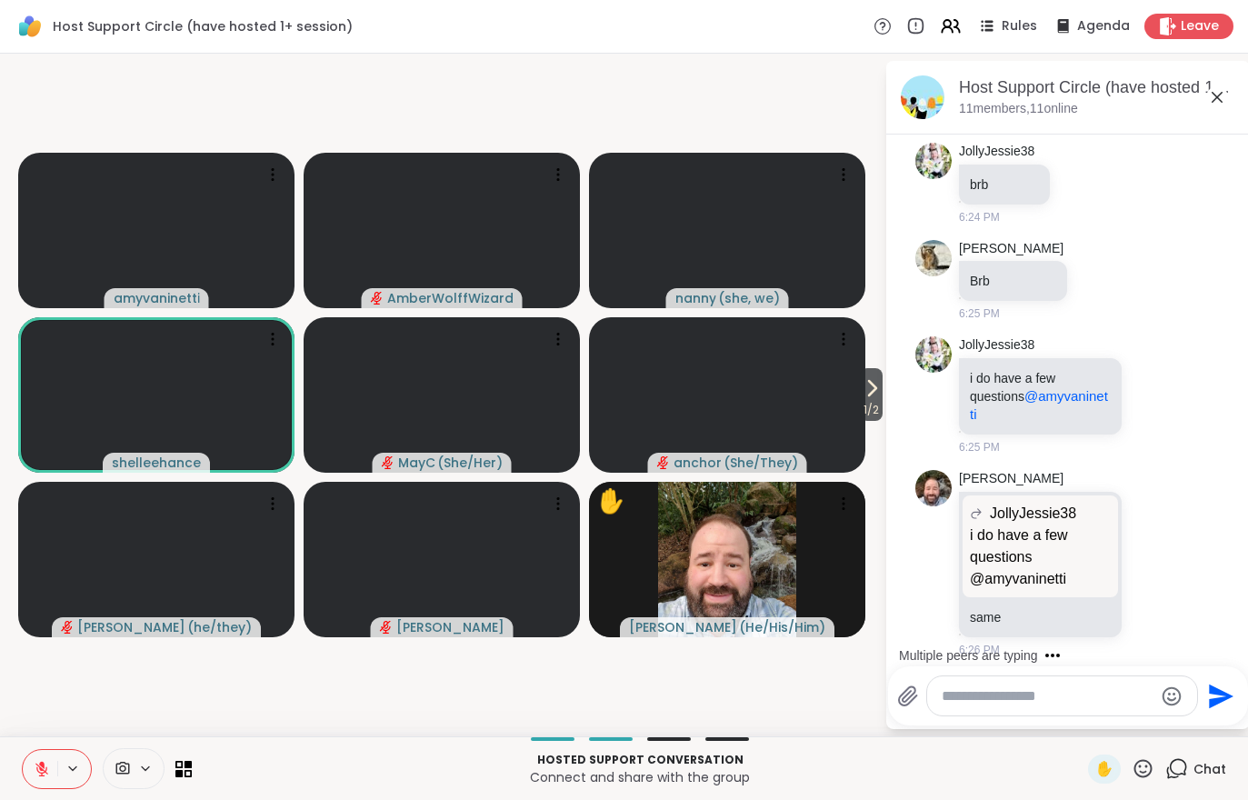
click at [861, 396] on icon at bounding box center [872, 388] width 22 height 22
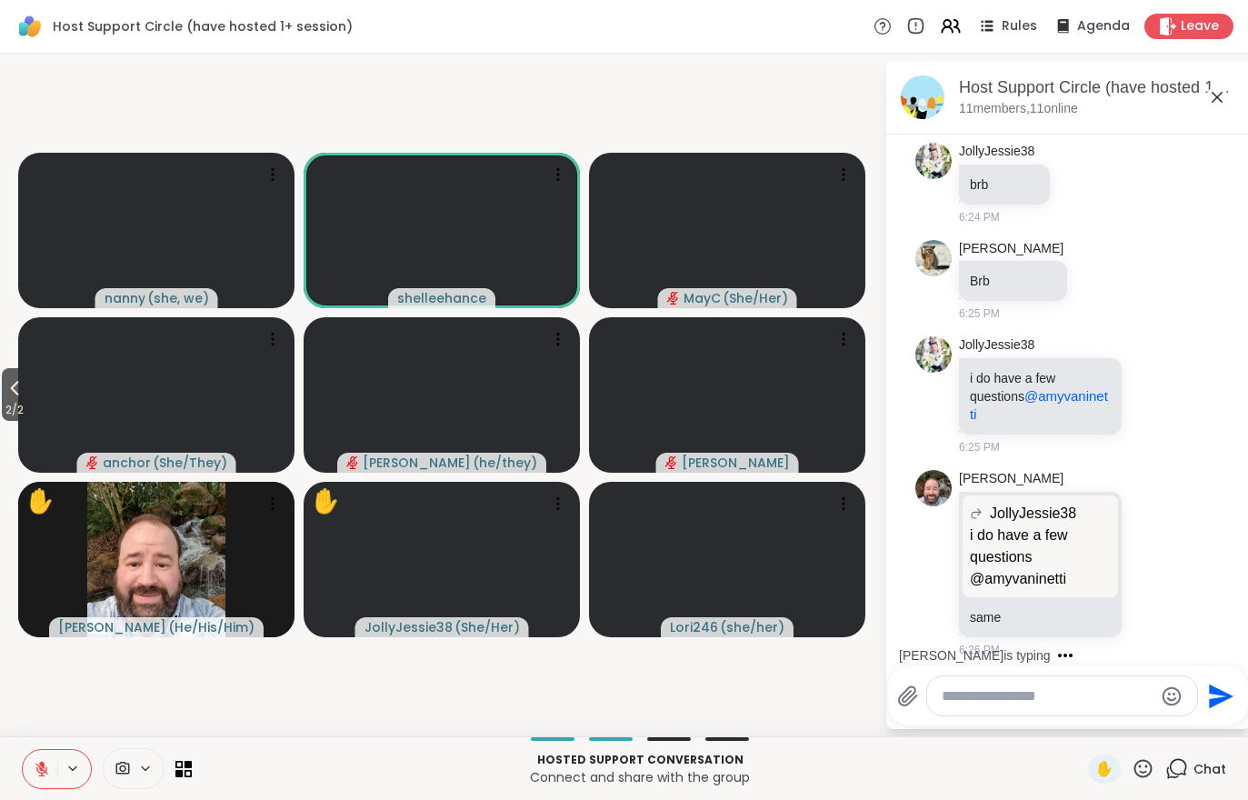
click at [19, 394] on icon at bounding box center [15, 389] width 8 height 15
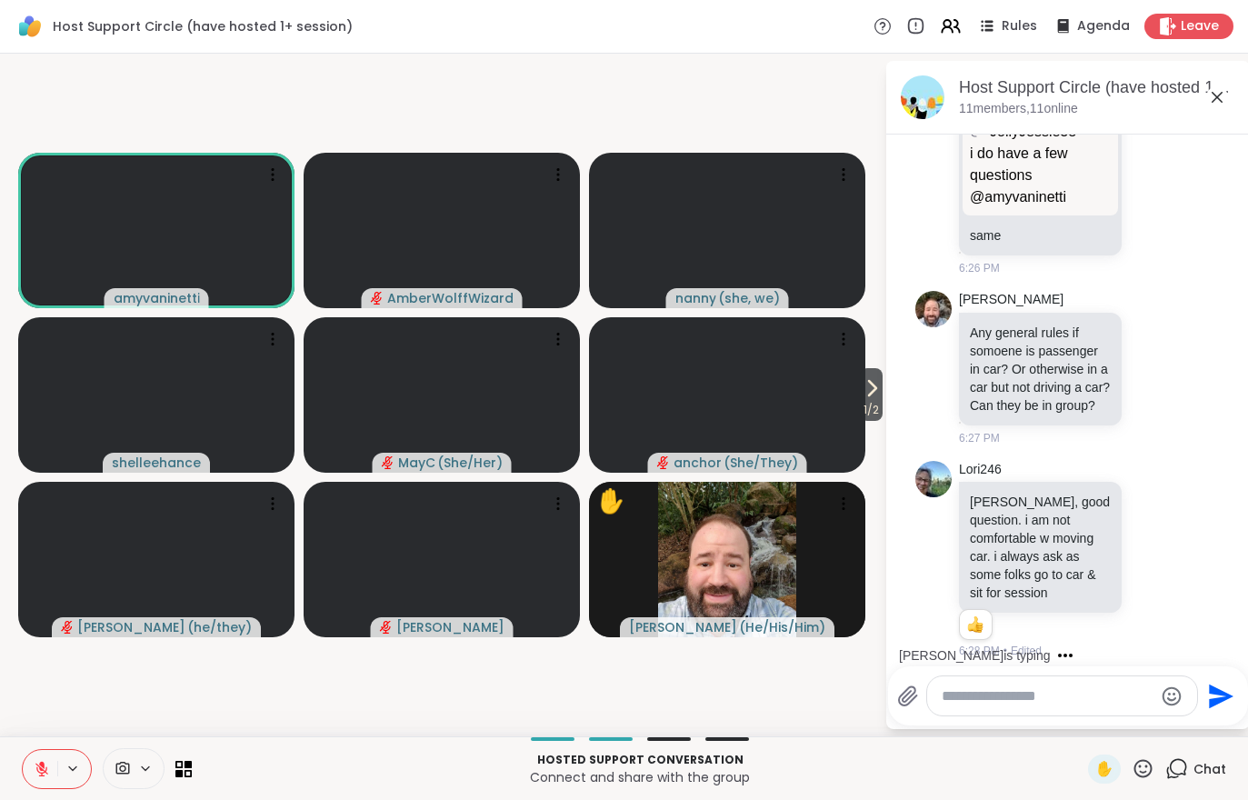
scroll to position [6117, 0]
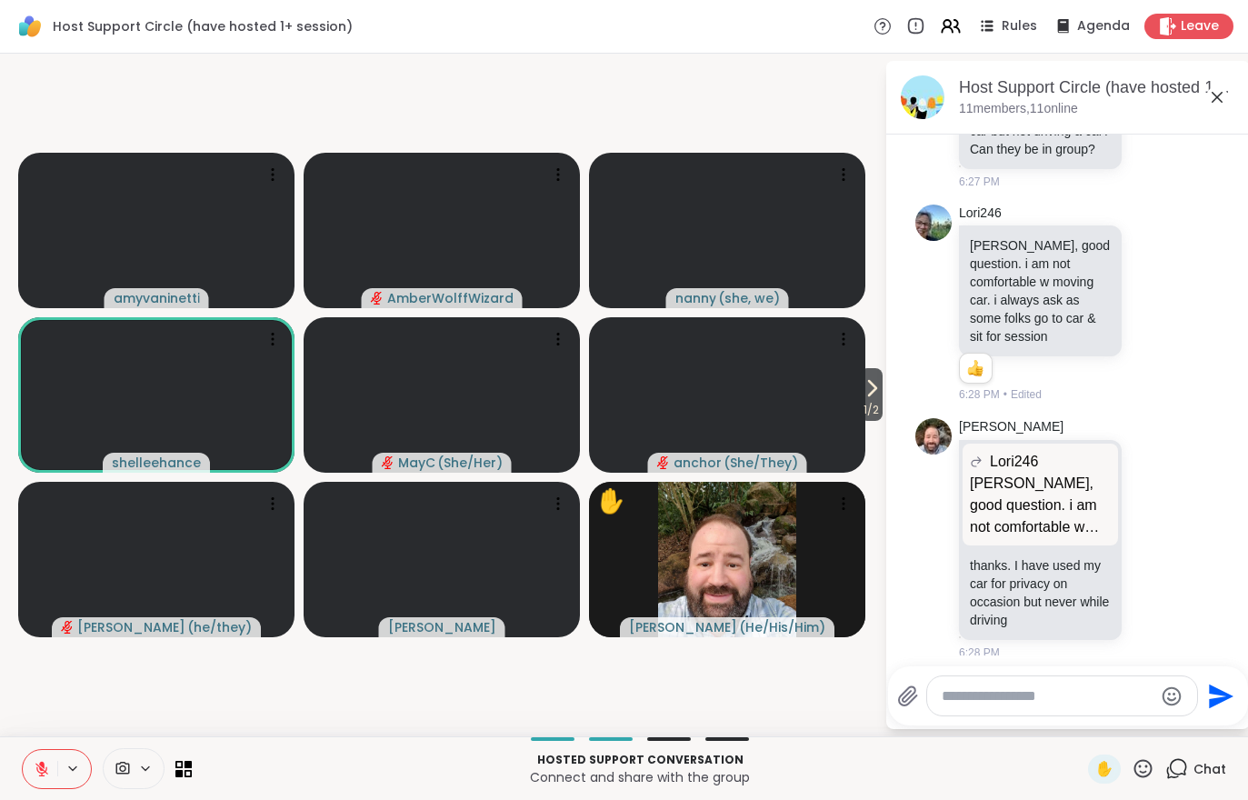
click at [1110, 783] on div "✋" at bounding box center [1104, 768] width 33 height 29
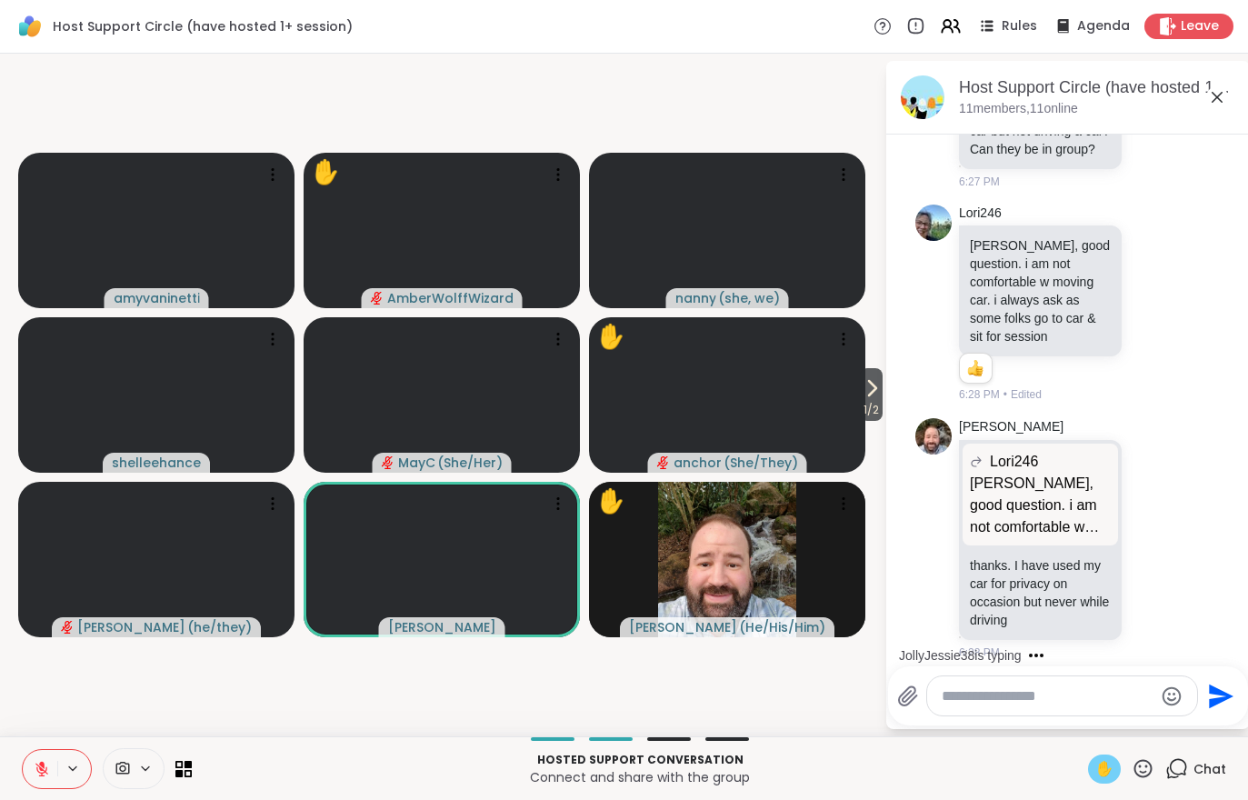
click at [1108, 767] on span "✋" at bounding box center [1104, 769] width 18 height 22
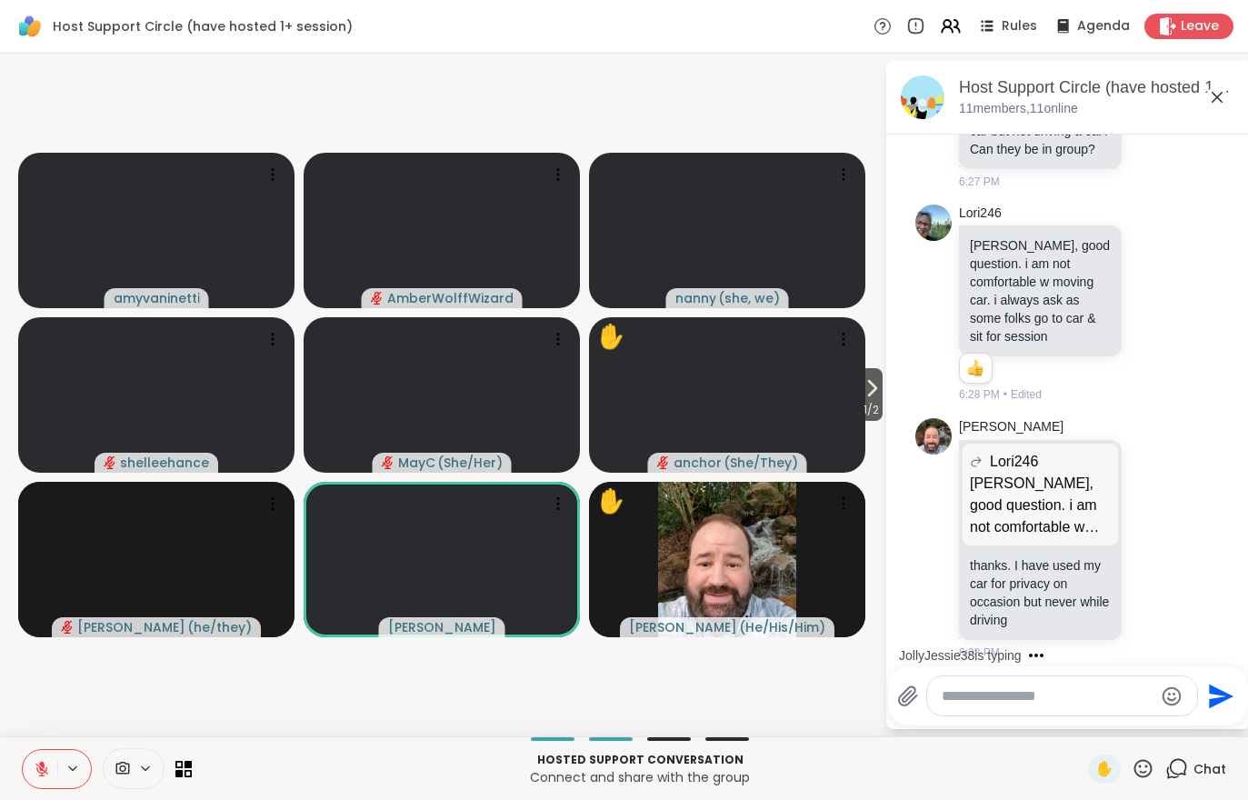
scroll to position [6249, 0]
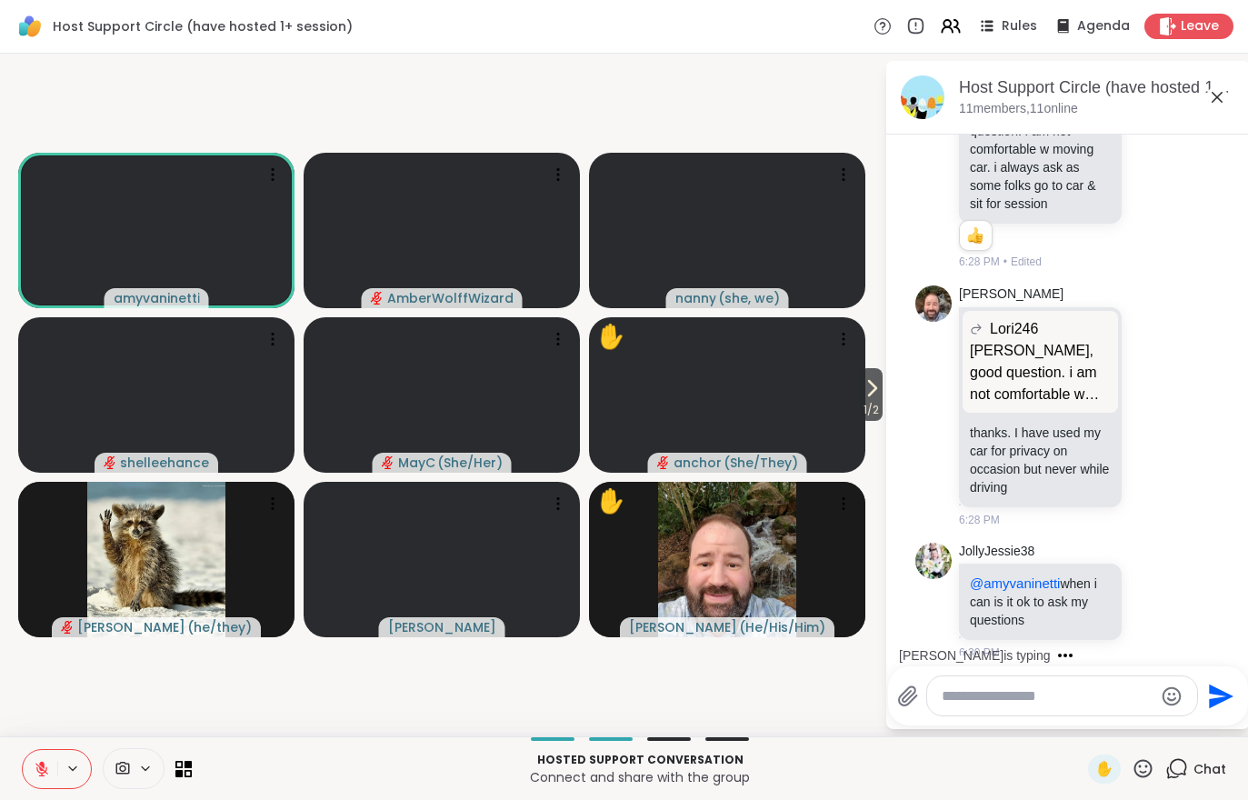
click at [311, 712] on video-player-container "1 / 2 amyvaninetti AmberWolffWizard nanny ( she, we ) shelleehance MayC ( She/H…" at bounding box center [442, 395] width 863 height 668
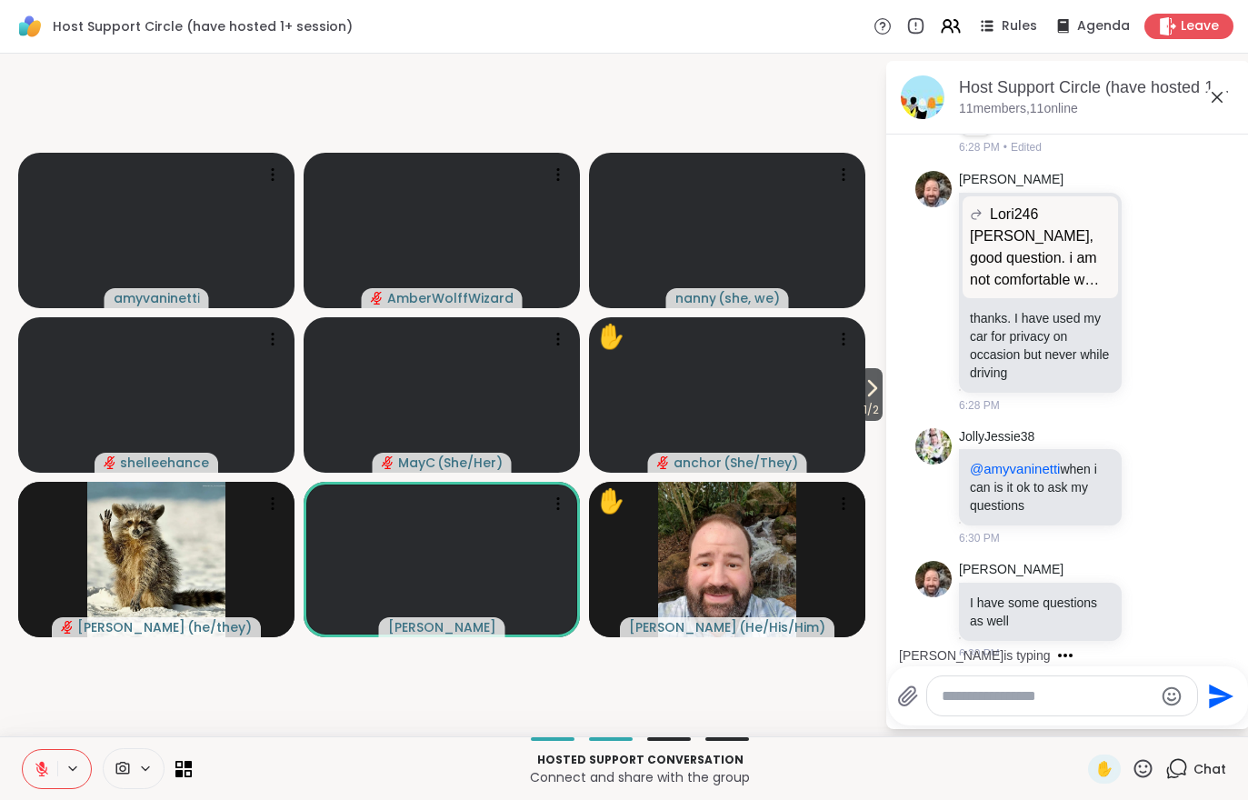
scroll to position [6496, 0]
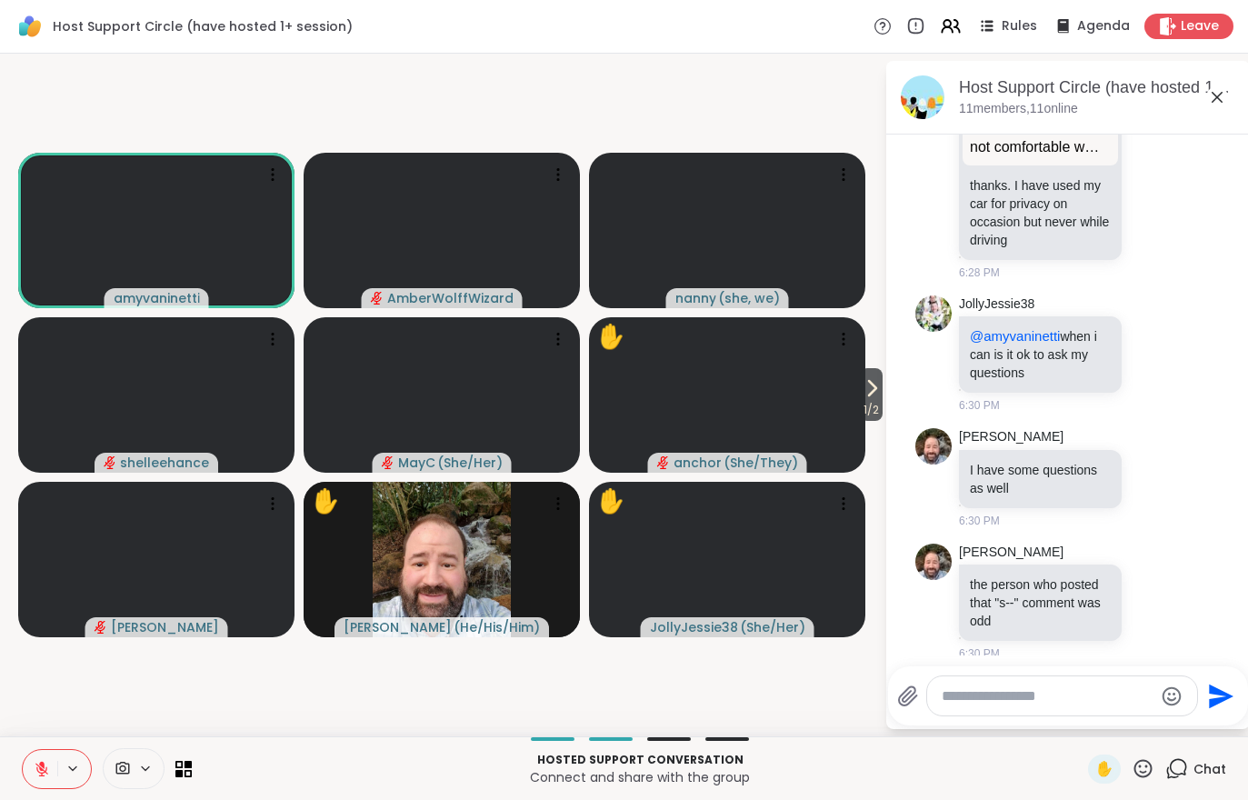
click at [878, 389] on icon at bounding box center [872, 388] width 22 height 22
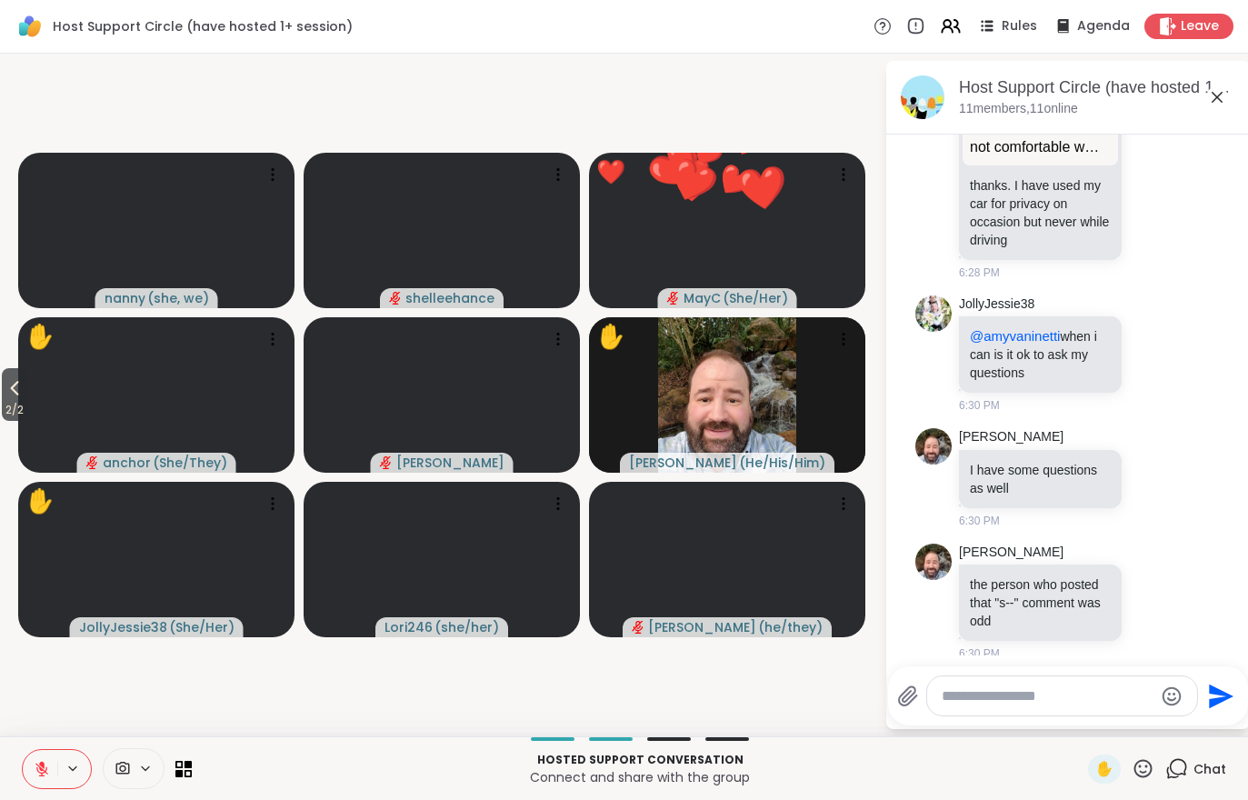
click at [9, 403] on span "2 / 2" at bounding box center [14, 410] width 25 height 22
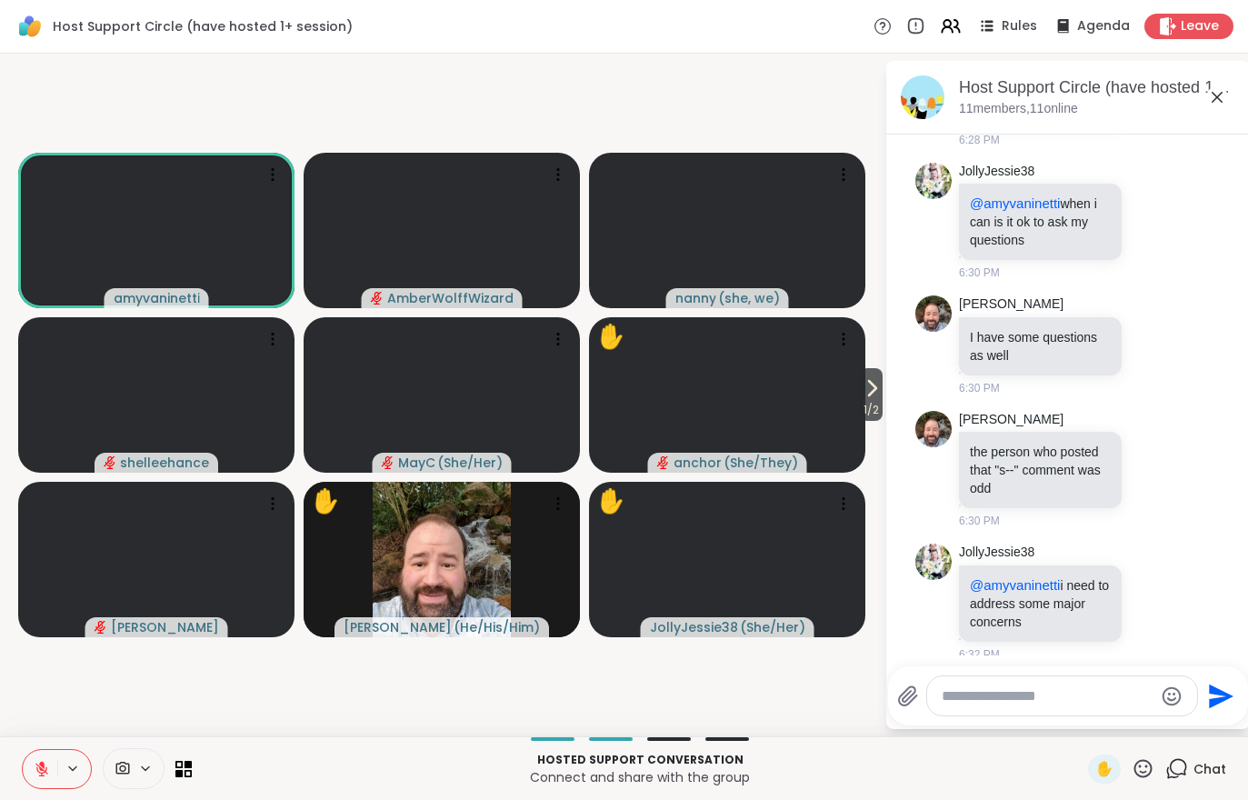
scroll to position [6655, 0]
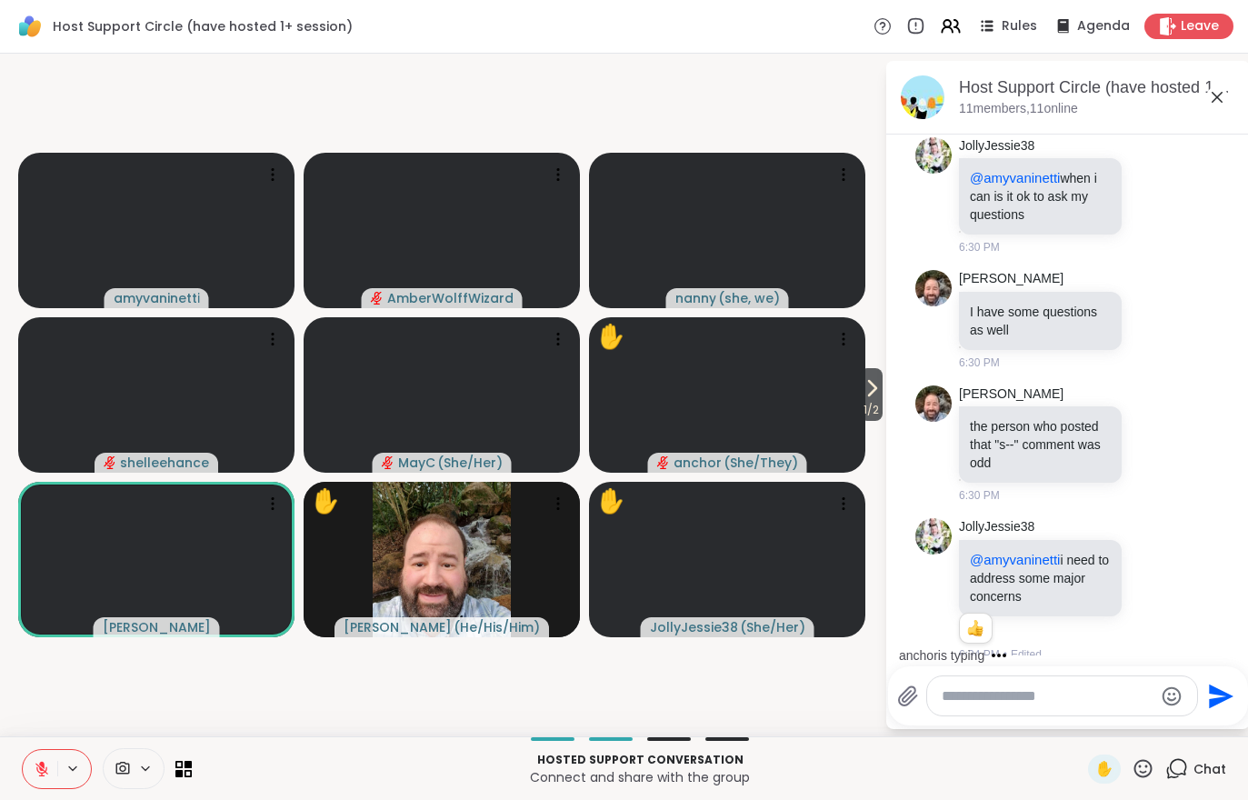
click at [36, 767] on icon at bounding box center [42, 769] width 16 height 16
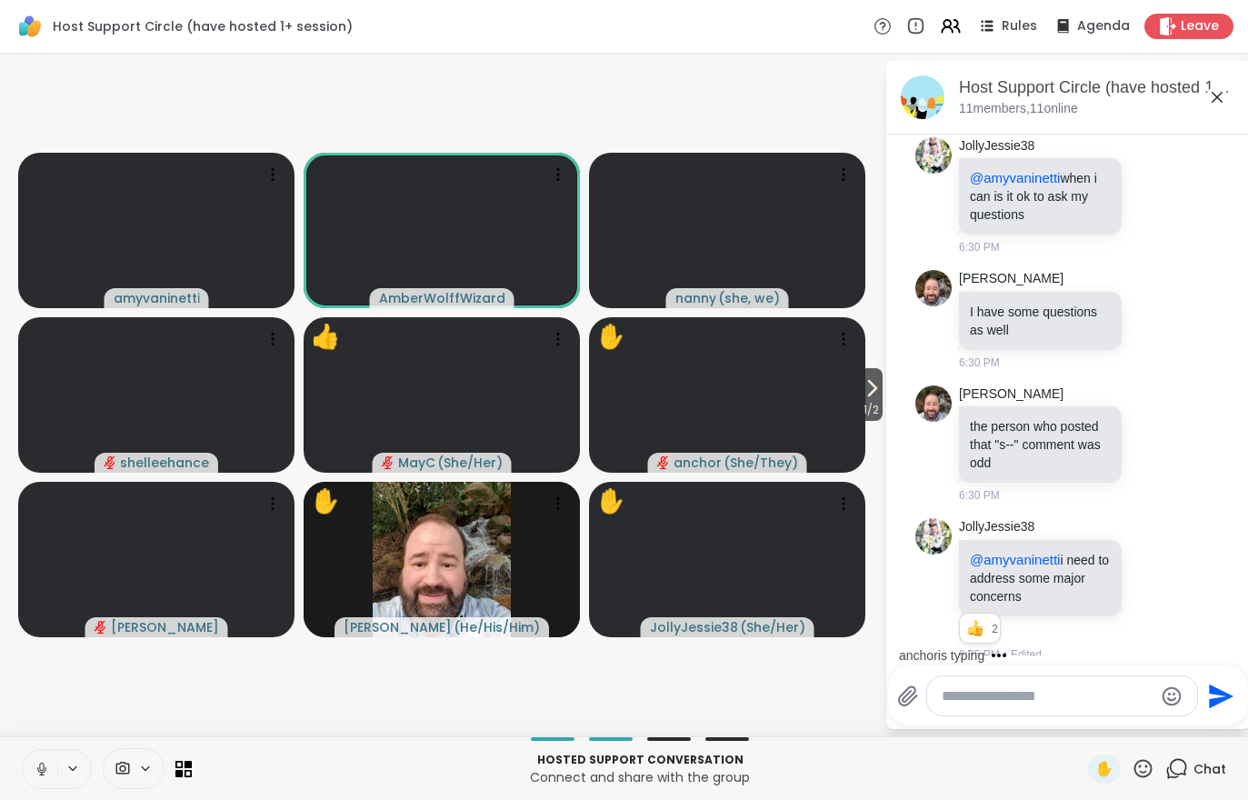
scroll to position [6911, 0]
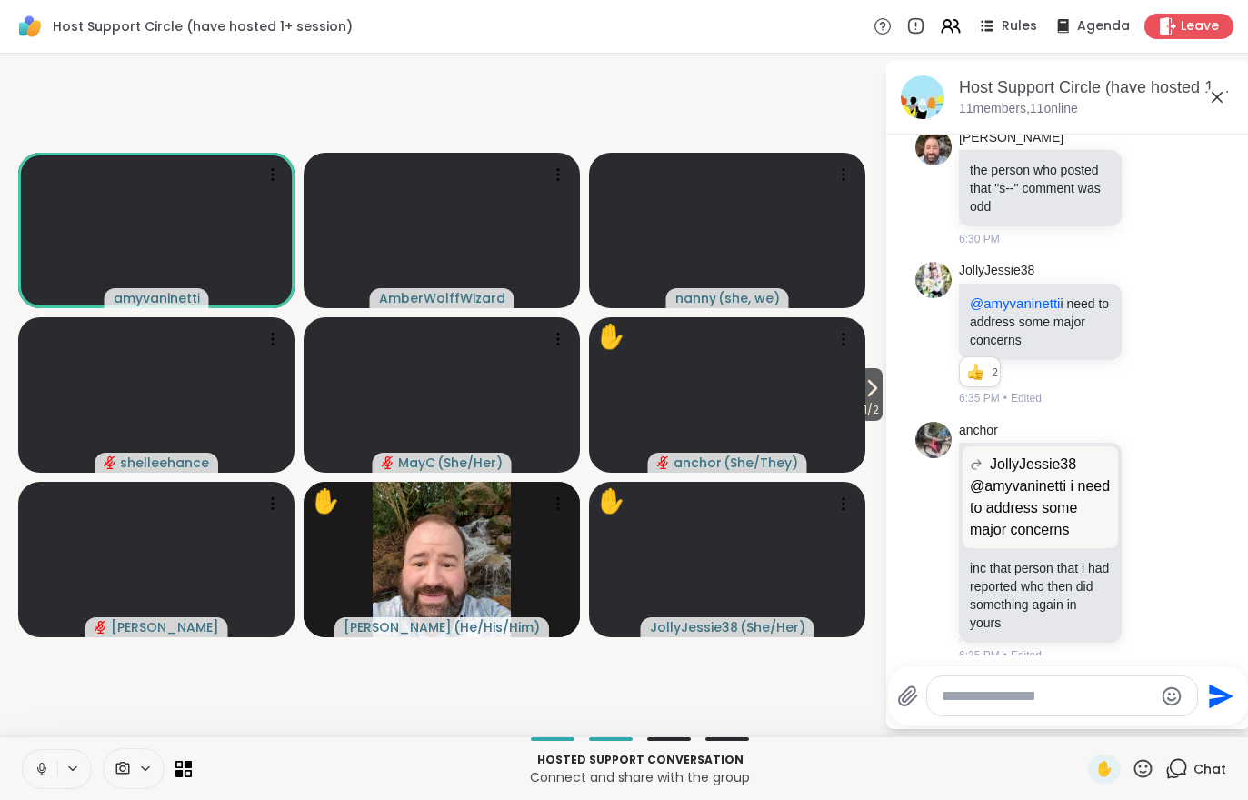
click at [42, 781] on button at bounding box center [40, 769] width 35 height 38
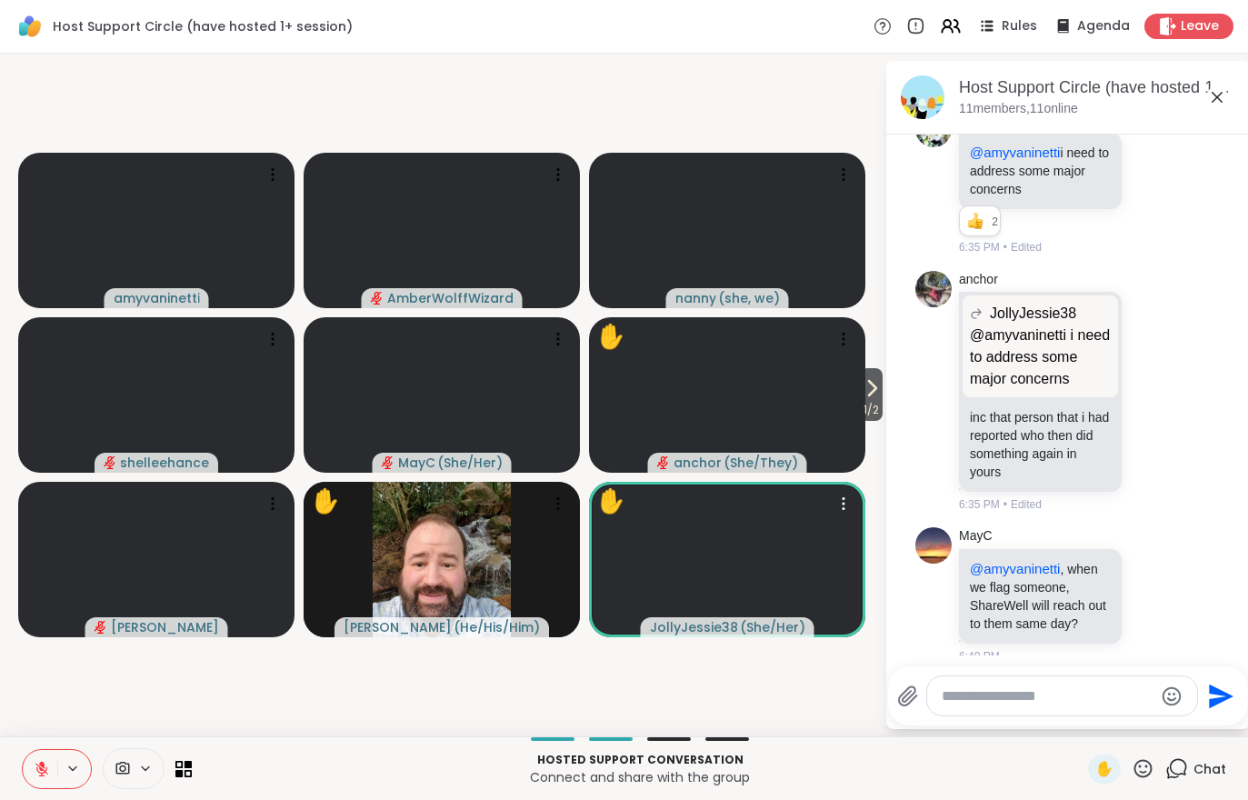
click at [756, 570] on video at bounding box center [727, 559] width 276 height 155
click at [695, 568] on h4 "View Profile" at bounding box center [694, 570] width 76 height 18
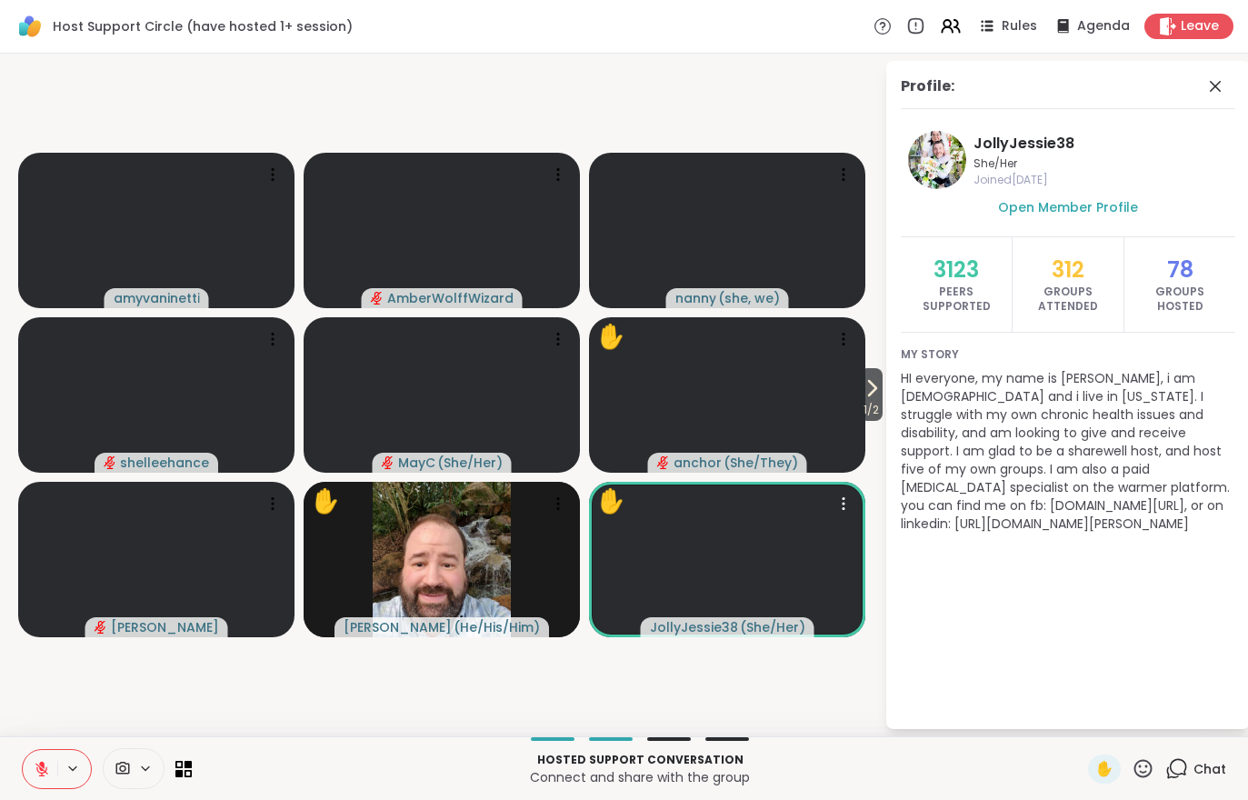
click at [867, 407] on span "1 / 2" at bounding box center [871, 410] width 23 height 22
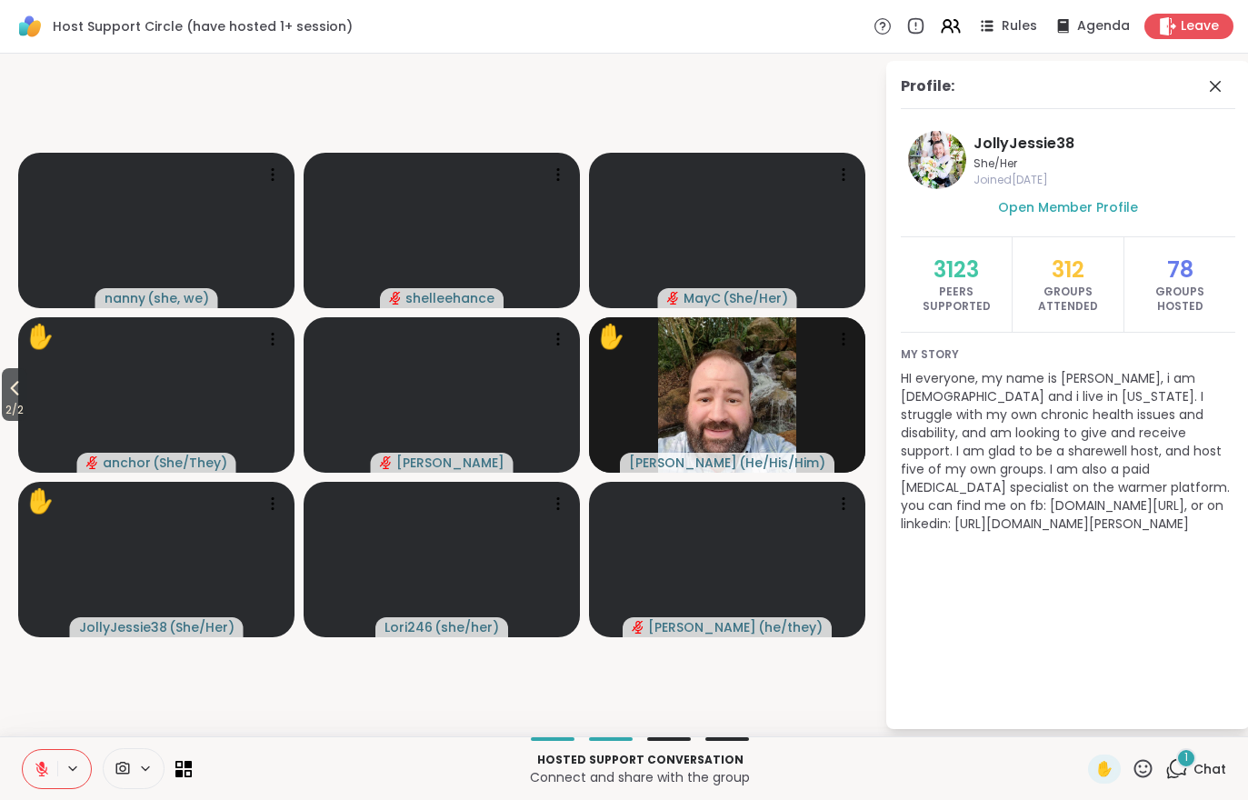
click at [1194, 766] on span "Chat" at bounding box center [1209, 769] width 33 height 18
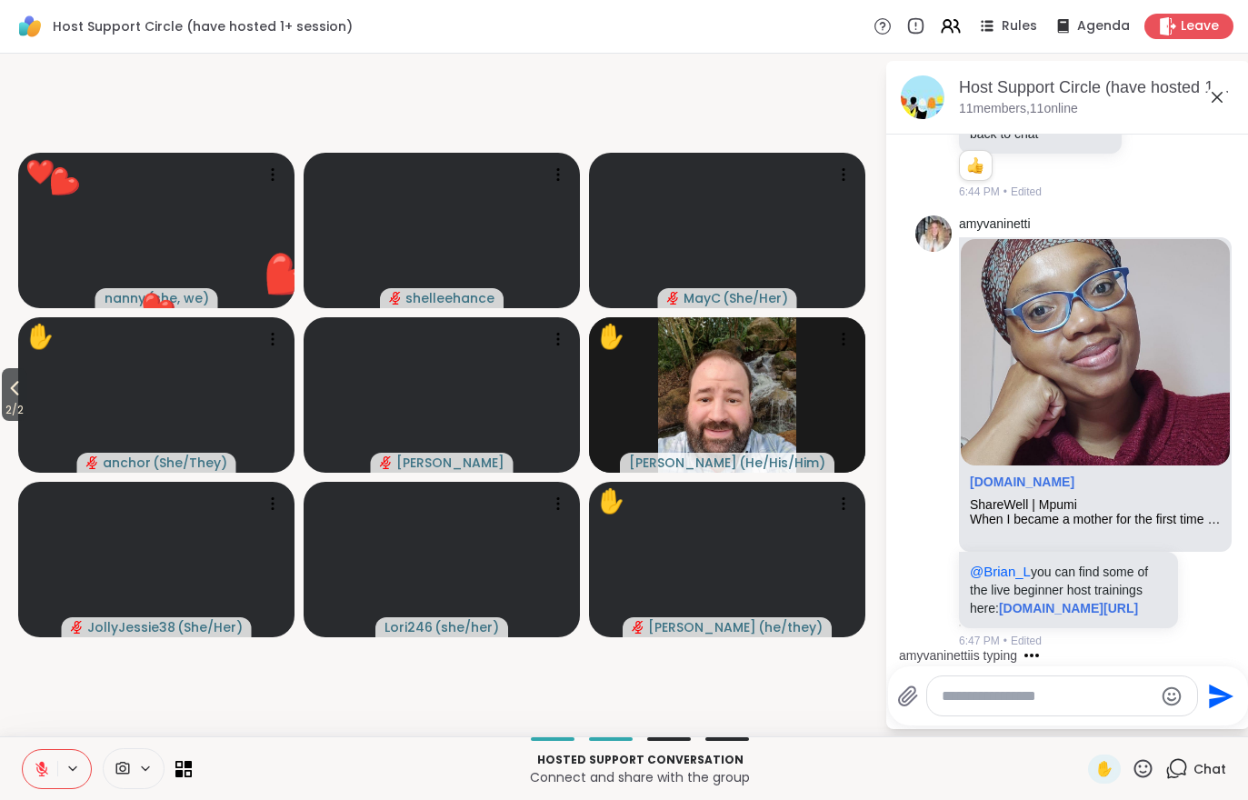
scroll to position [8184, 0]
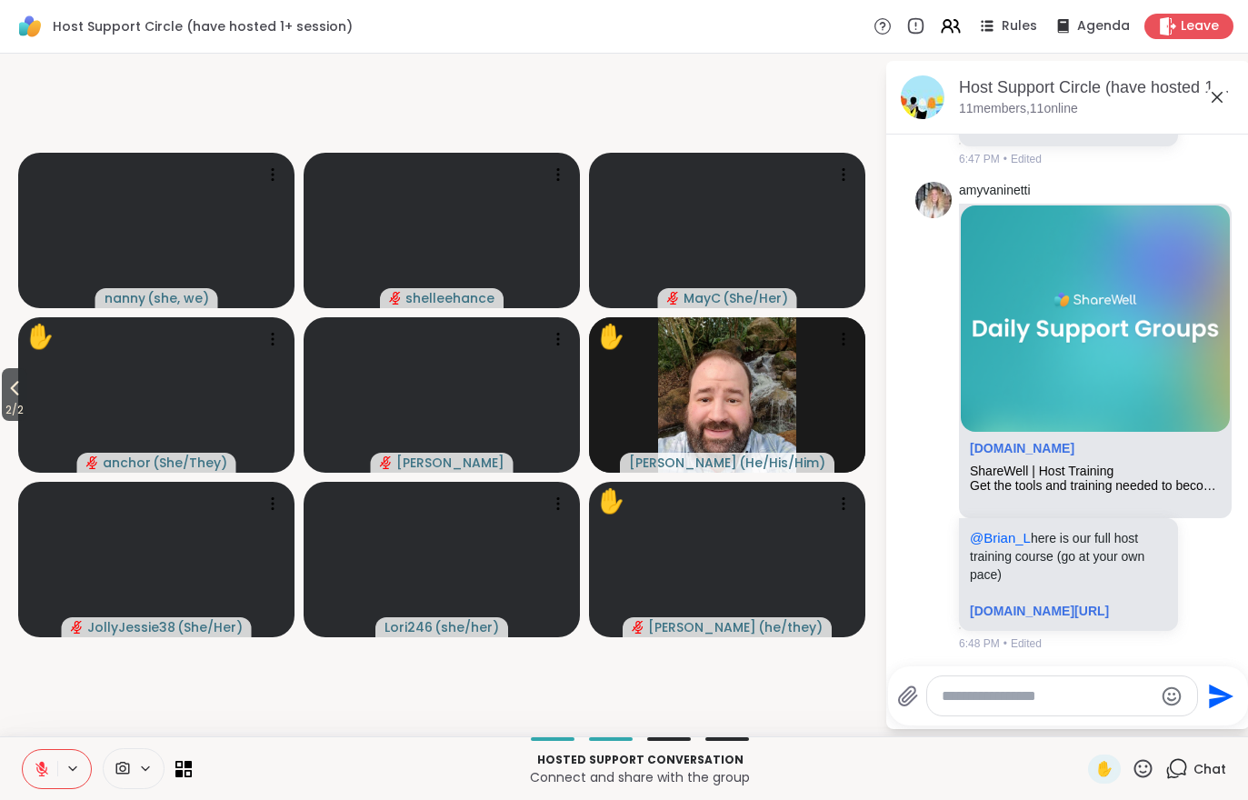
click at [6, 385] on icon at bounding box center [15, 388] width 22 height 22
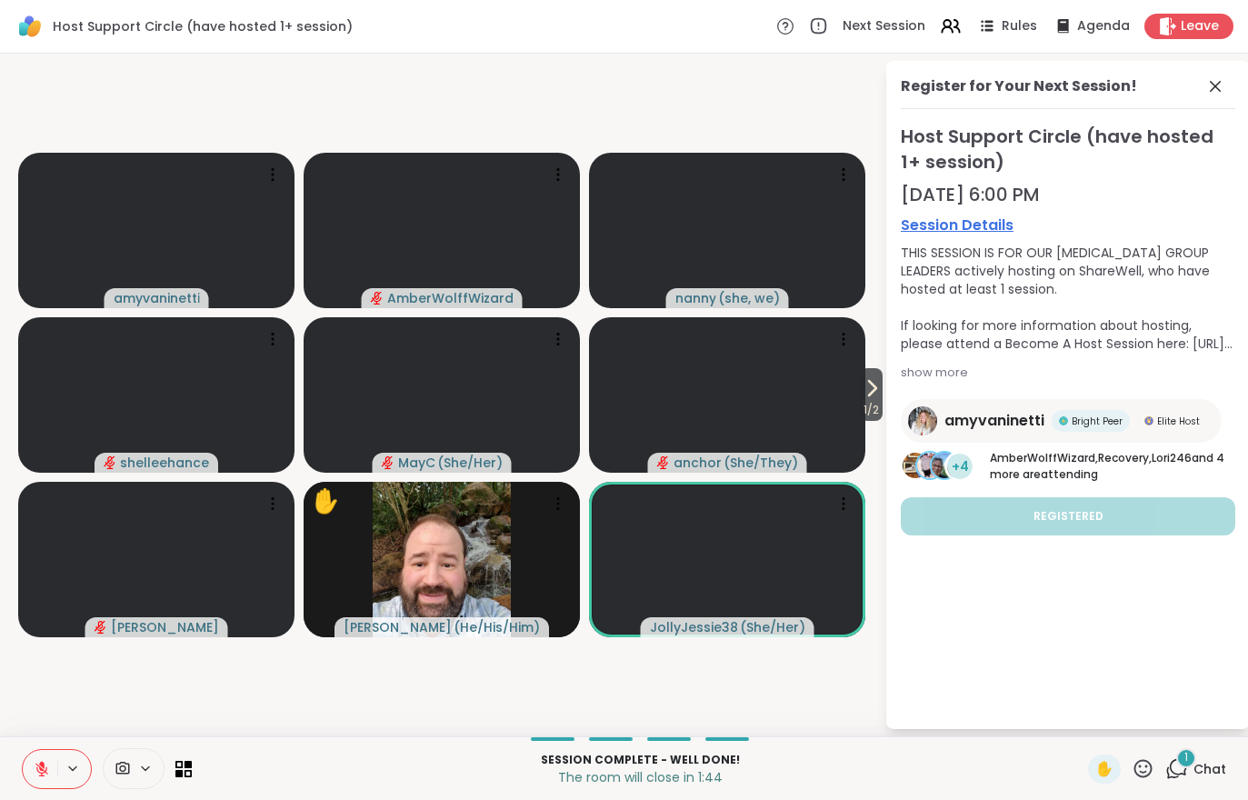
click at [1189, 783] on div "1 Chat" at bounding box center [1195, 768] width 61 height 29
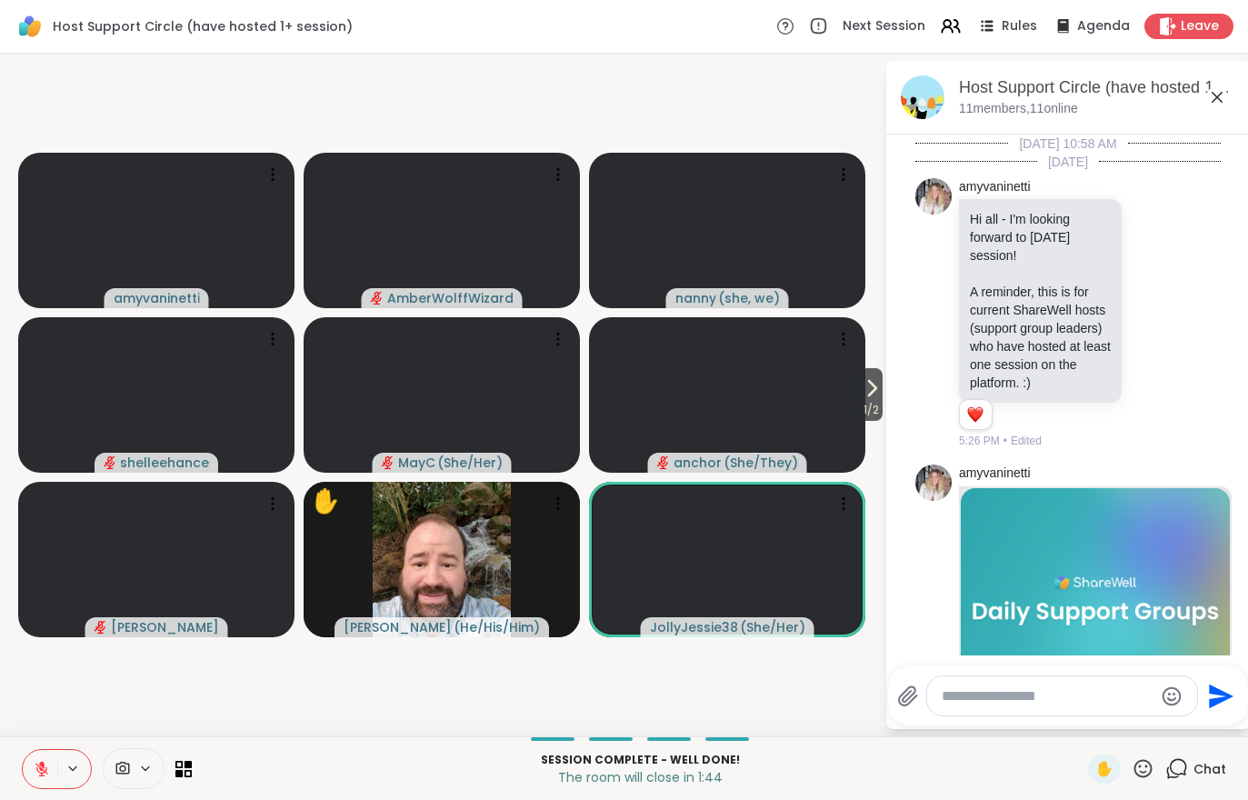
scroll to position [8324, 0]
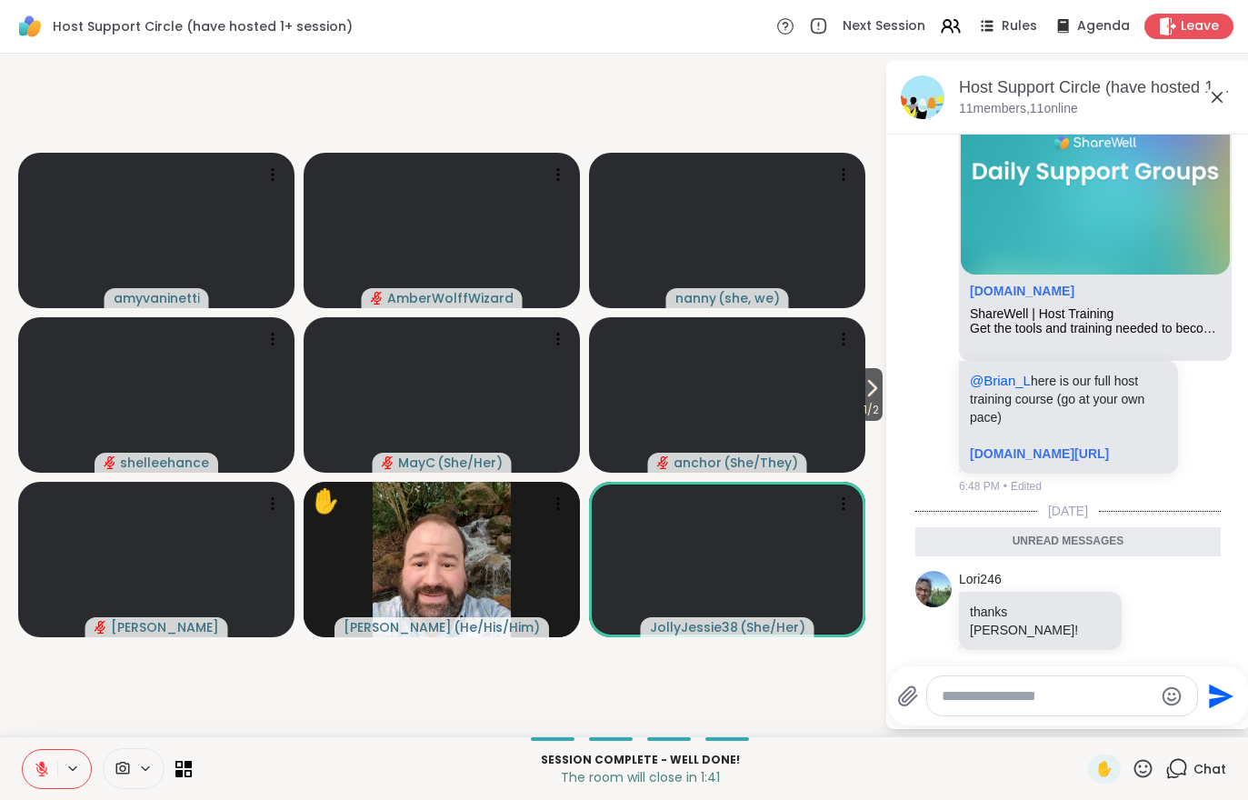
click at [1216, 31] on span "Leave" at bounding box center [1200, 26] width 38 height 18
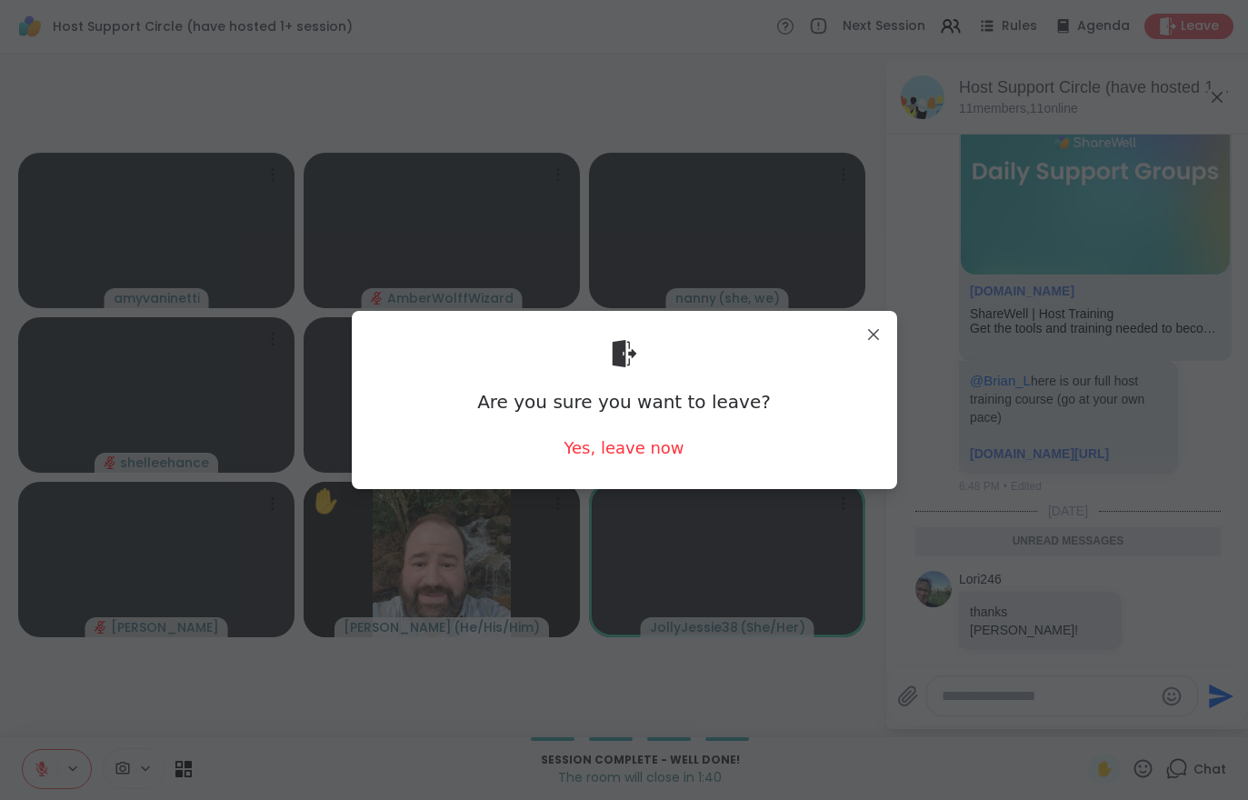
click at [621, 455] on div "Yes, leave now" at bounding box center [624, 447] width 120 height 23
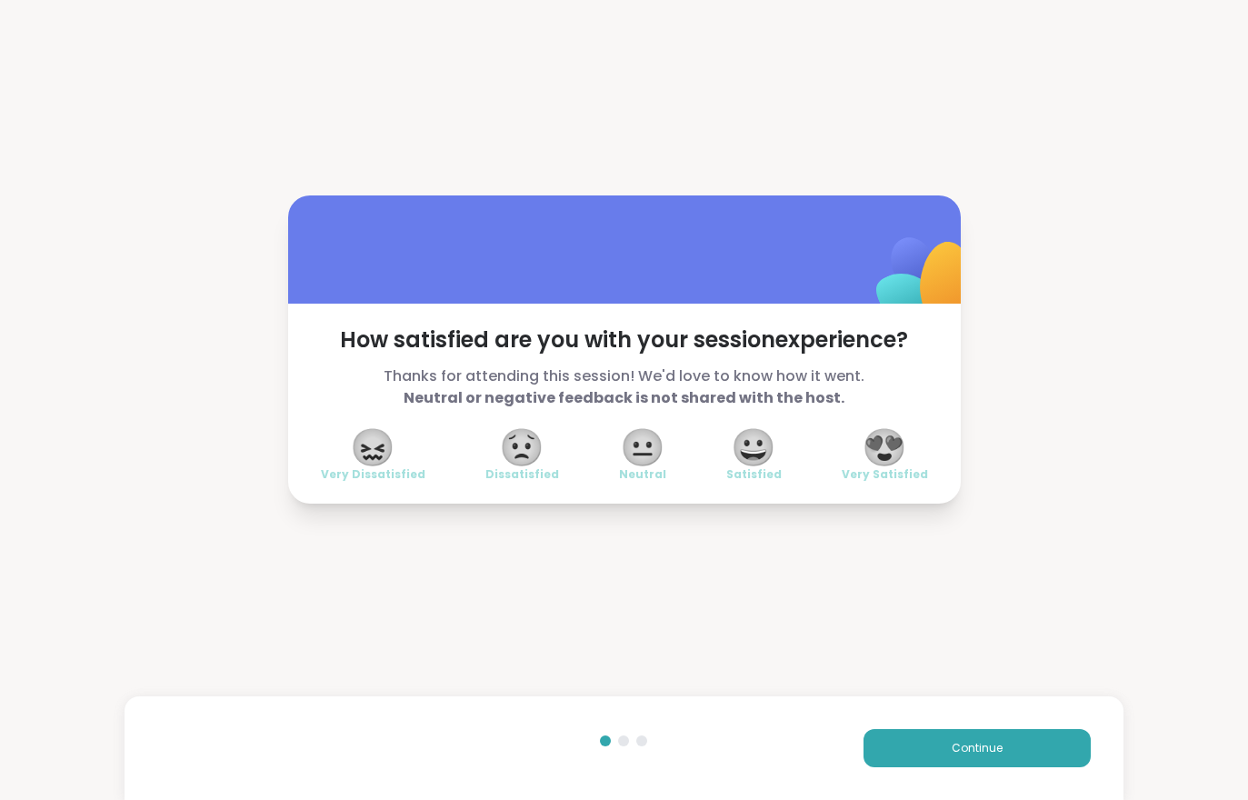
click at [1007, 750] on button "Continue" at bounding box center [977, 748] width 227 height 38
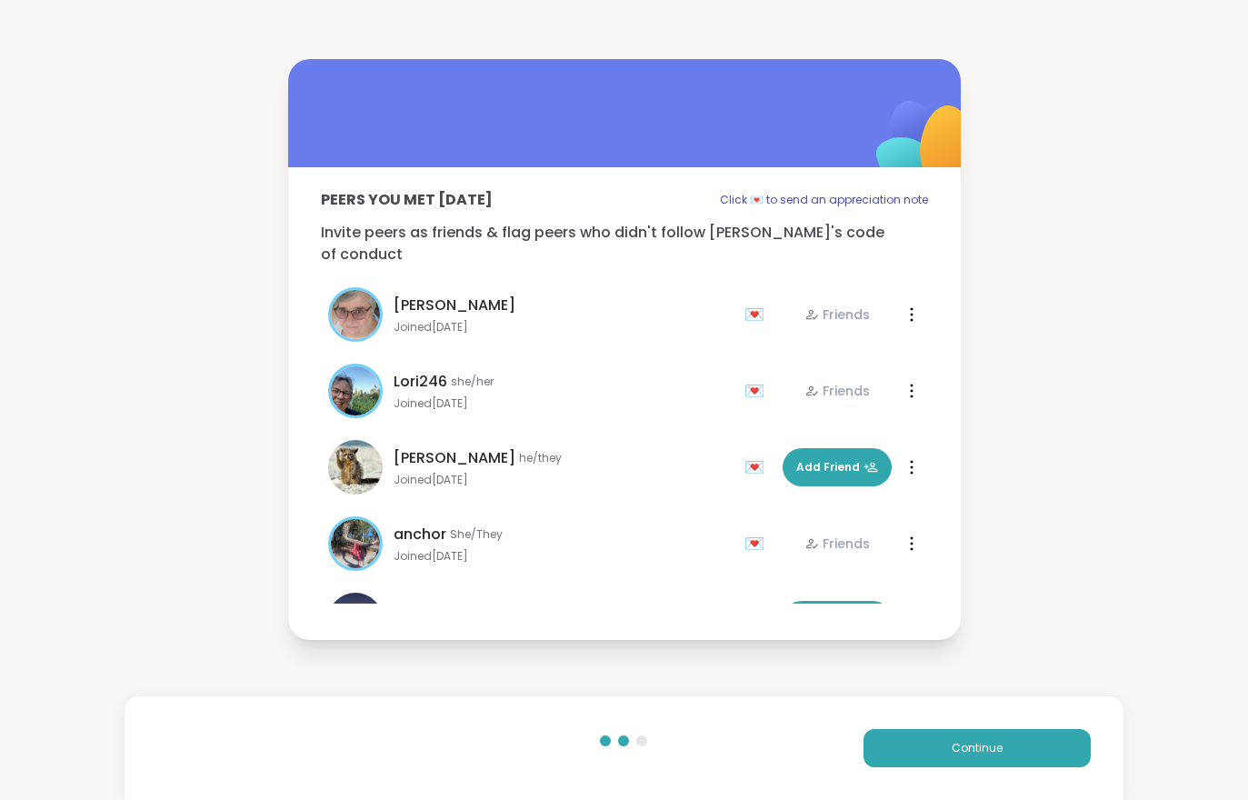
click at [1006, 750] on button "Continue" at bounding box center [977, 748] width 227 height 38
click at [980, 754] on span "Continue" at bounding box center [977, 748] width 51 height 16
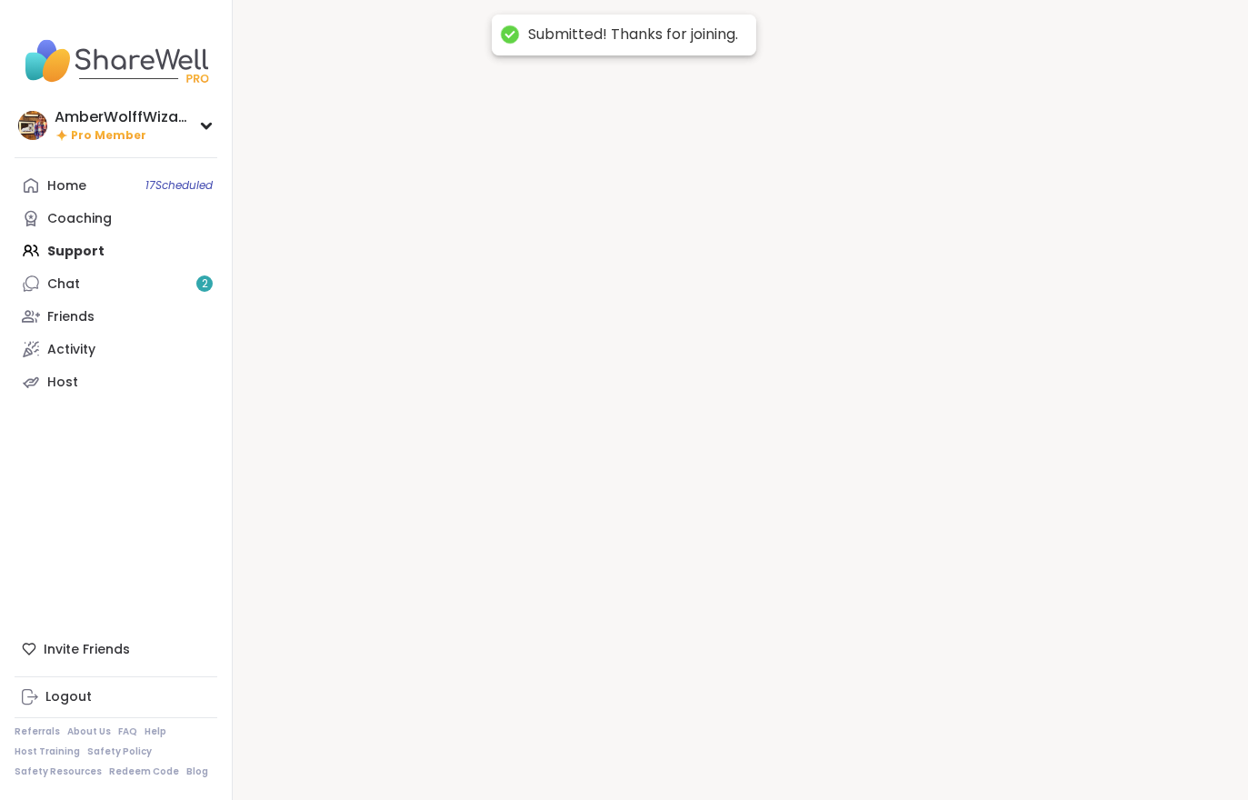
click at [980, 754] on div at bounding box center [740, 400] width 1015 height 800
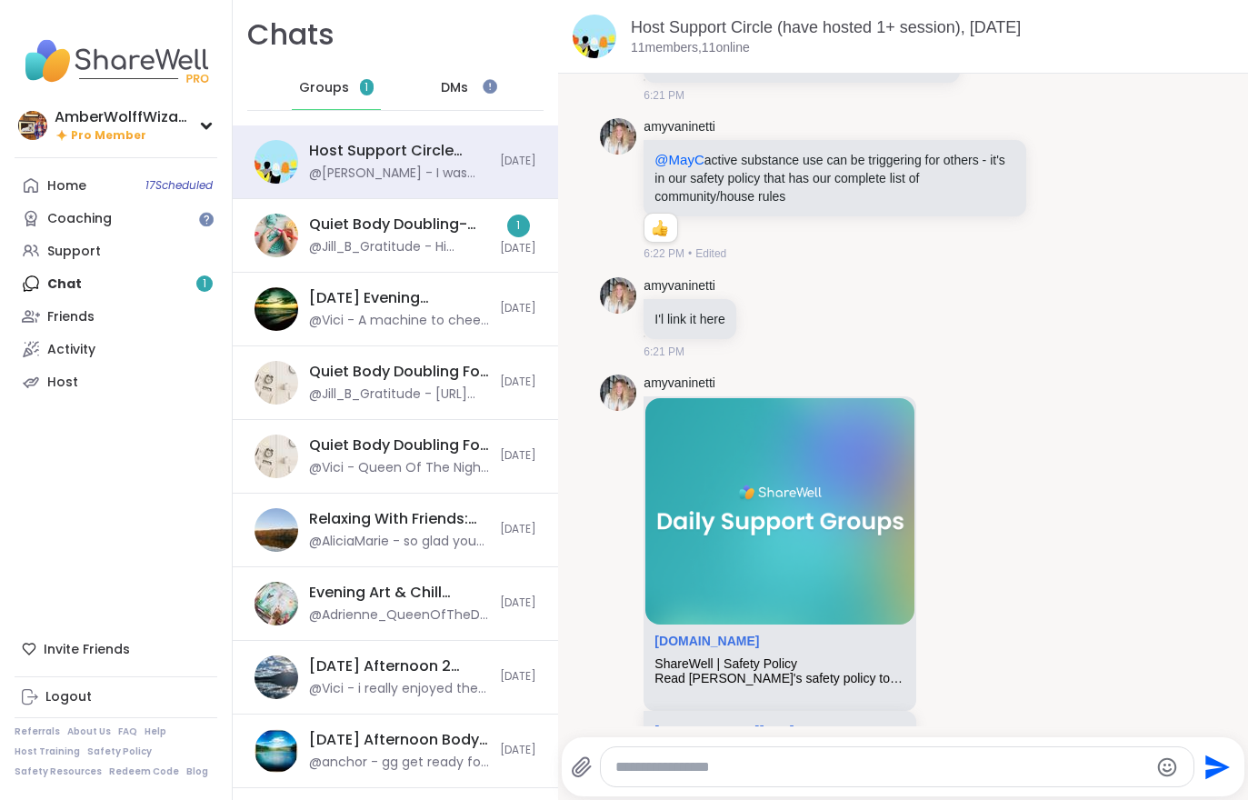
click at [464, 235] on div "Quiet Body Doubling- Productivity/Creativity , Oct 07 @Jill_B_Gratitude - Hi Ev…" at bounding box center [399, 236] width 180 height 42
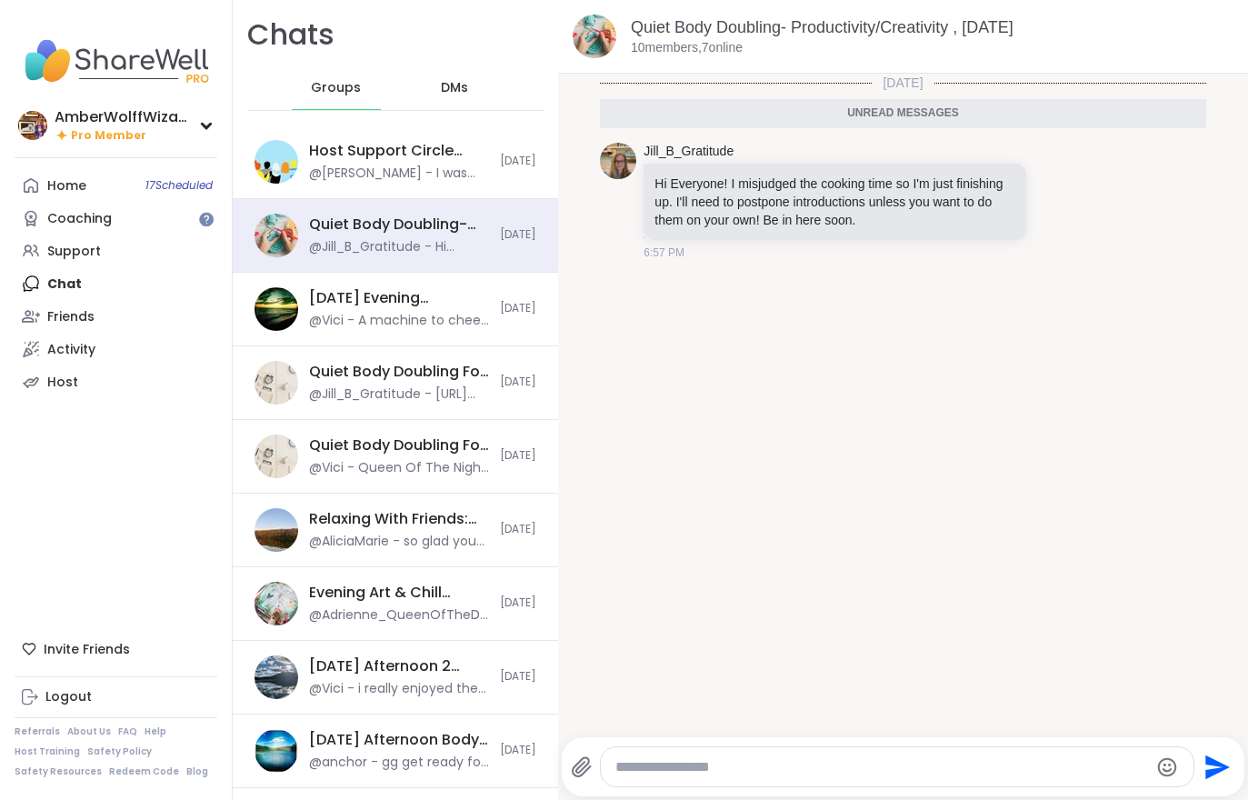
click at [461, 181] on div "@Brian_L - I was typing someting and then i lost but in case I dont have time i…" at bounding box center [399, 174] width 180 height 18
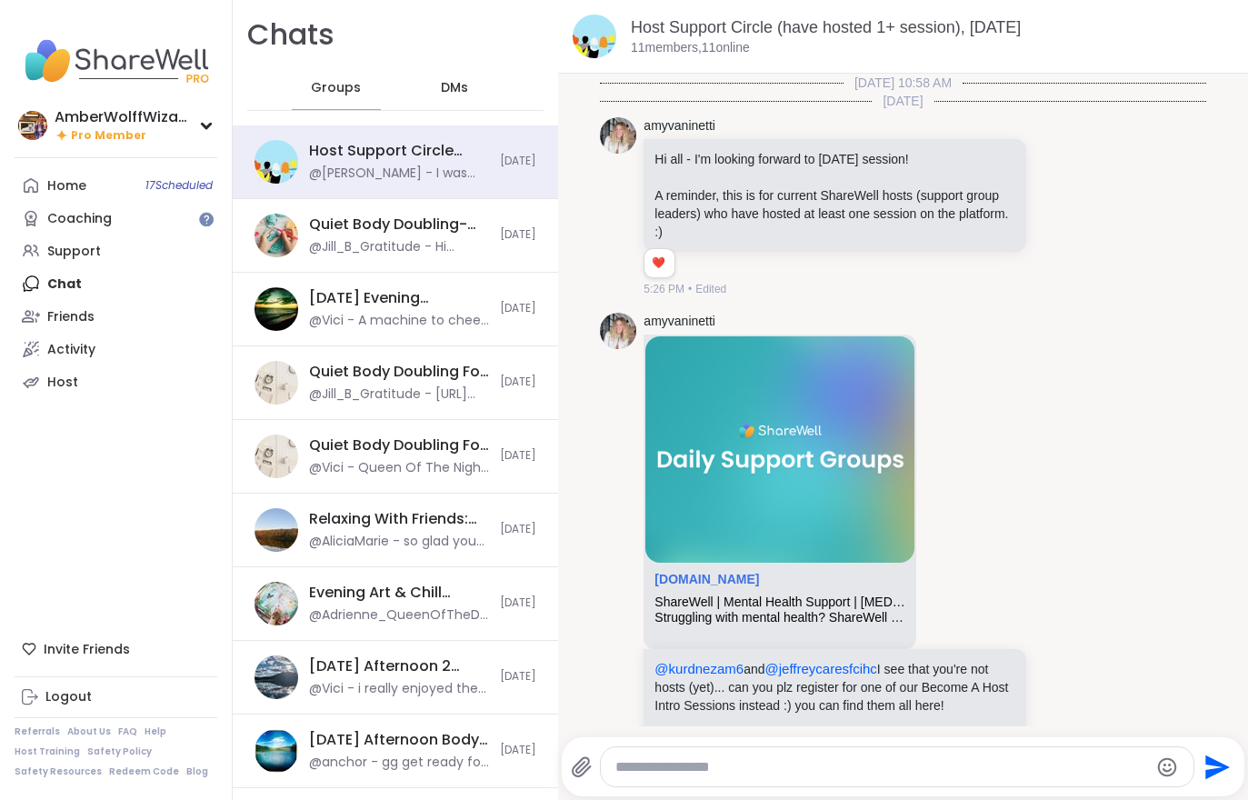
scroll to position [6798, 0]
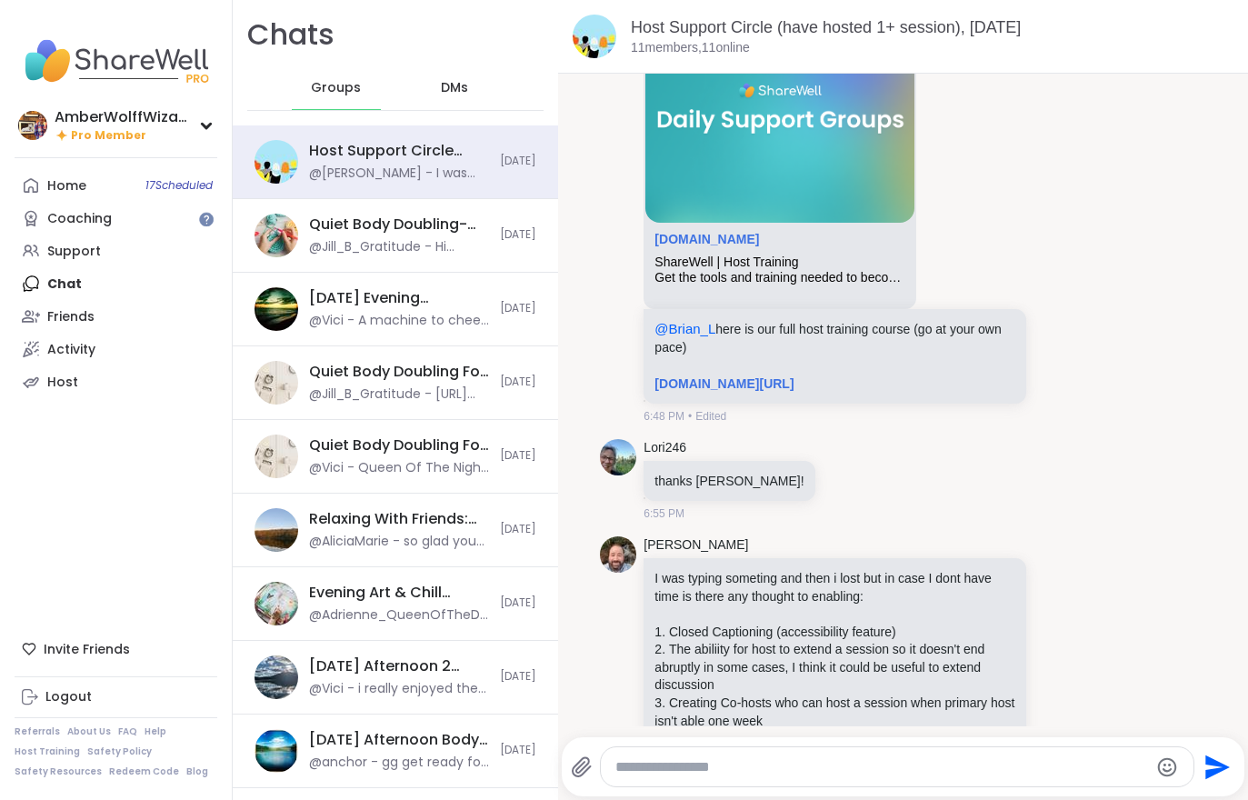
click at [436, 255] on div "Quiet Body Doubling- Productivity/Creativity , Oct 07 @Jill_B_Gratitude - Hi Ev…" at bounding box center [395, 236] width 325 height 74
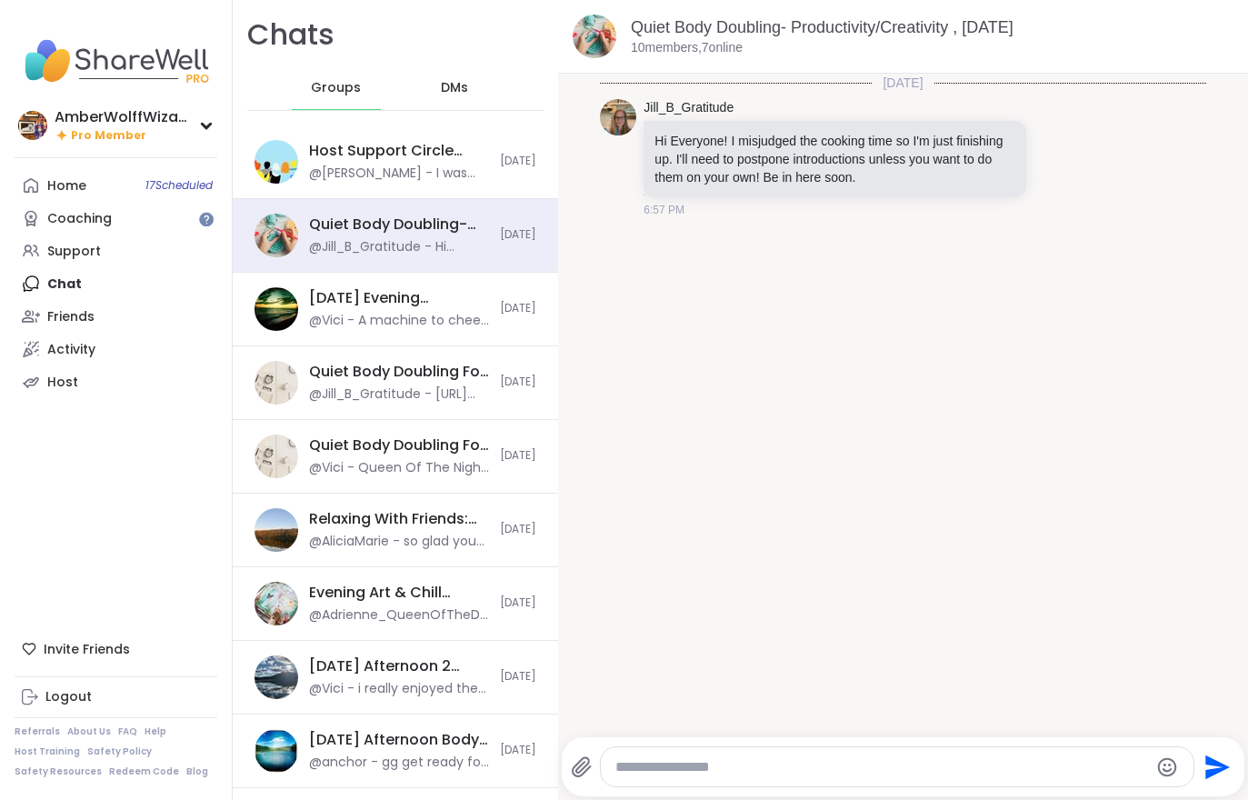
click at [755, 36] on link "Quiet Body Doubling- Productivity/Creativity , Oct 07" at bounding box center [822, 27] width 383 height 18
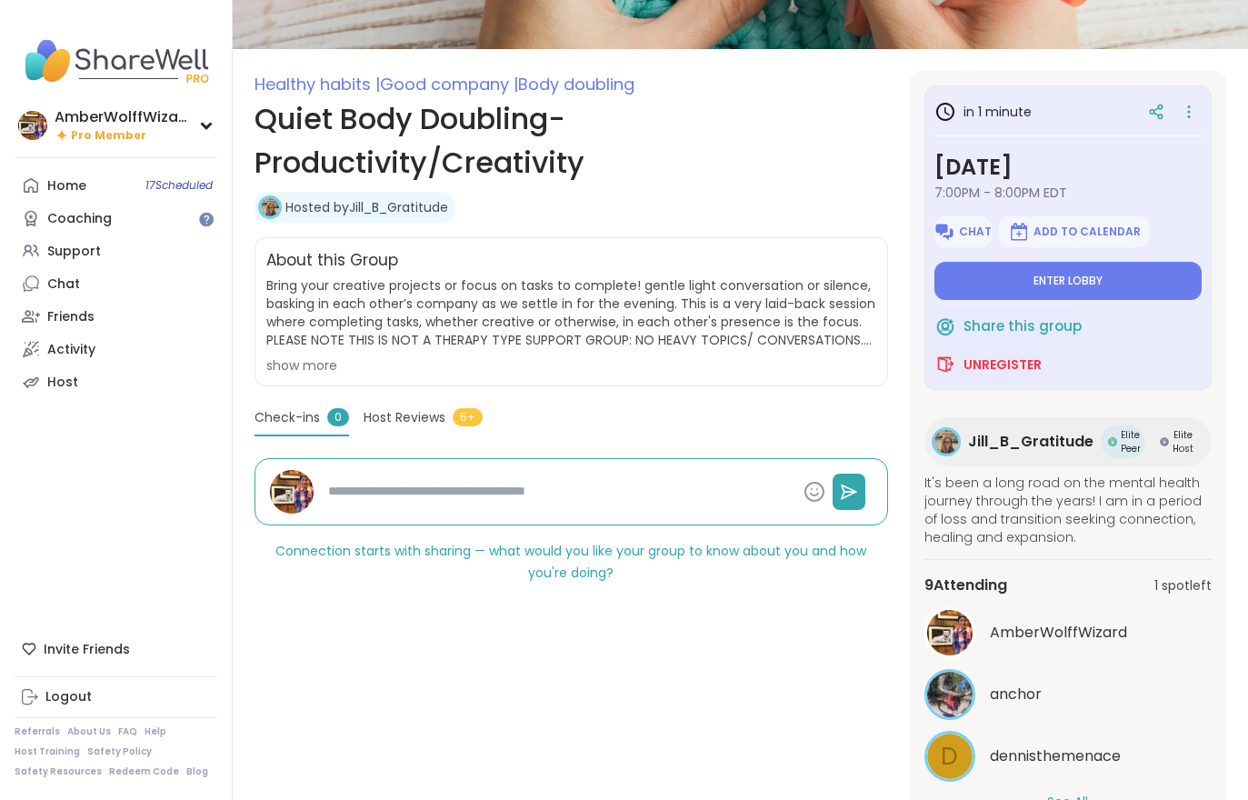
scroll to position [253, 0]
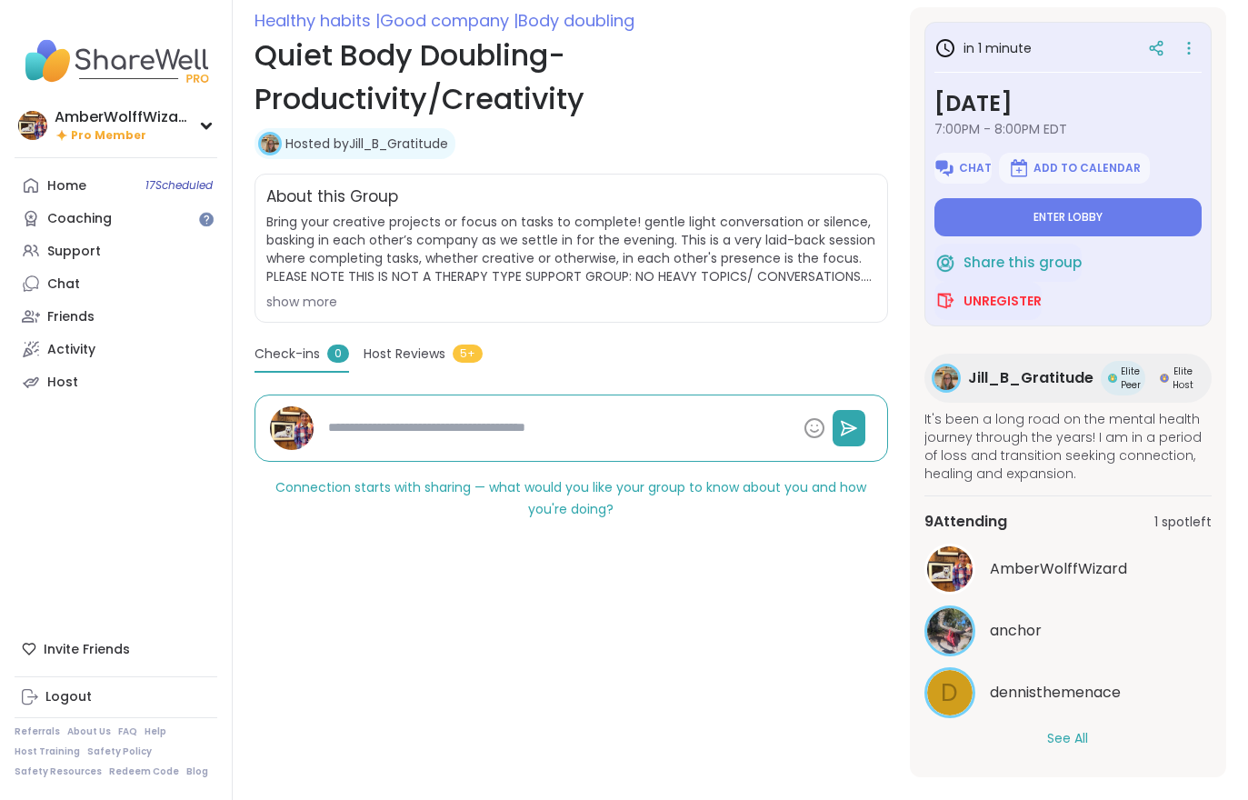
click at [1085, 742] on button "See All" at bounding box center [1067, 738] width 41 height 19
click at [1034, 227] on button "Enter lobby" at bounding box center [1067, 217] width 267 height 38
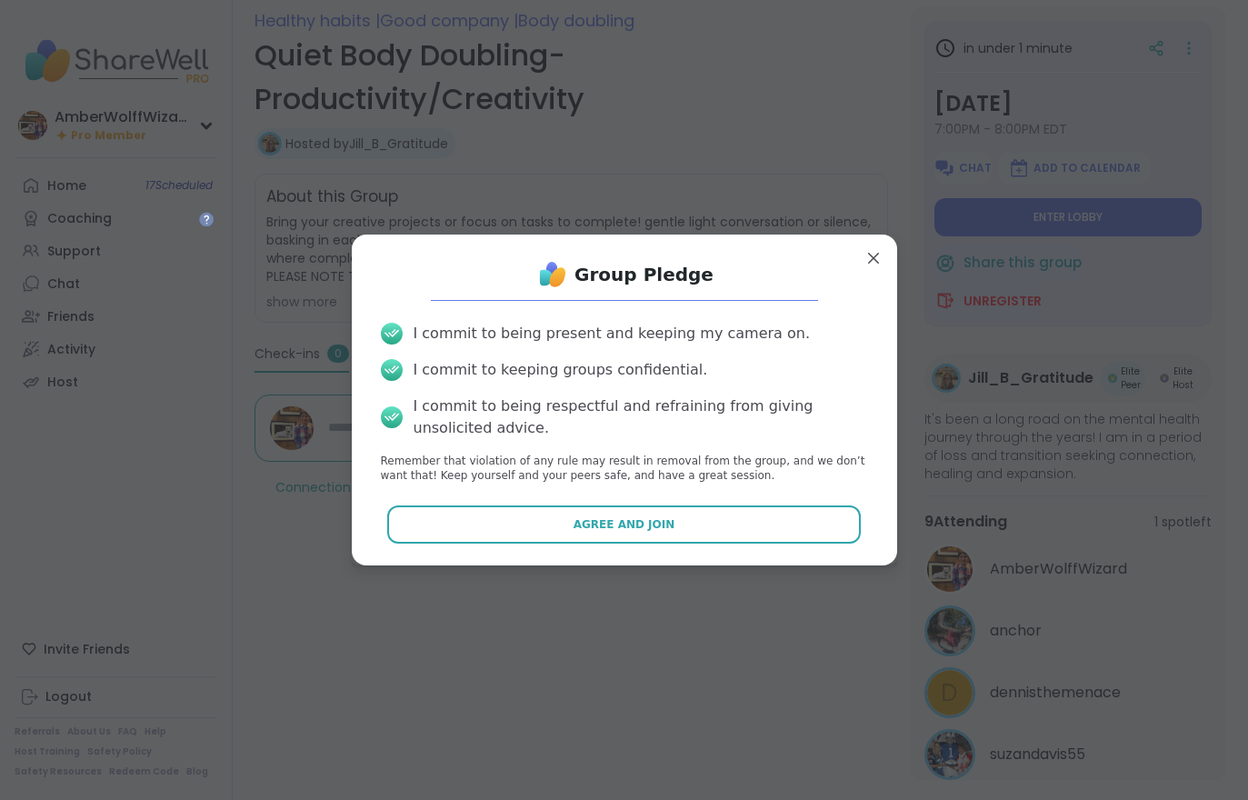
click at [604, 531] on span "Agree and Join" at bounding box center [625, 524] width 102 height 16
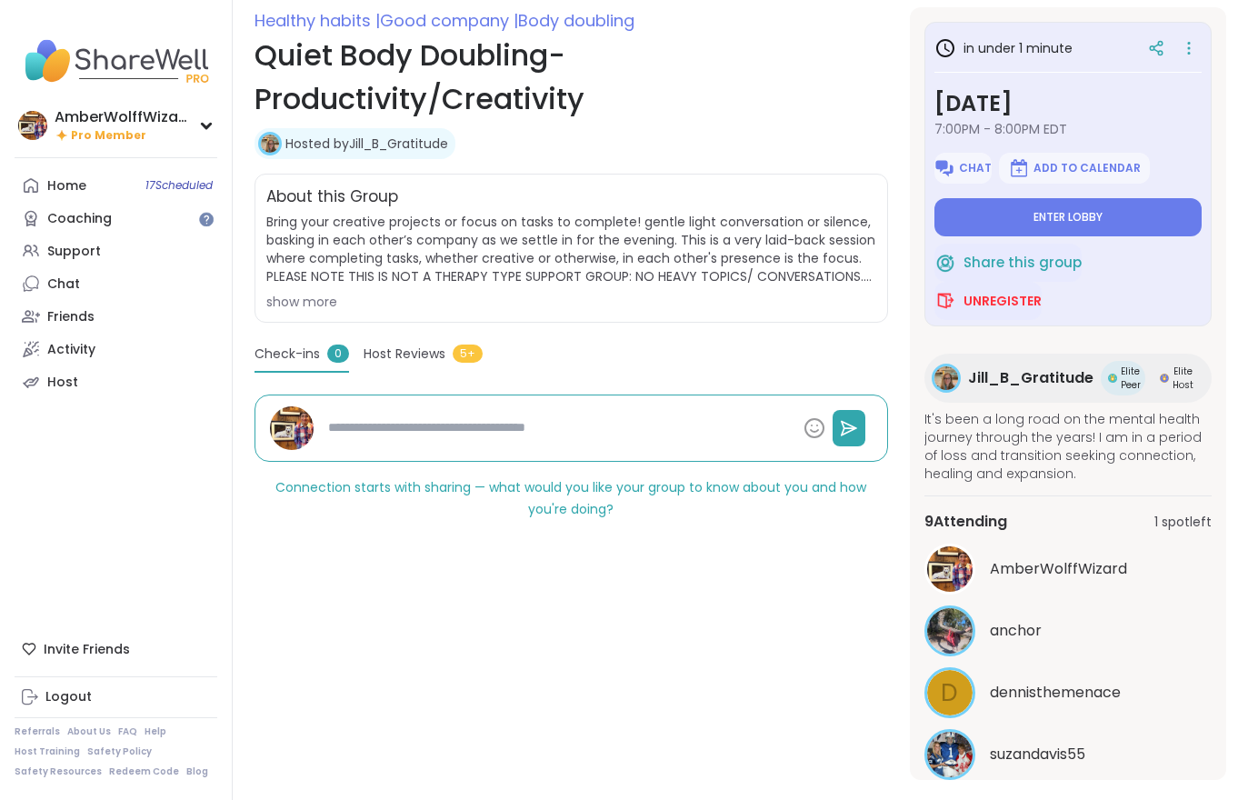
type textarea "*"
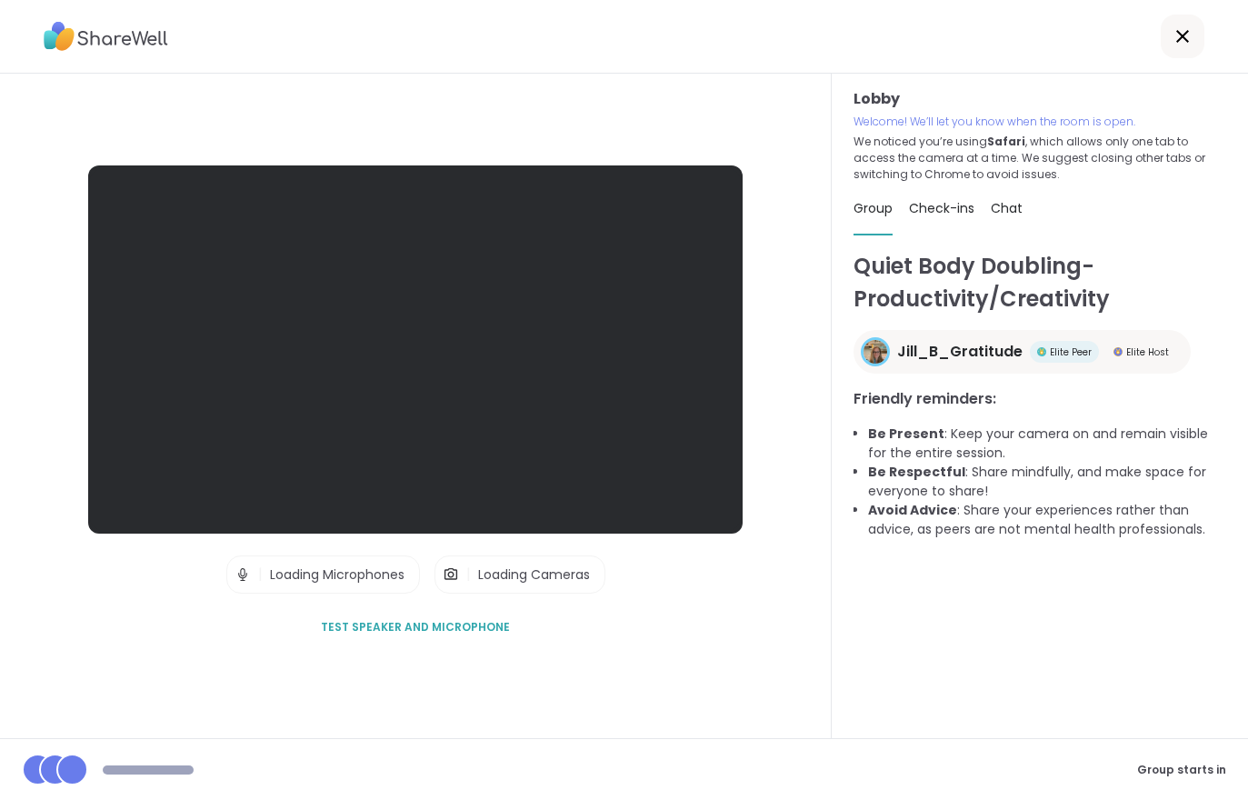
scroll to position [28, 0]
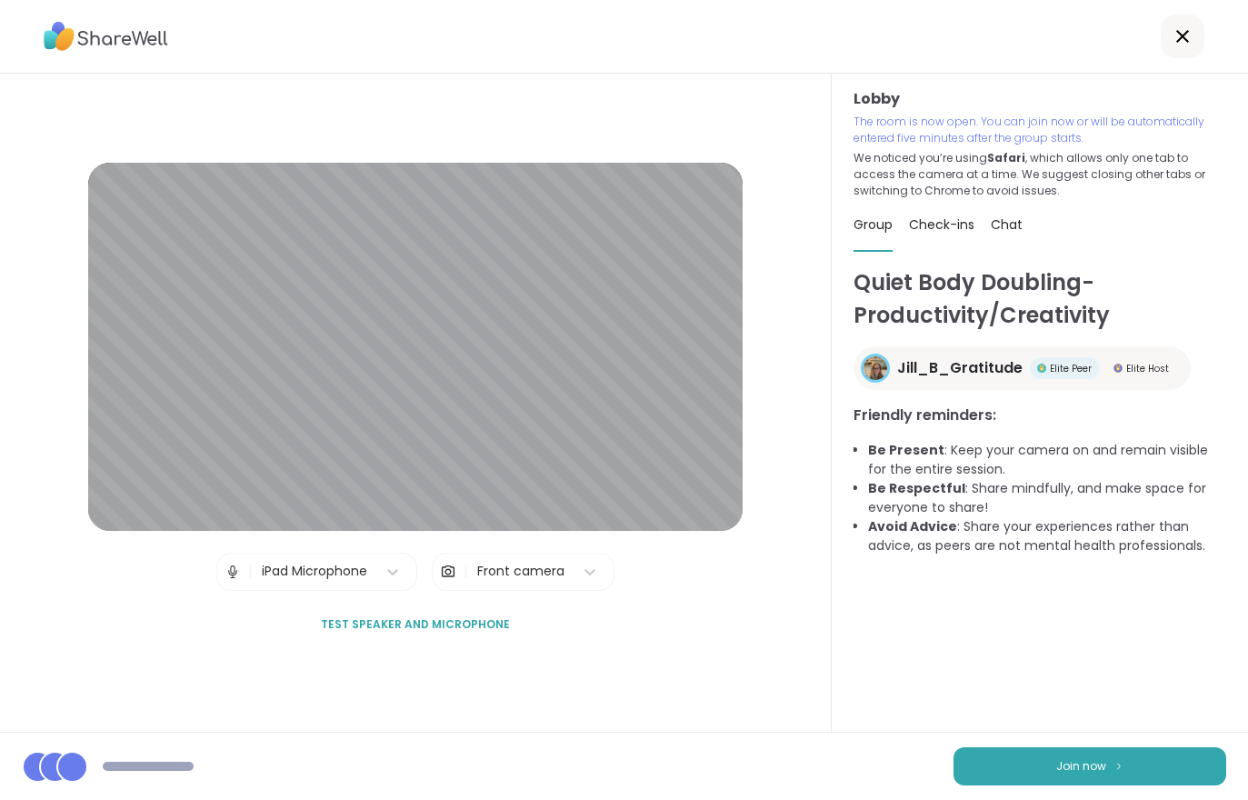
click at [1103, 763] on span "Join now" at bounding box center [1081, 766] width 50 height 16
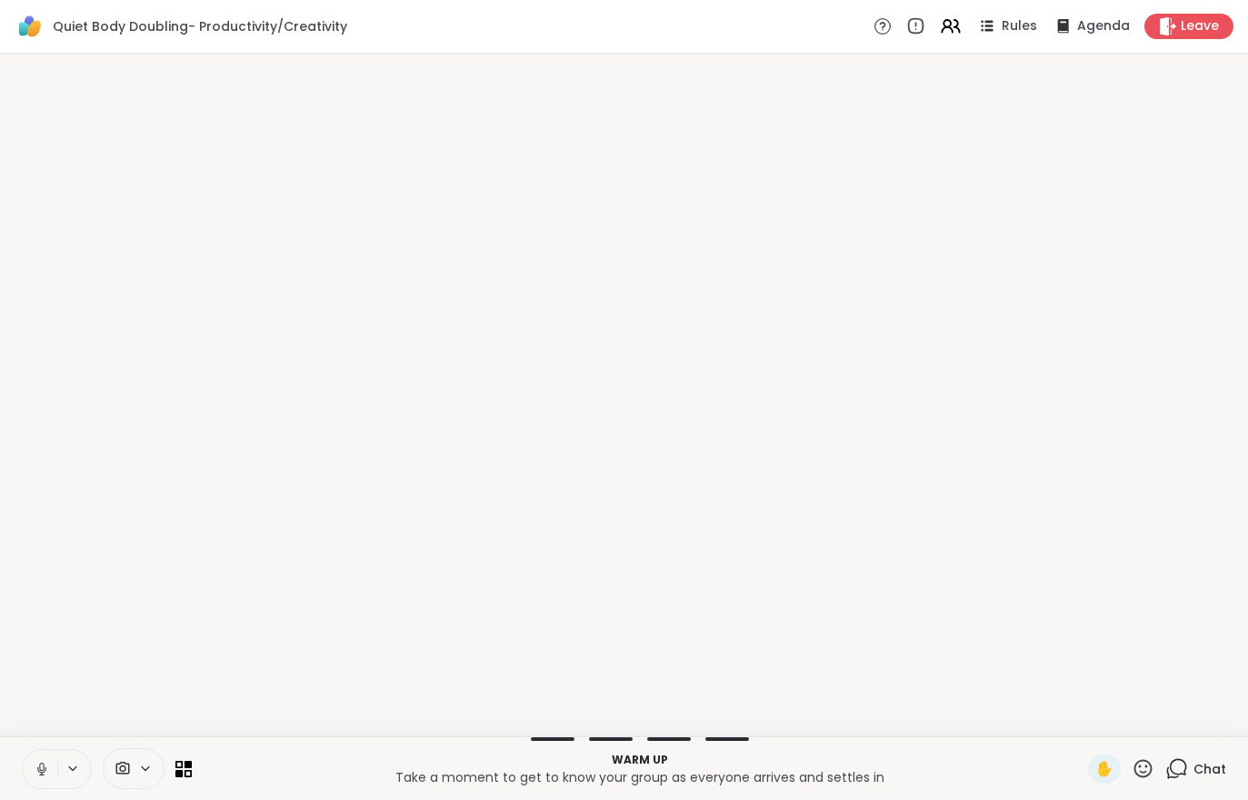
scroll to position [0, 0]
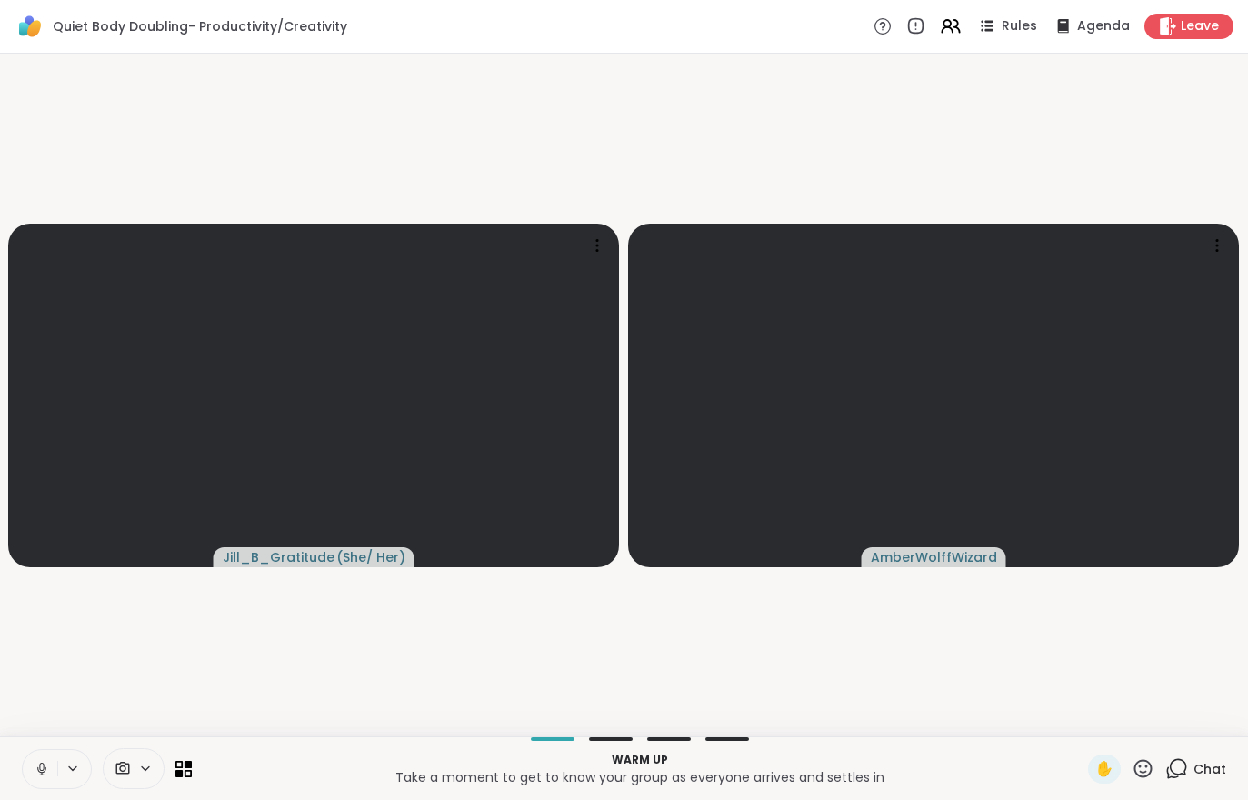
click at [592, 694] on video-player-container "Jill_B_Gratitude ( She/ Her ) AmberWolffWizard" at bounding box center [624, 395] width 1226 height 668
click at [564, 672] on video-player-container "Jill_B_Gratitude ( She/ Her ) AmberWolffWizard" at bounding box center [624, 395] width 1226 height 668
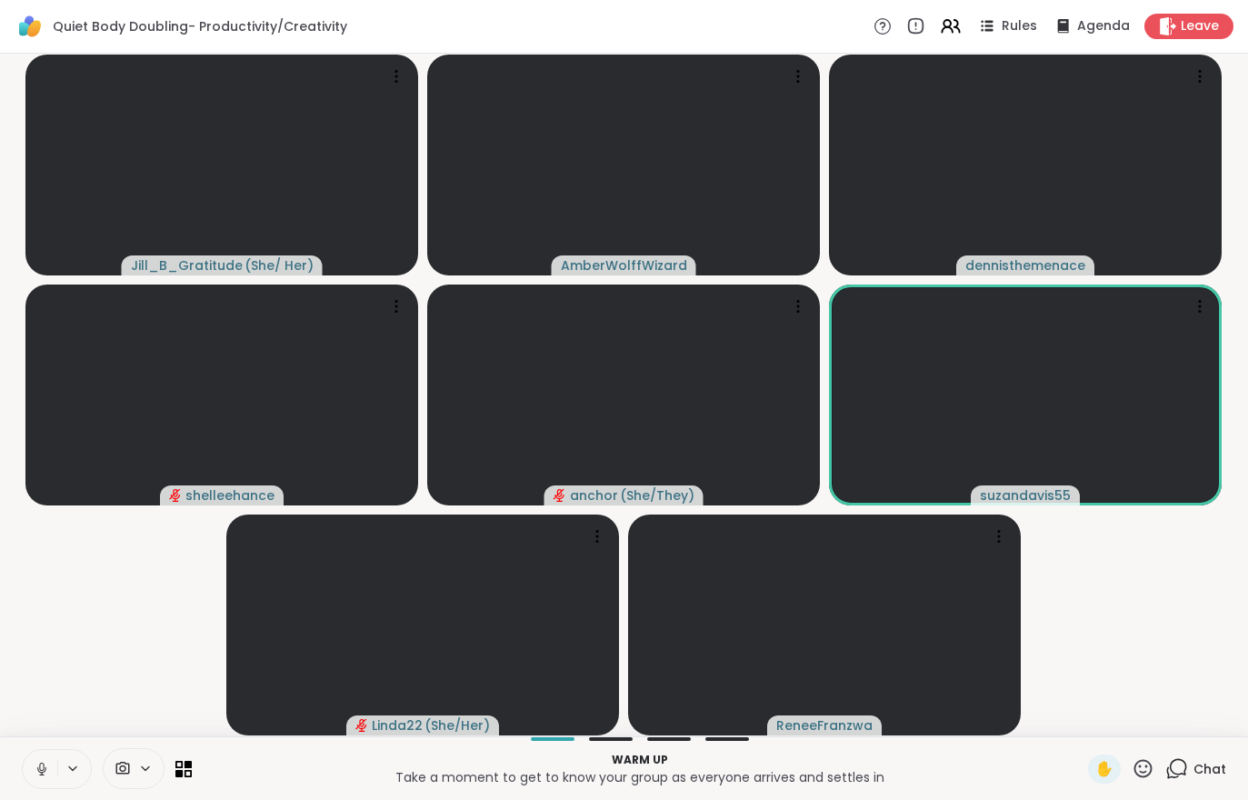
click at [34, 786] on button at bounding box center [40, 769] width 35 height 38
click at [39, 779] on button at bounding box center [40, 769] width 35 height 38
click at [40, 771] on icon at bounding box center [42, 769] width 16 height 16
click at [27, 792] on div "Warm up Take a moment to get to know your group as everyone arrives and settles…" at bounding box center [624, 768] width 1248 height 64
click at [47, 761] on icon at bounding box center [42, 769] width 16 height 16
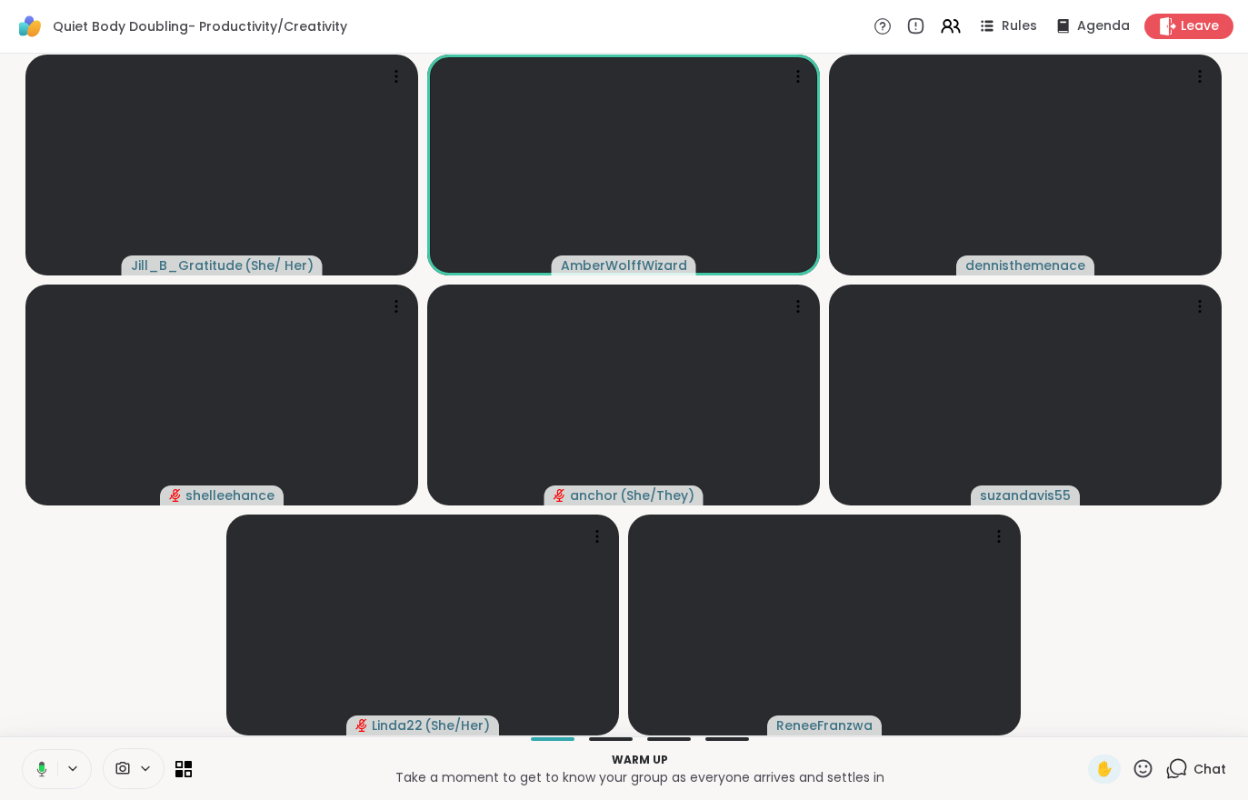
click at [31, 766] on button at bounding box center [38, 769] width 37 height 38
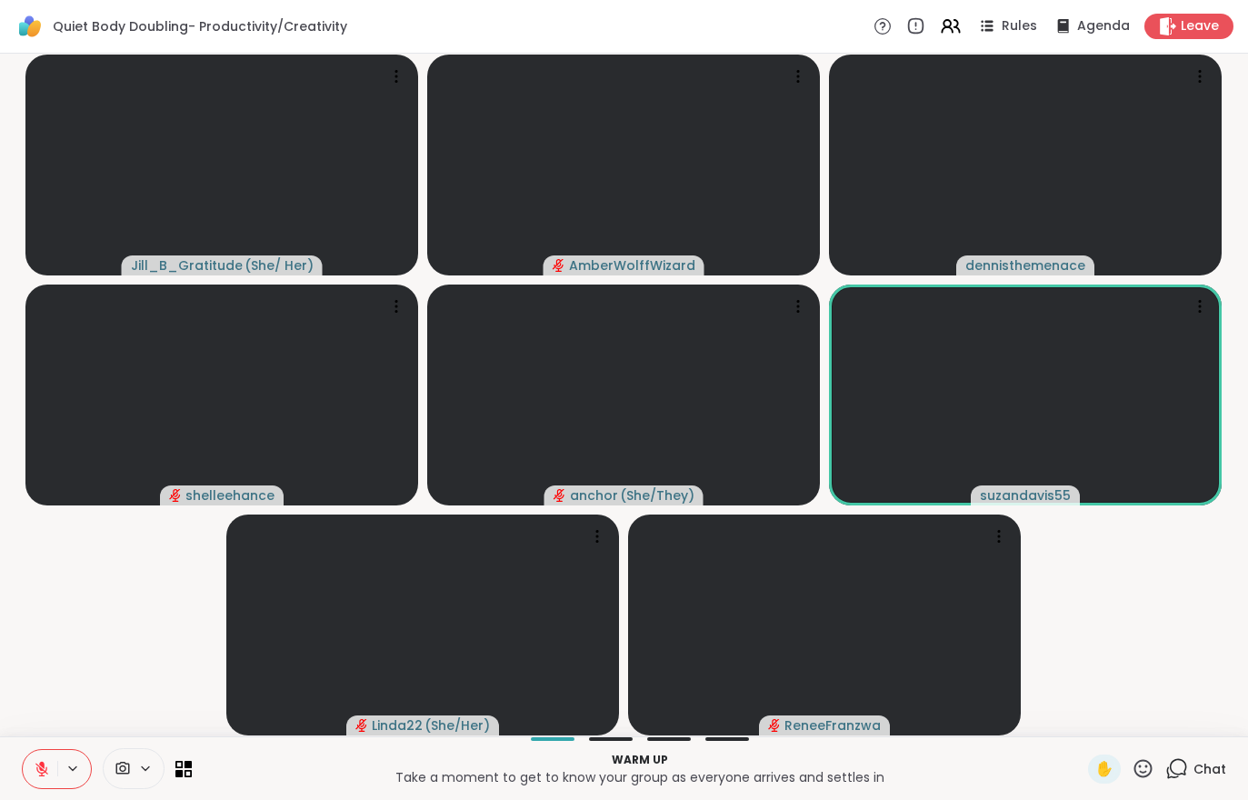
click at [1203, 755] on div "Chat" at bounding box center [1195, 768] width 61 height 29
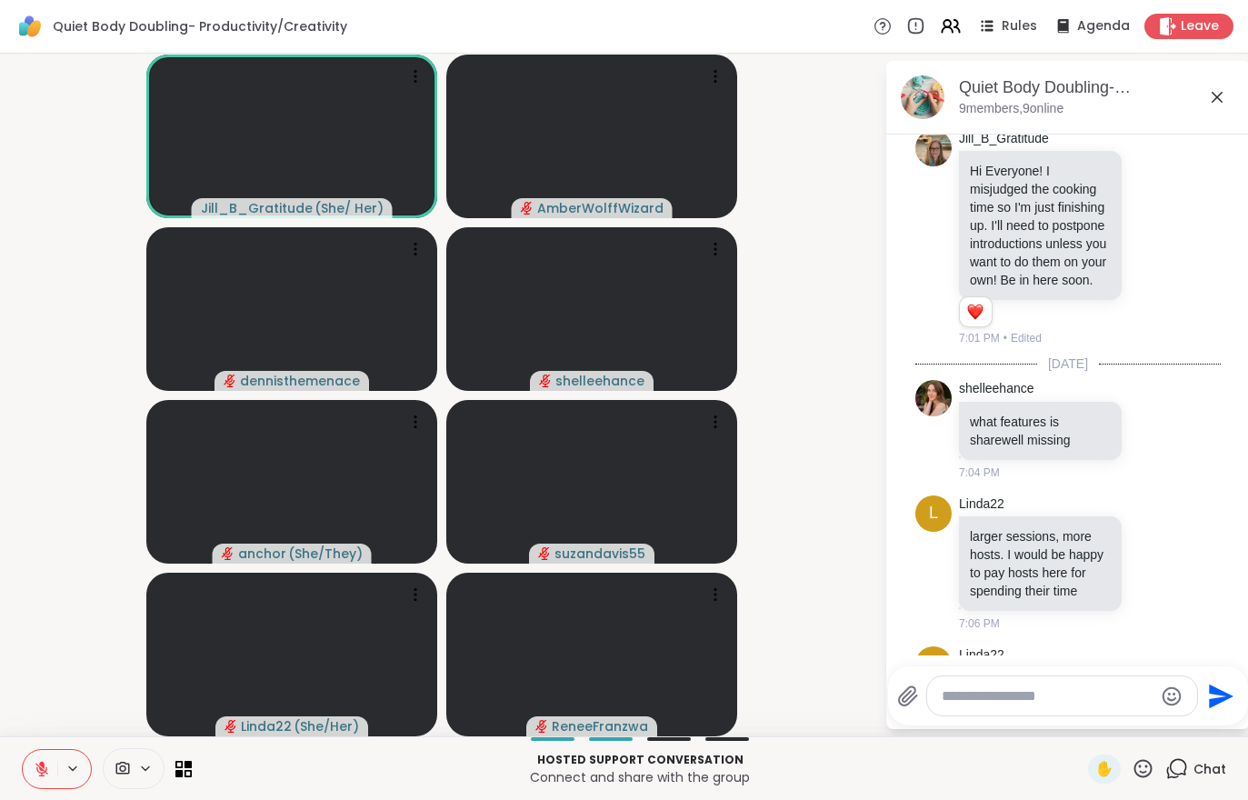
scroll to position [163, 0]
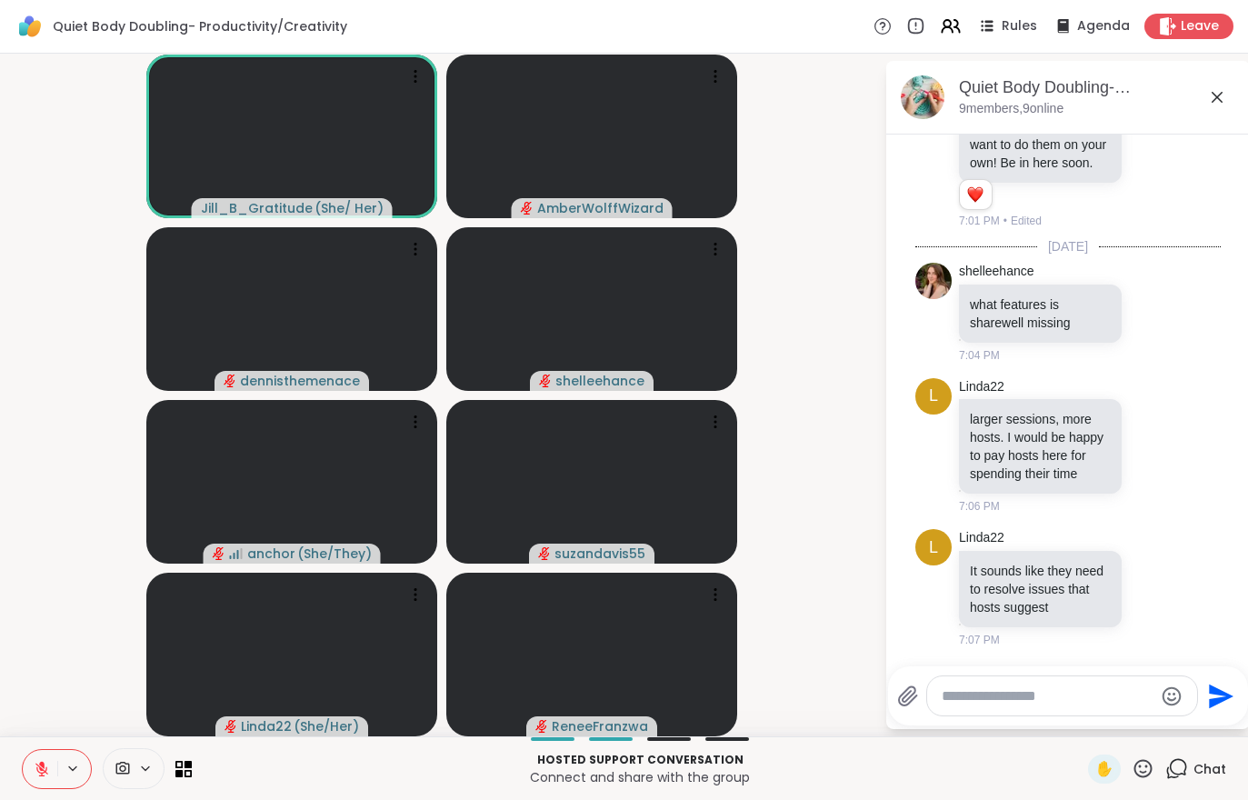
click at [24, 783] on button at bounding box center [40, 769] width 35 height 38
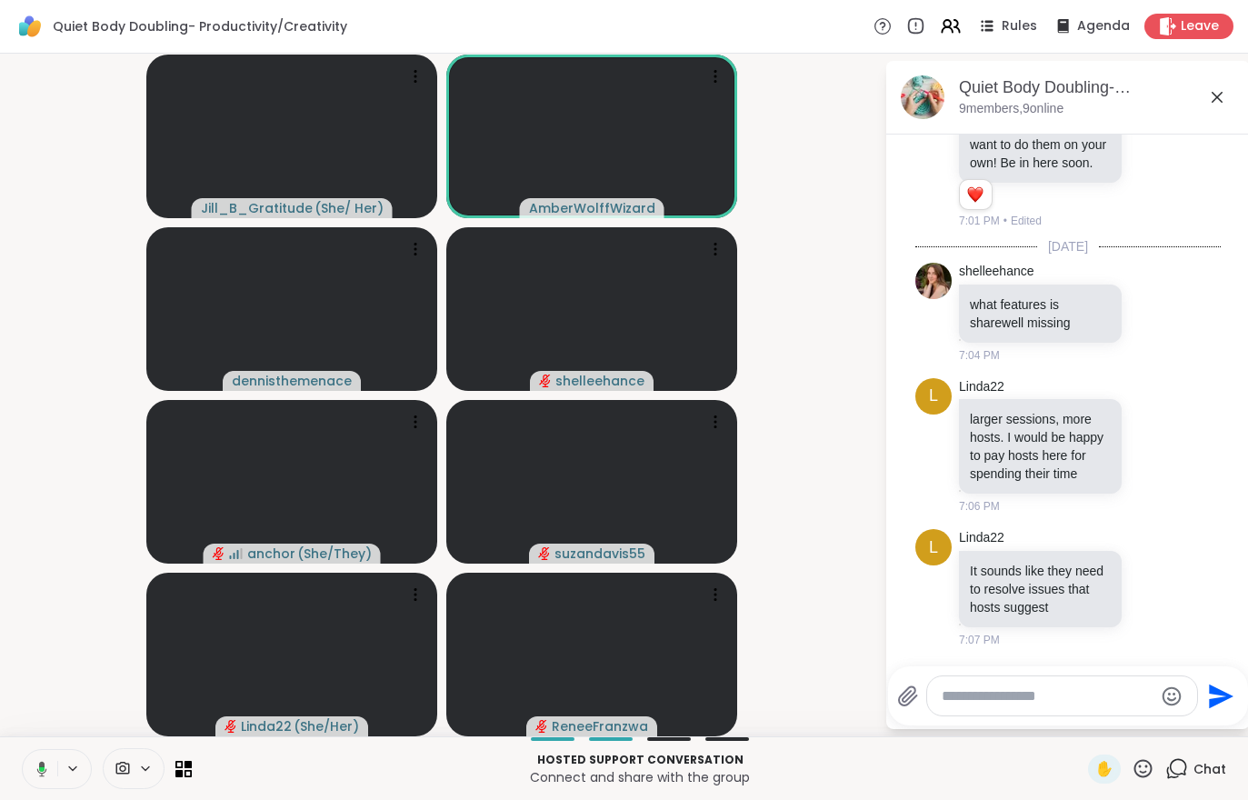
click at [192, 434] on video at bounding box center [291, 482] width 291 height 164
click at [39, 785] on button at bounding box center [38, 769] width 37 height 38
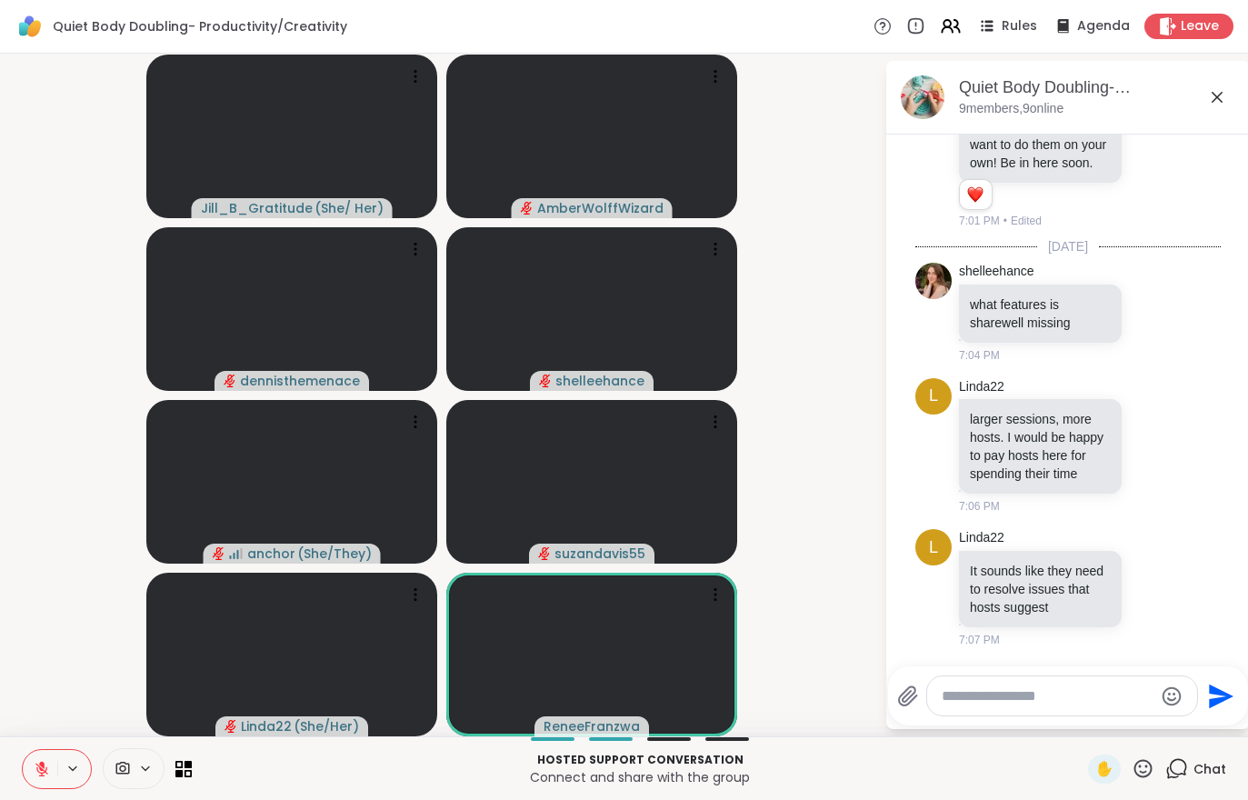
click at [28, 766] on button at bounding box center [40, 769] width 35 height 38
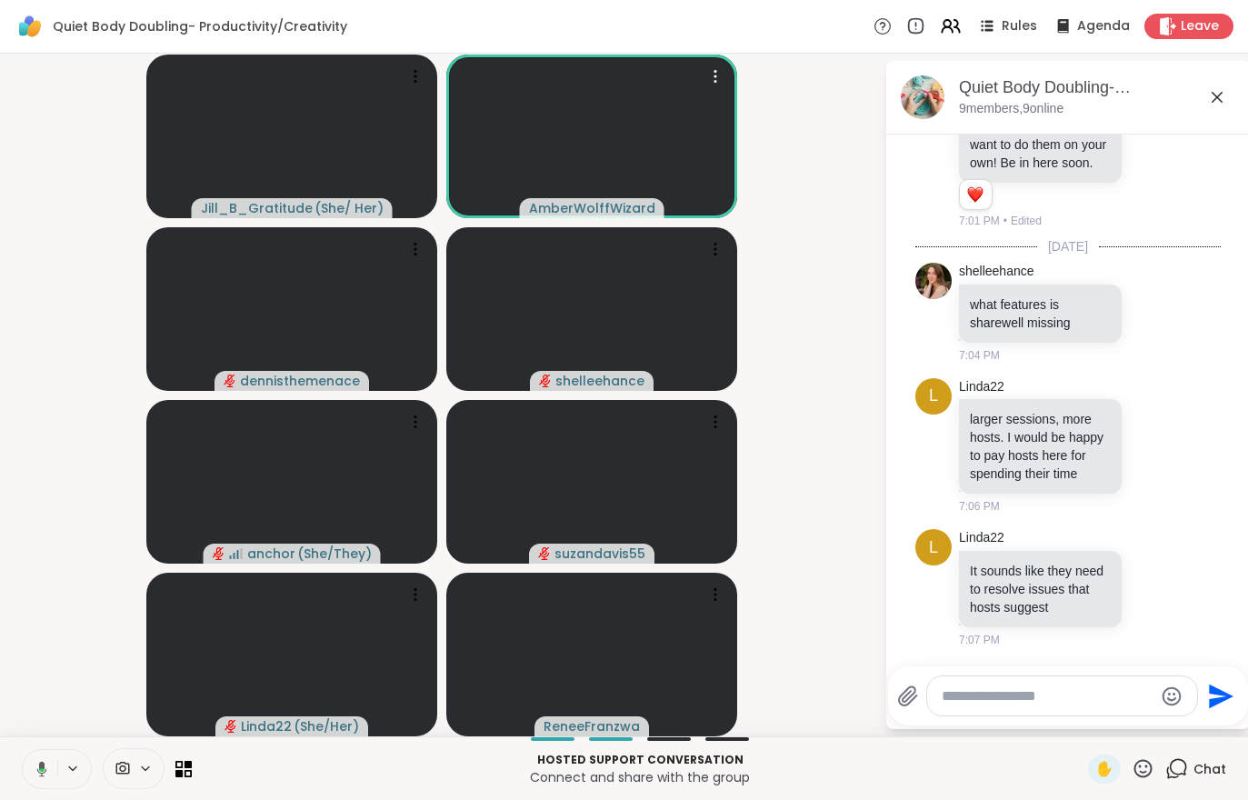
click at [641, 132] on video at bounding box center [591, 137] width 291 height 164
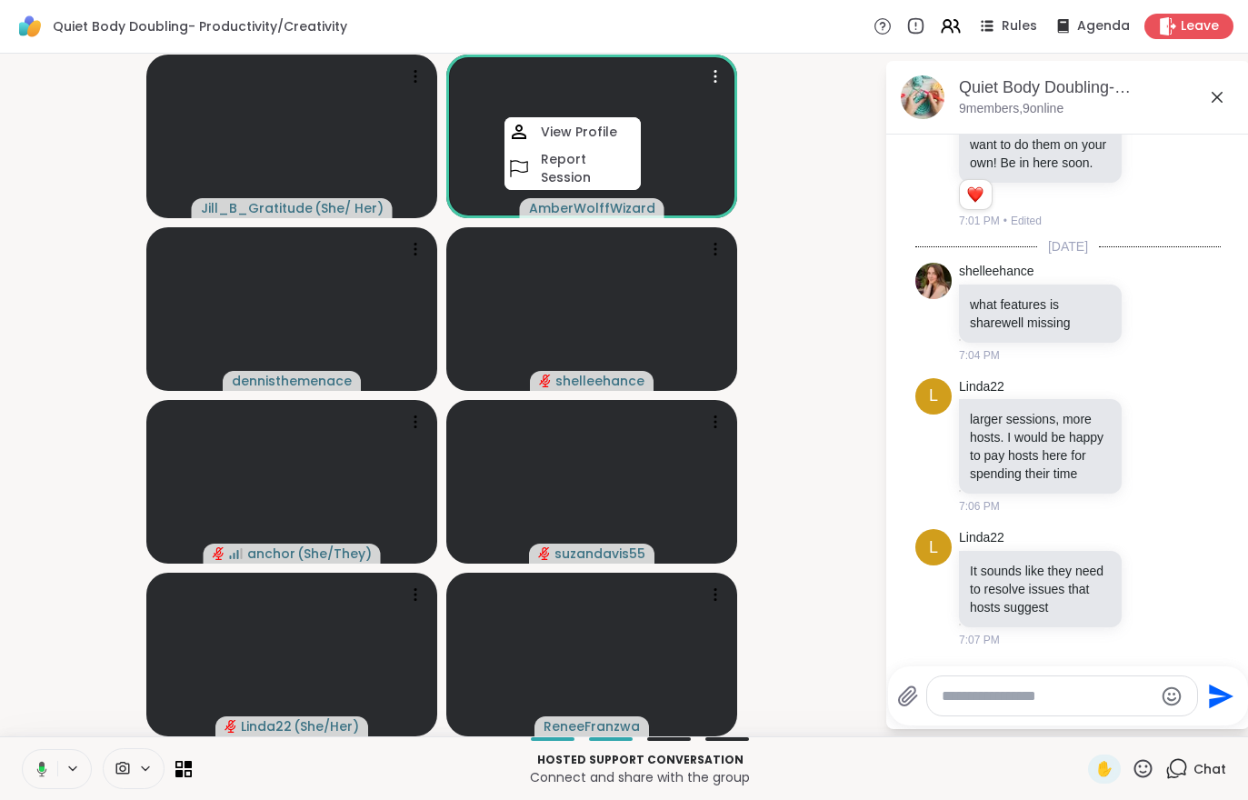
click at [583, 130] on h4 "View Profile" at bounding box center [579, 132] width 76 height 18
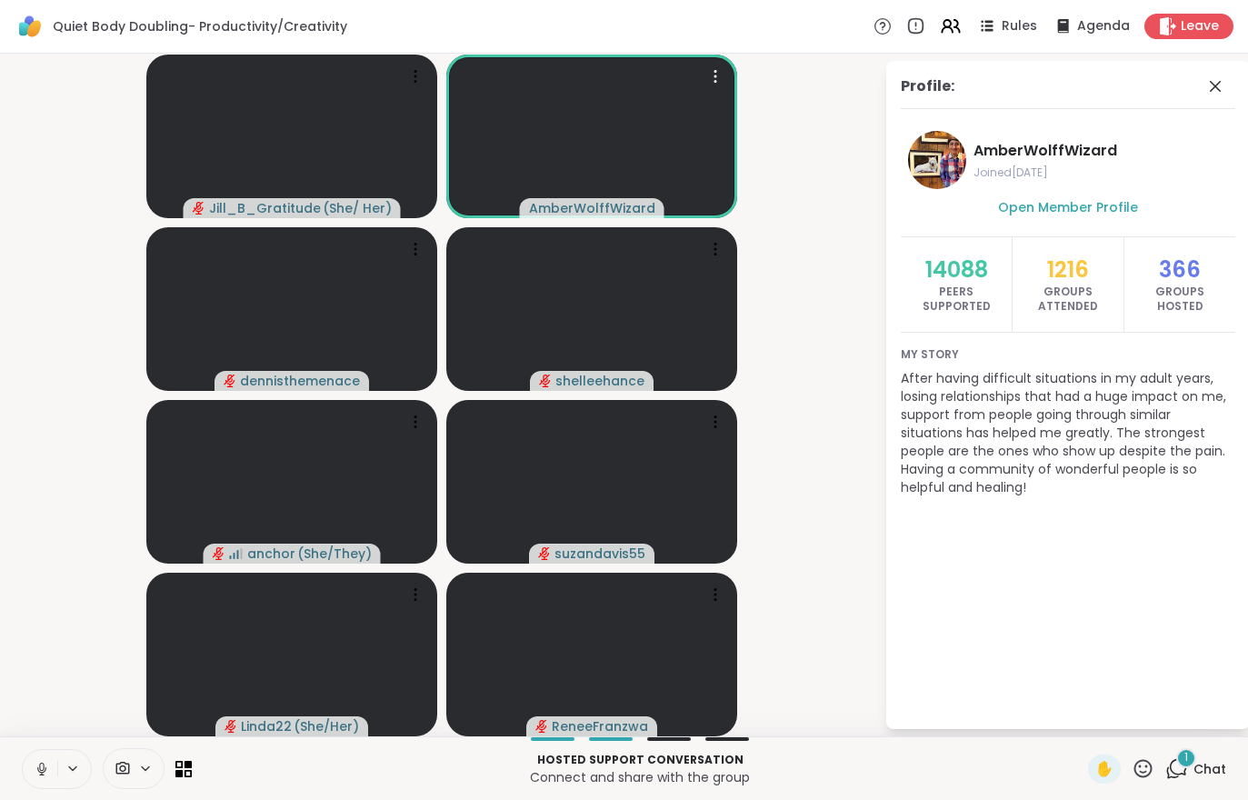
click at [1187, 768] on icon at bounding box center [1178, 767] width 17 height 16
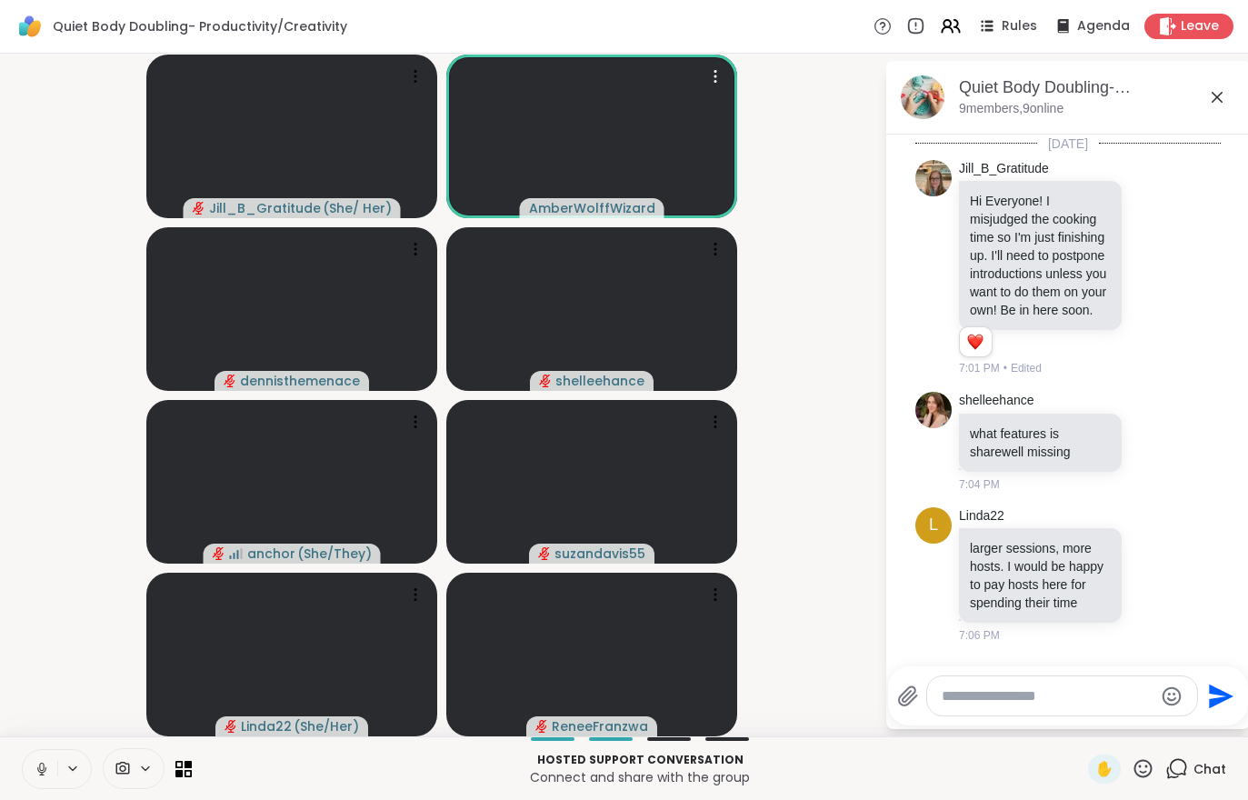
scroll to position [364, 0]
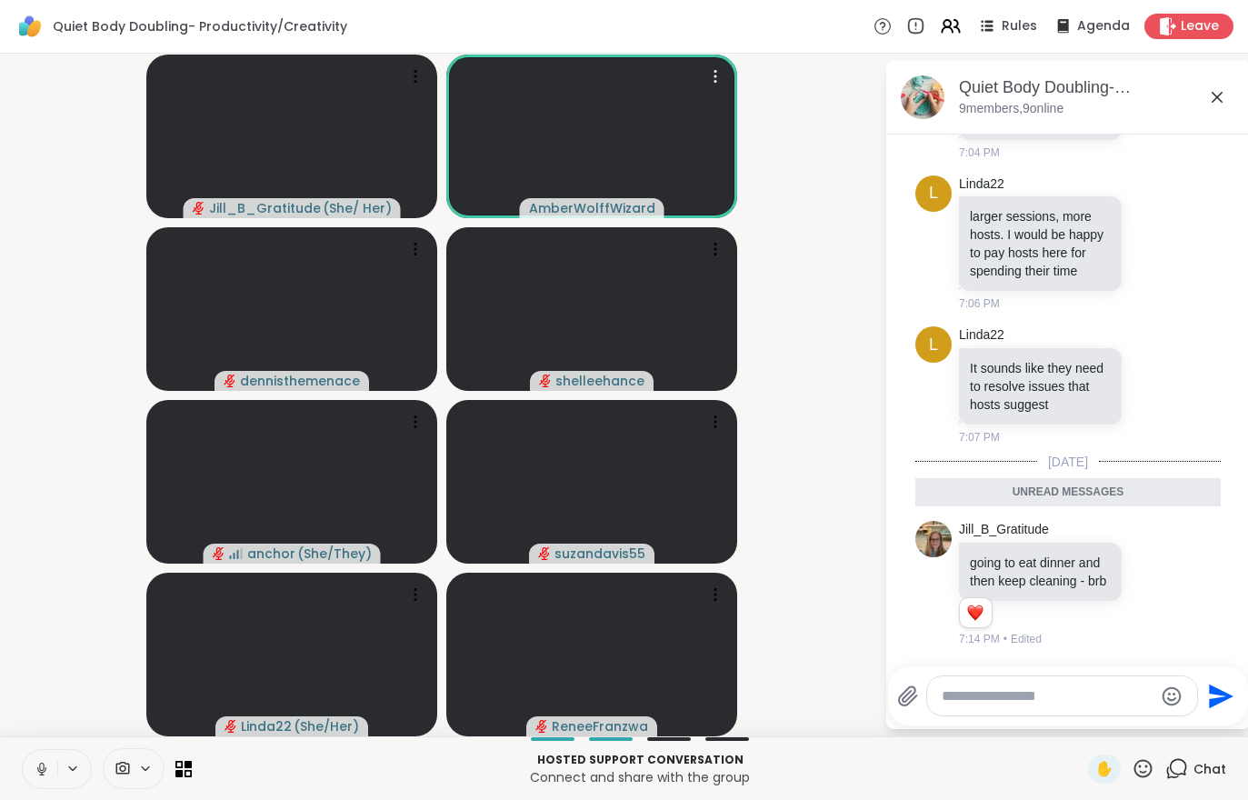
click at [23, 764] on button at bounding box center [40, 769] width 35 height 38
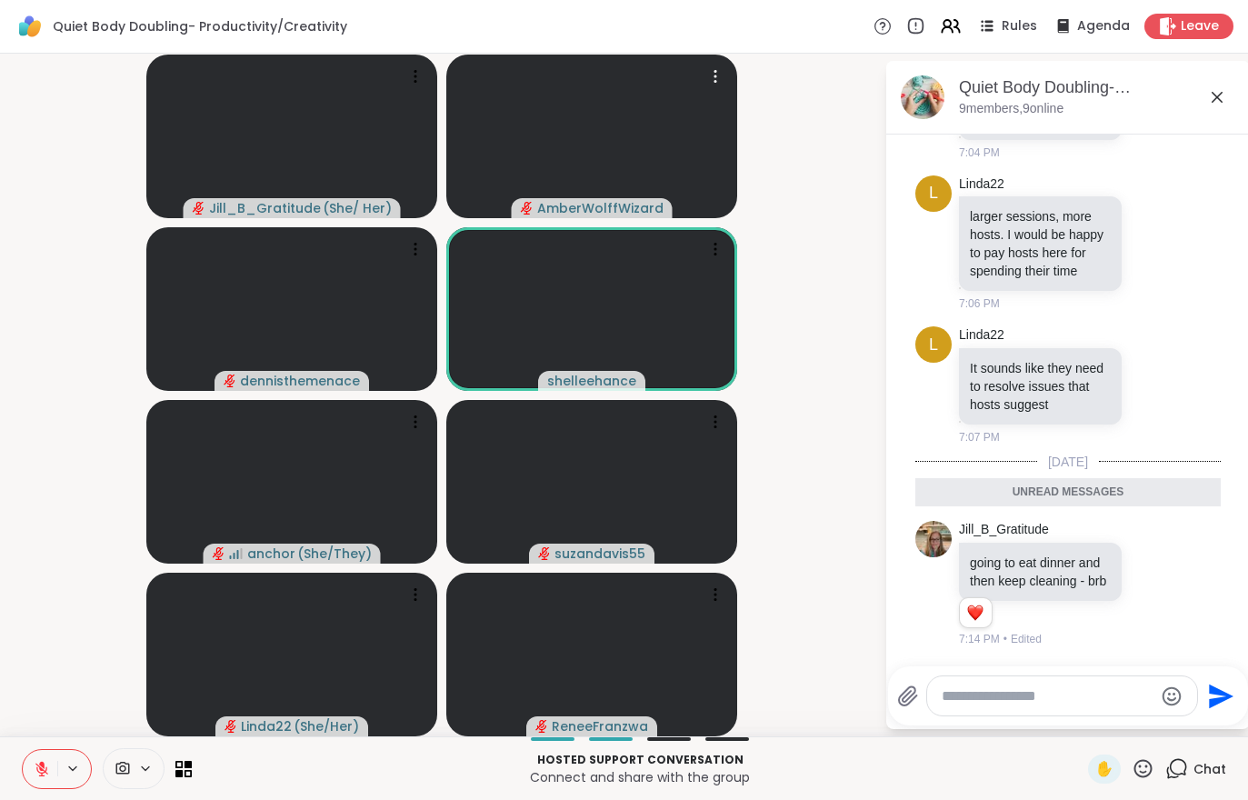
click at [26, 764] on button at bounding box center [40, 769] width 35 height 38
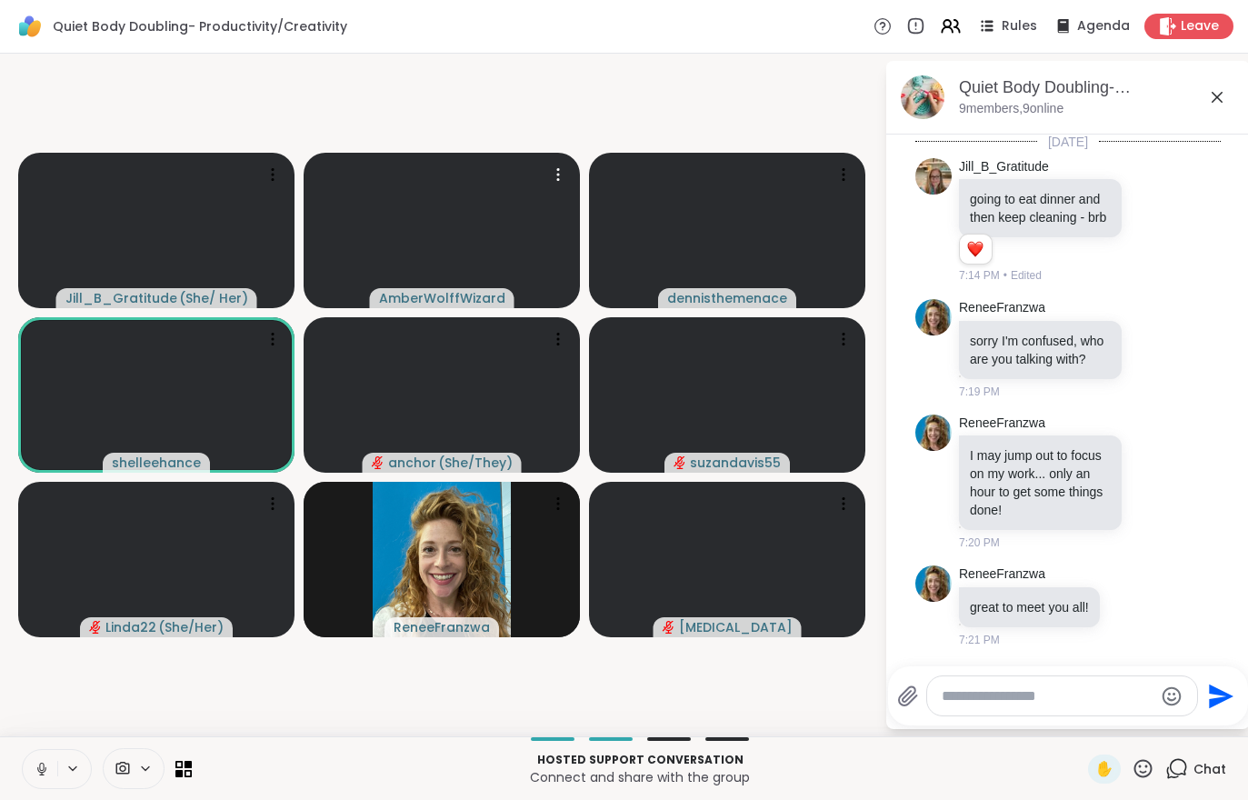
scroll to position [726, 0]
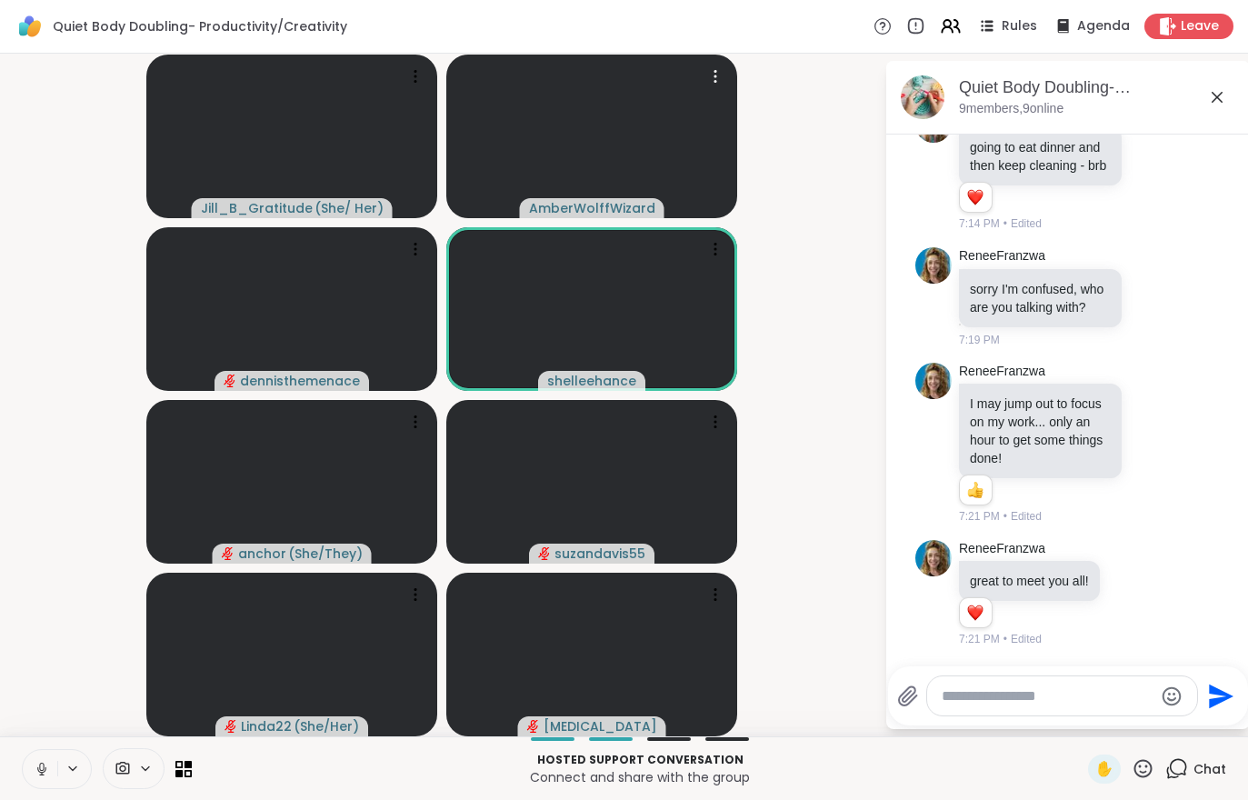
click at [48, 764] on icon at bounding box center [42, 769] width 16 height 16
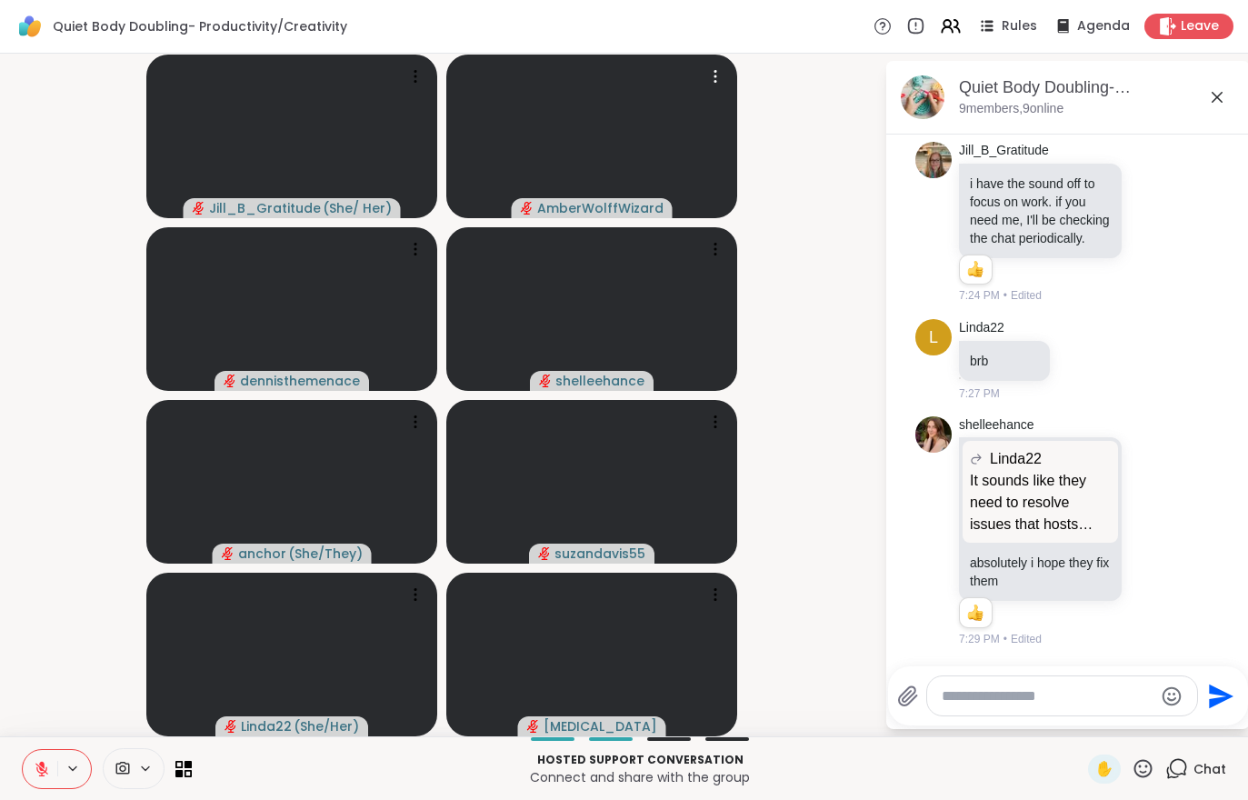
scroll to position [1288, 0]
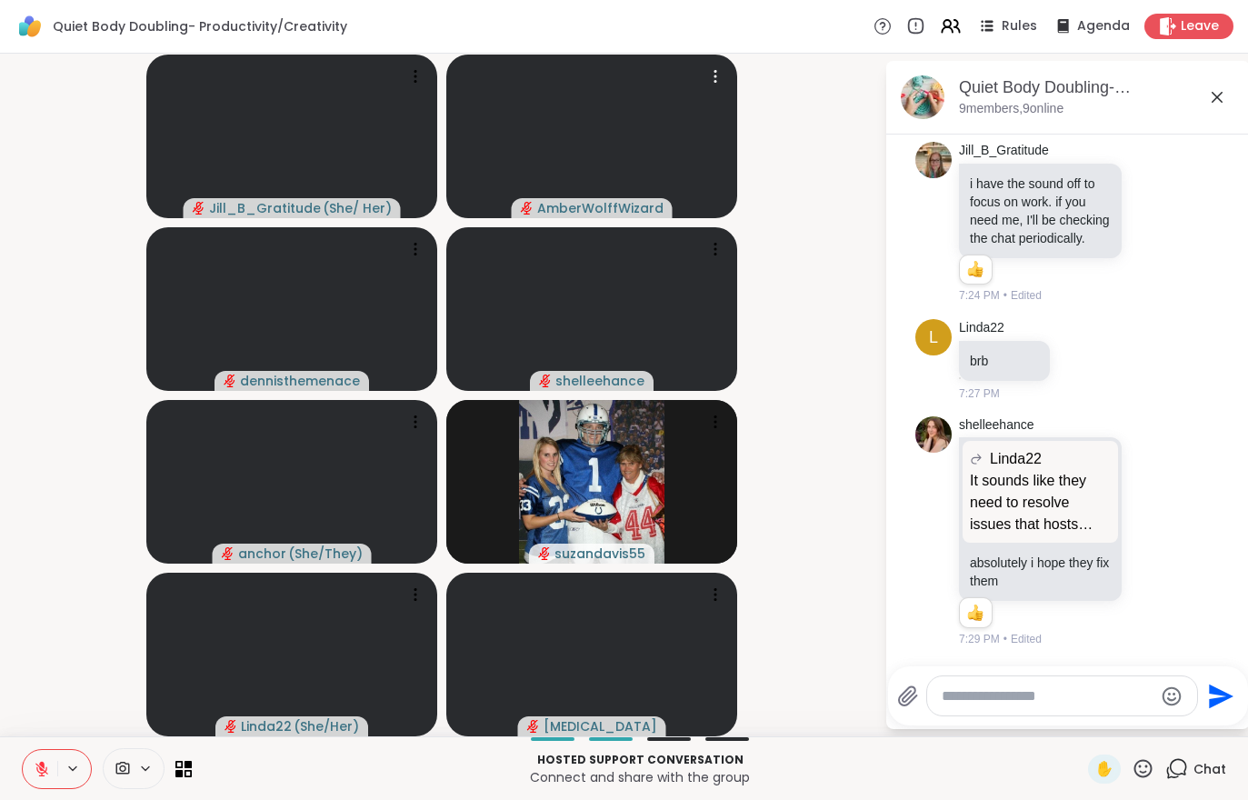
click at [1194, 28] on span "Leave" at bounding box center [1200, 26] width 38 height 18
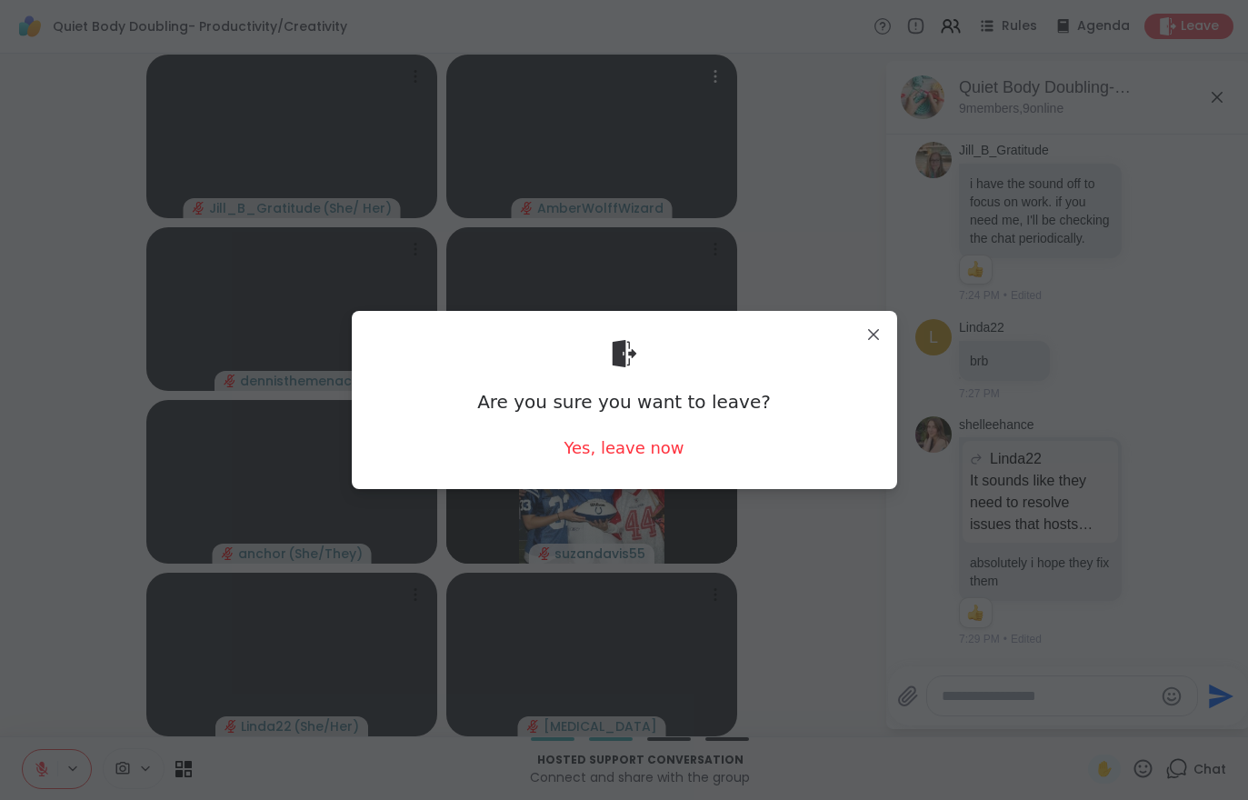
click at [624, 488] on div "Are you sure you want to leave? Yes, leave now" at bounding box center [624, 399] width 545 height 177
click at [624, 487] on div "Are you sure you want to leave? Yes, leave now" at bounding box center [624, 399] width 545 height 177
click at [585, 453] on div "Yes, leave now" at bounding box center [624, 447] width 120 height 23
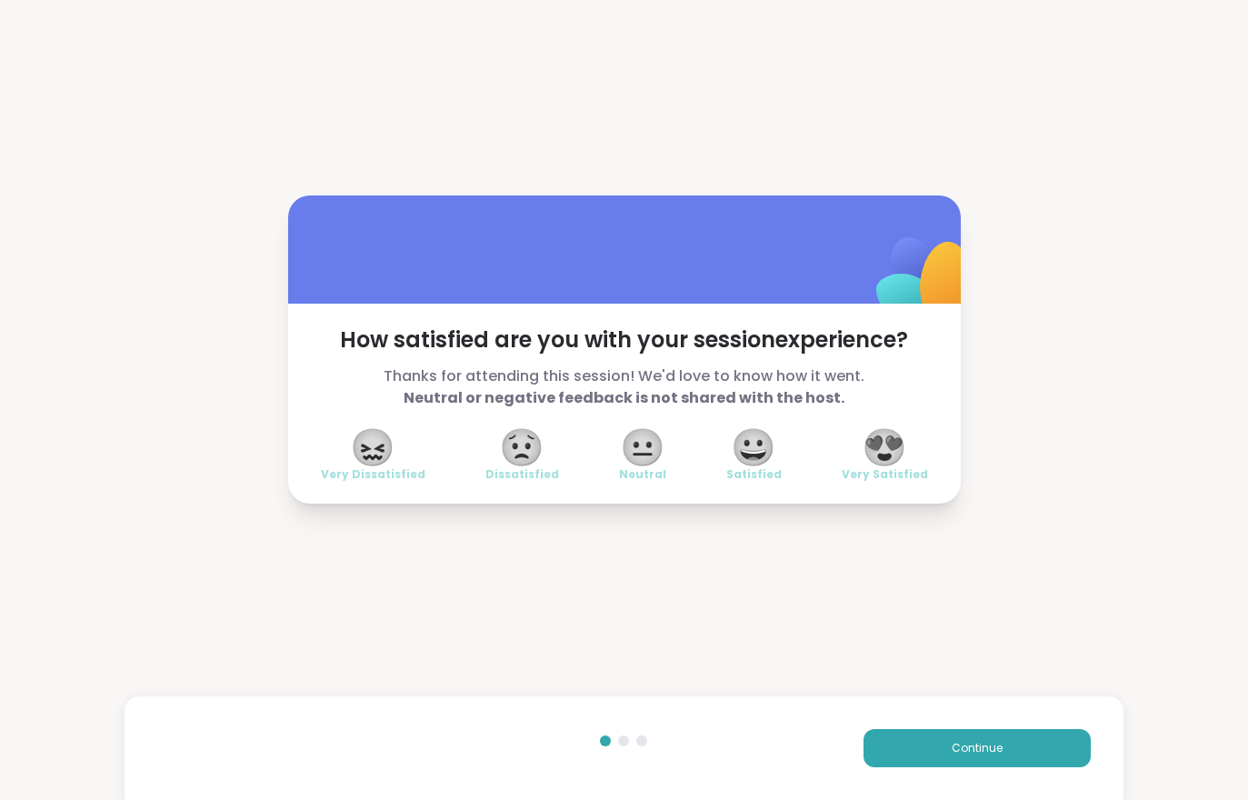
click at [958, 729] on button "Continue" at bounding box center [977, 748] width 227 height 38
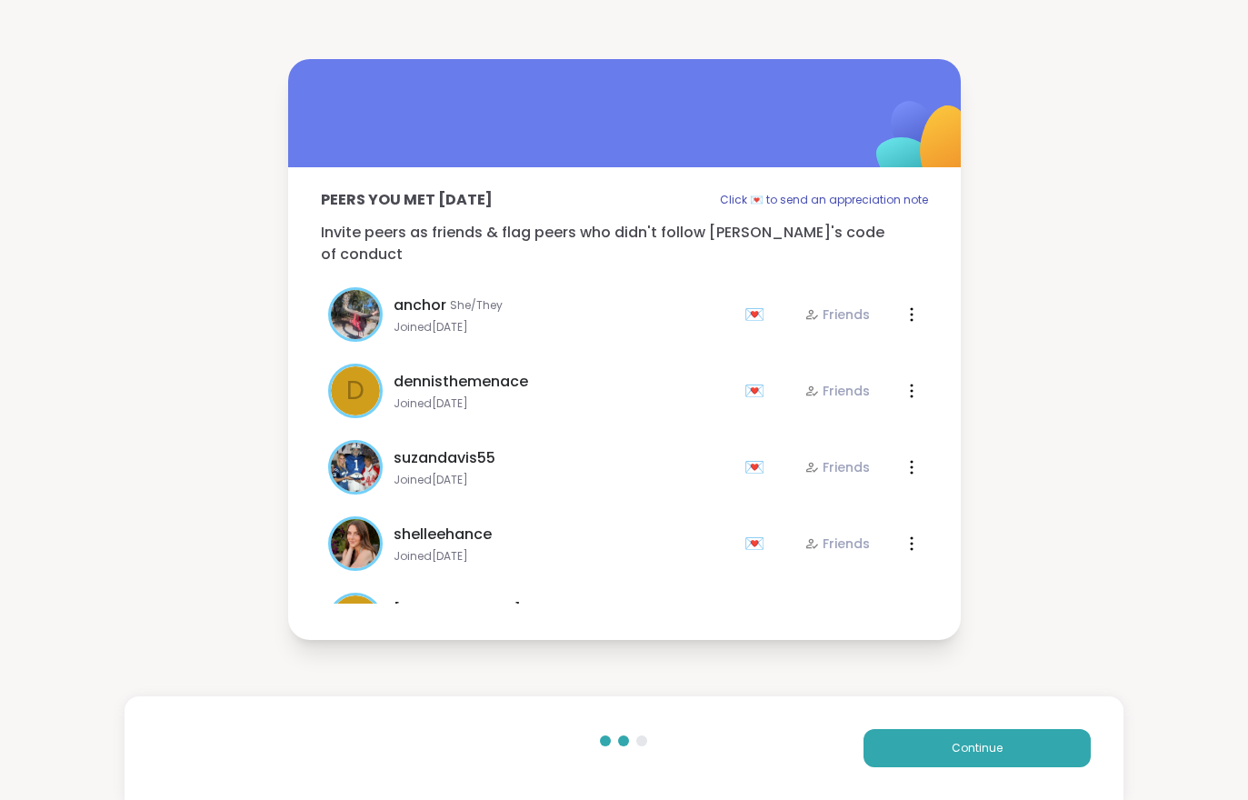
click at [957, 729] on button "Continue" at bounding box center [977, 748] width 227 height 38
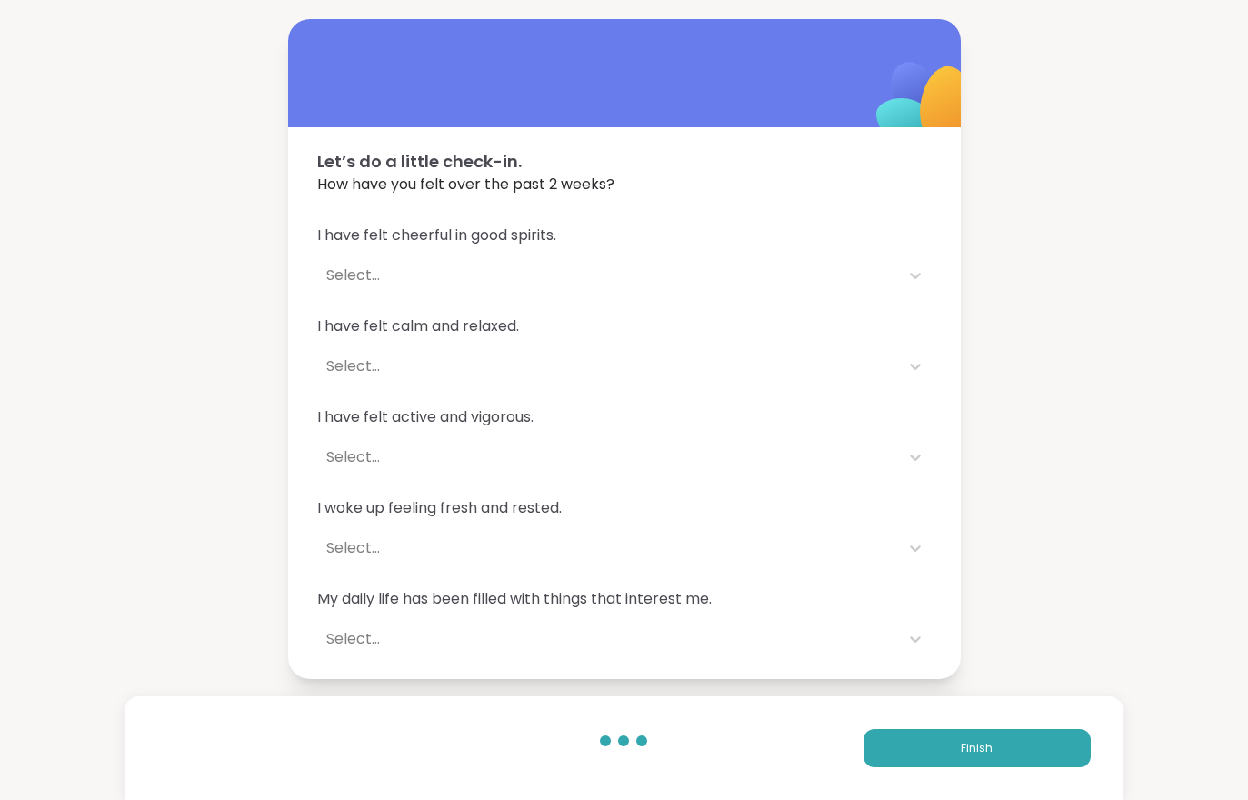
click at [982, 740] on span "Finish" at bounding box center [977, 748] width 32 height 16
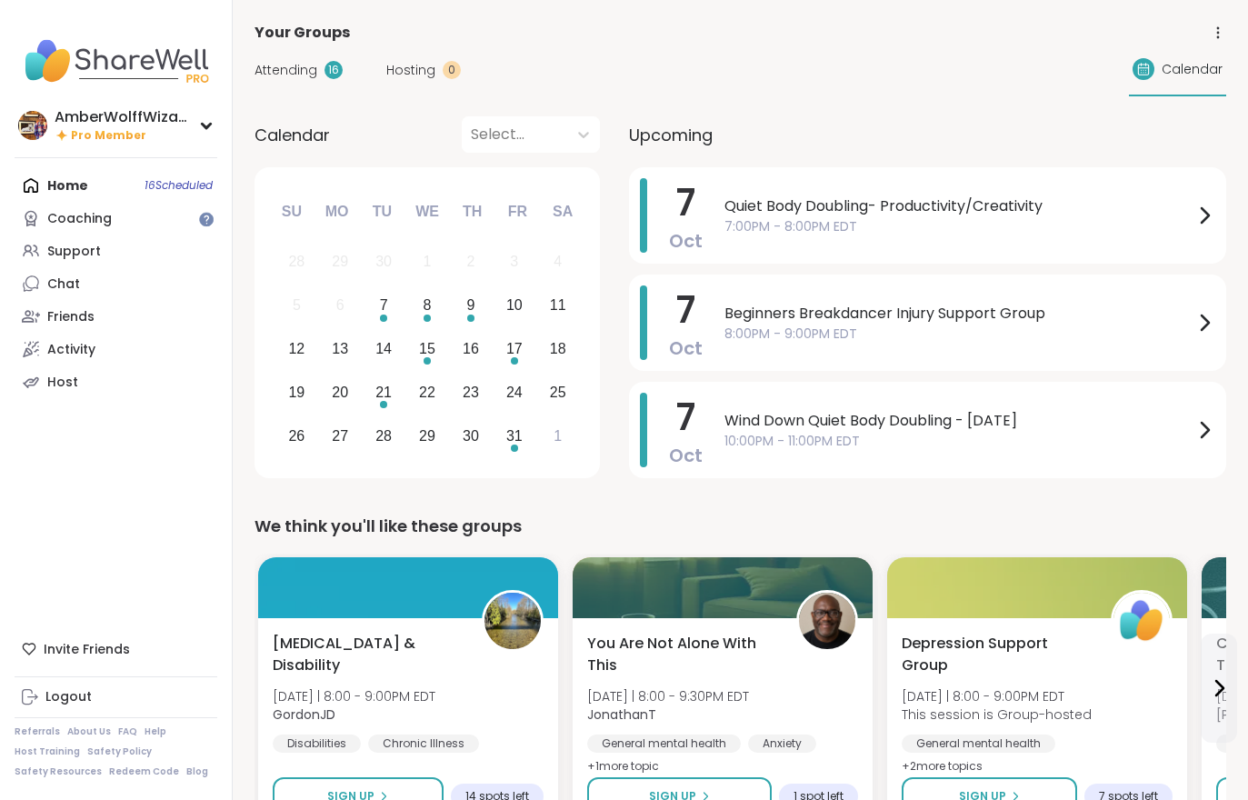
click at [279, 78] on span "Attending" at bounding box center [286, 70] width 63 height 19
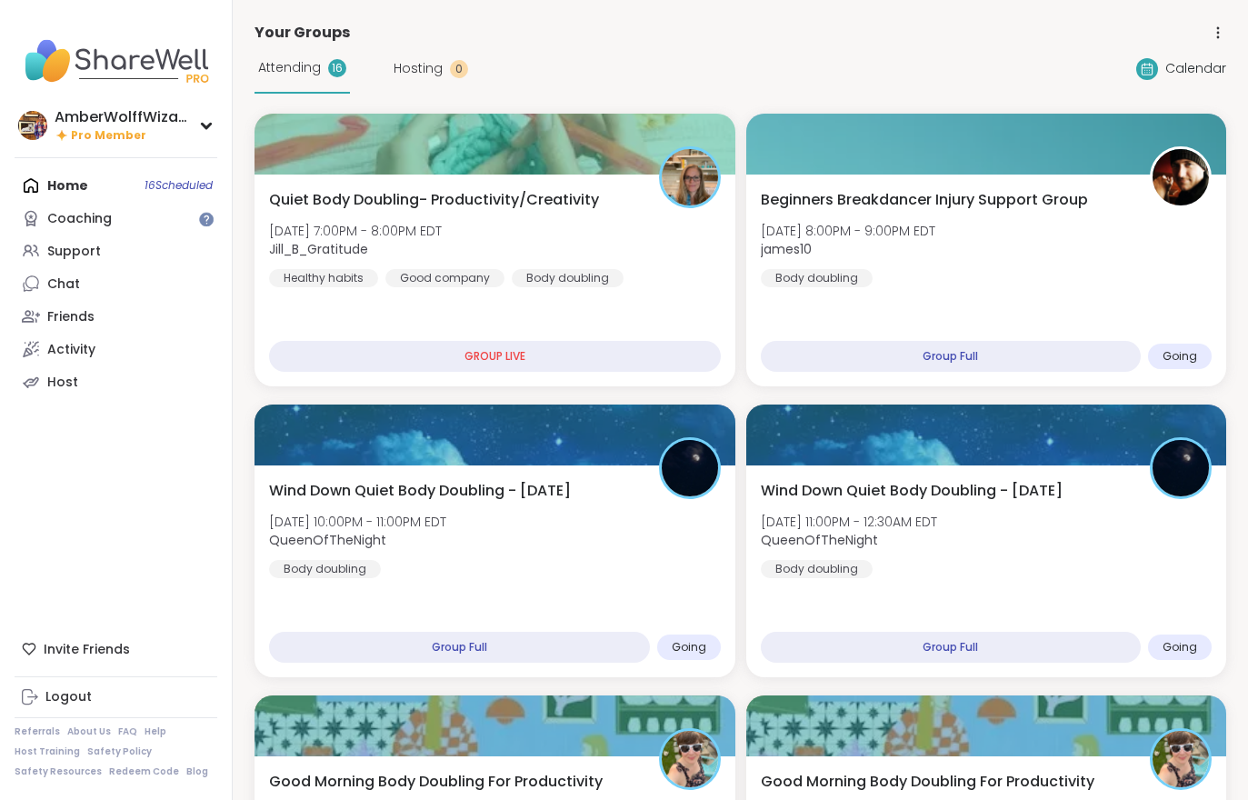
click at [269, 88] on div "Attending 16" at bounding box center [302, 69] width 95 height 50
click at [872, 316] on div "Beginners Breakdancer Injury Support Group [DATE] 8:00PM - 9:00PM EDT james10 B…" at bounding box center [986, 281] width 481 height 212
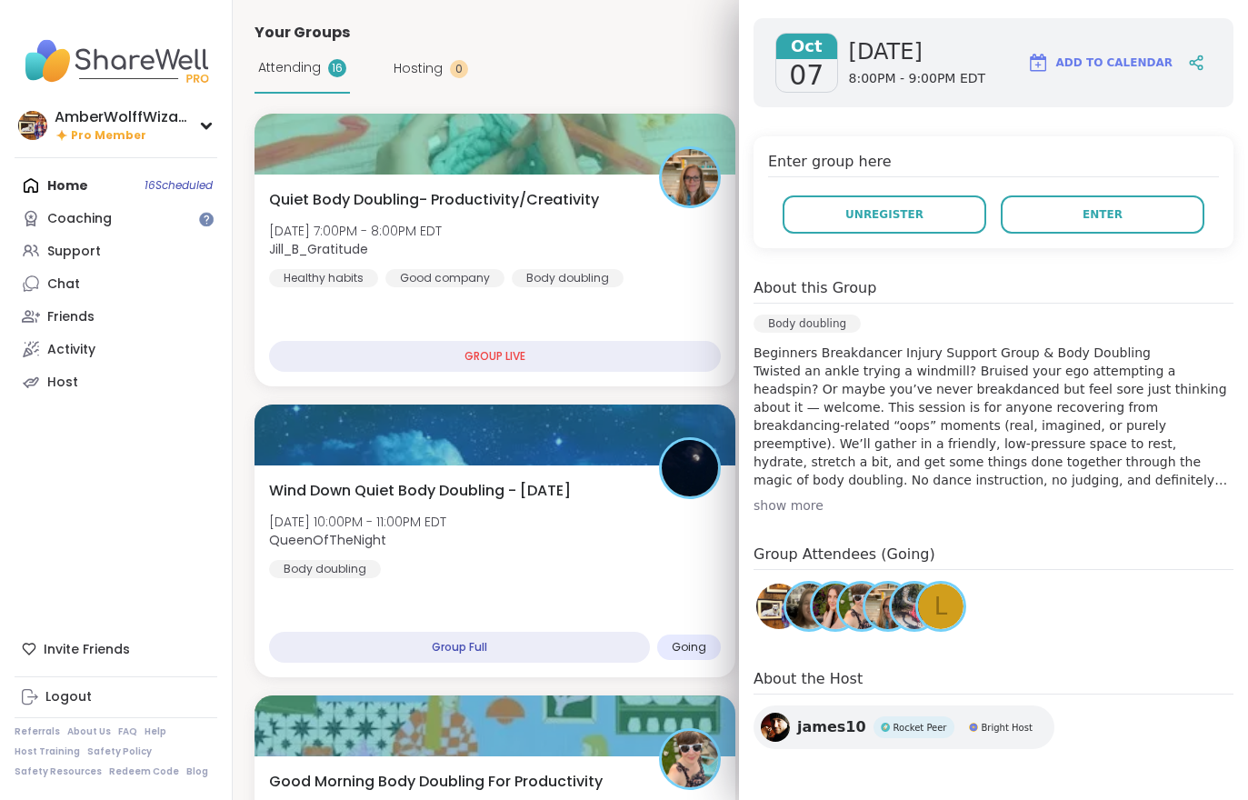
scroll to position [280, 0]
click at [65, 474] on div "AmberWolffWizard Pro Member Profile Membership Settings Help Home 16 Scheduled …" at bounding box center [116, 400] width 233 height 800
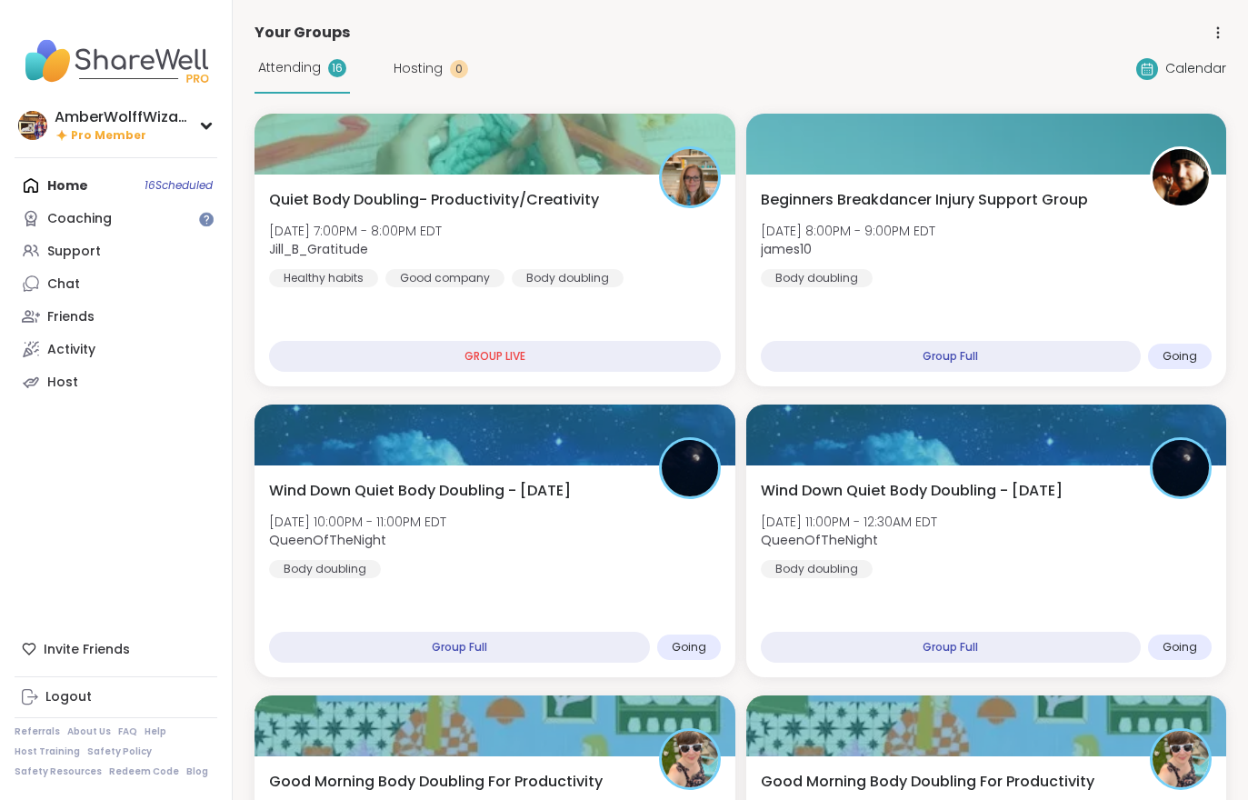
click at [395, 68] on span "Hosting" at bounding box center [418, 68] width 49 height 19
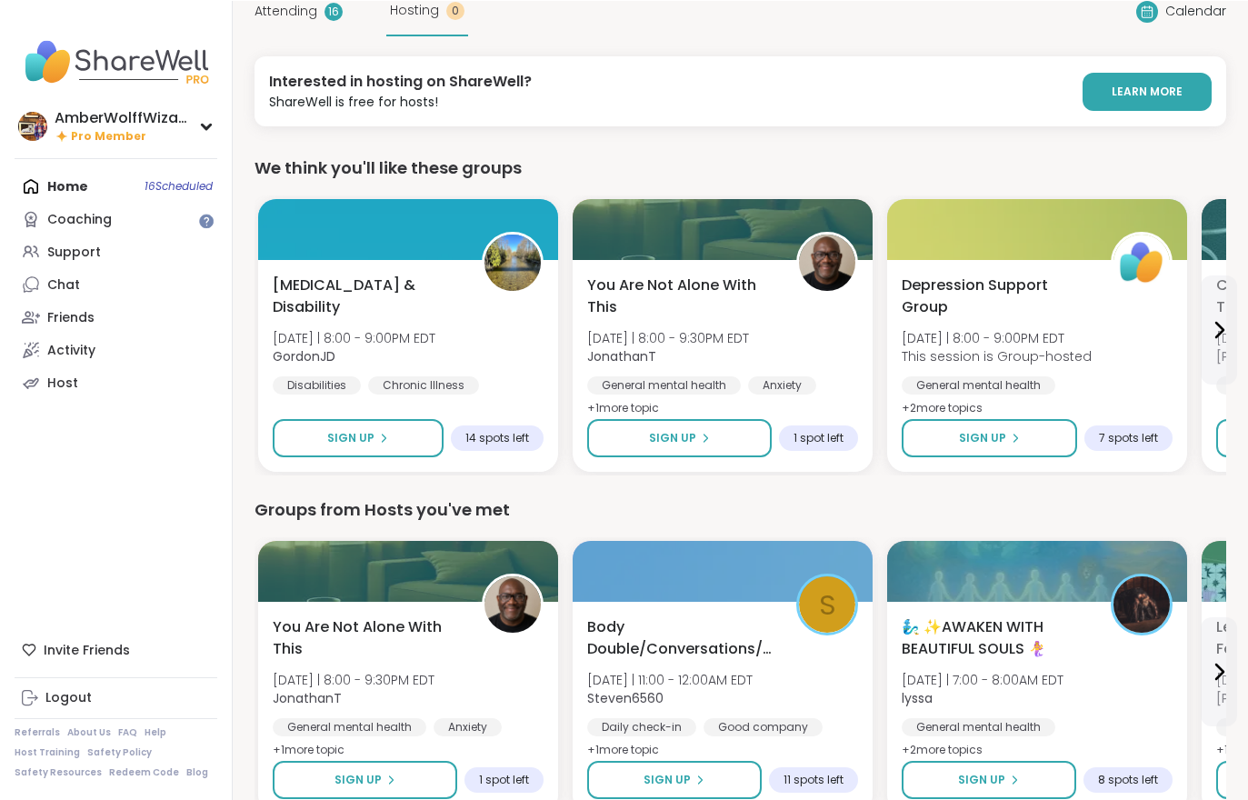
click at [307, 20] on span "Attending" at bounding box center [286, 10] width 63 height 19
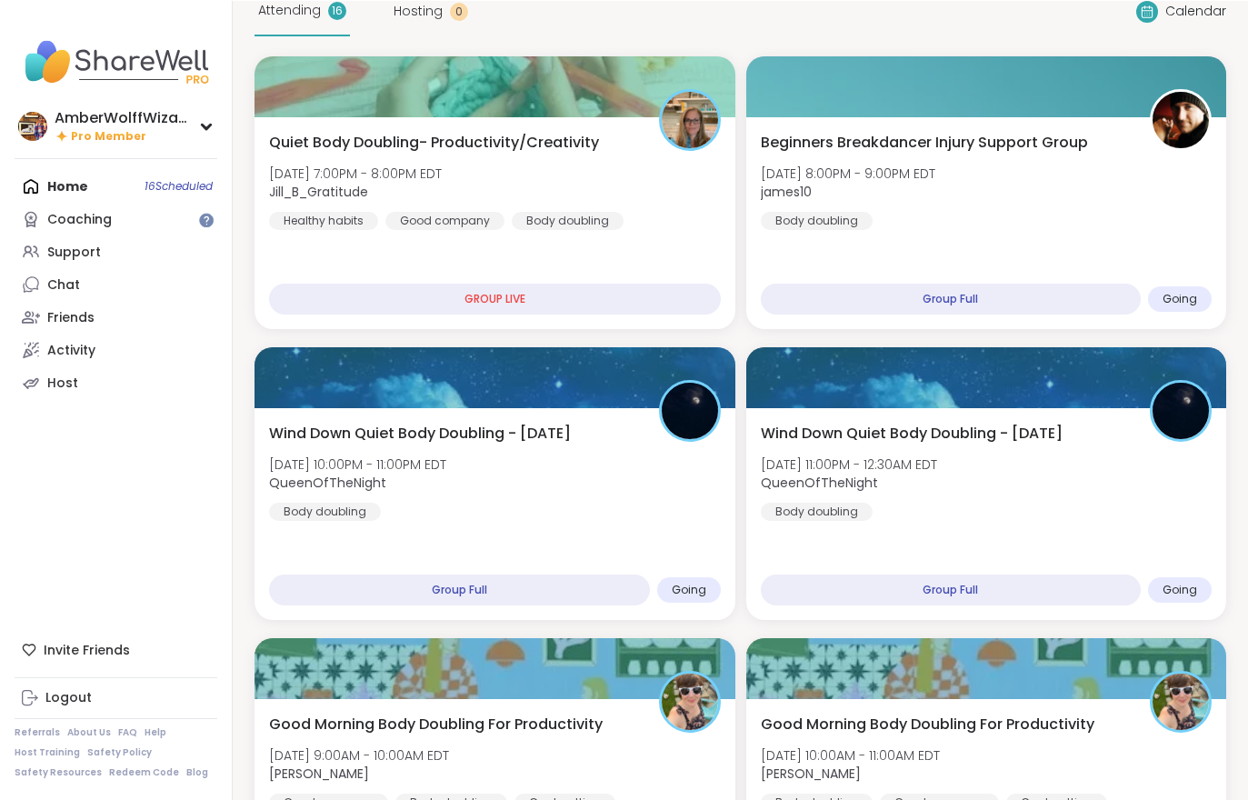
scroll to position [57, 0]
click at [309, 23] on div "Attending 16" at bounding box center [302, 11] width 95 height 50
